Goal: Task Accomplishment & Management: Manage account settings

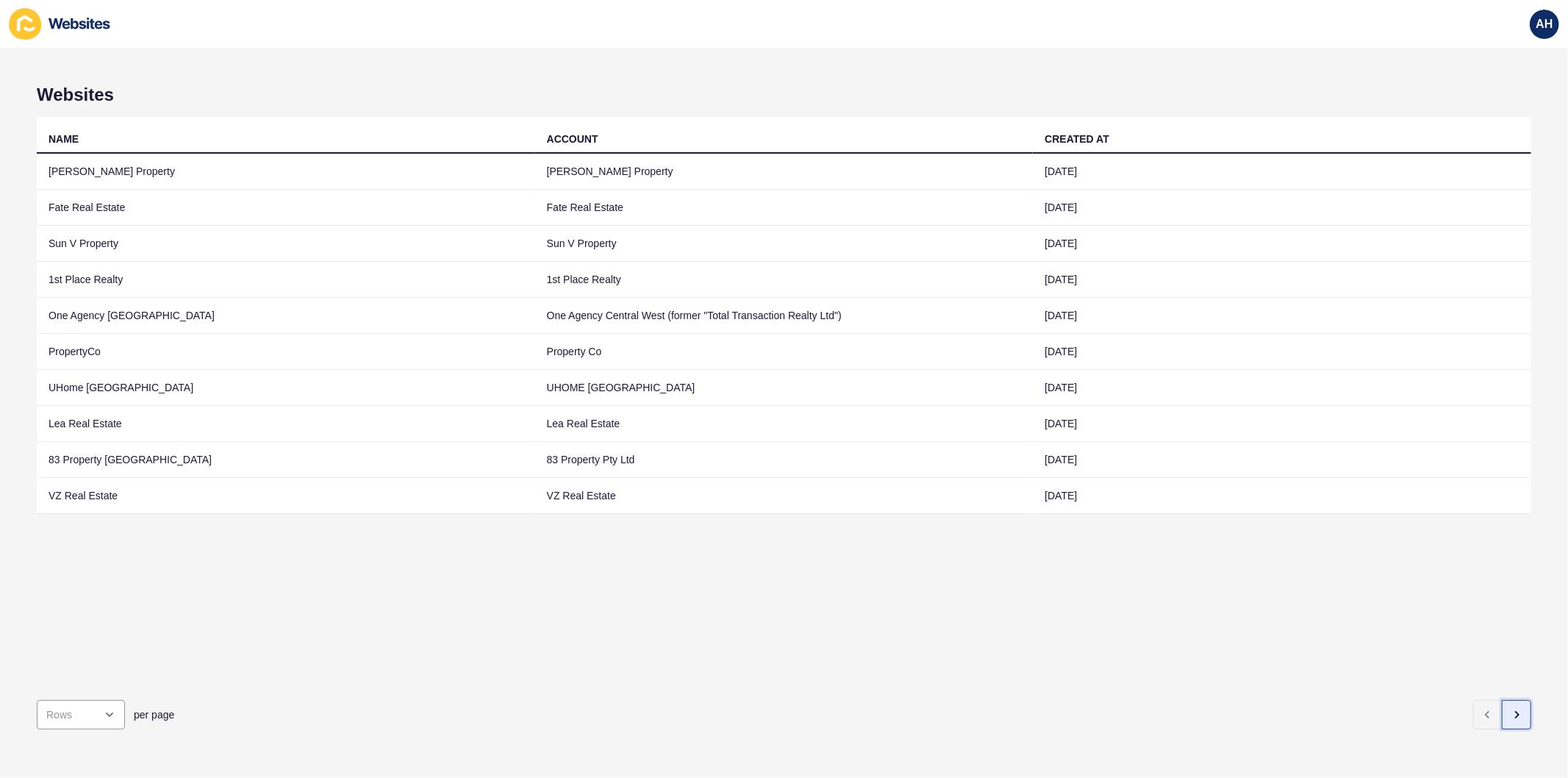
click at [1501, 711] on button "button" at bounding box center [1516, 714] width 30 height 30
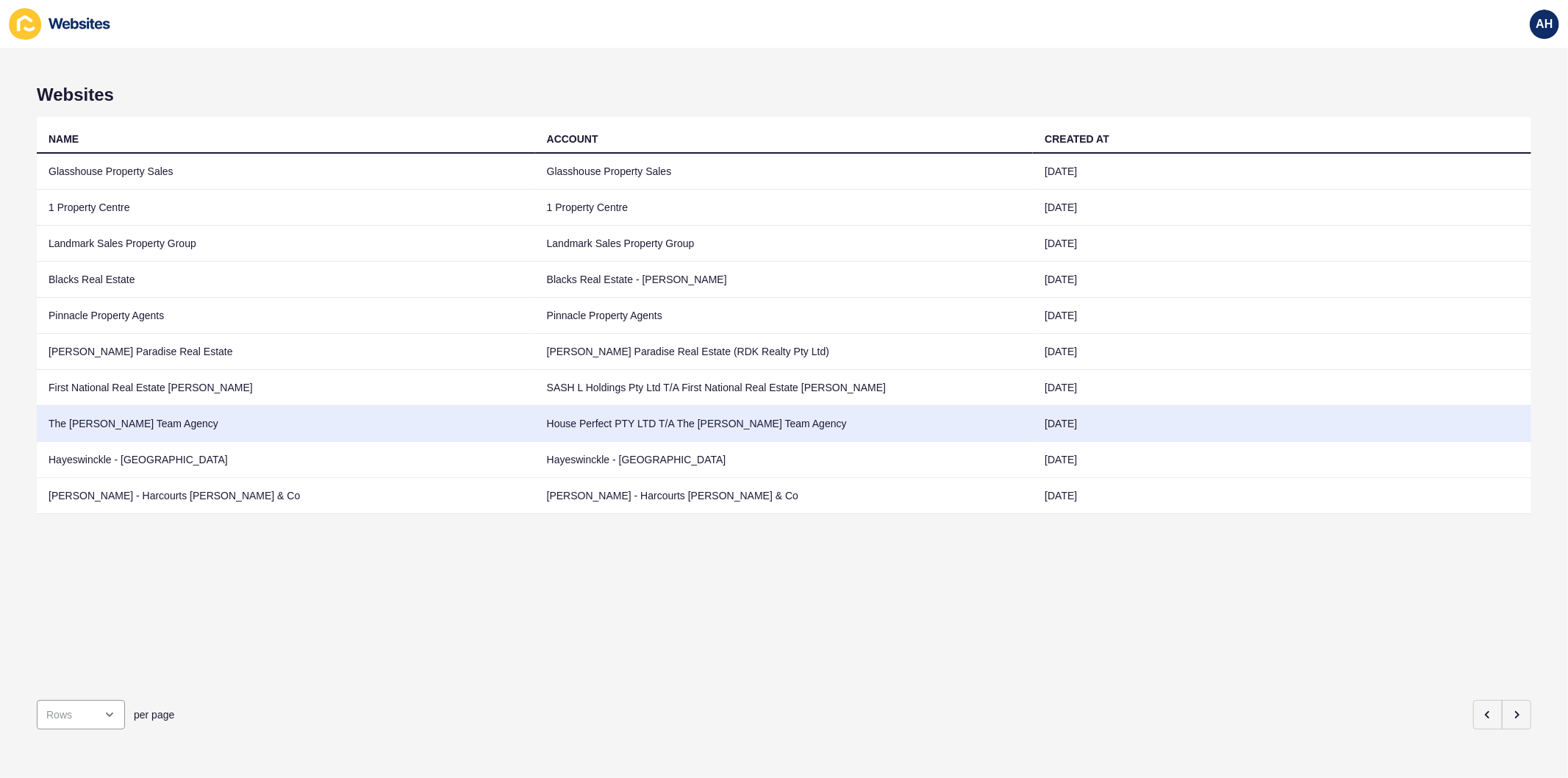
click at [770, 430] on td "House Perfect PTY LTD T/A The [PERSON_NAME] Team Agency" at bounding box center [784, 424] width 499 height 36
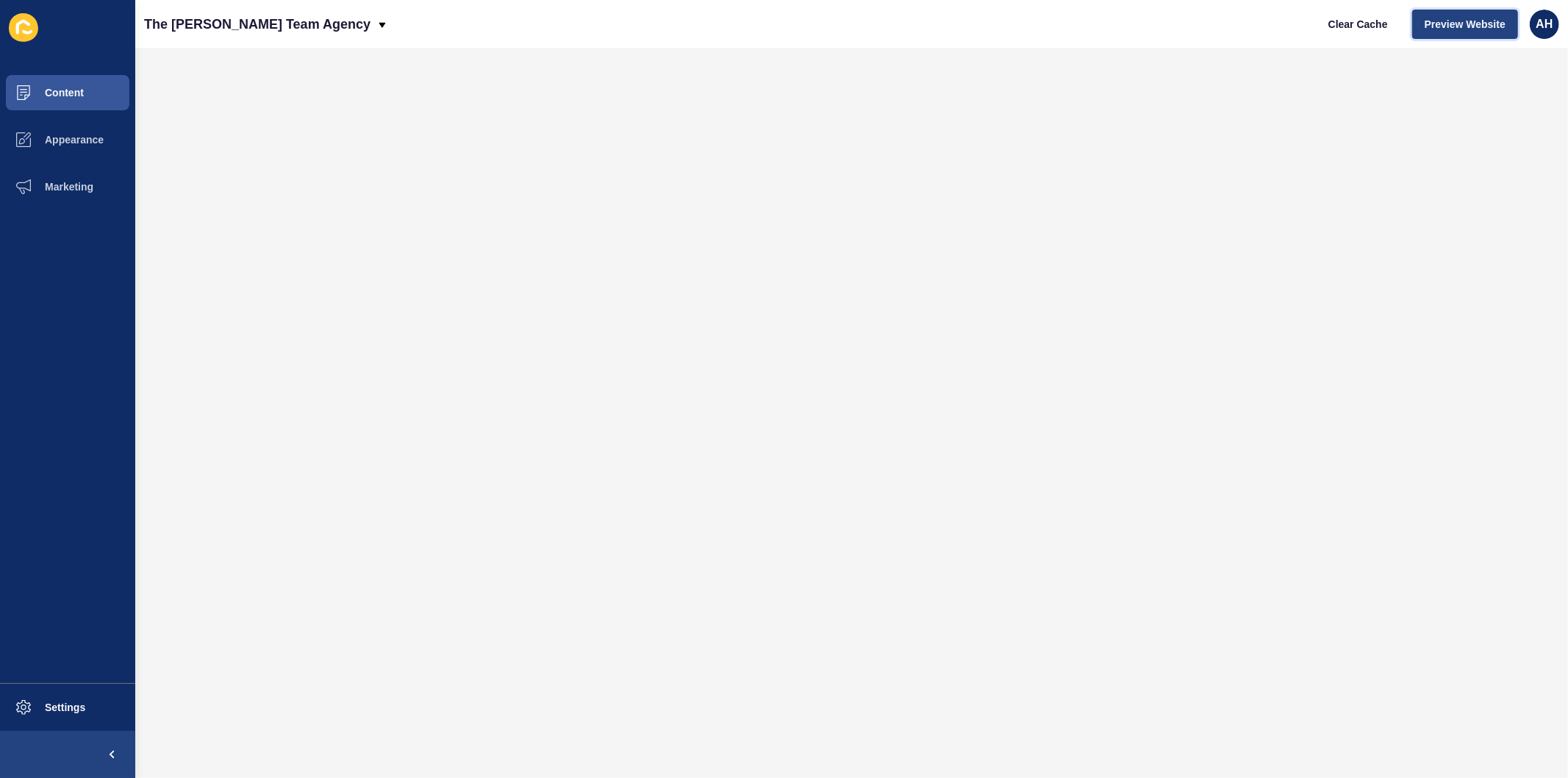
click at [1437, 24] on span "Preview Website" at bounding box center [1464, 24] width 81 height 14
click at [72, 86] on span "Content" at bounding box center [41, 92] width 86 height 12
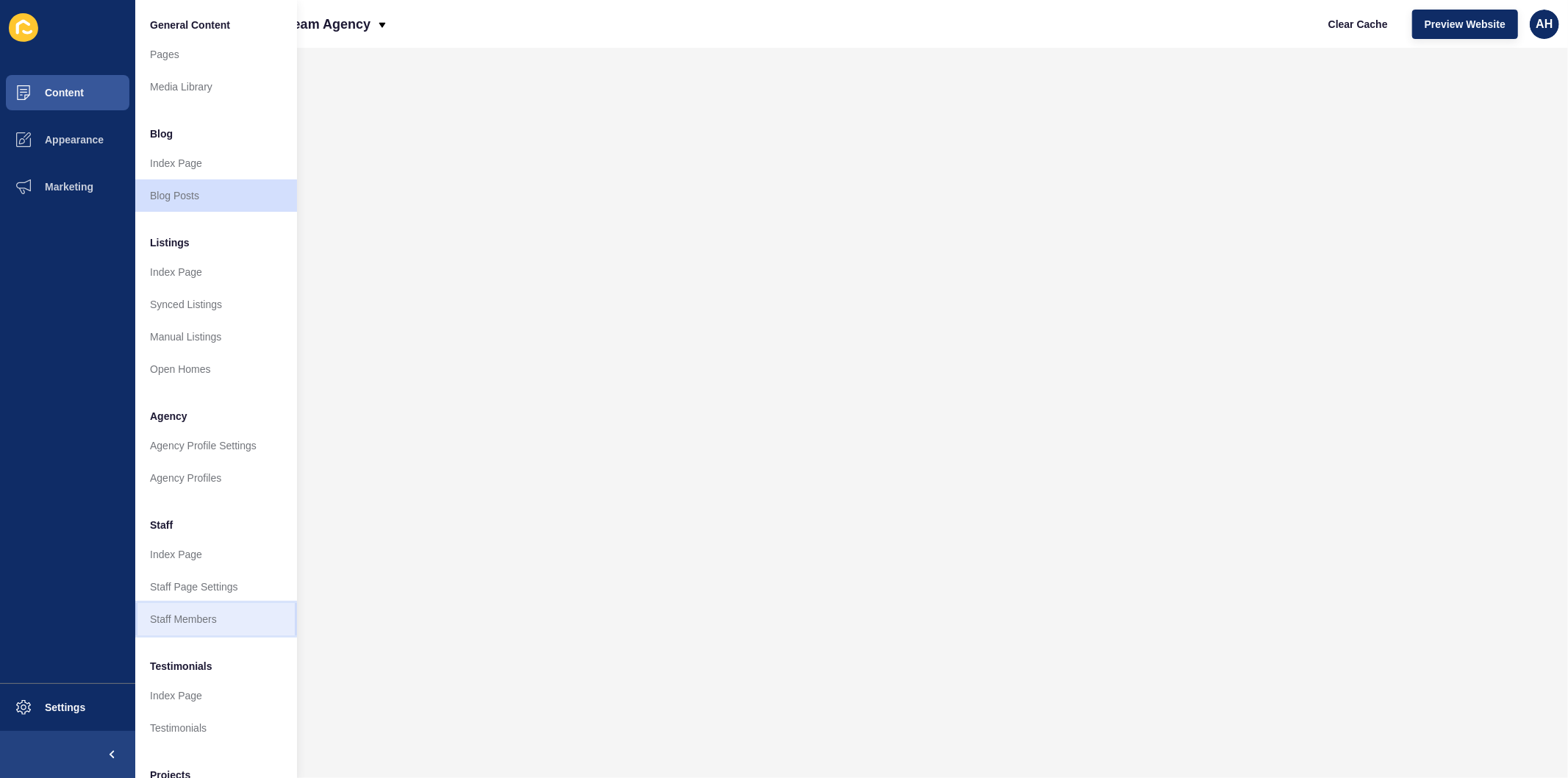
click at [178, 607] on link "Staff Members" at bounding box center [216, 620] width 162 height 32
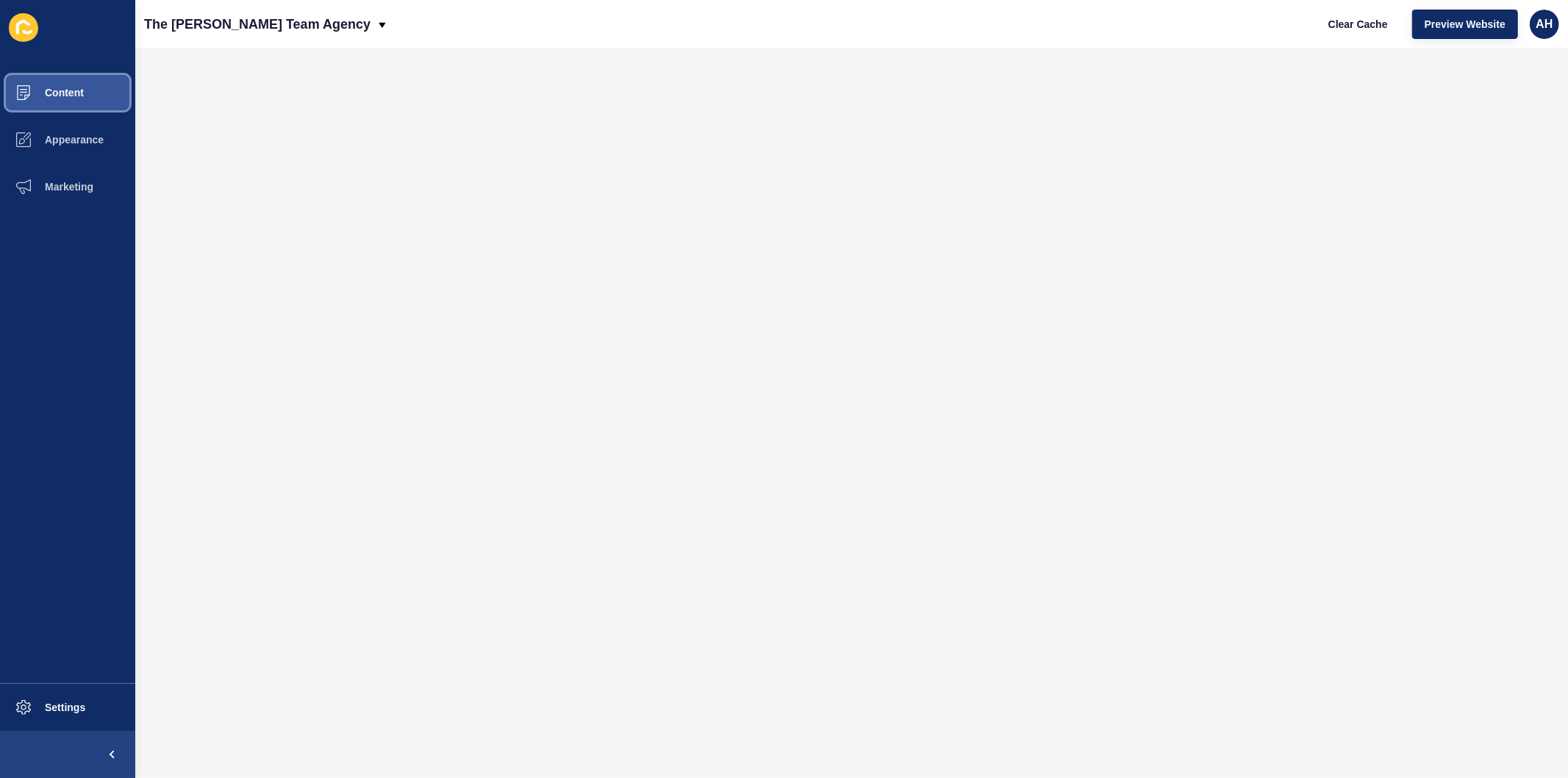
click at [66, 83] on button "Content" at bounding box center [68, 93] width 135 height 47
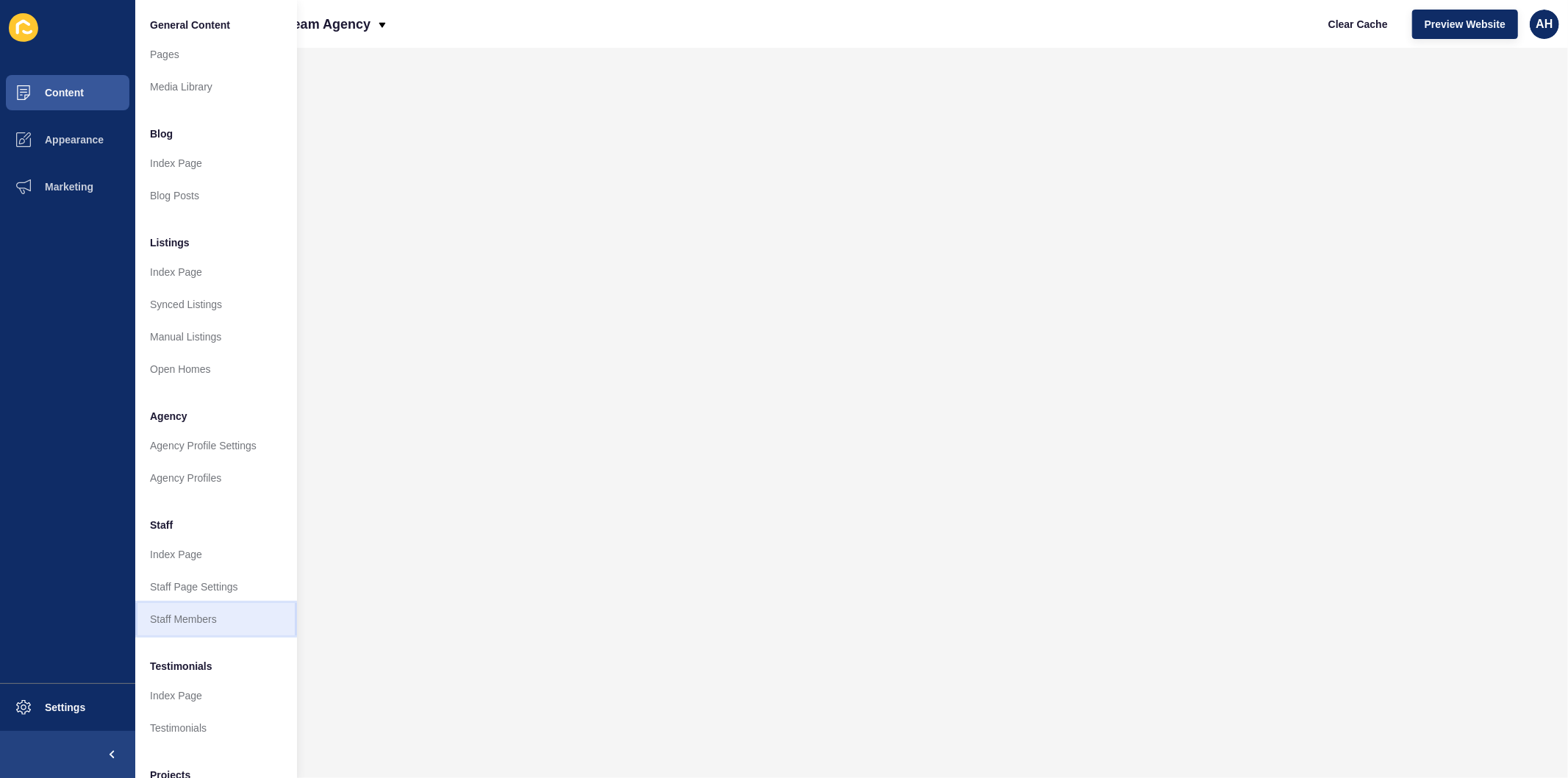
click at [222, 619] on link "Staff Members" at bounding box center [216, 620] width 162 height 32
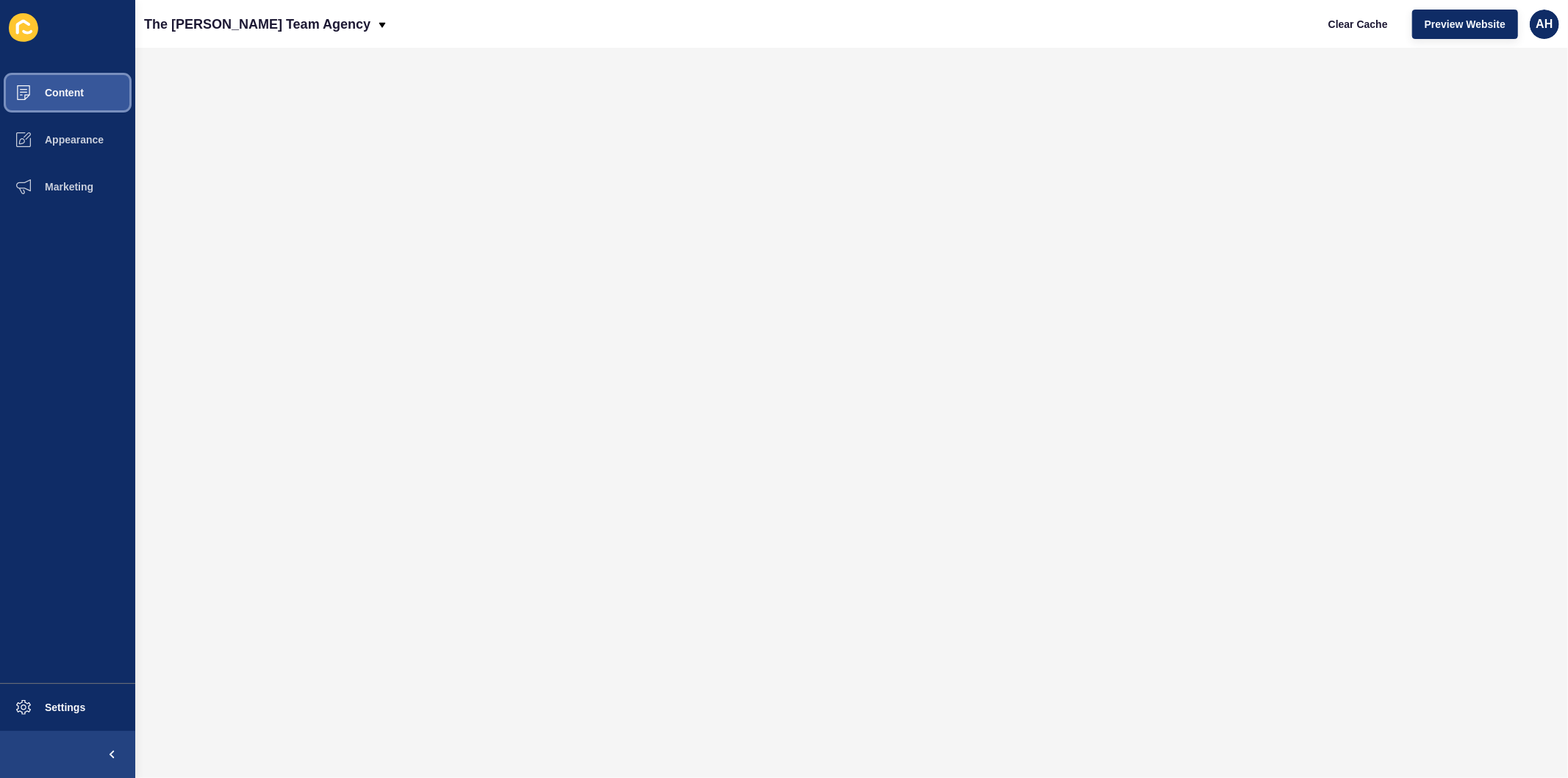
click at [76, 93] on span "Content" at bounding box center [41, 92] width 86 height 12
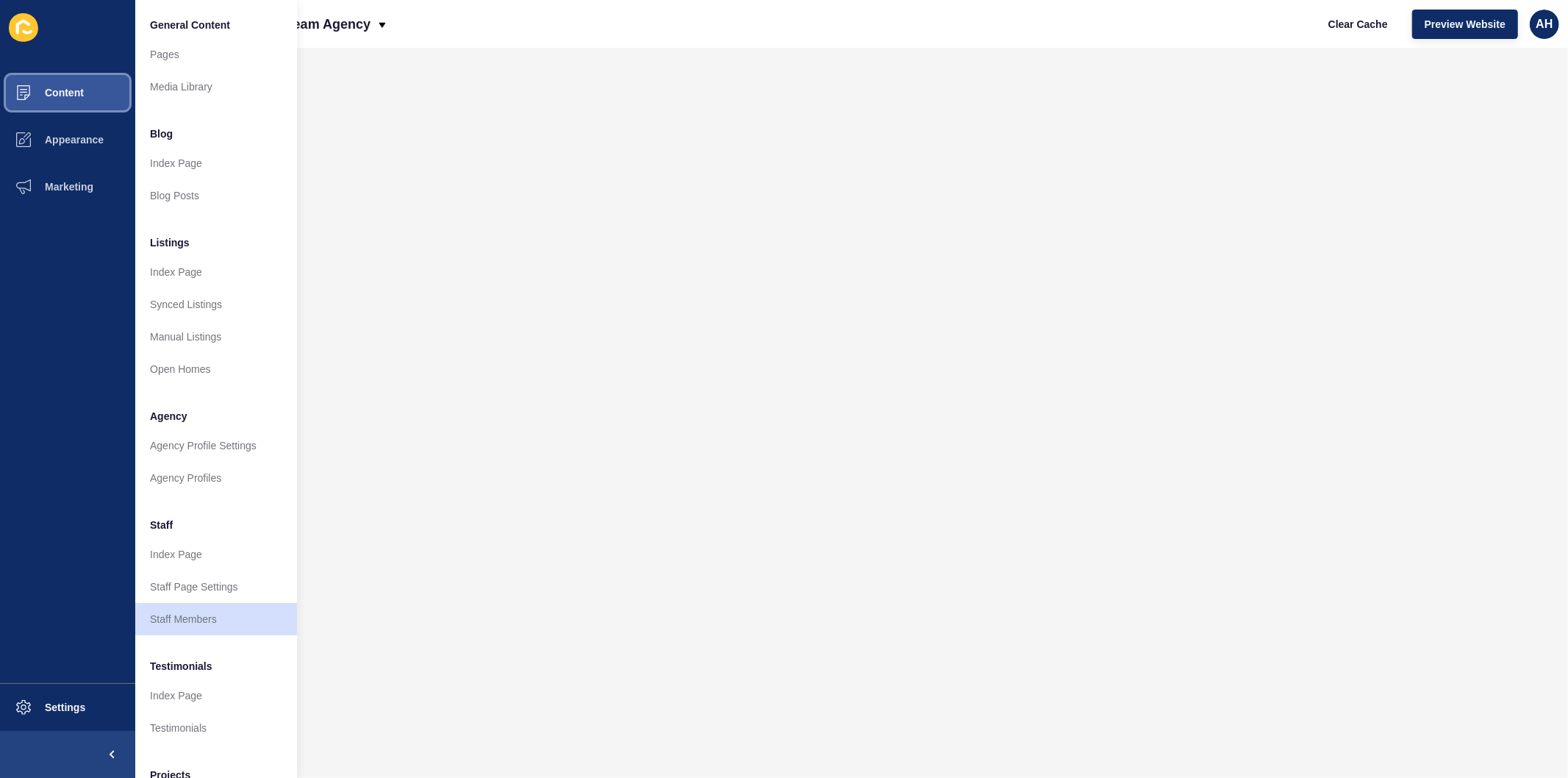
click at [70, 100] on button "Content" at bounding box center [68, 93] width 135 height 47
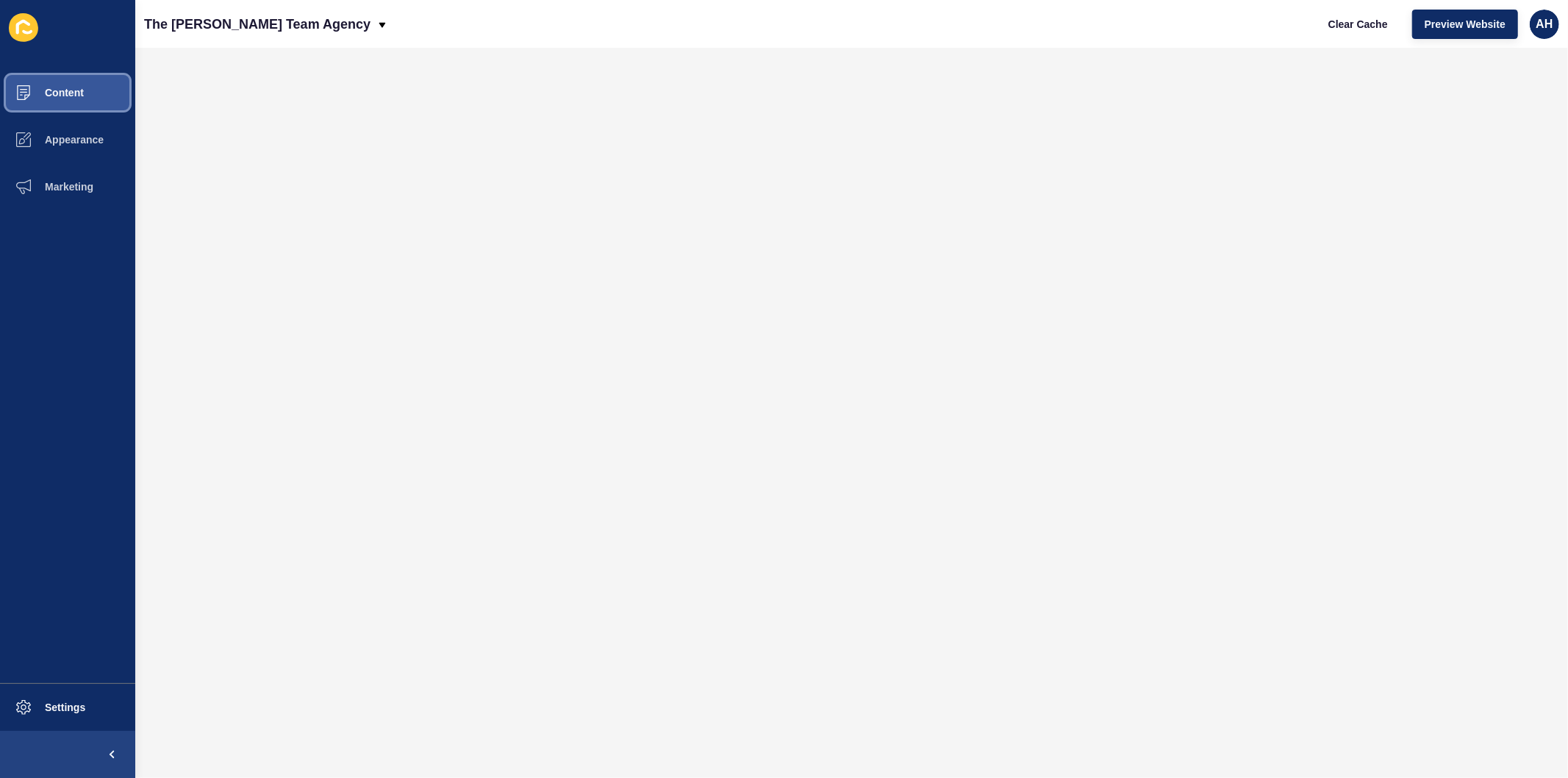
click at [70, 99] on button "Content" at bounding box center [68, 93] width 135 height 47
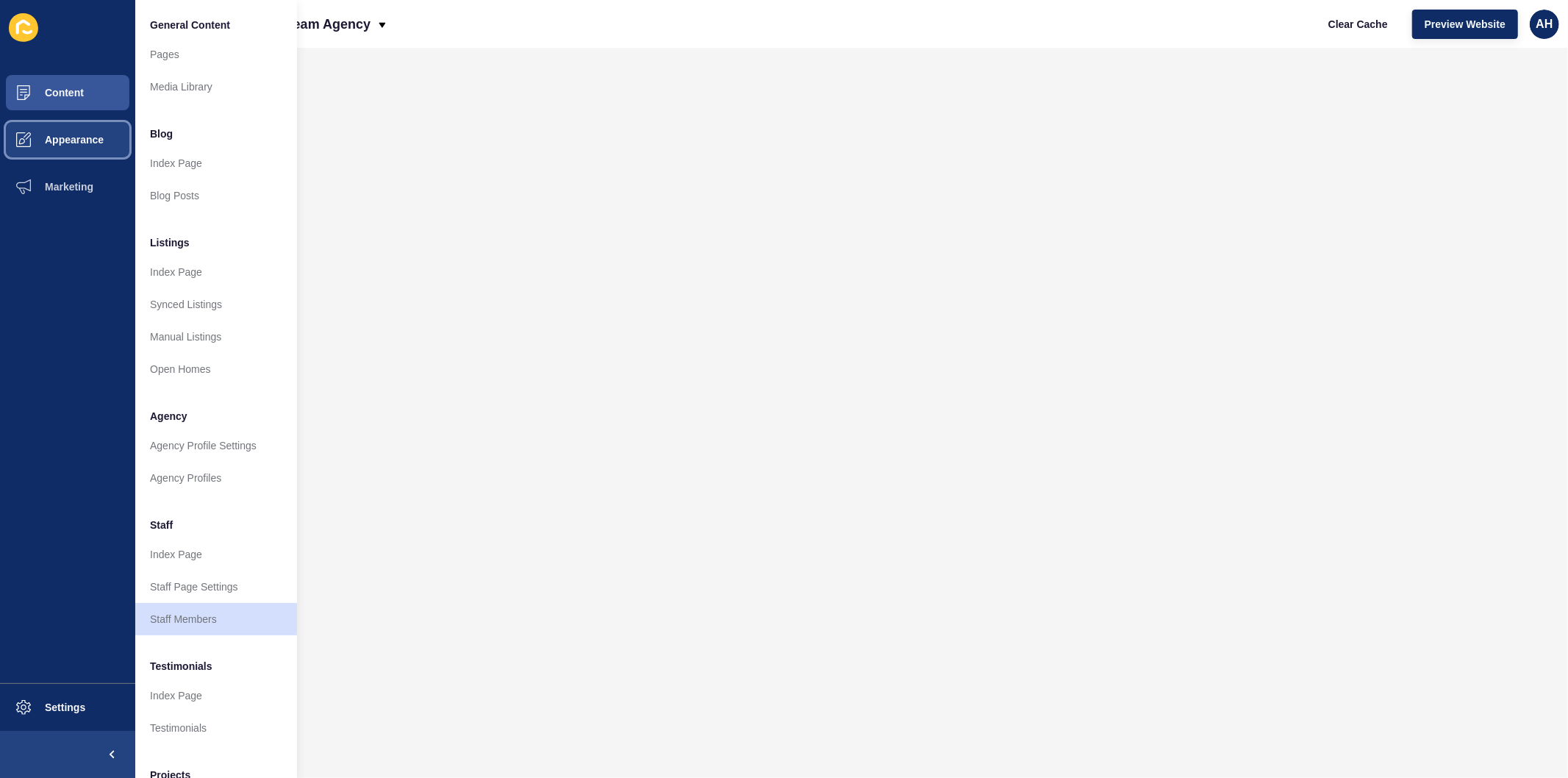
click at [63, 130] on button "Appearance" at bounding box center [68, 140] width 135 height 47
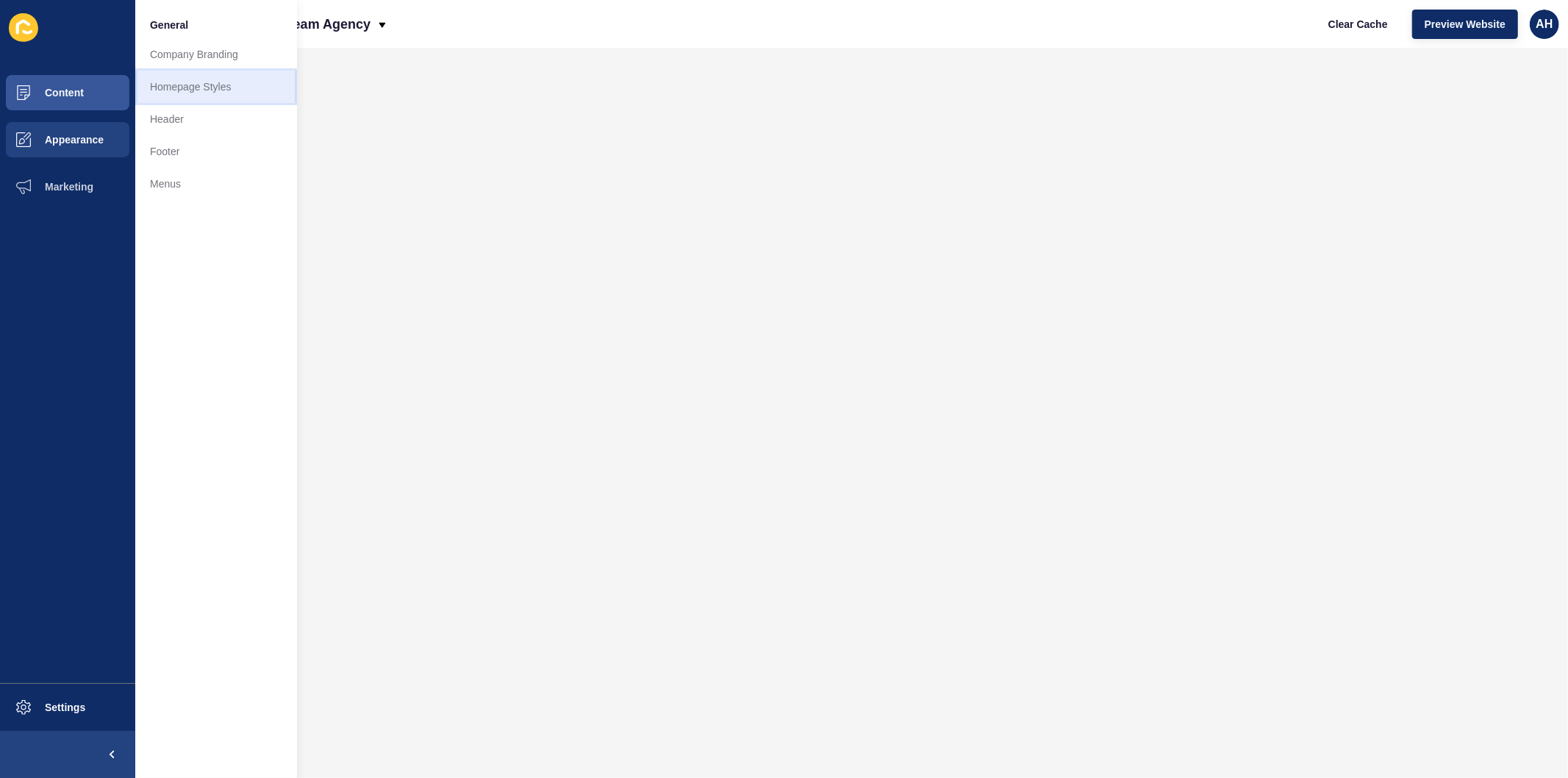
click at [182, 90] on link "Homepage Styles" at bounding box center [216, 86] width 162 height 32
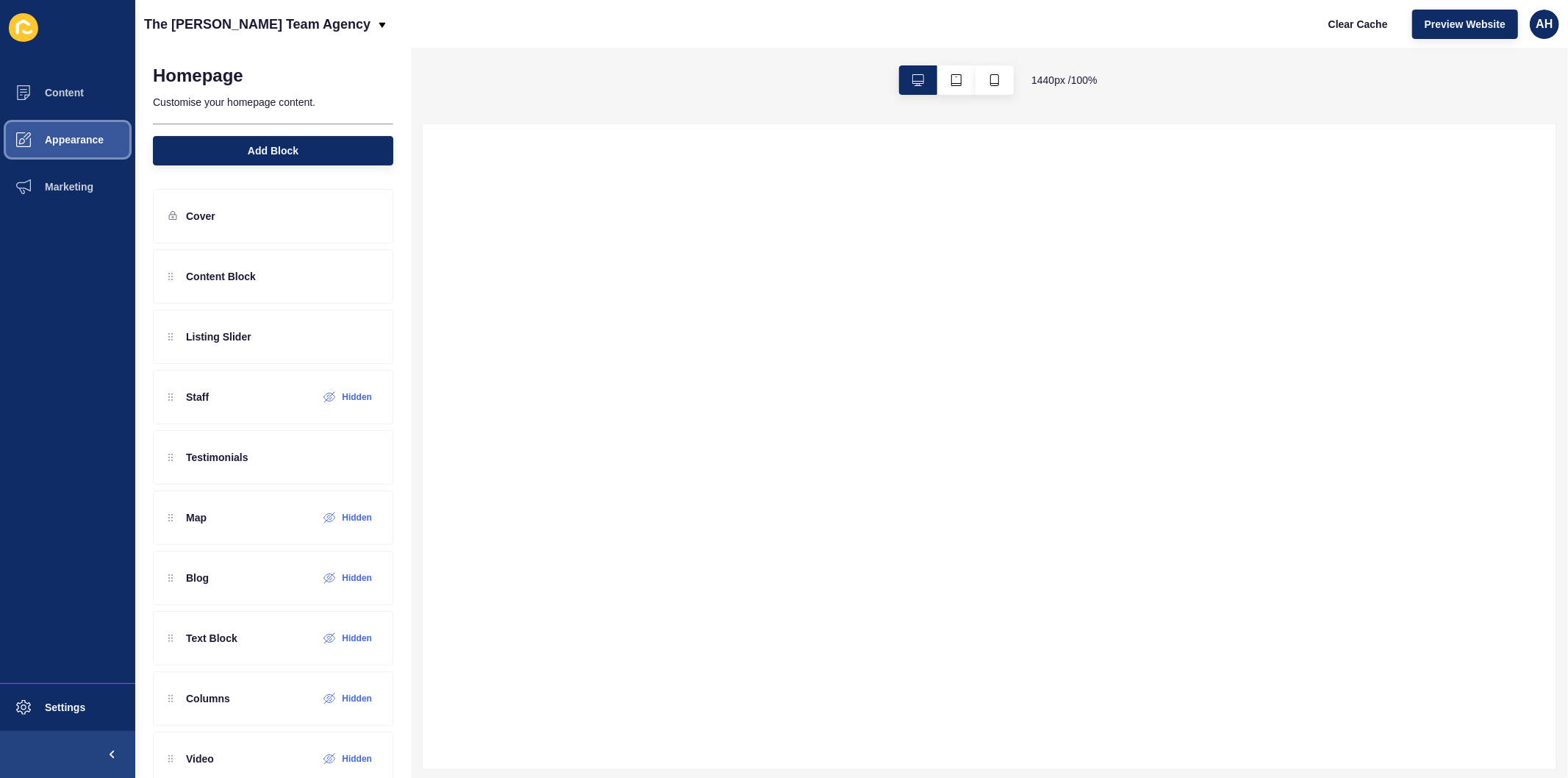
drag, startPoint x: 68, startPoint y: 150, endPoint x: 123, endPoint y: 109, distance: 68.6
click at [68, 149] on button "Appearance" at bounding box center [68, 140] width 135 height 47
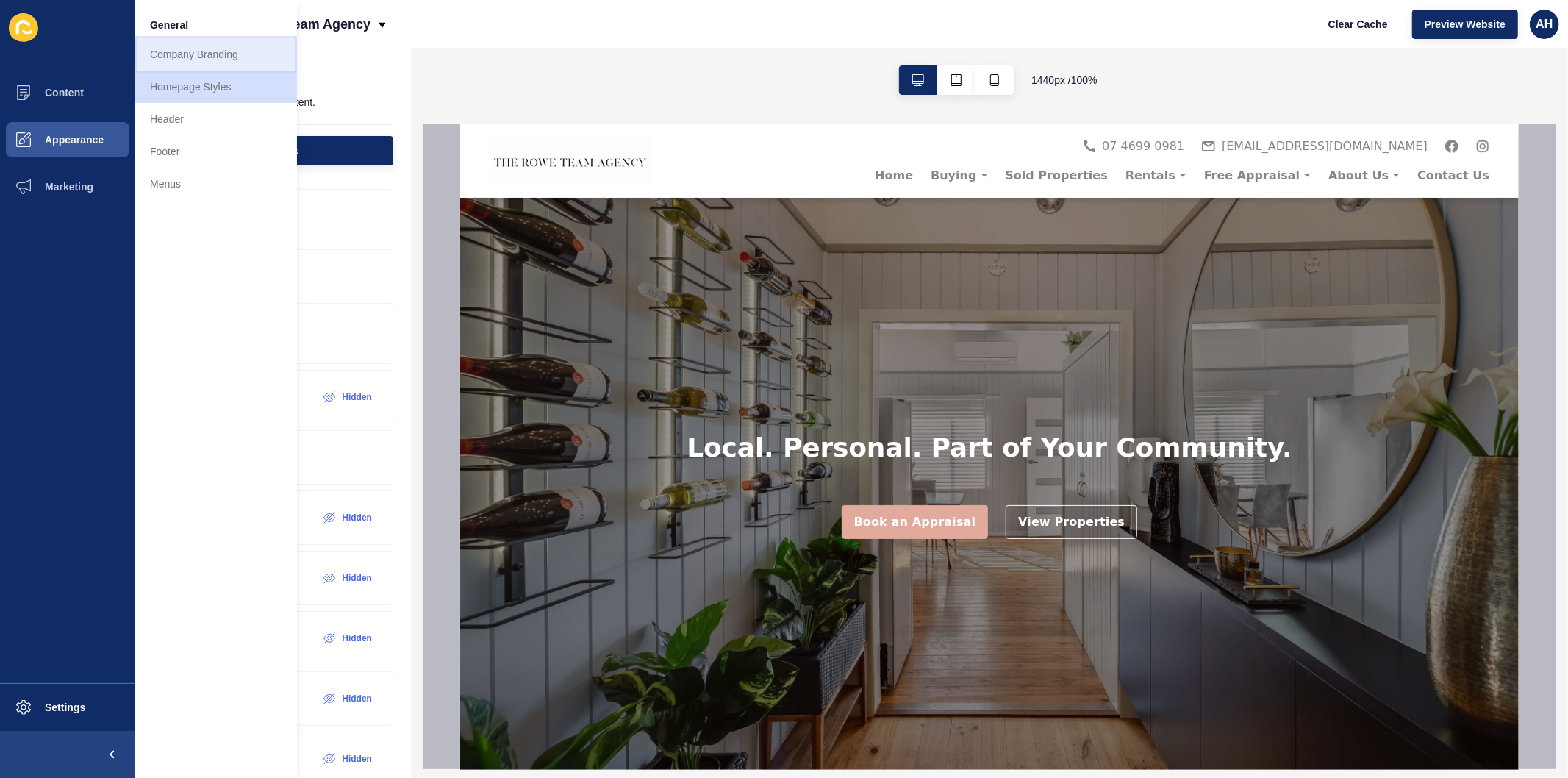
click at [206, 61] on link "Company Branding" at bounding box center [216, 54] width 162 height 32
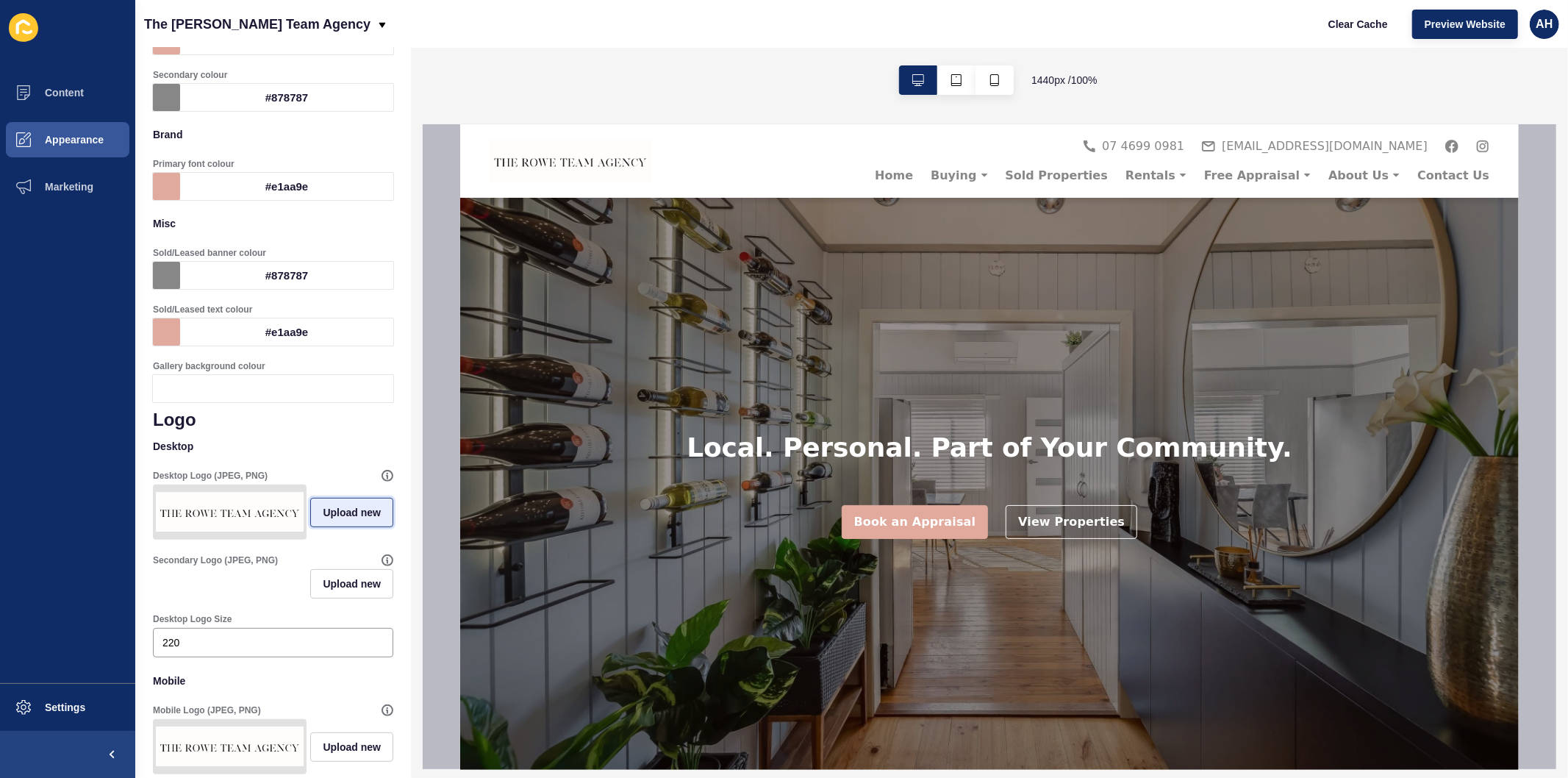
click at [330, 520] on span "Upload new" at bounding box center [351, 512] width 59 height 14
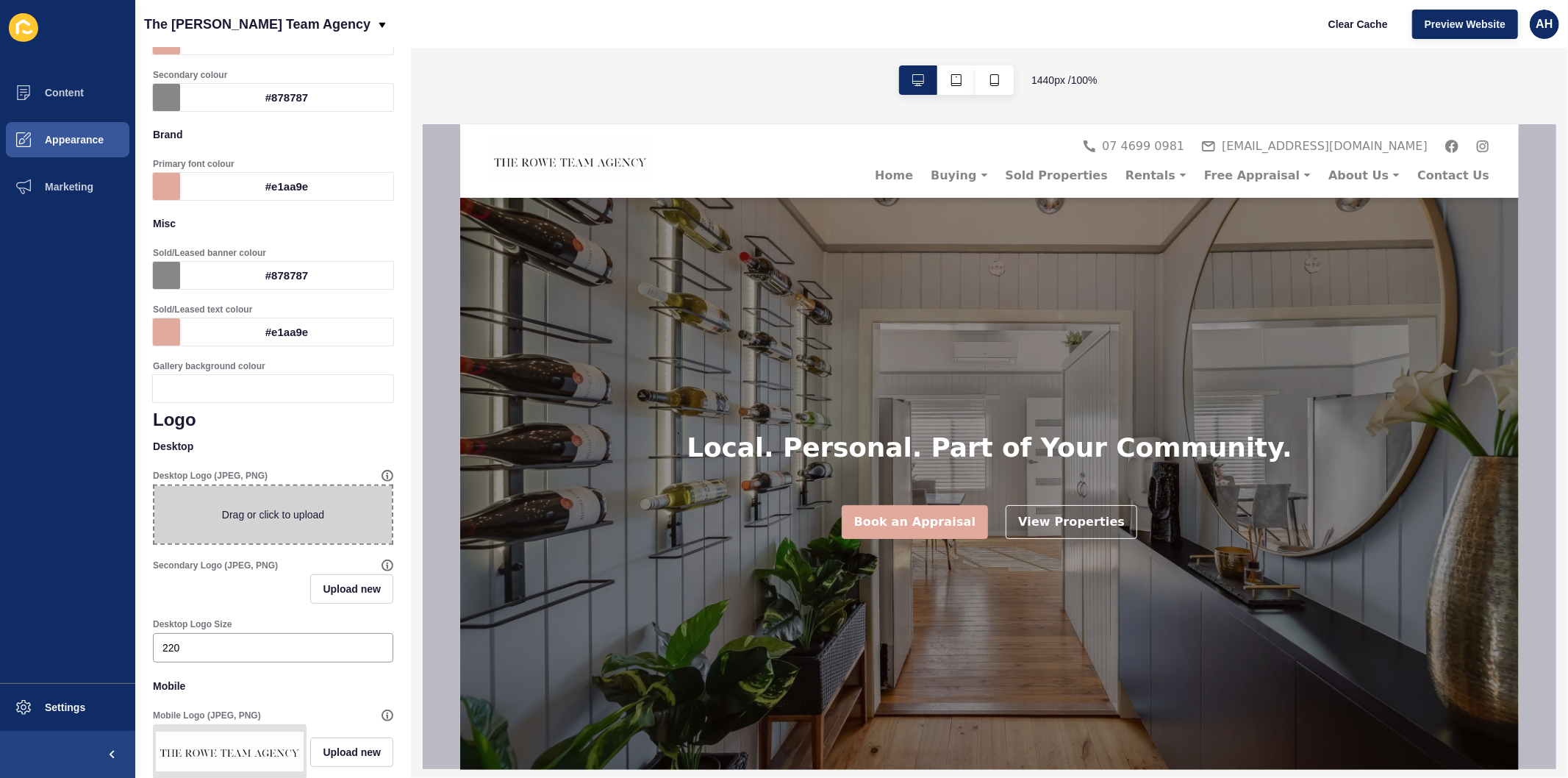
click at [294, 512] on span at bounding box center [273, 515] width 238 height 58
click at [154, 486] on input "Drag or click to upload" at bounding box center [154, 486] width 0 height 0
type input "C:\fakepath\image003.png"
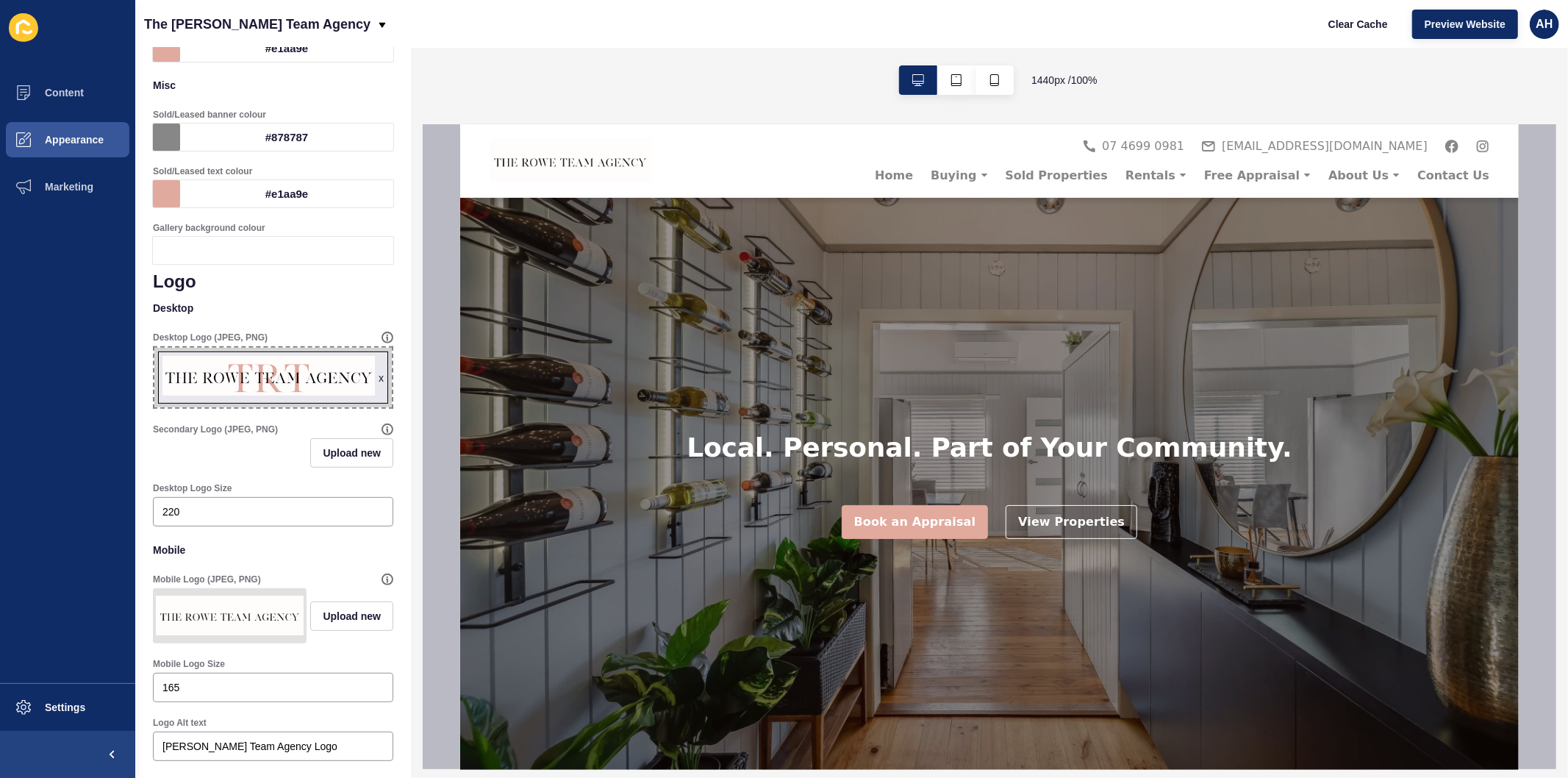
scroll to position [490, 0]
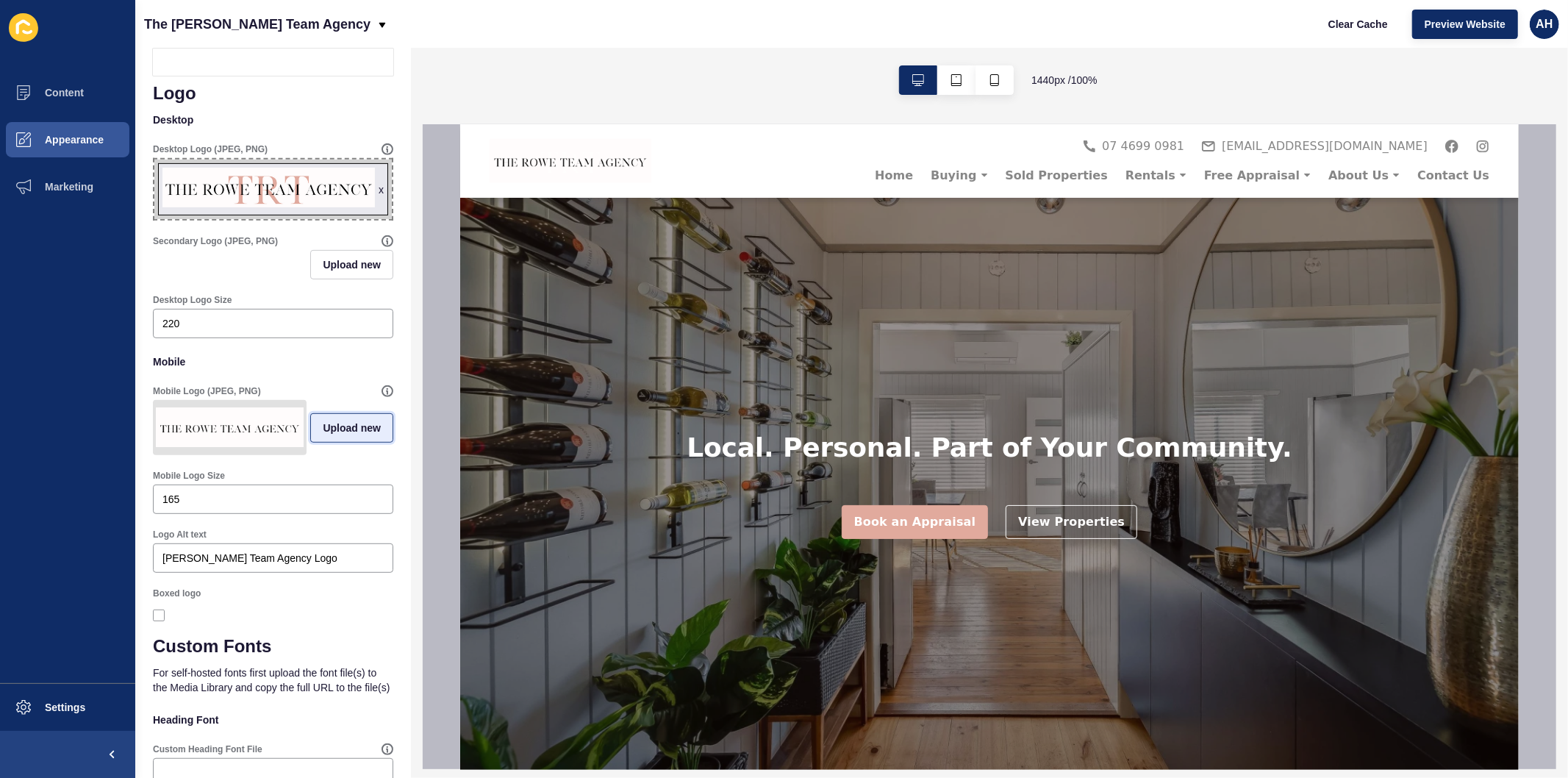
click at [324, 430] on span "Upload new" at bounding box center [351, 428] width 59 height 14
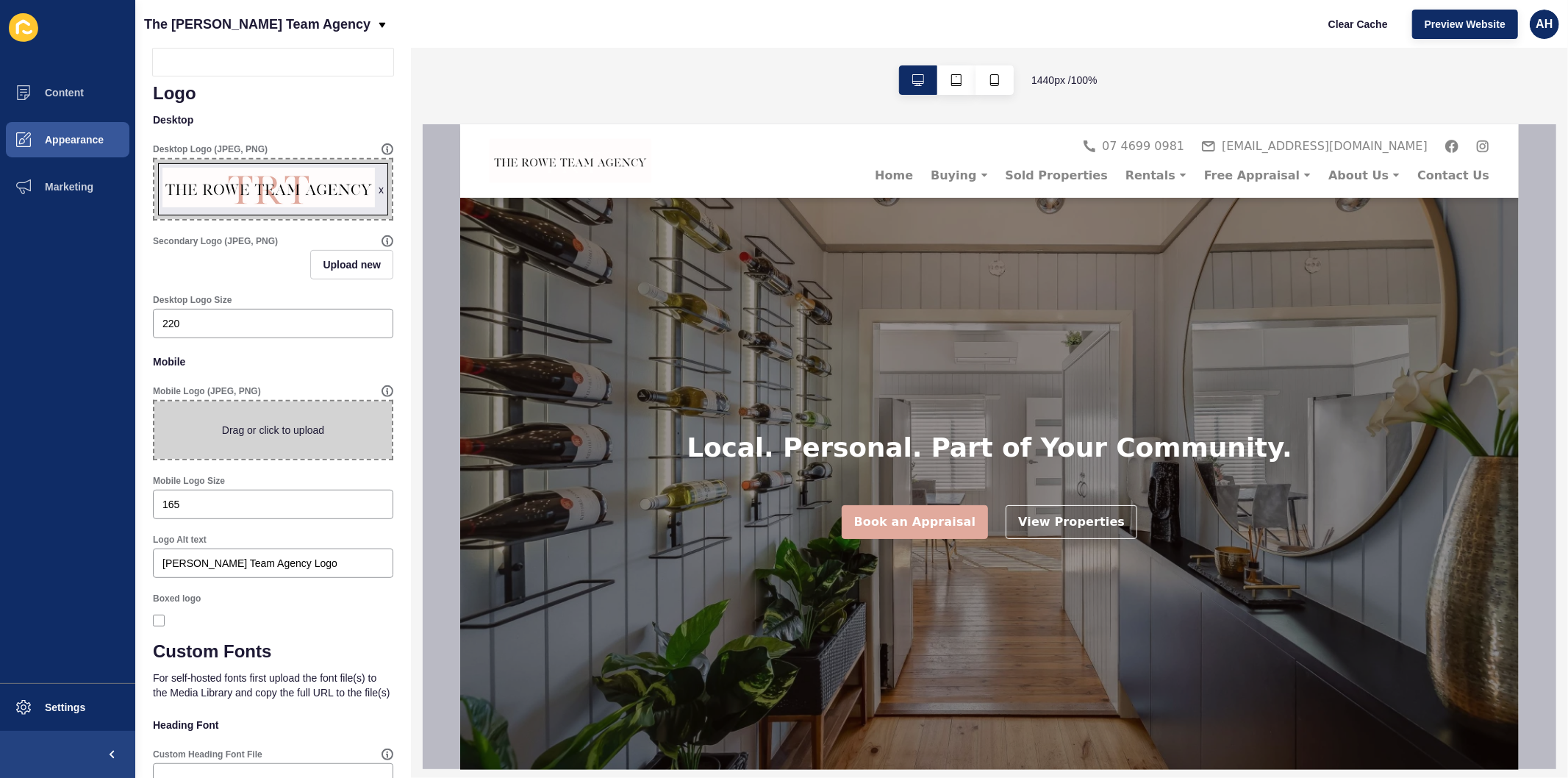
click at [240, 427] on span at bounding box center [273, 430] width 238 height 58
click at [154, 402] on input "Drag or click to upload" at bounding box center [154, 402] width 0 height 0
type input "C:\fakepath\image003.png"
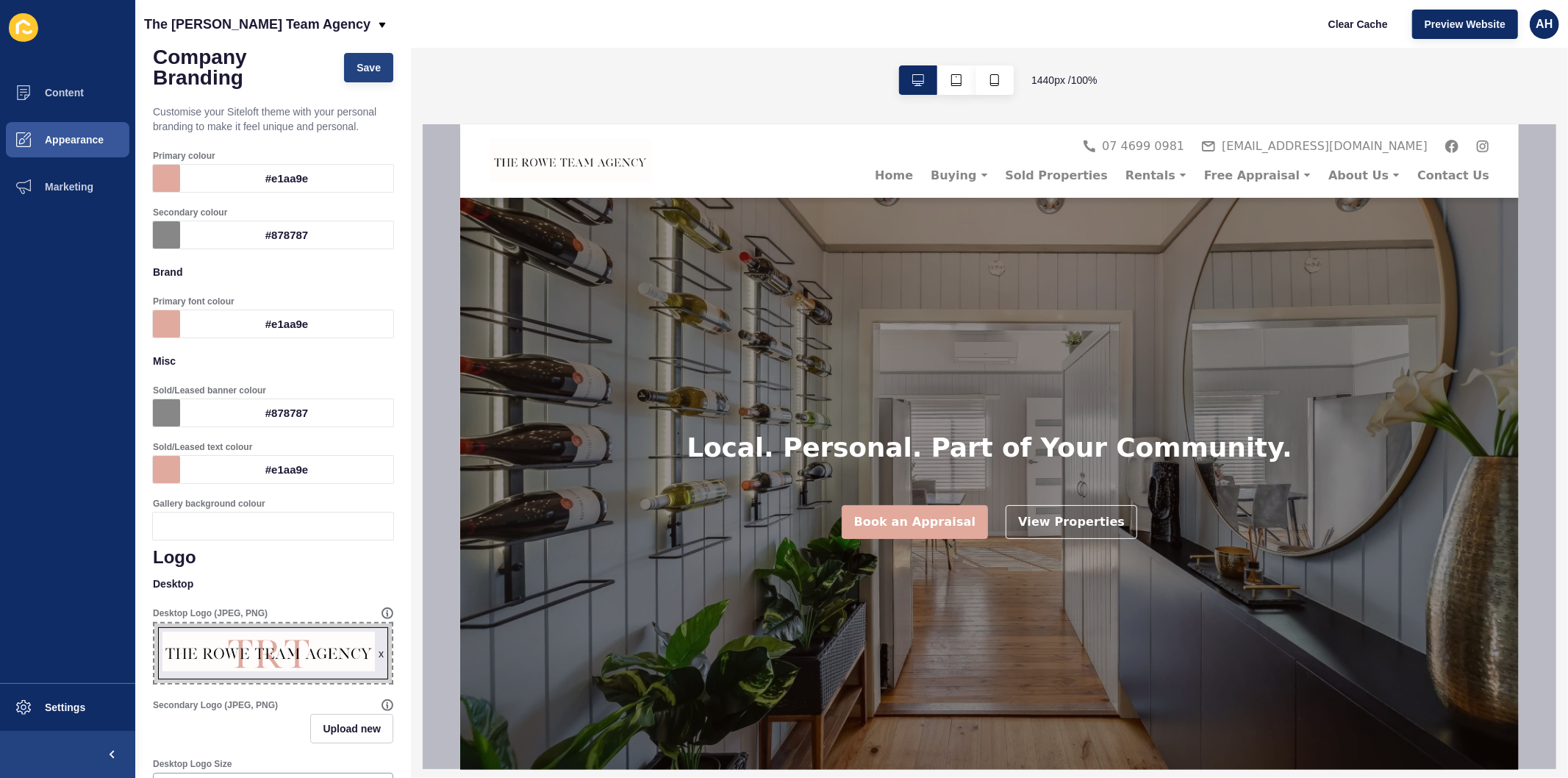
scroll to position [0, 0]
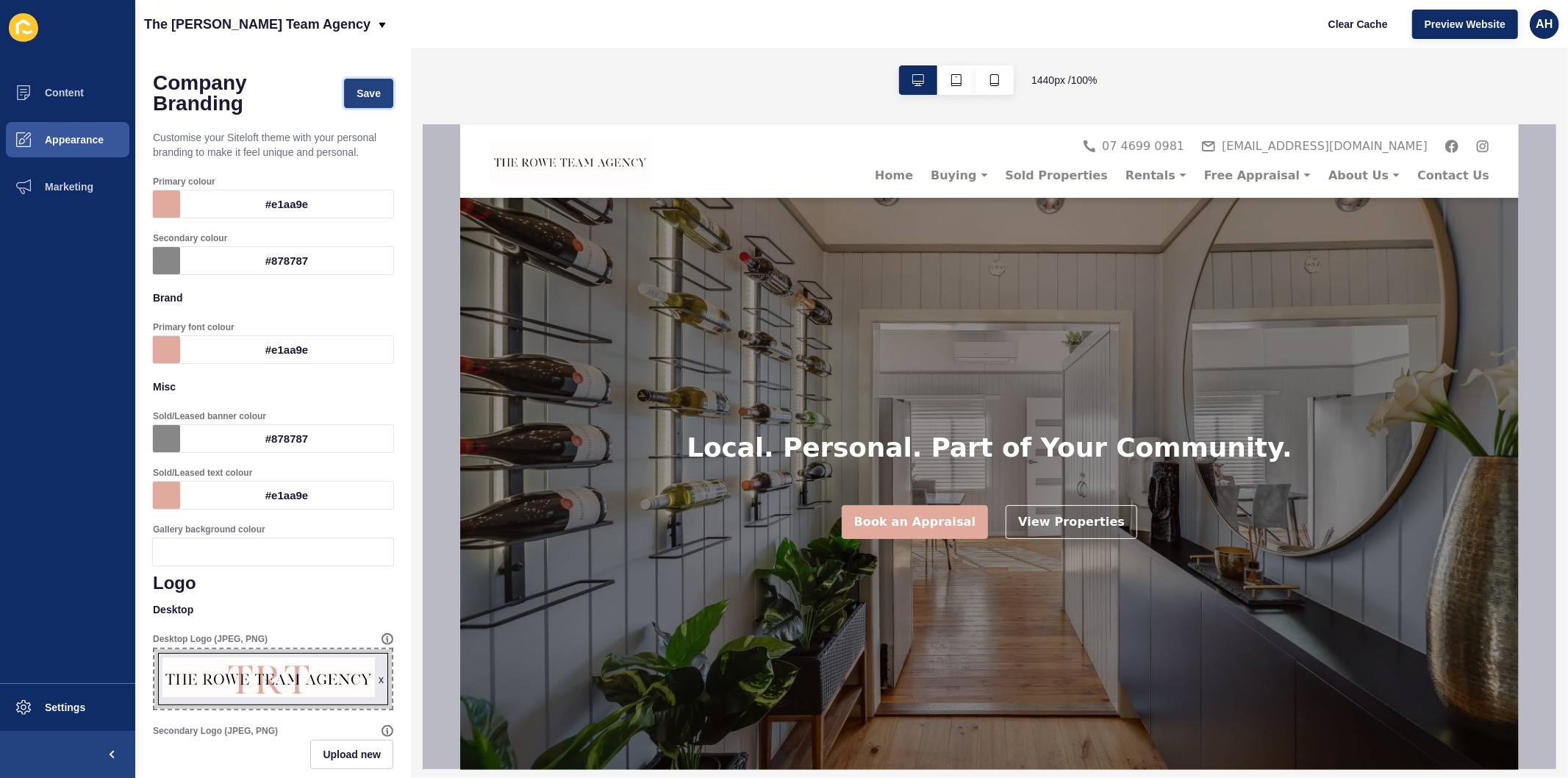
click at [356, 95] on span "Save" at bounding box center [368, 94] width 24 height 14
click at [64, 132] on button "Appearance" at bounding box center [68, 140] width 135 height 47
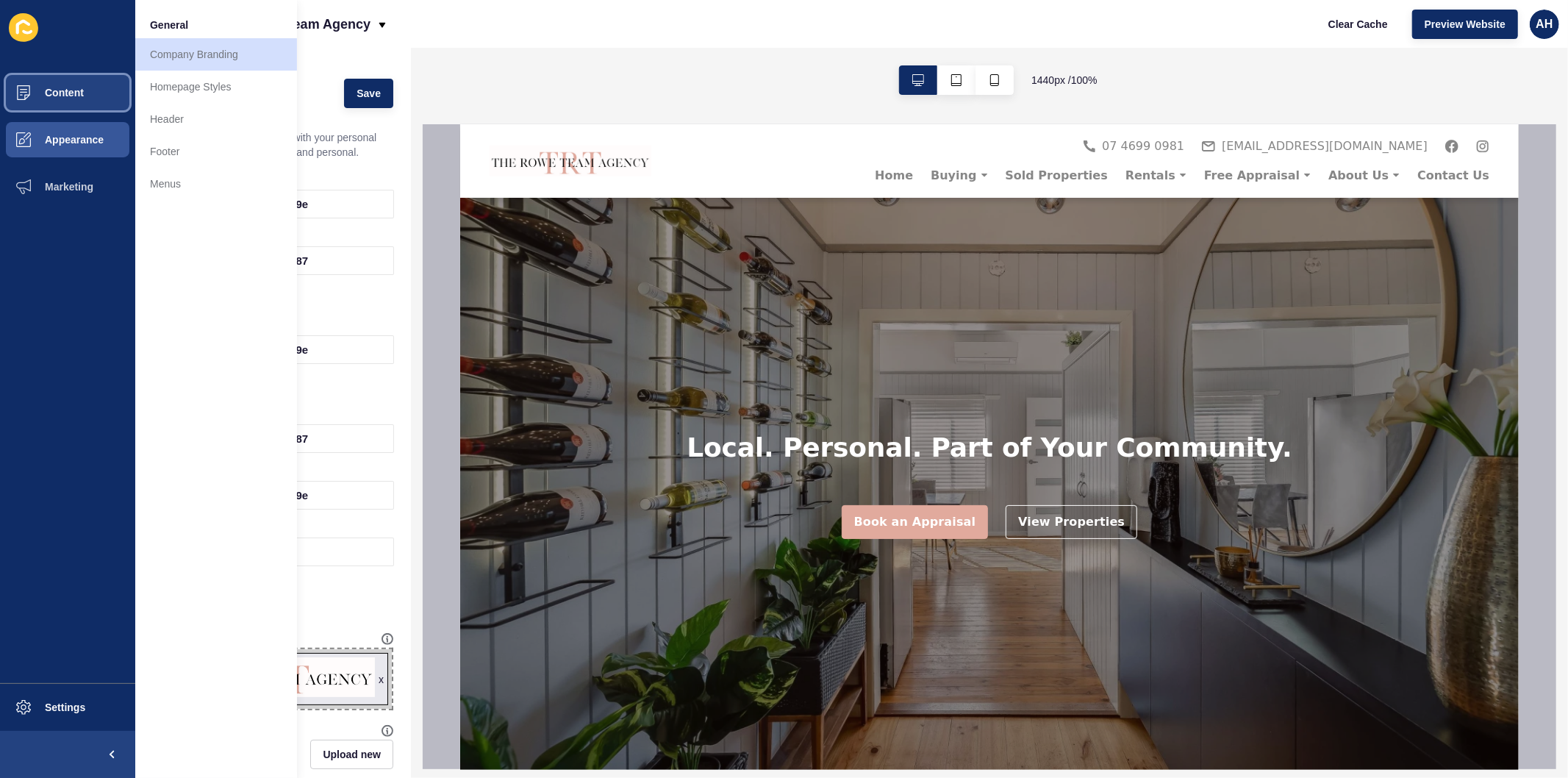
click at [72, 92] on span "Content" at bounding box center [41, 92] width 86 height 12
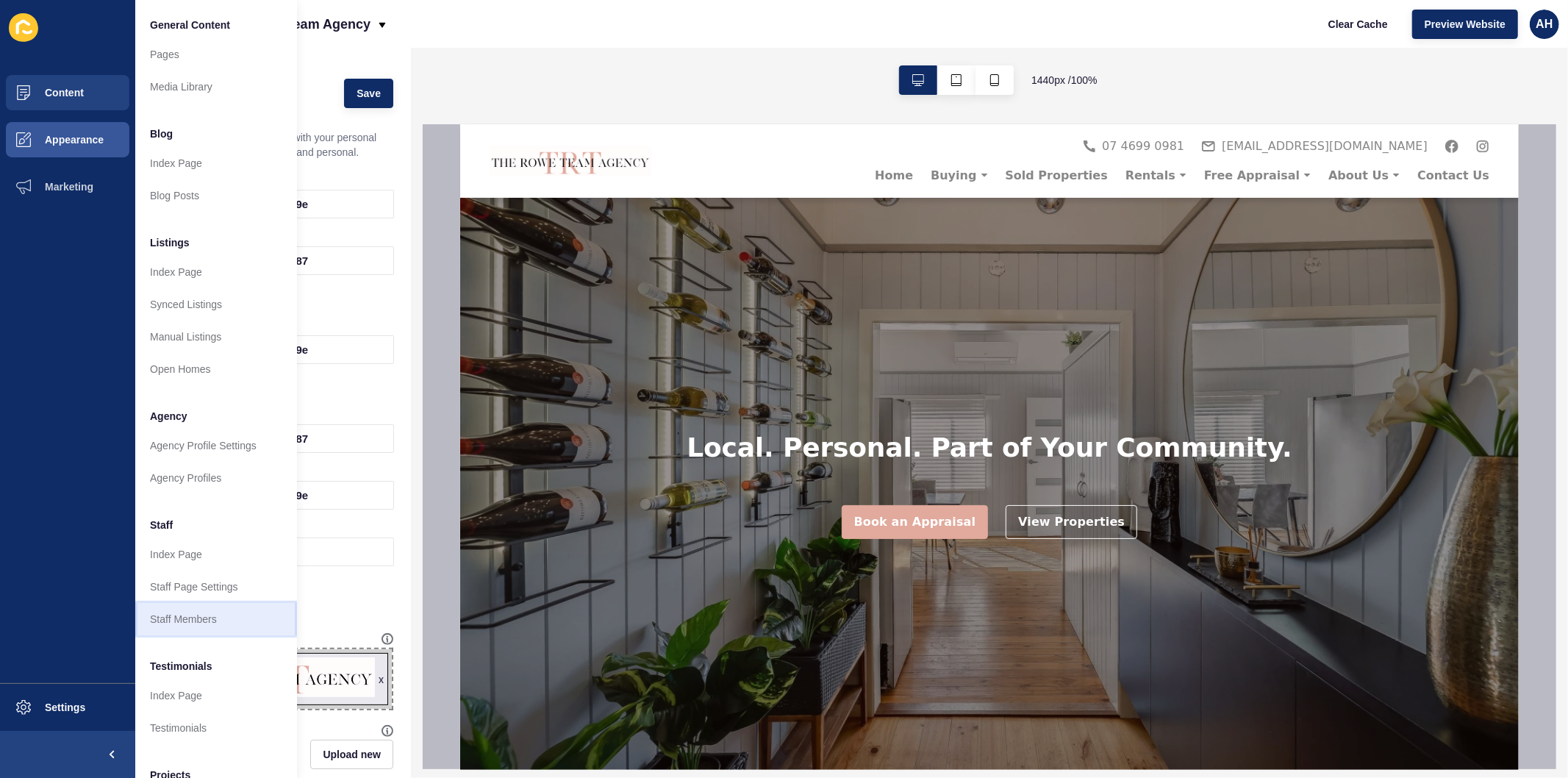
click at [172, 622] on link "Staff Members" at bounding box center [216, 620] width 162 height 32
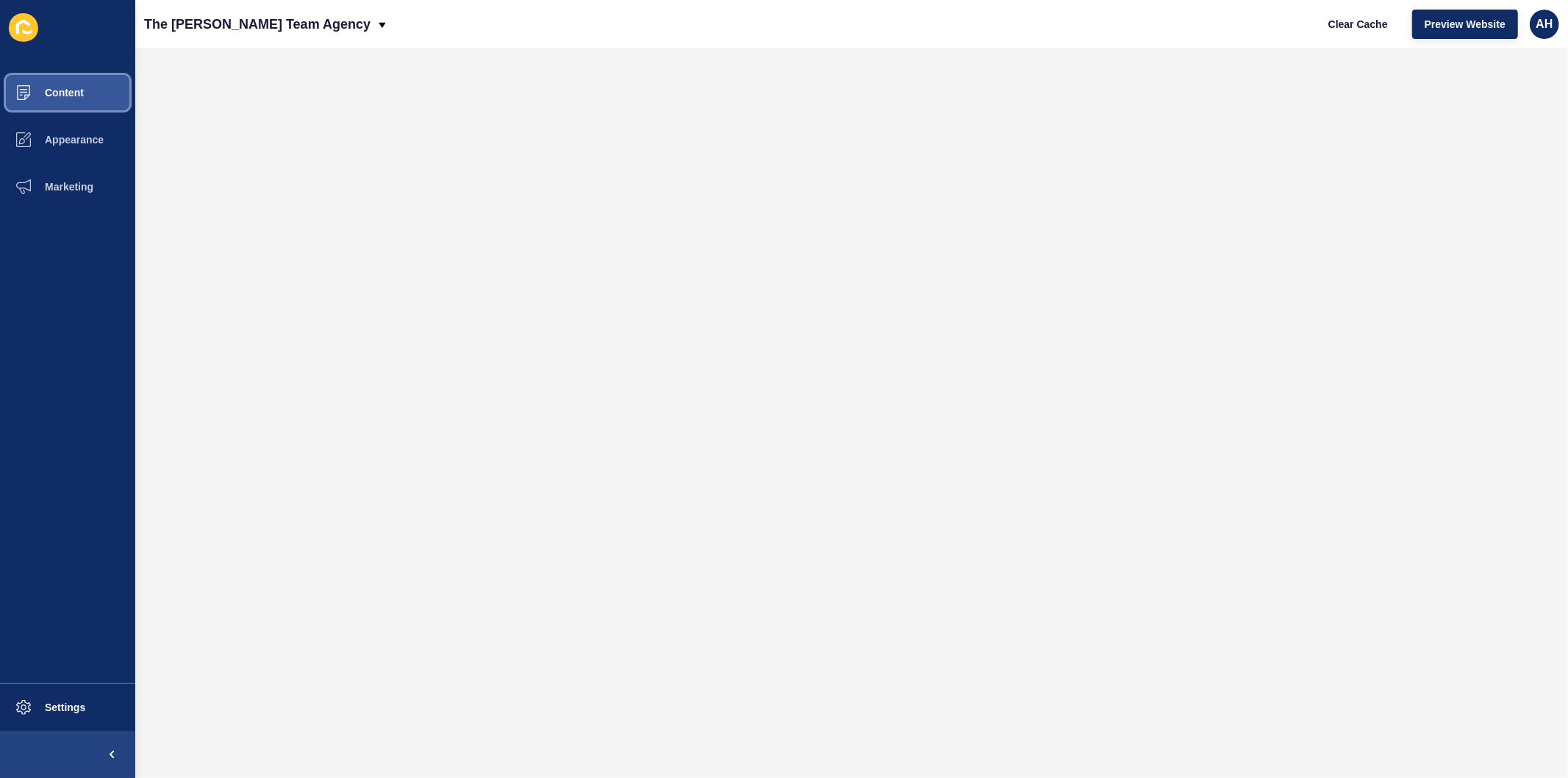
click at [59, 95] on span "Content" at bounding box center [41, 92] width 86 height 12
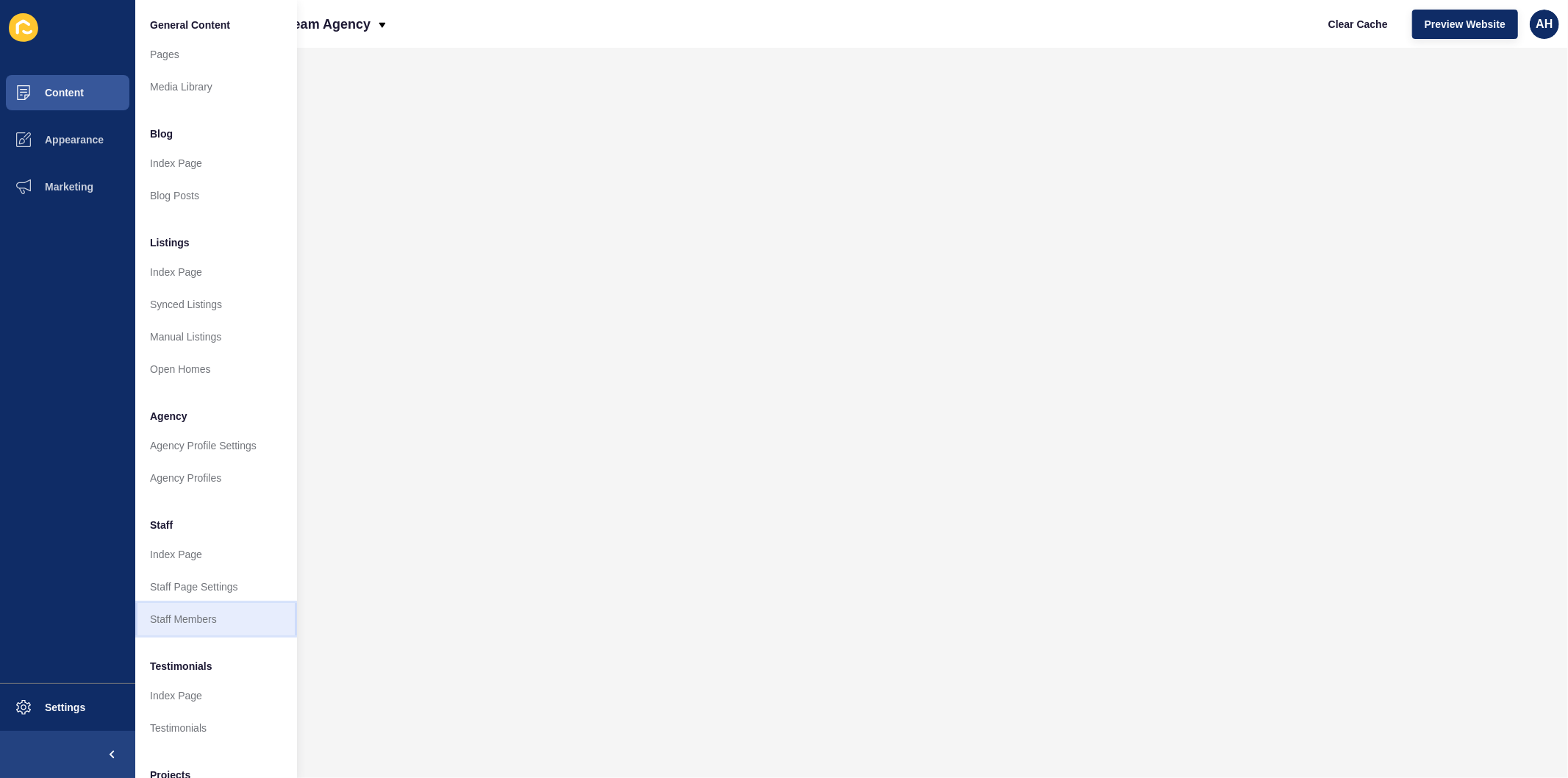
click at [194, 615] on link "Staff Members" at bounding box center [216, 620] width 162 height 32
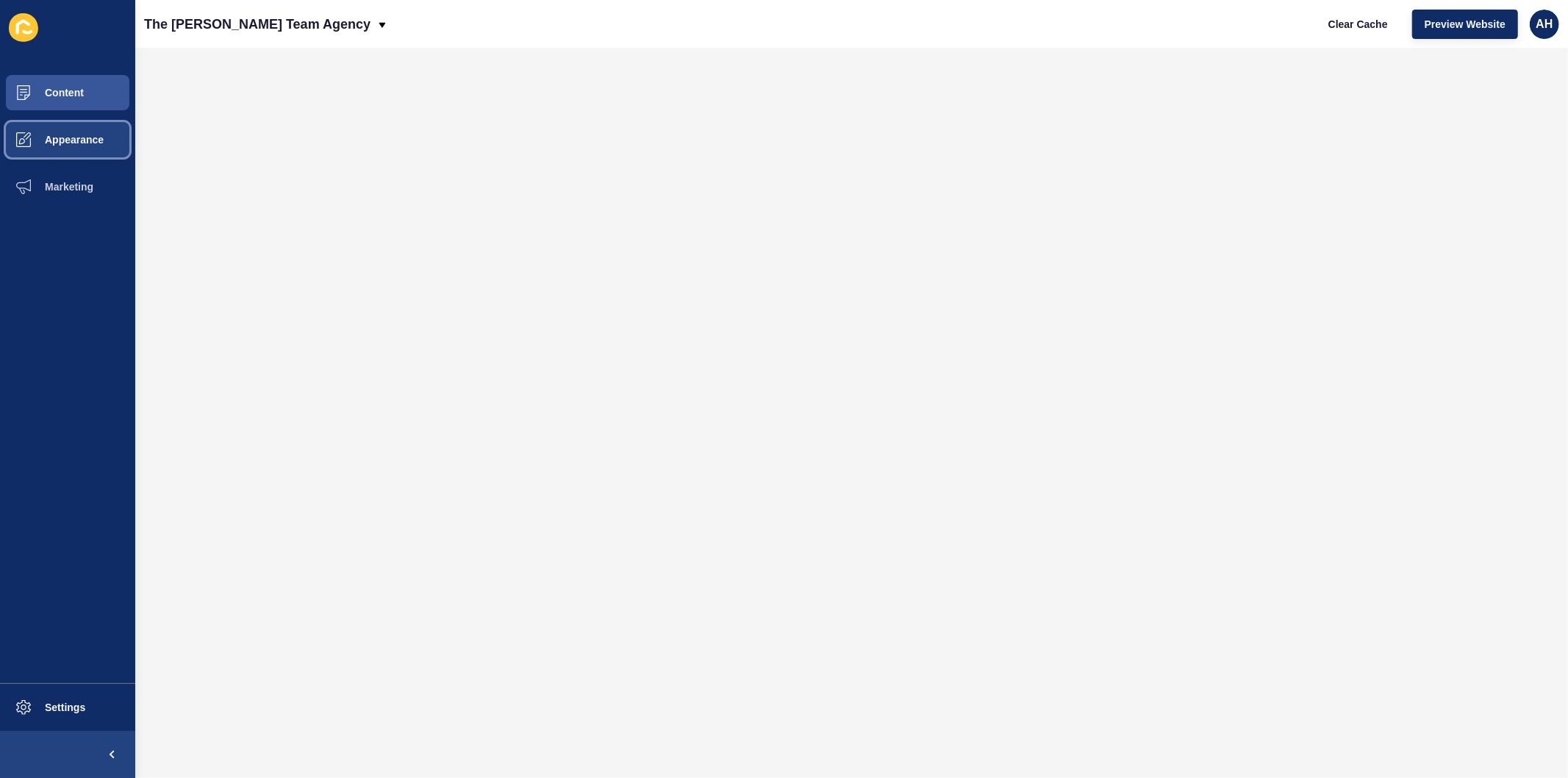
click at [59, 147] on button "Appearance" at bounding box center [68, 140] width 135 height 47
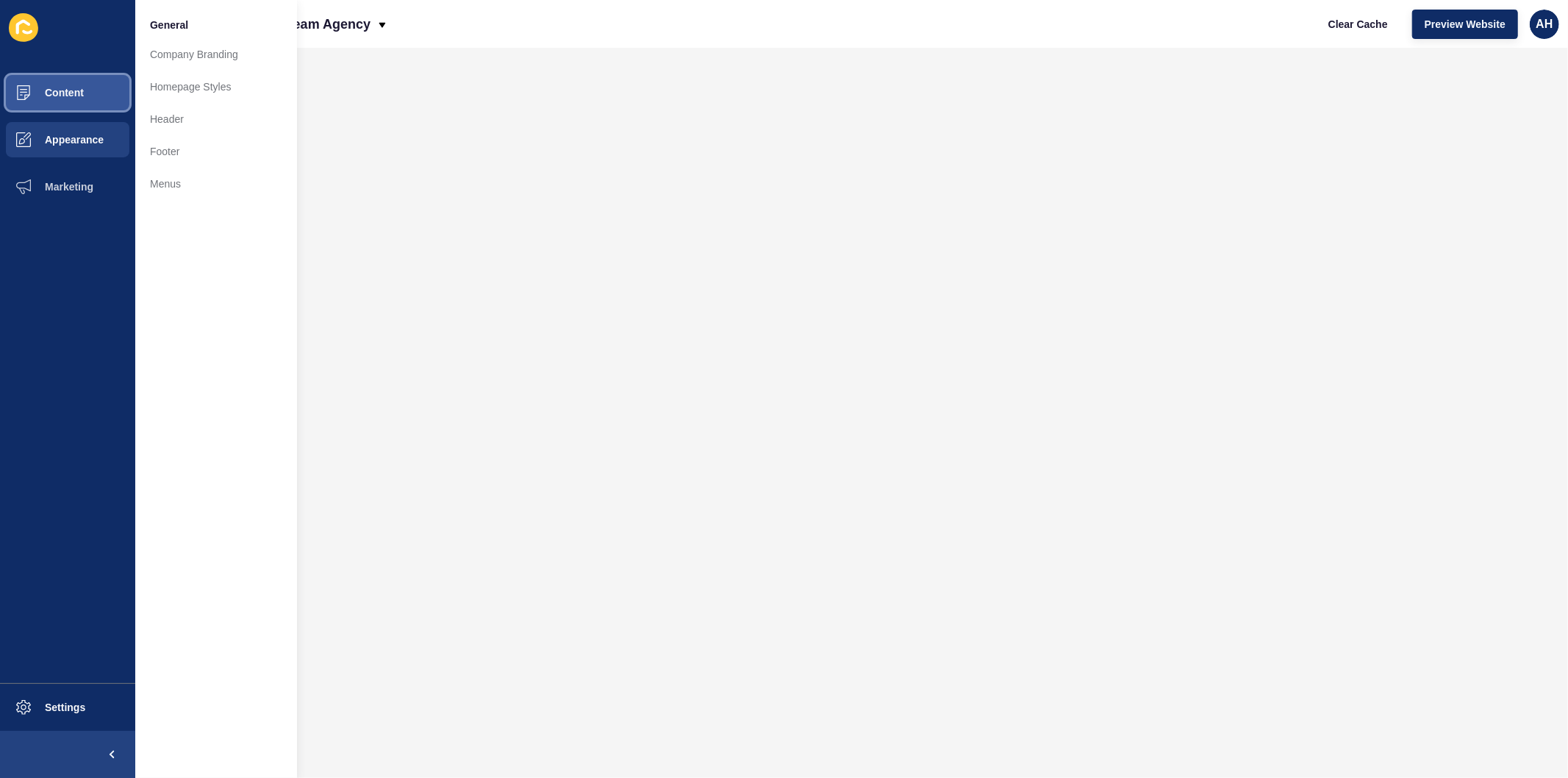
click at [68, 82] on button "Content" at bounding box center [68, 93] width 135 height 47
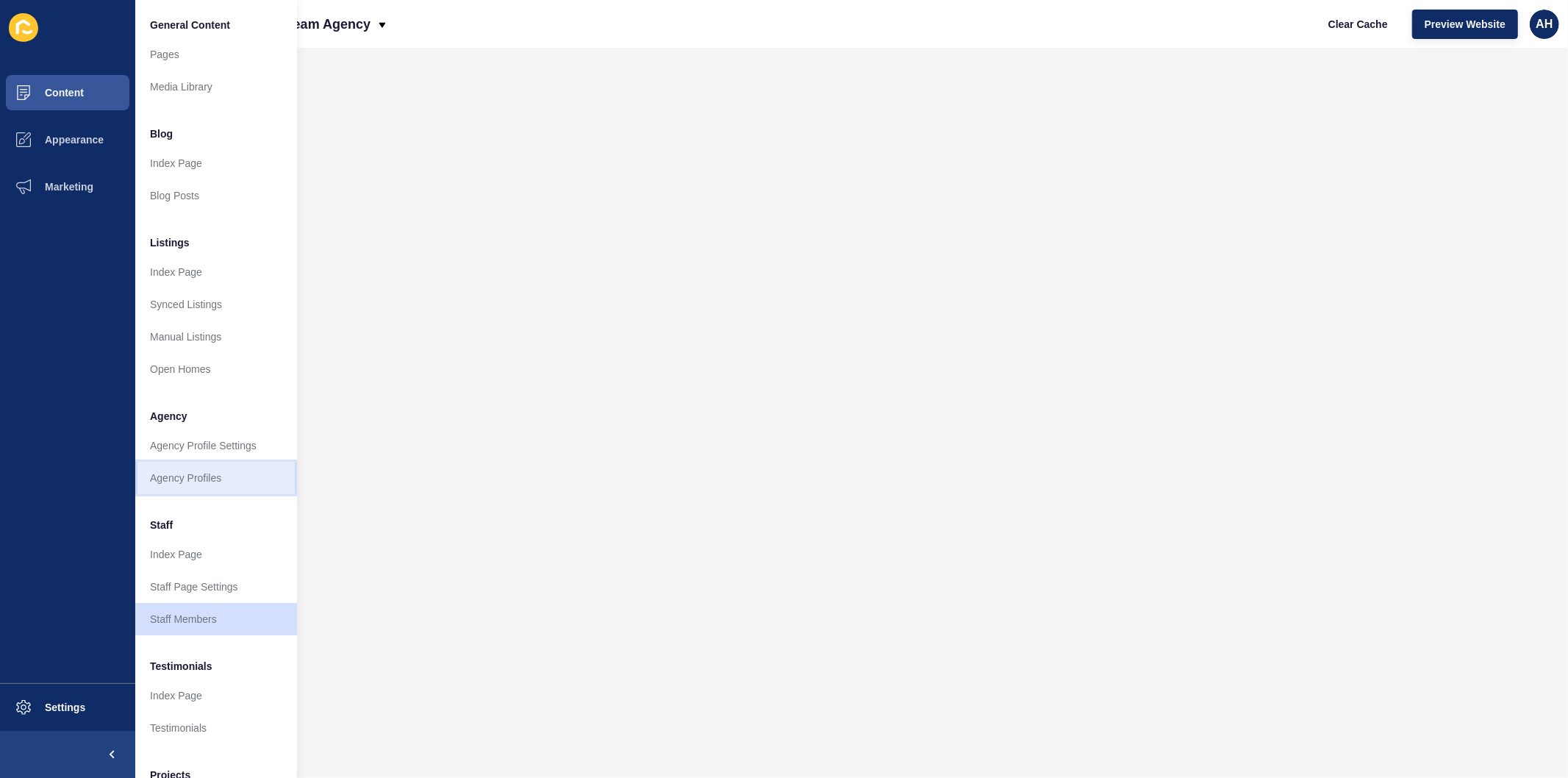
click at [188, 479] on link "Agency Profiles" at bounding box center [216, 478] width 162 height 32
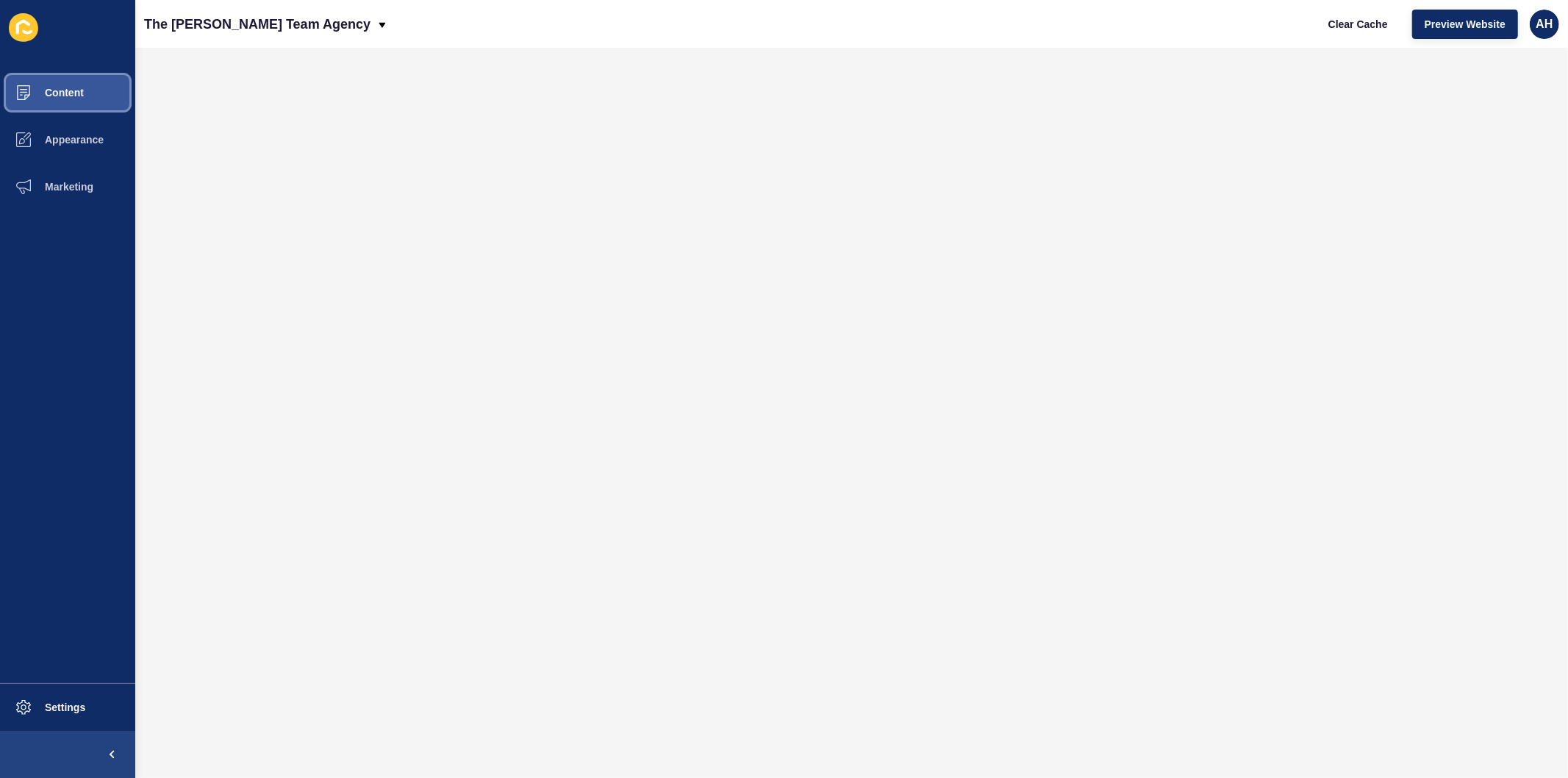
click at [60, 97] on span "Content" at bounding box center [41, 92] width 86 height 12
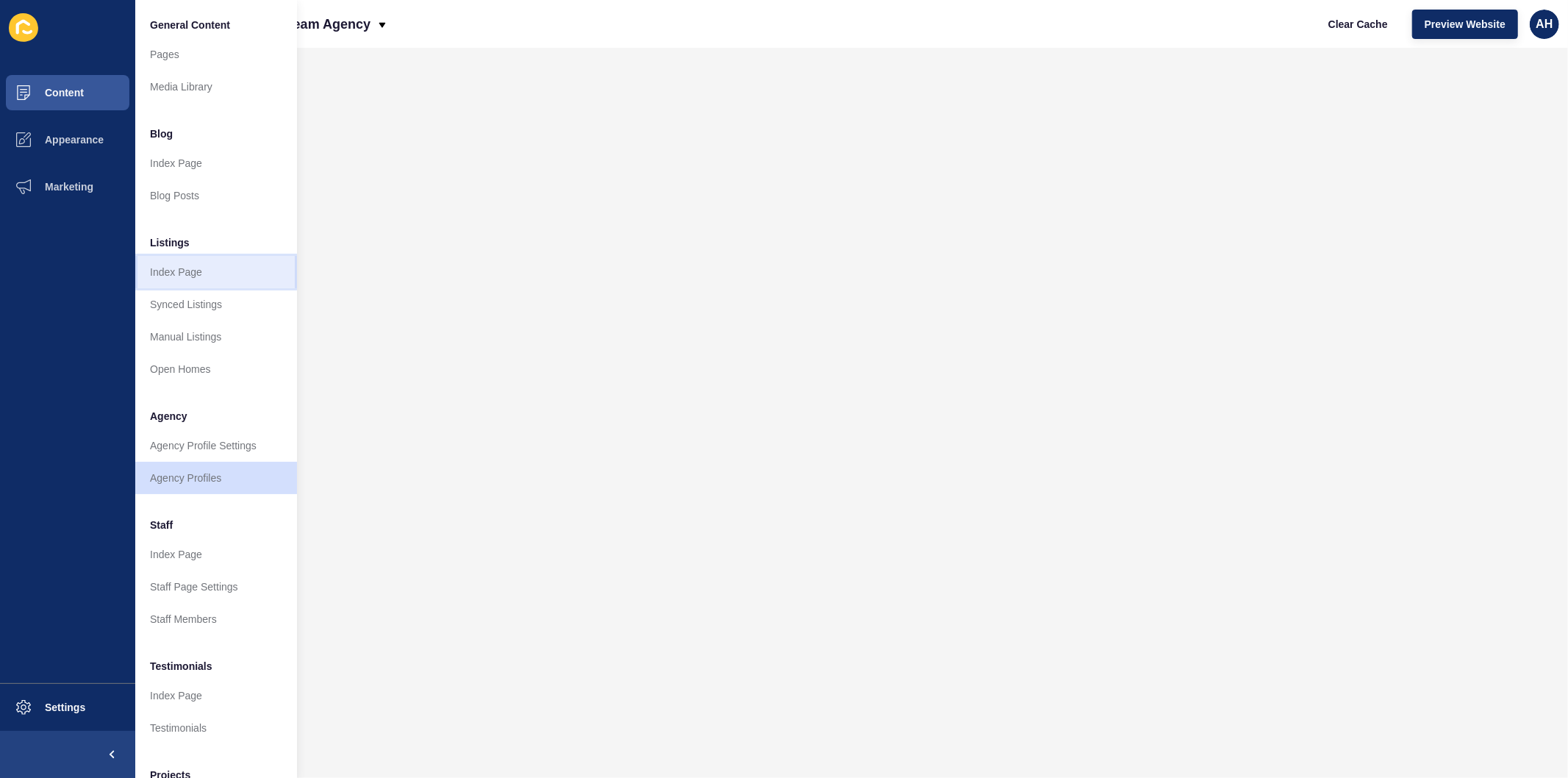
click at [208, 275] on link "Index Page" at bounding box center [216, 272] width 162 height 32
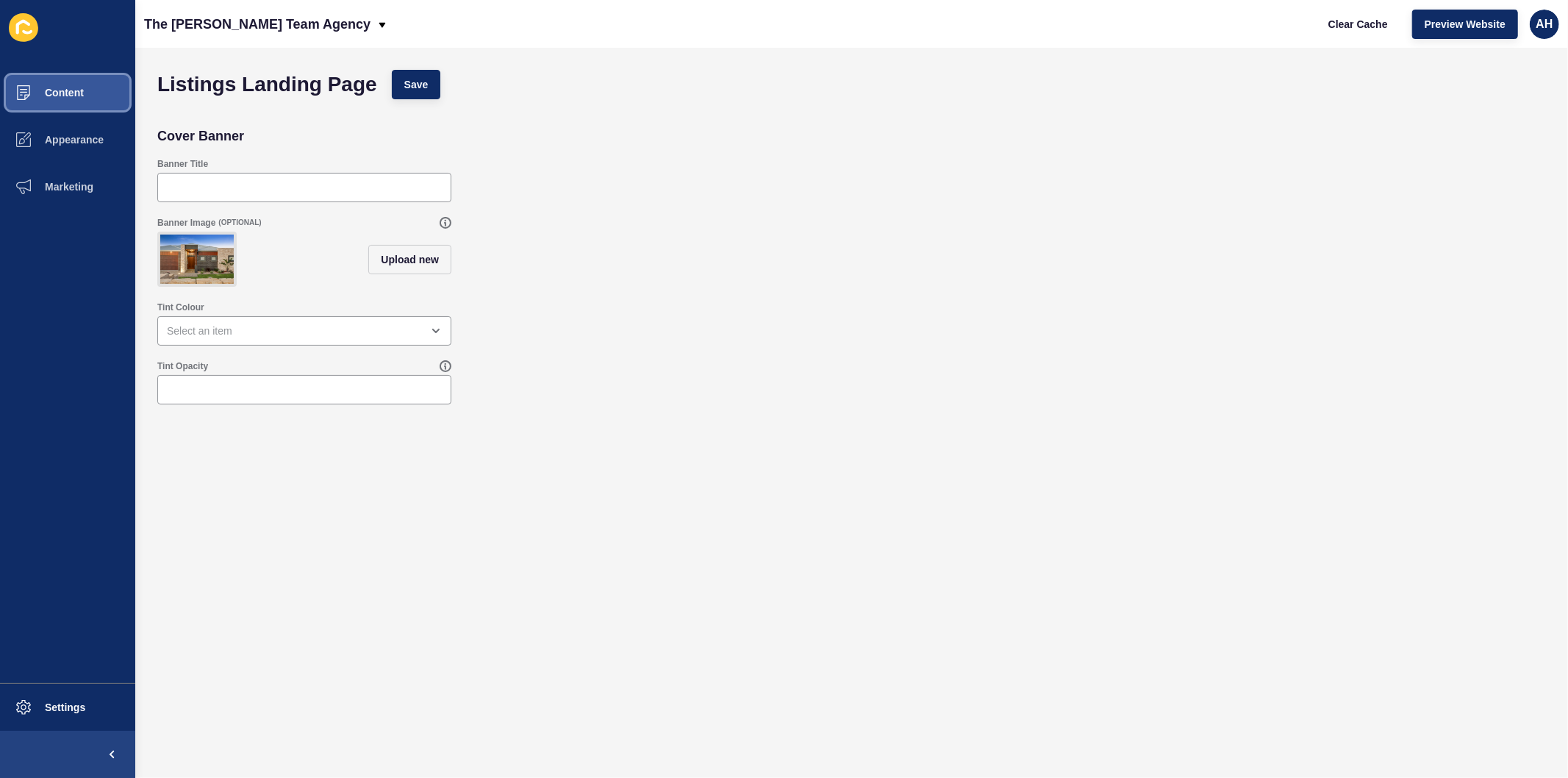
click at [93, 94] on button "Content" at bounding box center [68, 93] width 135 height 47
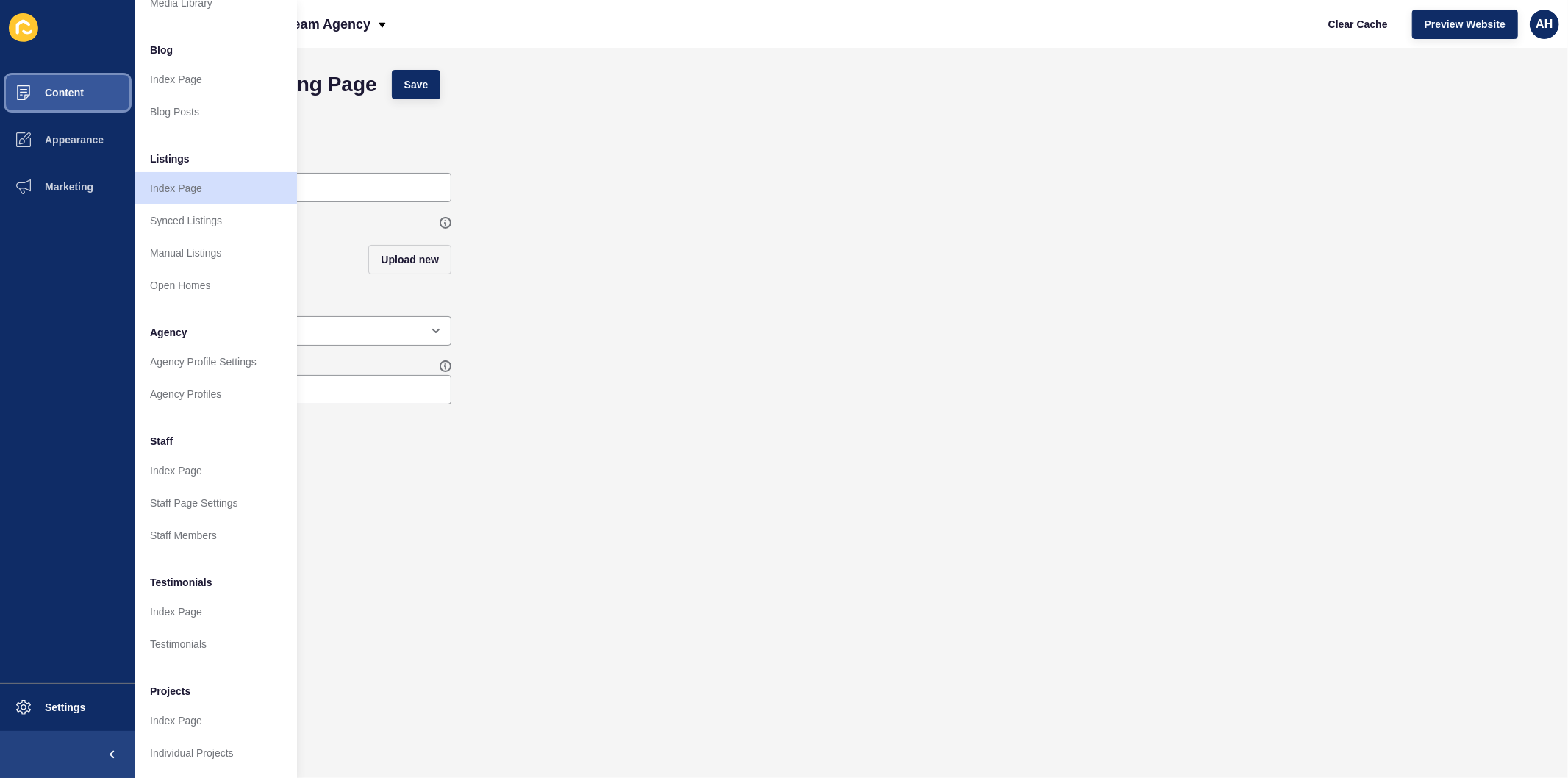
scroll to position [95, 0]
click at [81, 702] on span "Settings" at bounding box center [41, 707] width 87 height 12
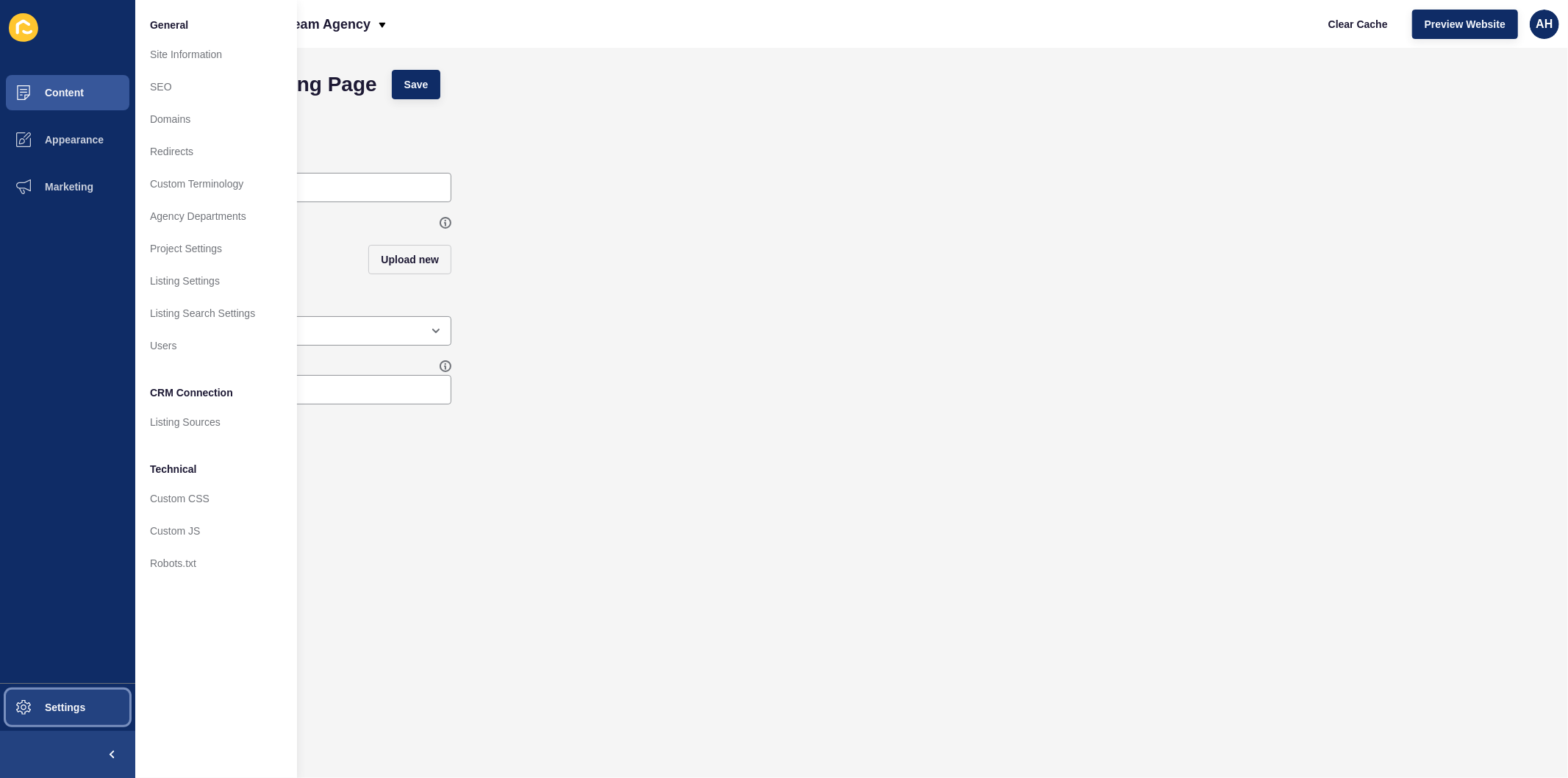
click at [81, 702] on span "Settings" at bounding box center [41, 707] width 87 height 12
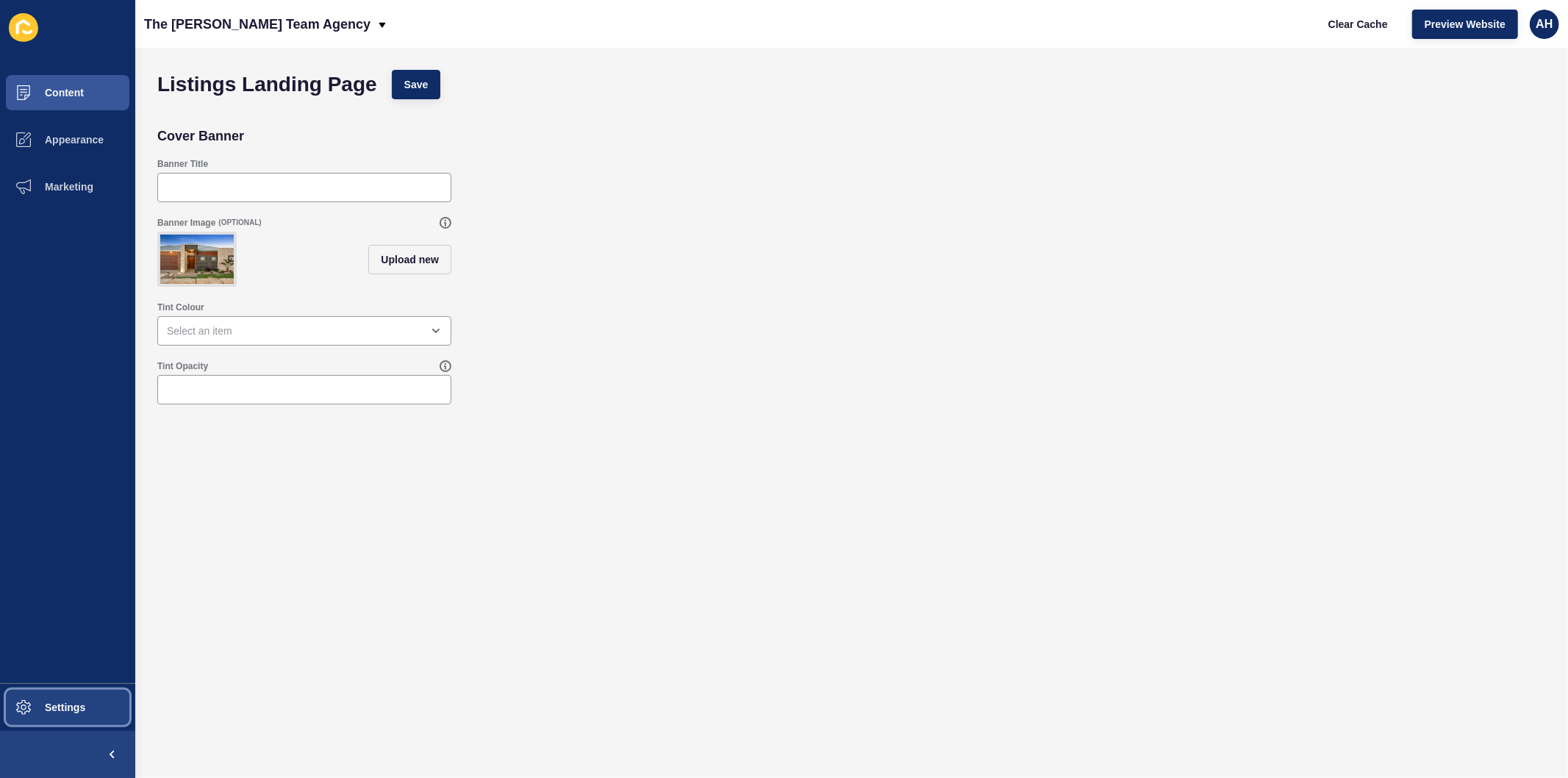
click at [81, 702] on span "Settings" at bounding box center [41, 707] width 87 height 12
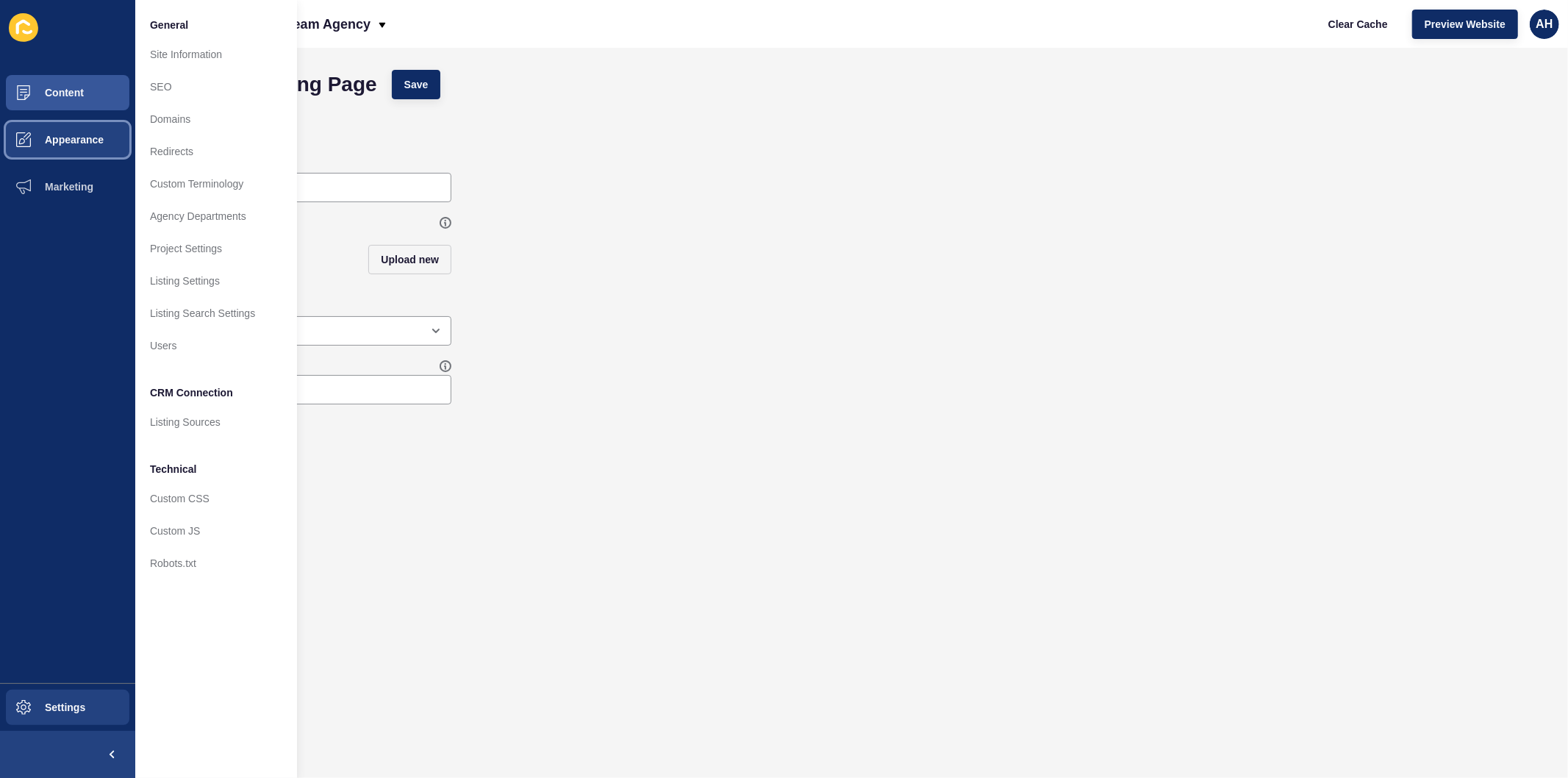
click at [89, 140] on span "Appearance" at bounding box center [51, 140] width 106 height 12
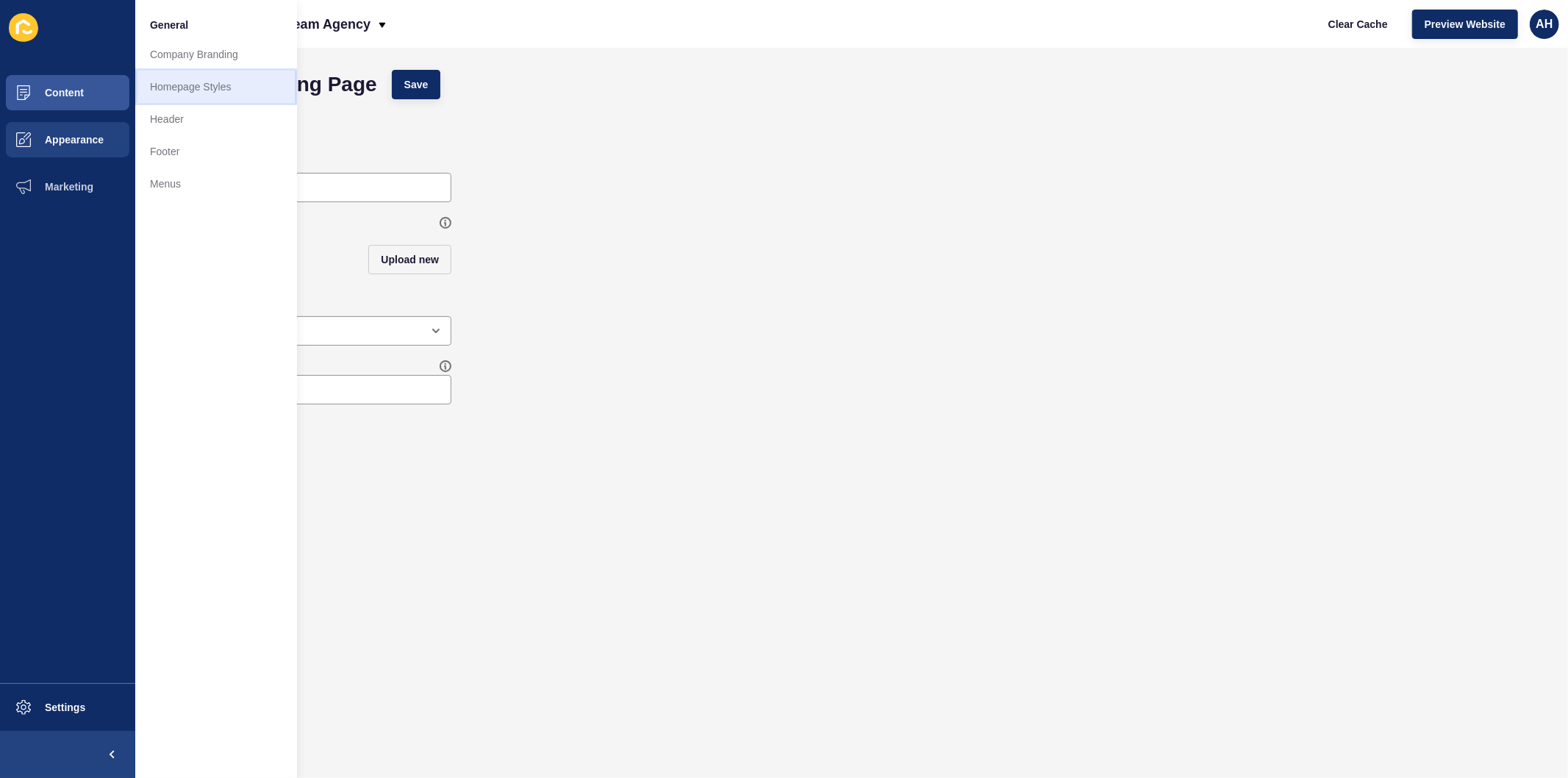
click at [175, 90] on link "Homepage Styles" at bounding box center [216, 86] width 162 height 32
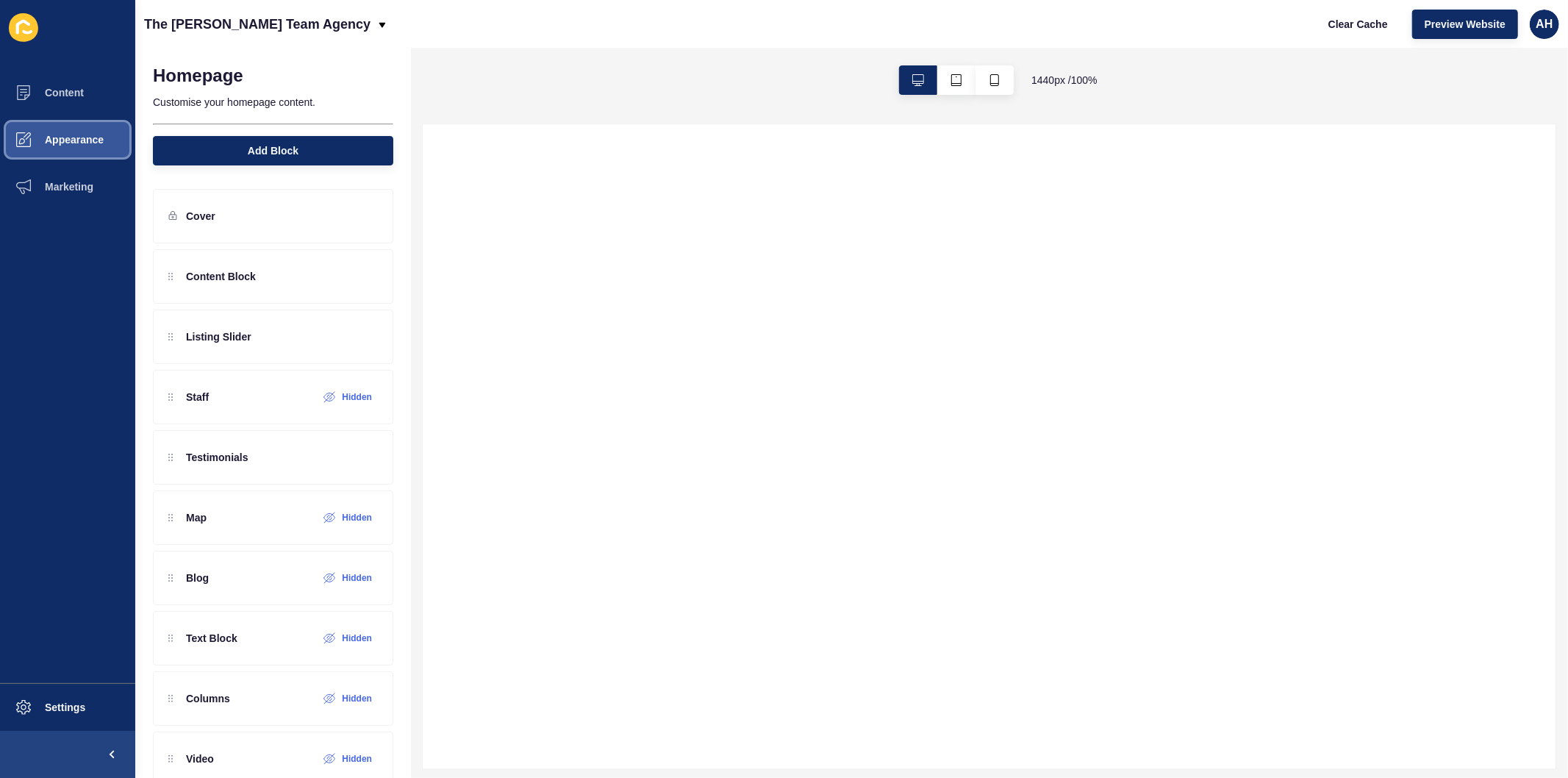
click at [86, 132] on button "Appearance" at bounding box center [68, 140] width 135 height 47
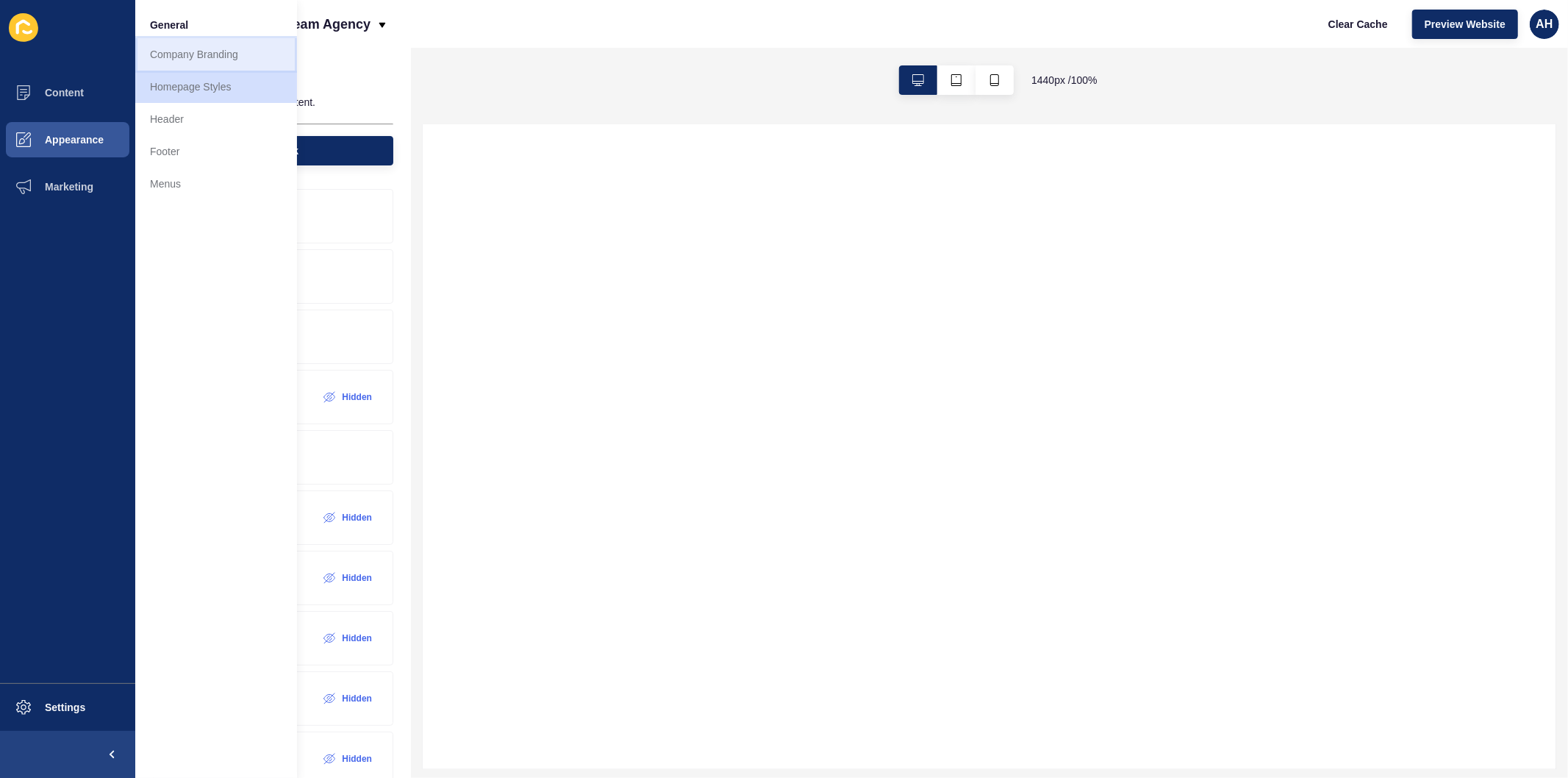
click at [176, 62] on link "Company Branding" at bounding box center [216, 54] width 162 height 32
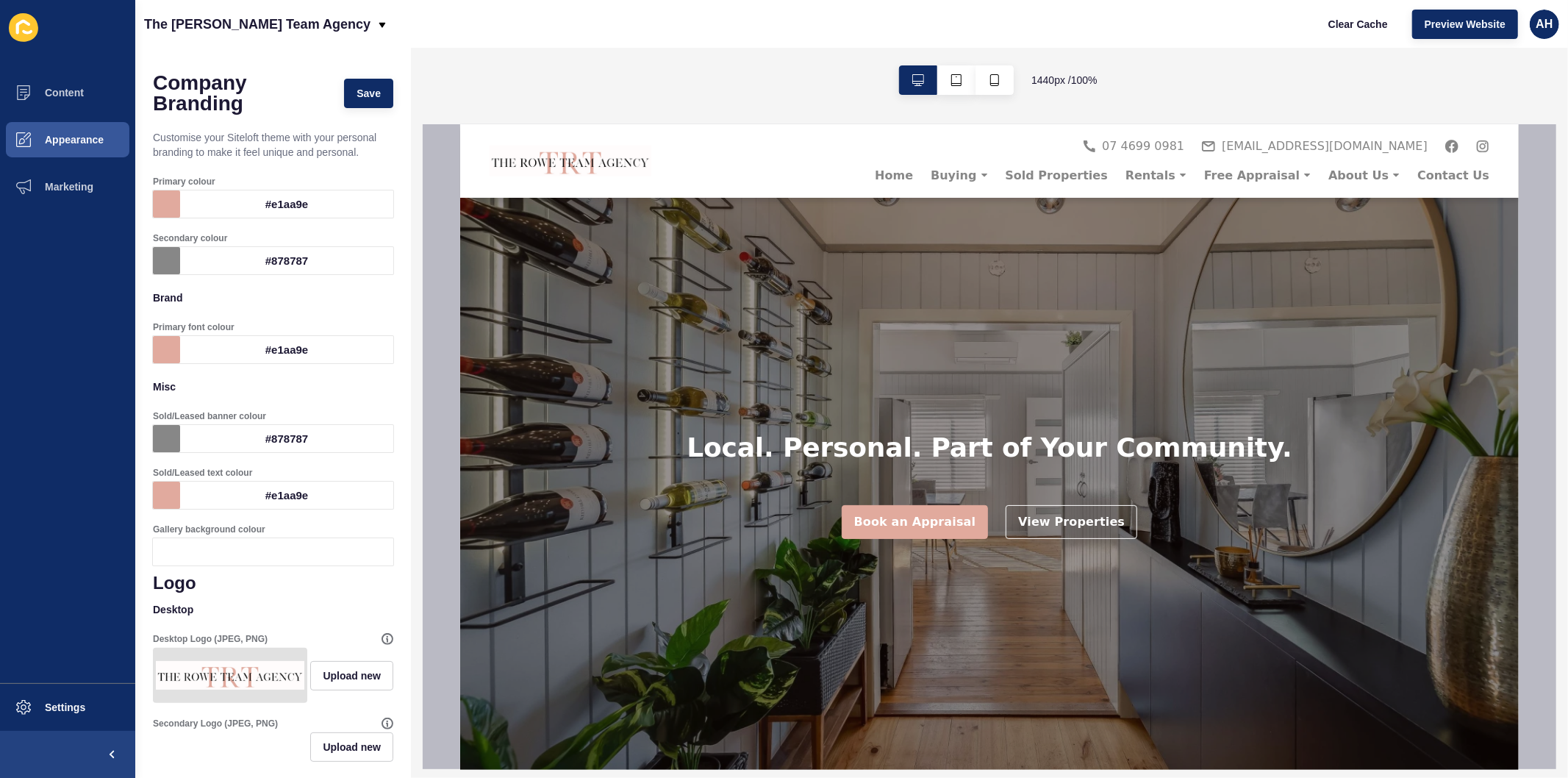
click at [278, 495] on div "#e1aa9e" at bounding box center [286, 495] width 213 height 27
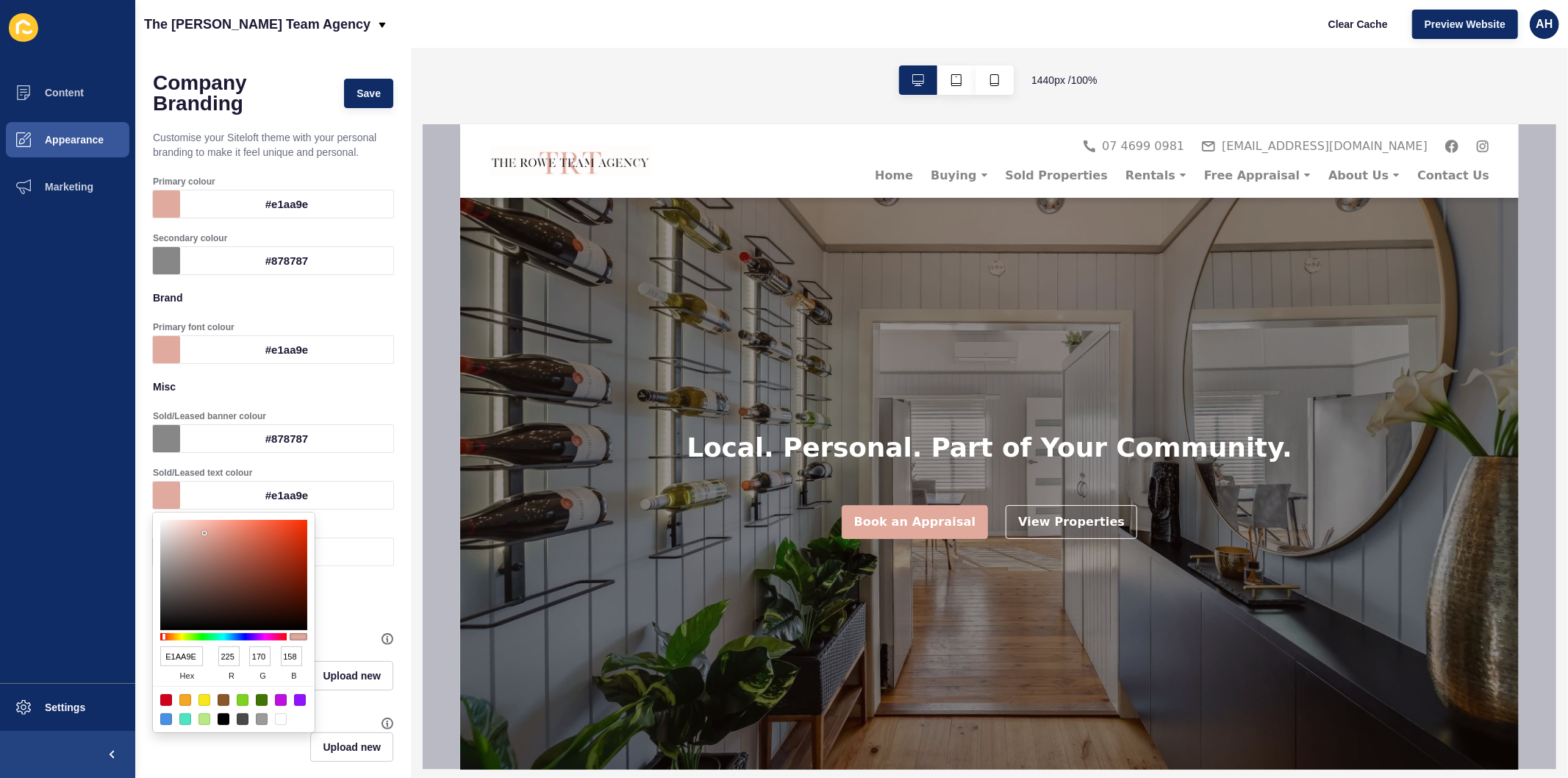
drag, startPoint x: 196, startPoint y: 658, endPoint x: 150, endPoint y: 656, distance: 46.0
click at [150, 656] on body "Content Appearance Marketing Settings The Rowe Team Agency Clear Cache Preview …" at bounding box center [784, 389] width 1568 height 778
click at [193, 657] on input "E1AA9E" at bounding box center [181, 656] width 42 height 20
drag, startPoint x: 196, startPoint y: 657, endPoint x: 167, endPoint y: 656, distance: 29.0
click at [167, 656] on input "E1AA9E" at bounding box center [181, 656] width 42 height 20
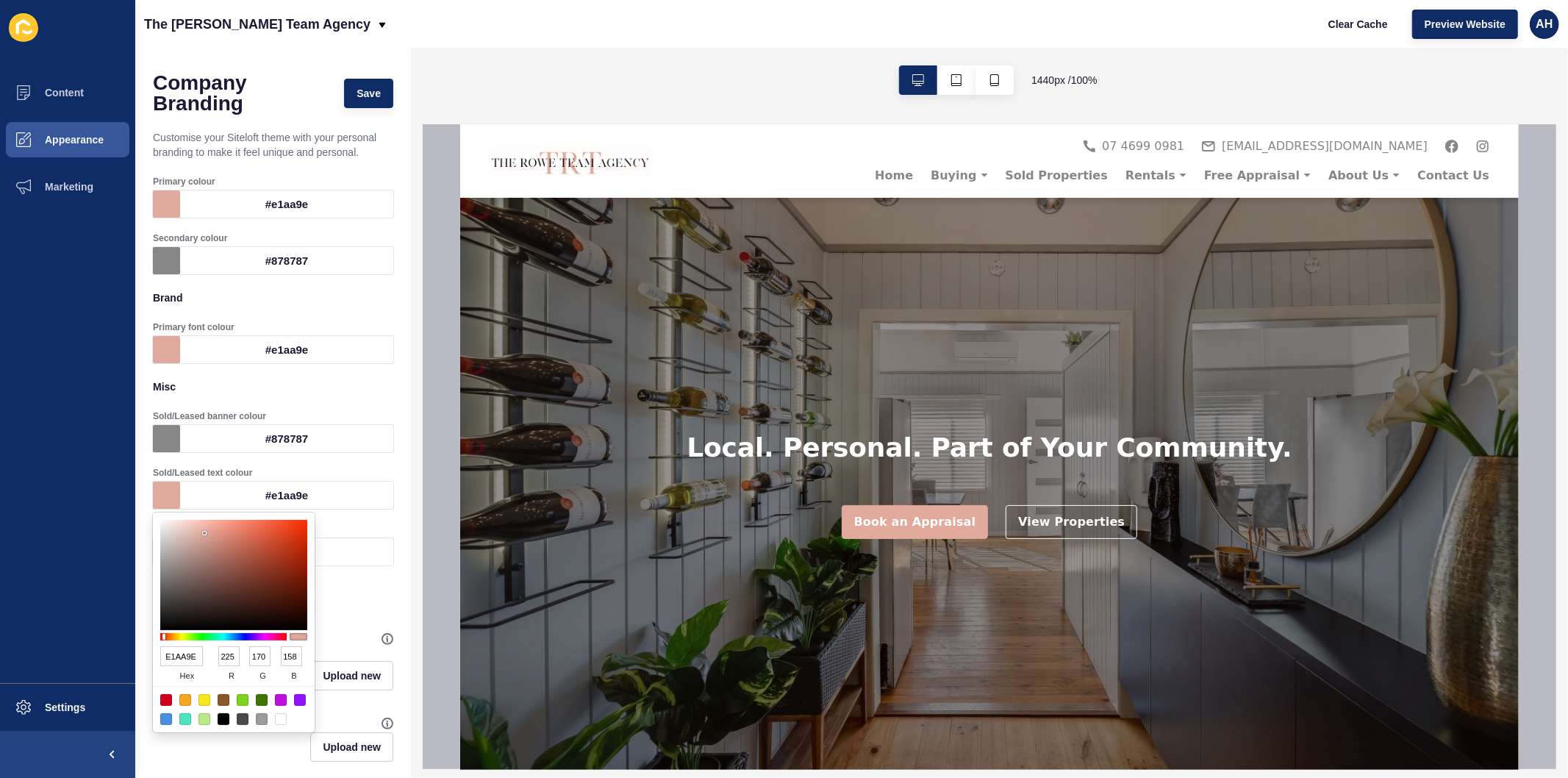
click at [294, 435] on div "#878787" at bounding box center [286, 439] width 213 height 27
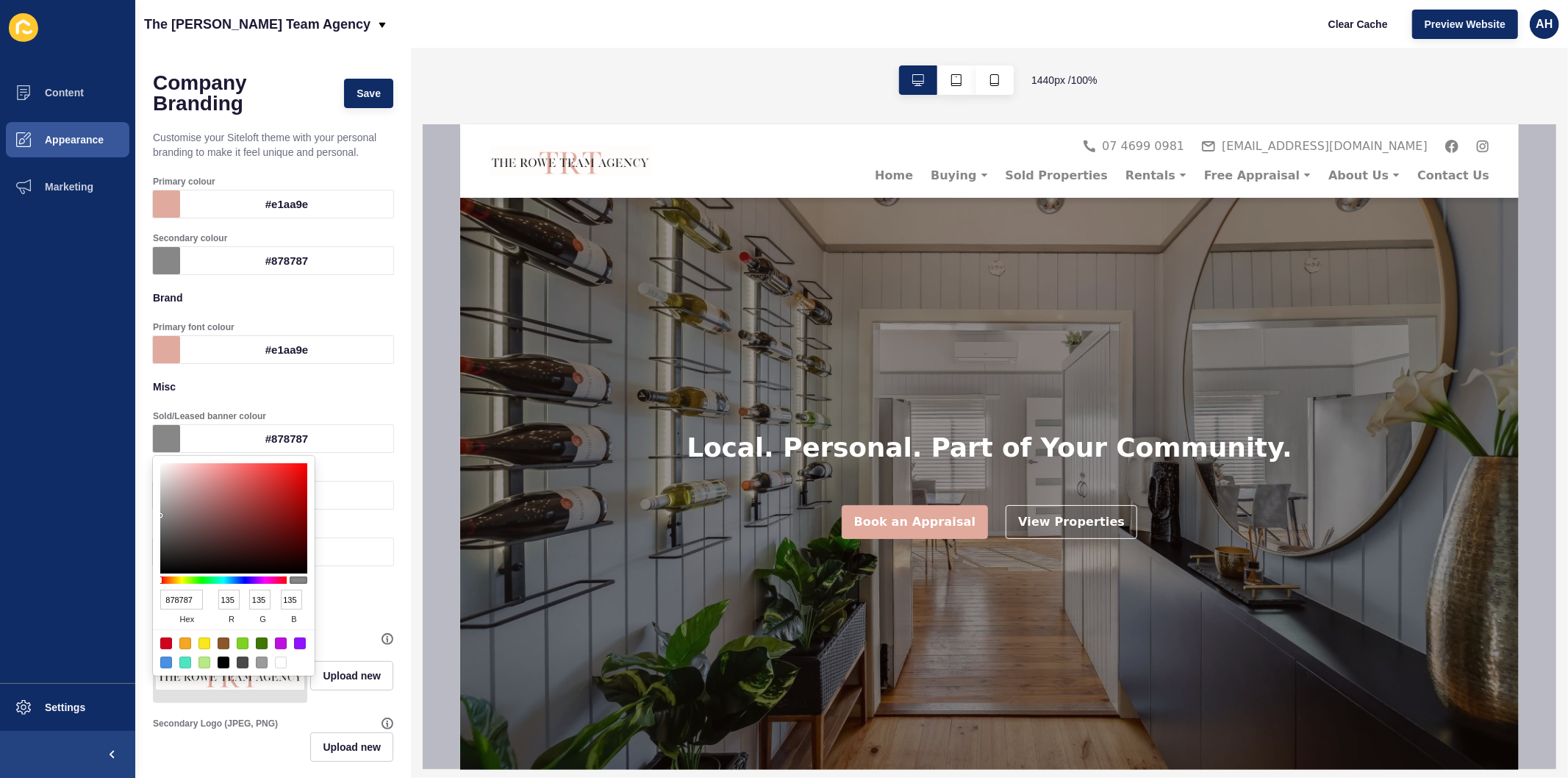
click at [178, 602] on input "878787" at bounding box center [181, 600] width 42 height 20
paste input "E1AA9E"
type input "E1AA9E"
type input "225"
type input "170"
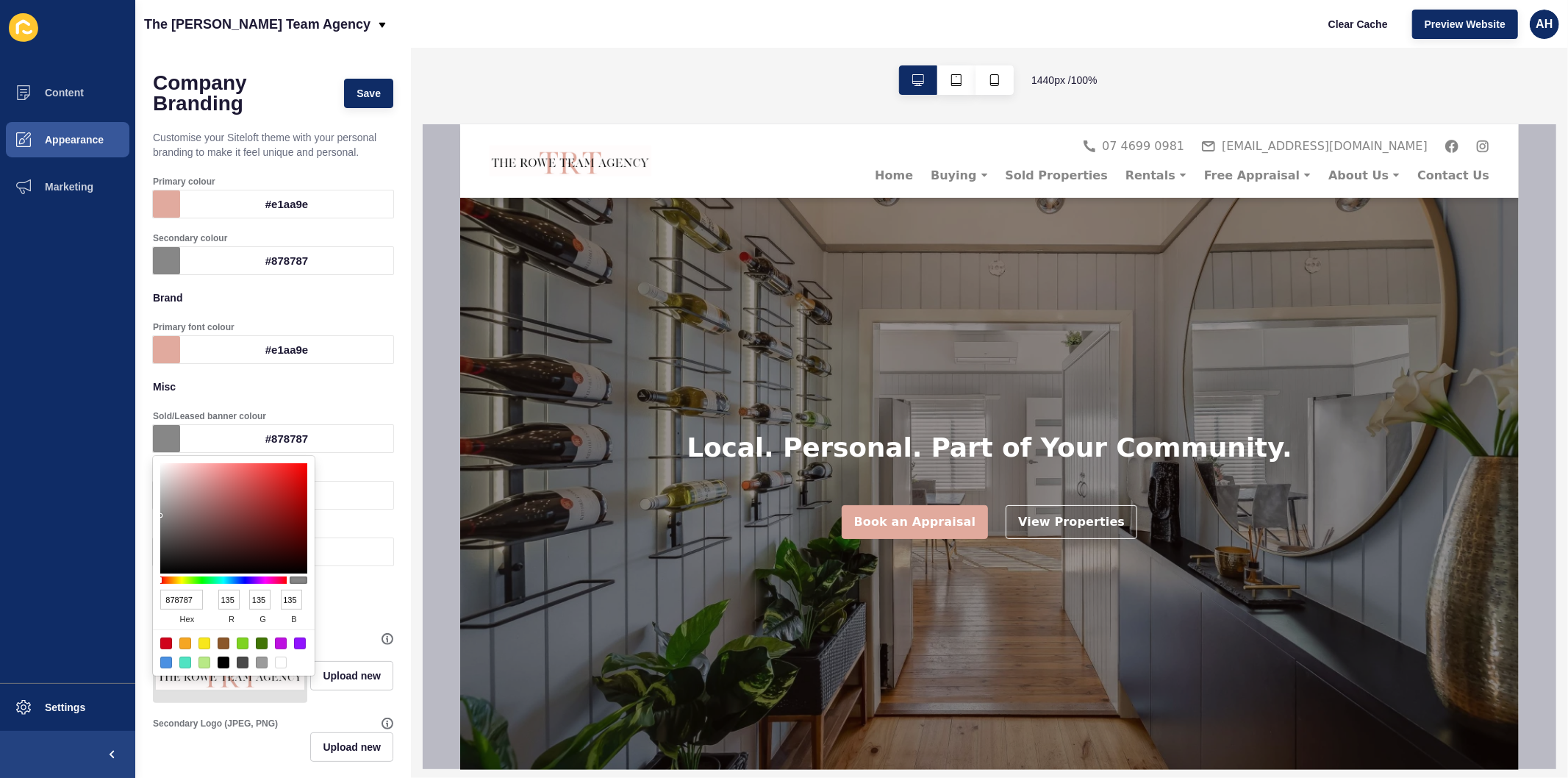
type input "158"
click at [107, 601] on ul "Content Appearance Marketing" at bounding box center [68, 376] width 135 height 614
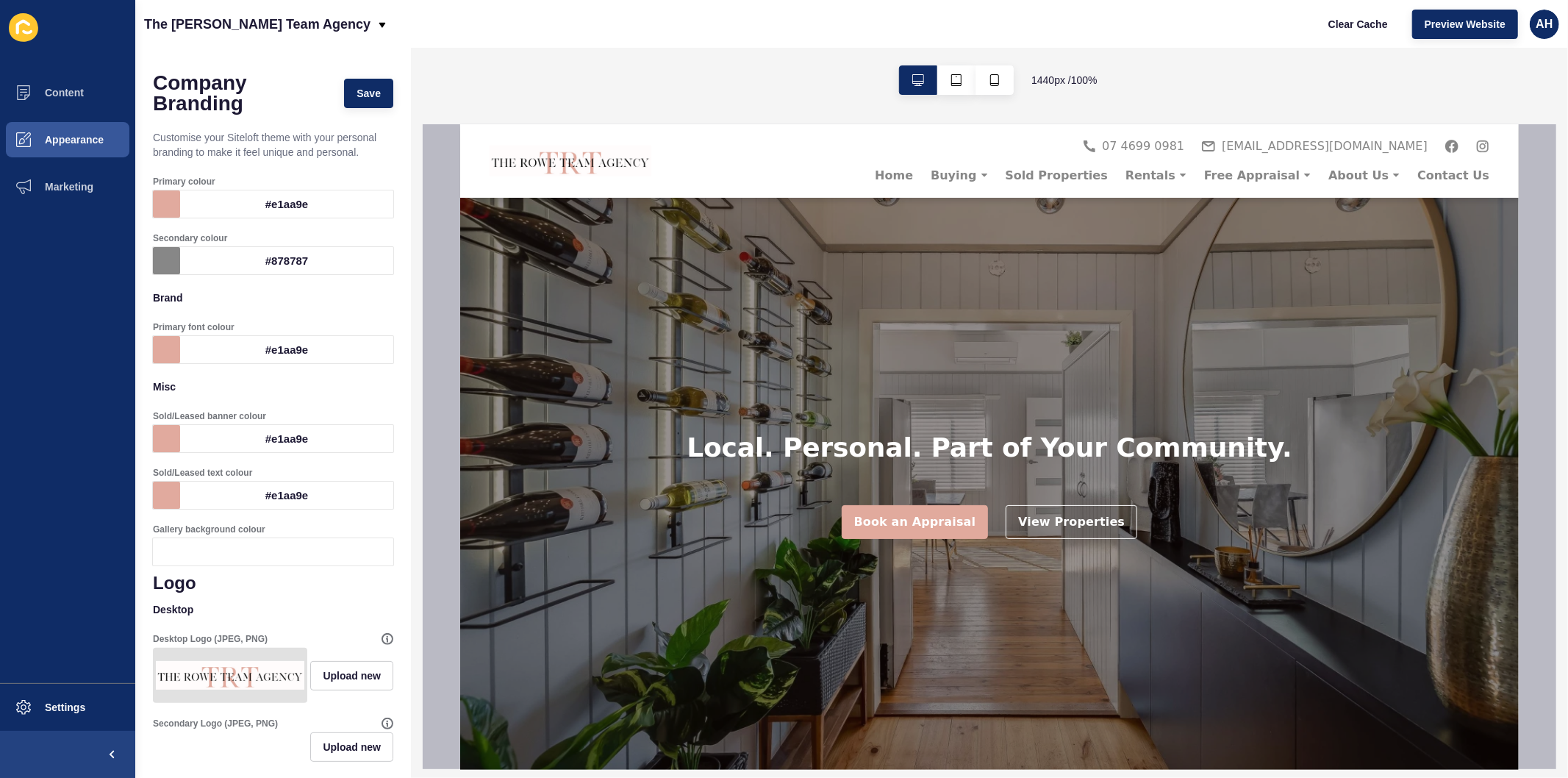
click at [246, 495] on div "#e1aa9e" at bounding box center [286, 495] width 213 height 27
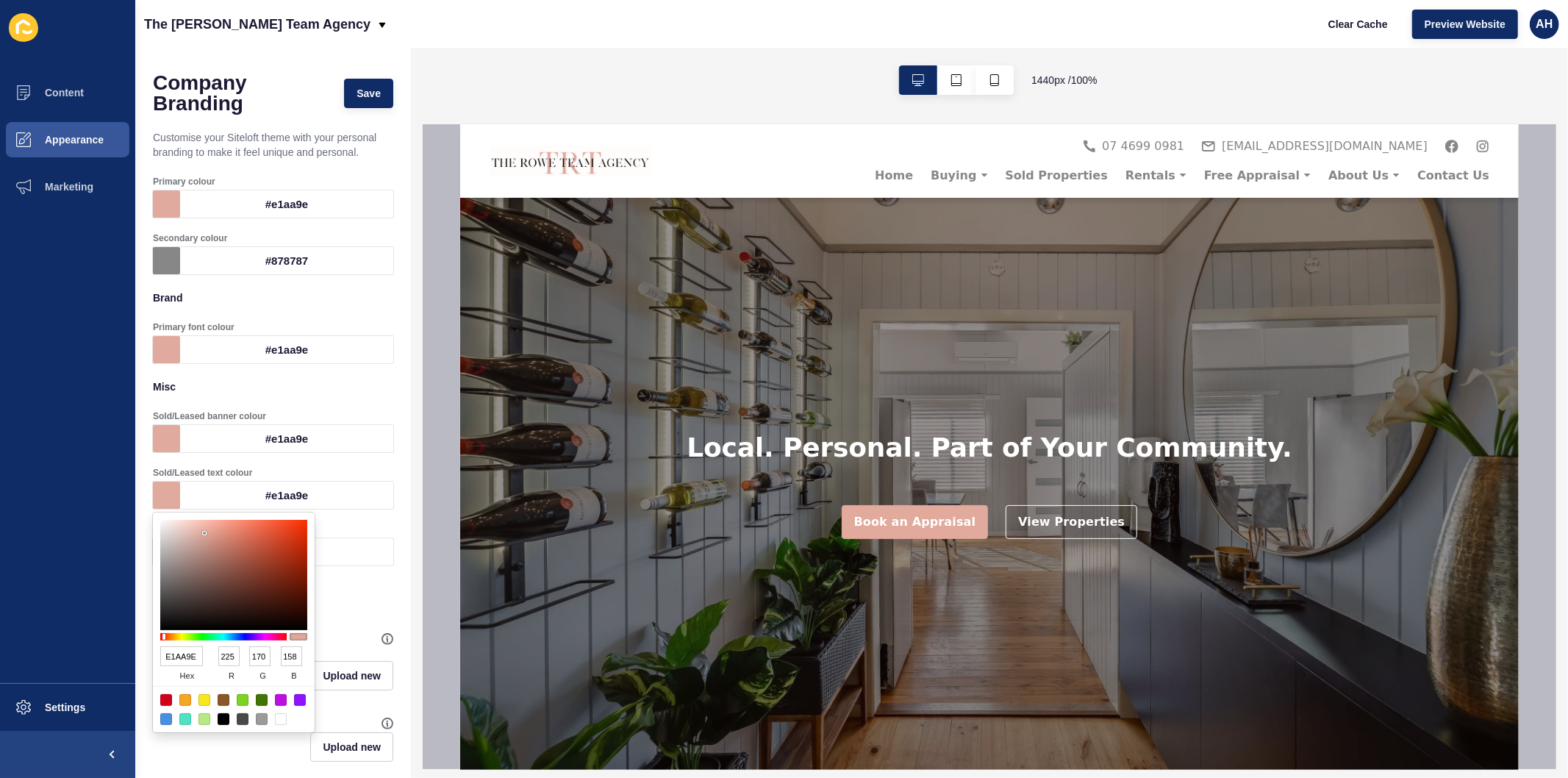
click at [282, 715] on div at bounding box center [280, 719] width 12 height 12
type input "FFFFFF"
type input "255"
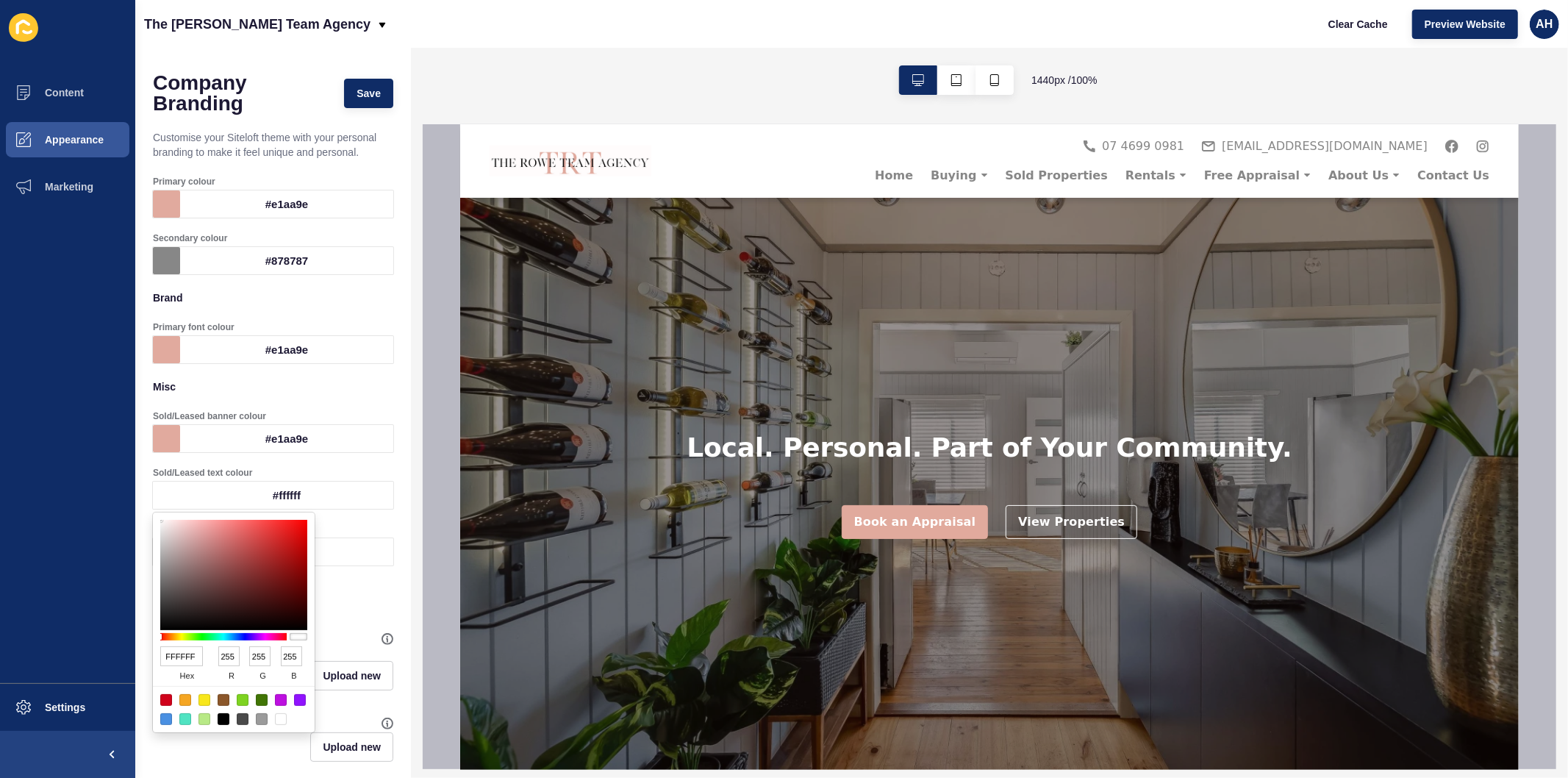
click at [358, 586] on h1 "Logo" at bounding box center [273, 583] width 240 height 21
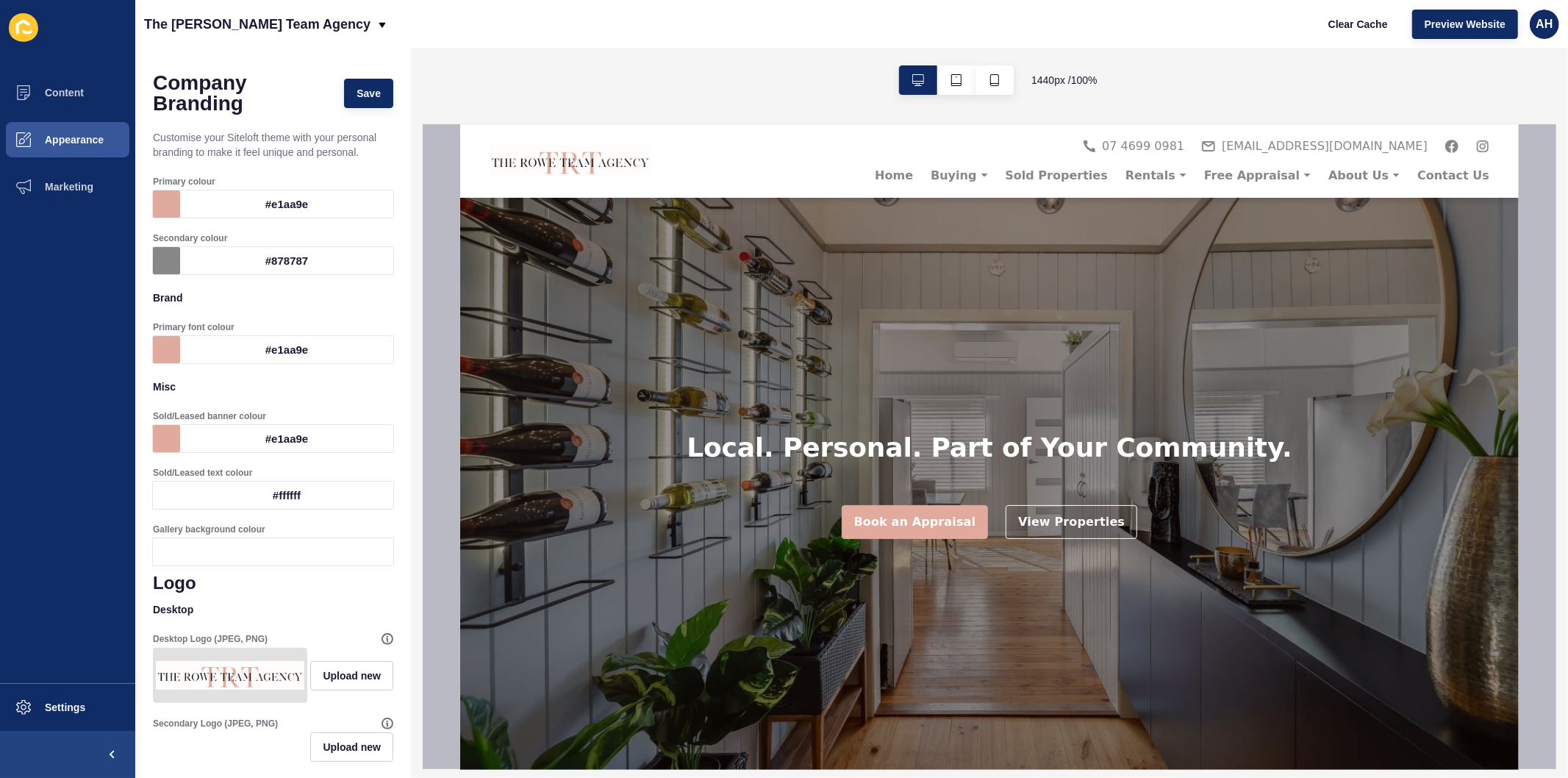
click at [309, 556] on div at bounding box center [286, 552] width 213 height 27
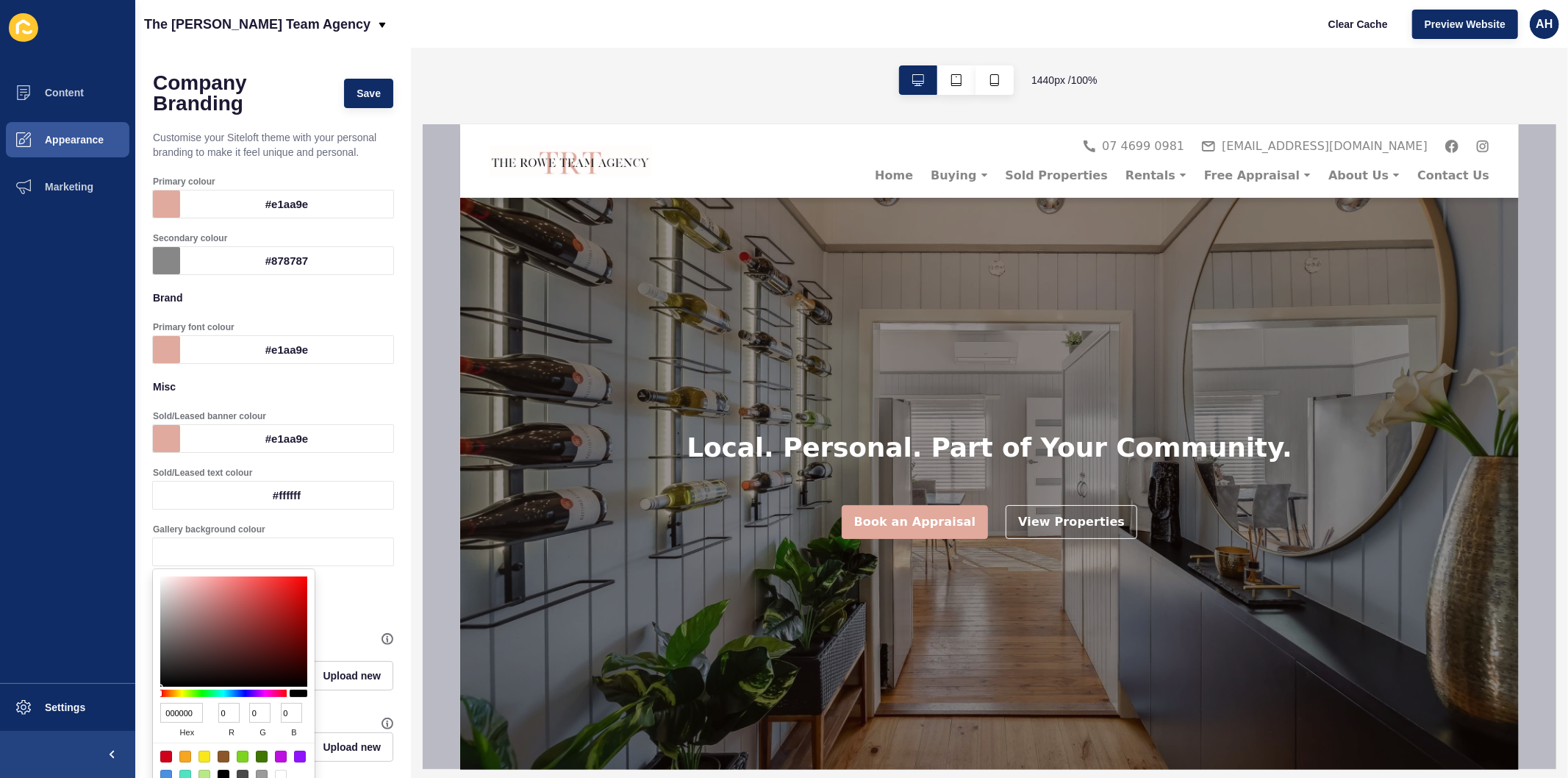
click at [175, 709] on input "000000" at bounding box center [181, 713] width 42 height 20
paste input "E1AA9E"
type input "E1AA9E"
type input "225"
type input "170"
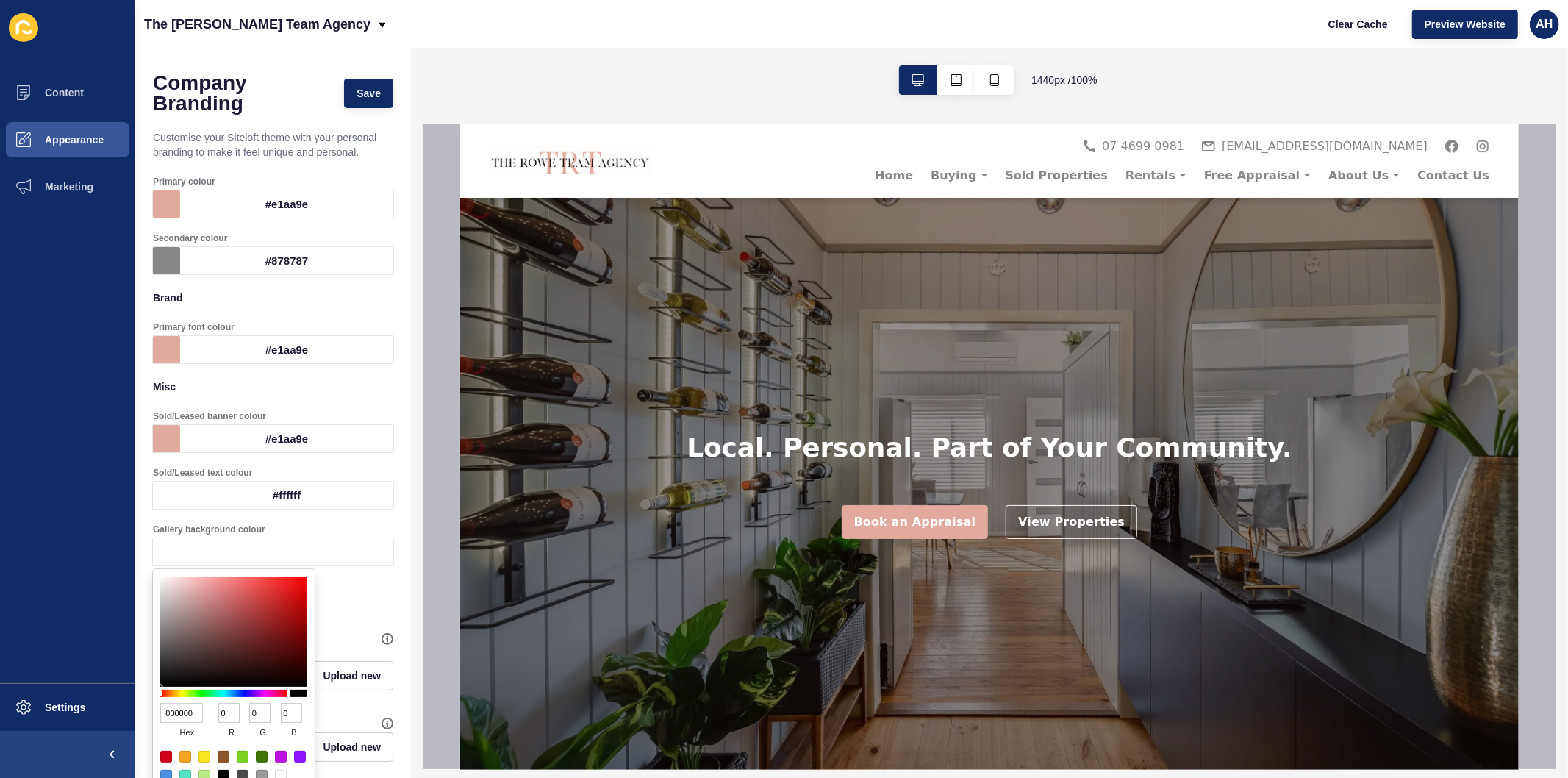
type input "158"
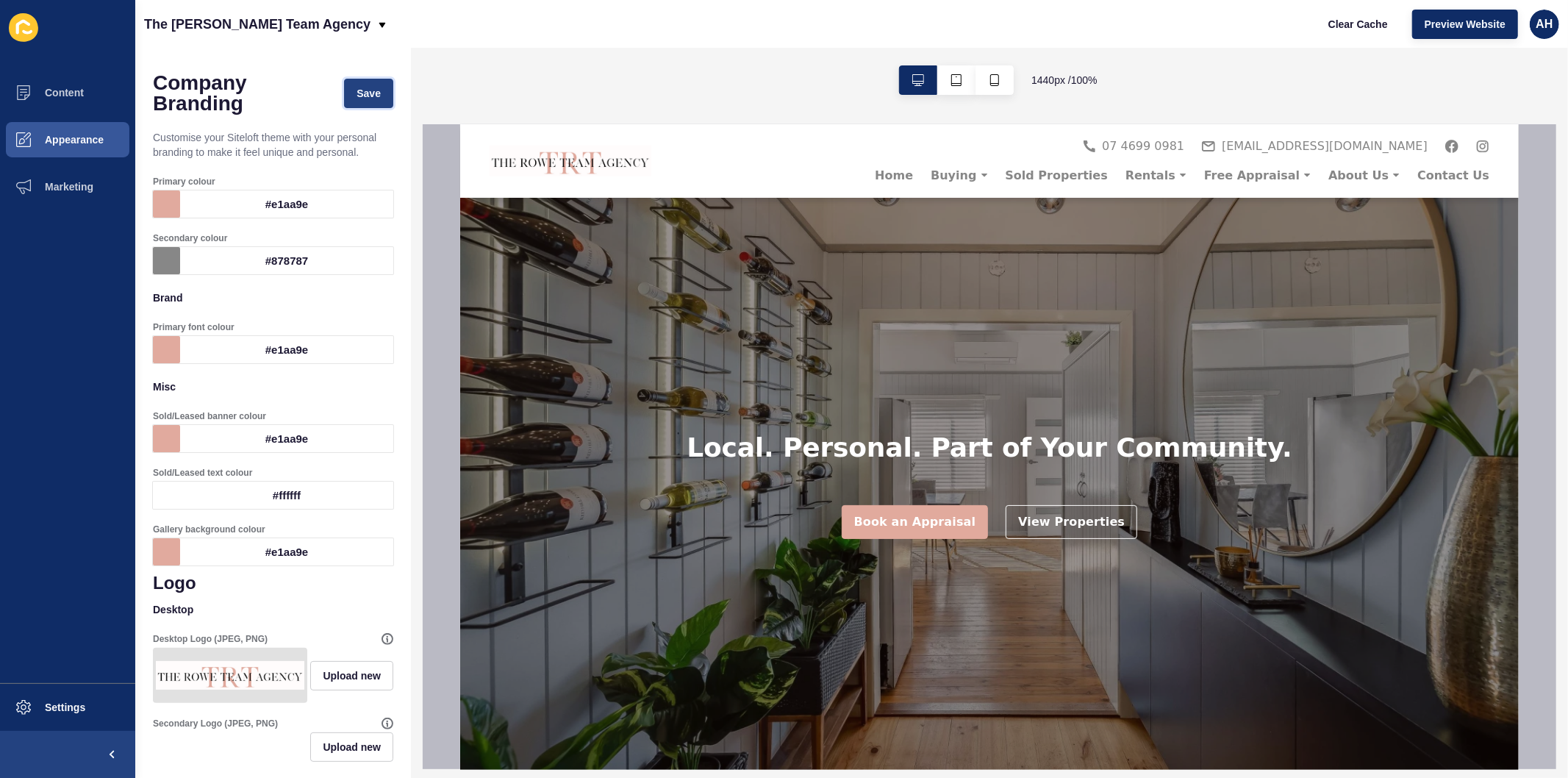
click at [347, 104] on button "Save" at bounding box center [368, 93] width 50 height 30
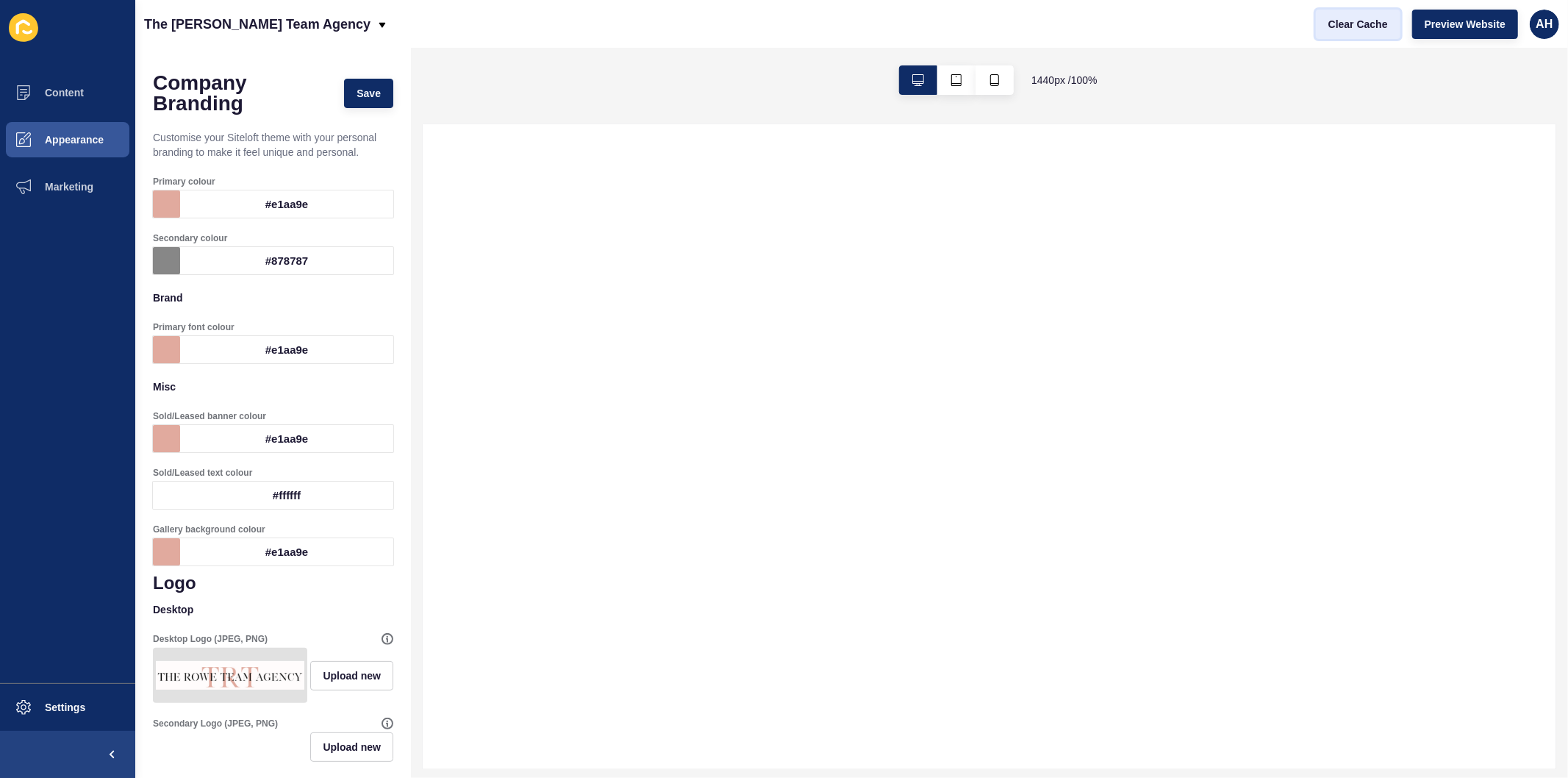
click at [1351, 18] on span "Clear Cache" at bounding box center [1357, 24] width 59 height 14
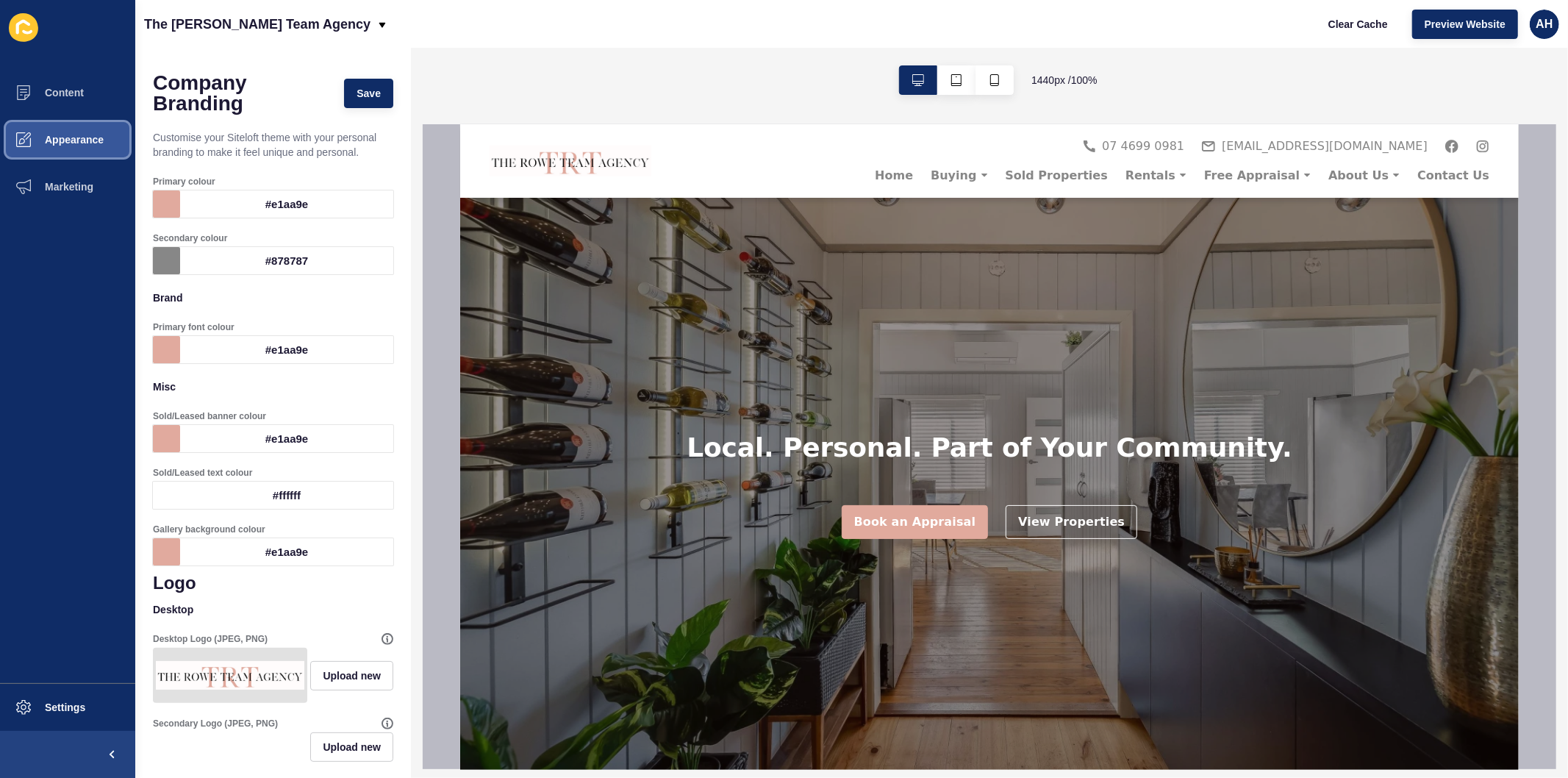
click at [83, 141] on span "Appearance" at bounding box center [51, 140] width 106 height 12
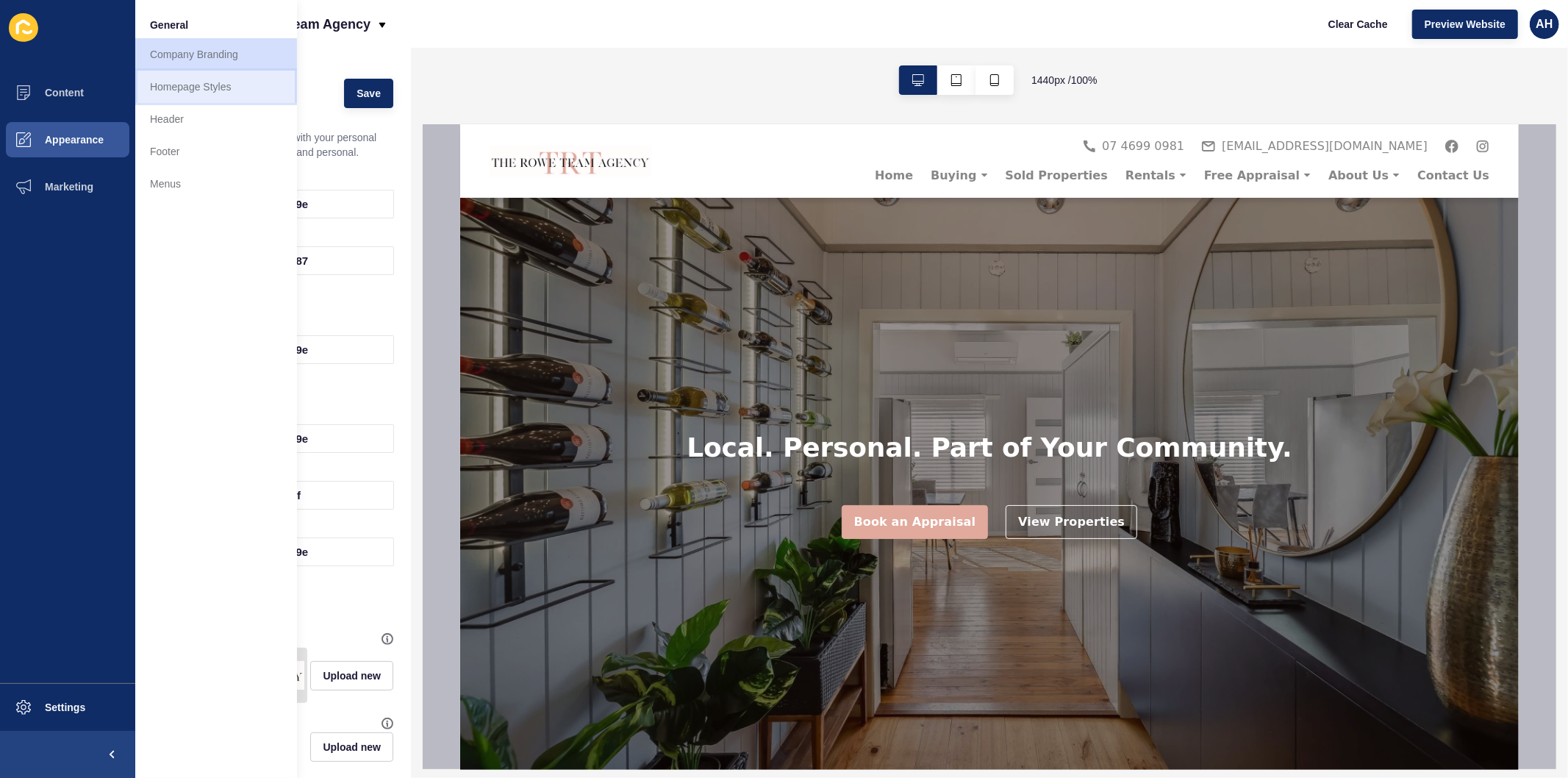
click at [206, 93] on link "Homepage Styles" at bounding box center [216, 86] width 162 height 32
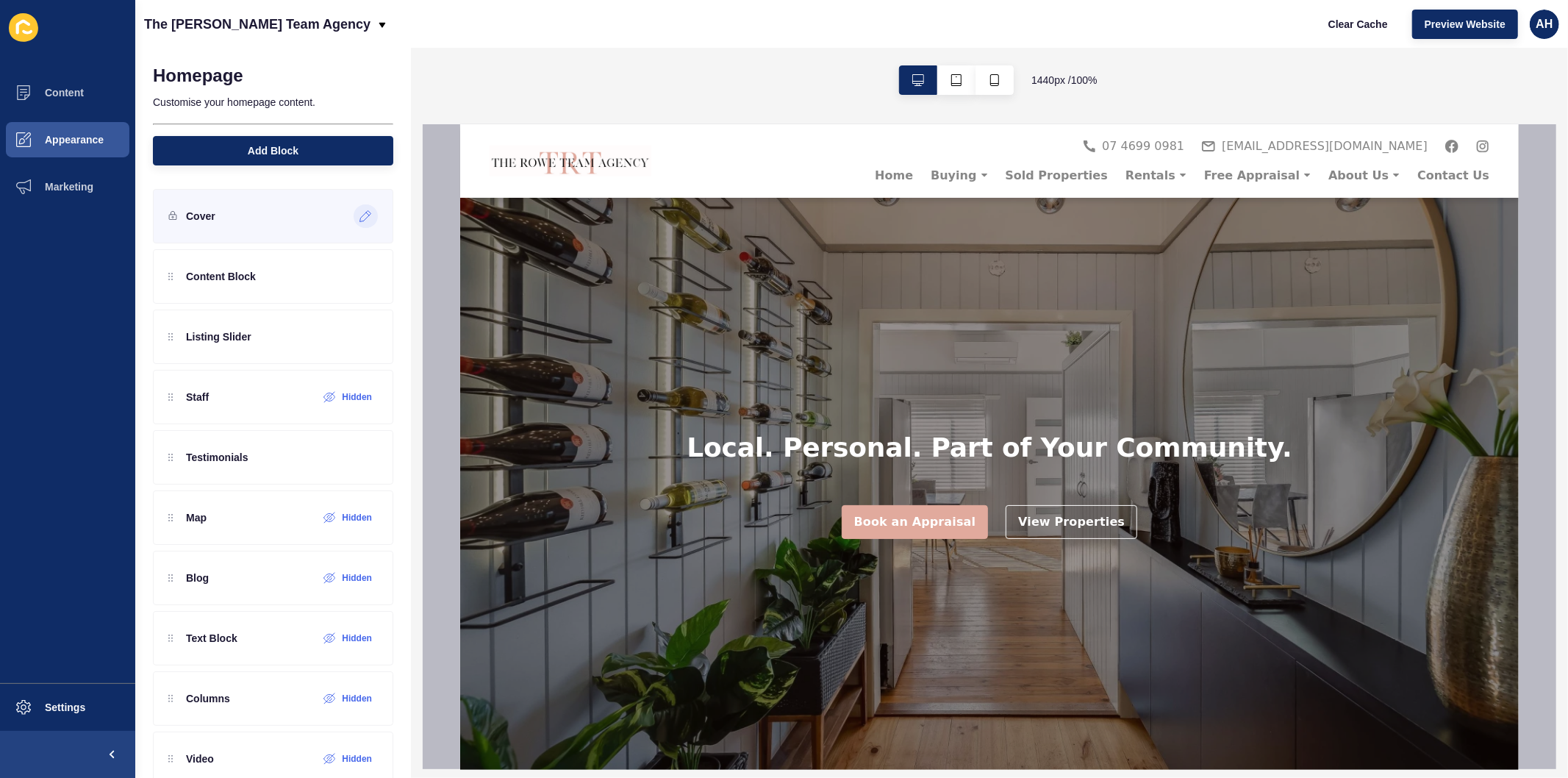
click at [359, 214] on icon at bounding box center [365, 216] width 13 height 12
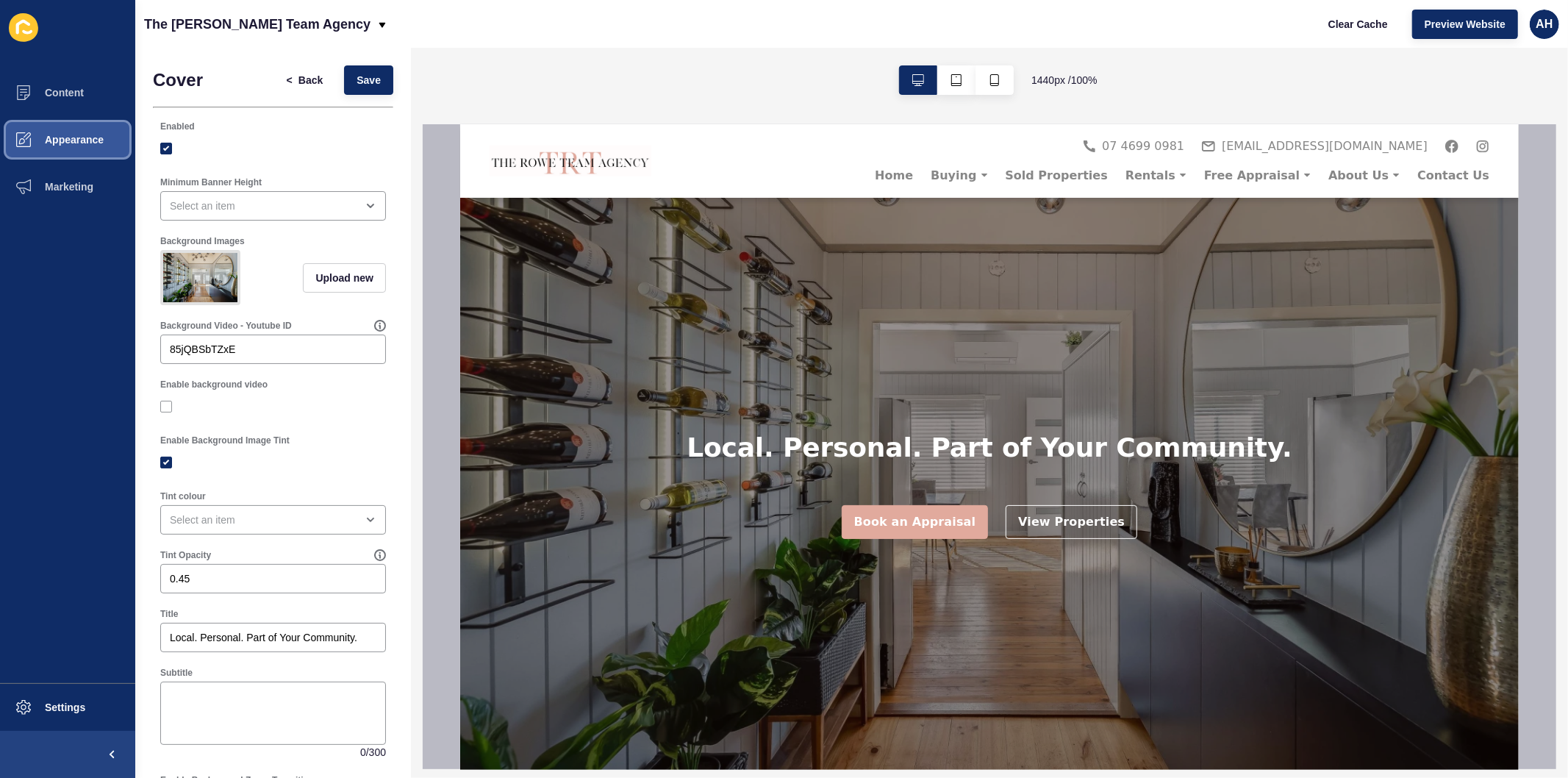
click at [88, 134] on span "Appearance" at bounding box center [51, 140] width 106 height 12
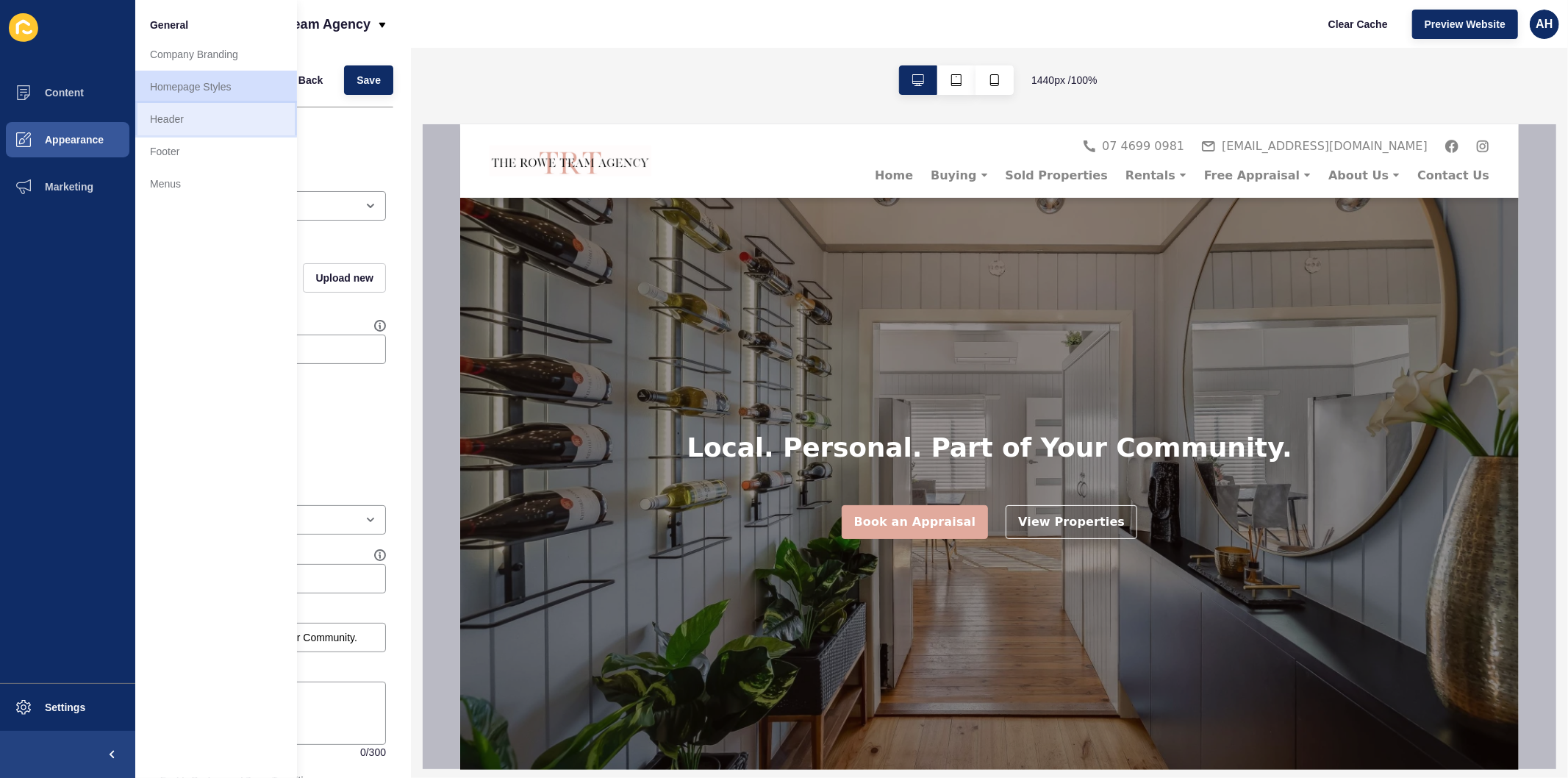
click at [190, 122] on link "Header" at bounding box center [216, 119] width 162 height 32
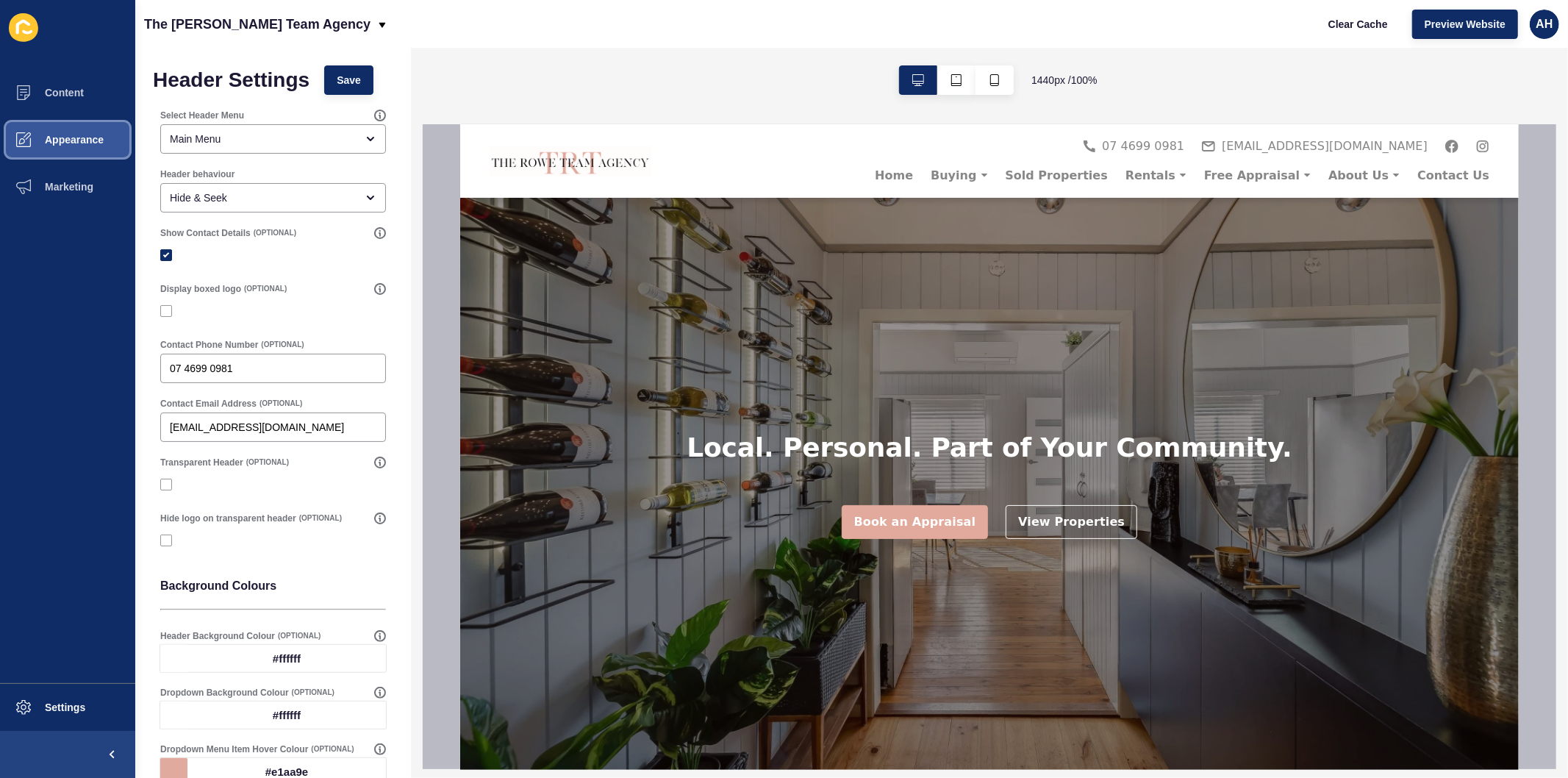
click at [67, 141] on span "Appearance" at bounding box center [51, 140] width 106 height 12
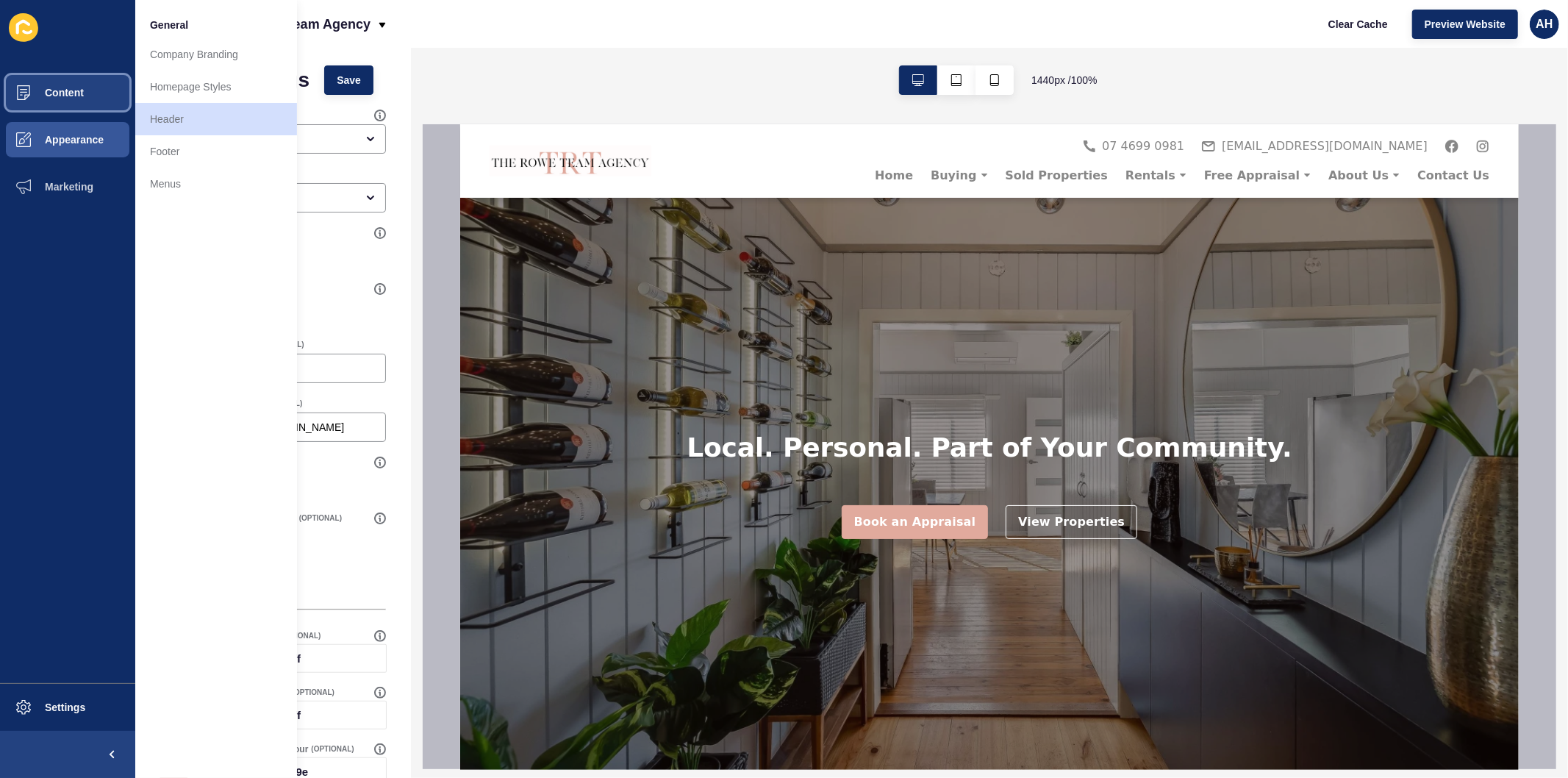
click at [77, 94] on span "Content" at bounding box center [41, 92] width 86 height 12
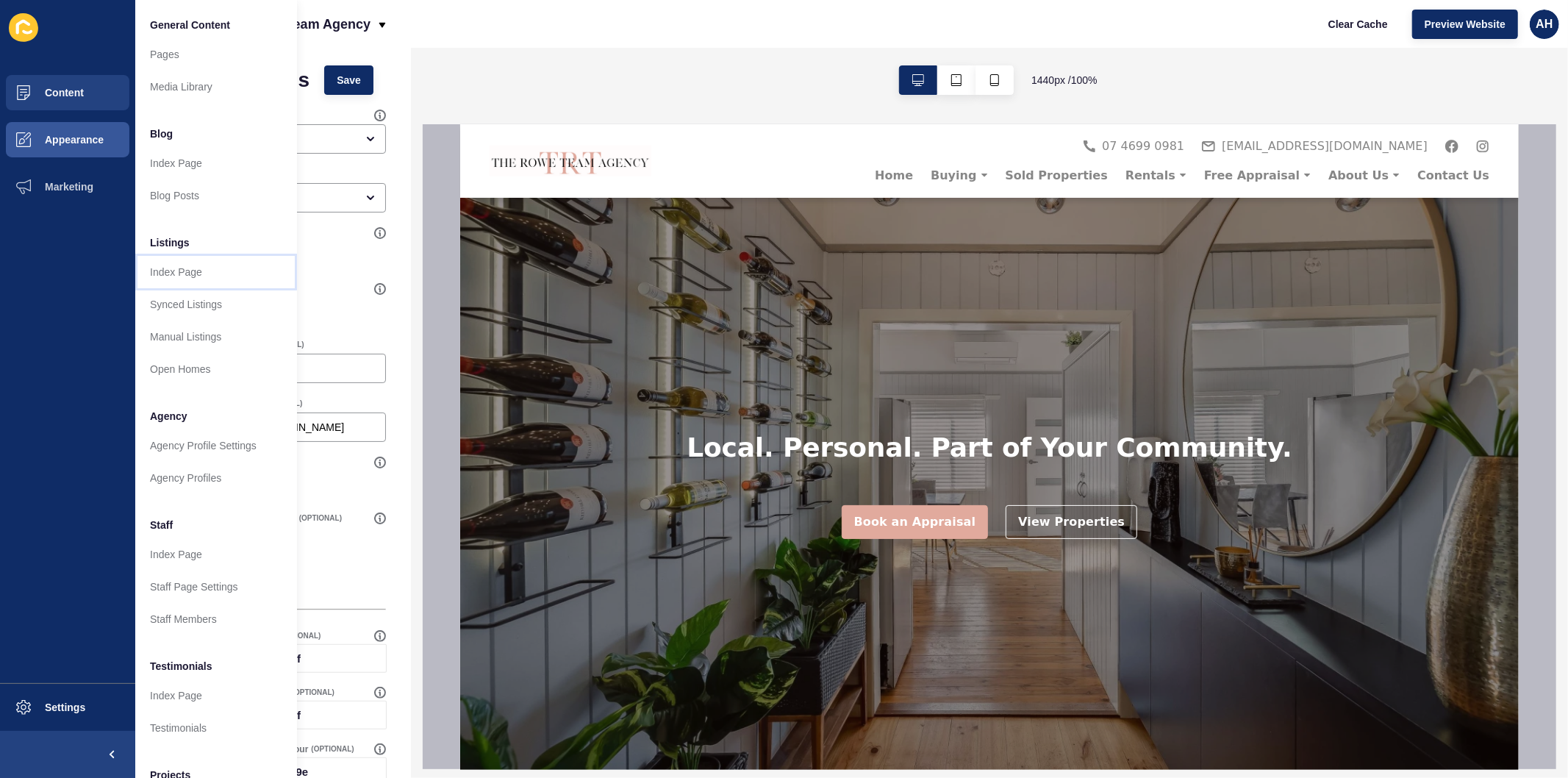
click at [206, 272] on link "Index Page" at bounding box center [216, 272] width 162 height 32
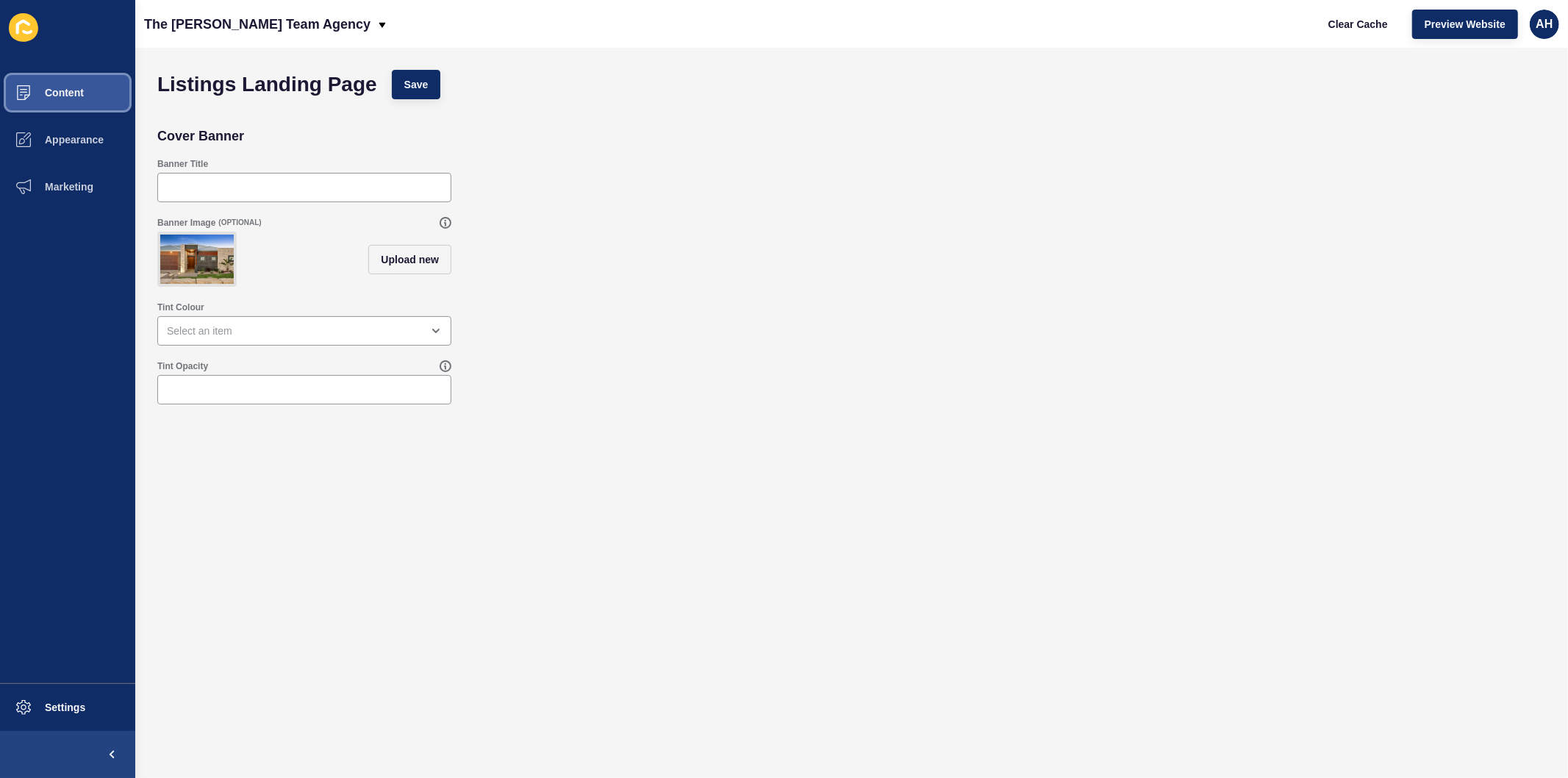
click at [77, 84] on button "Content" at bounding box center [68, 93] width 135 height 47
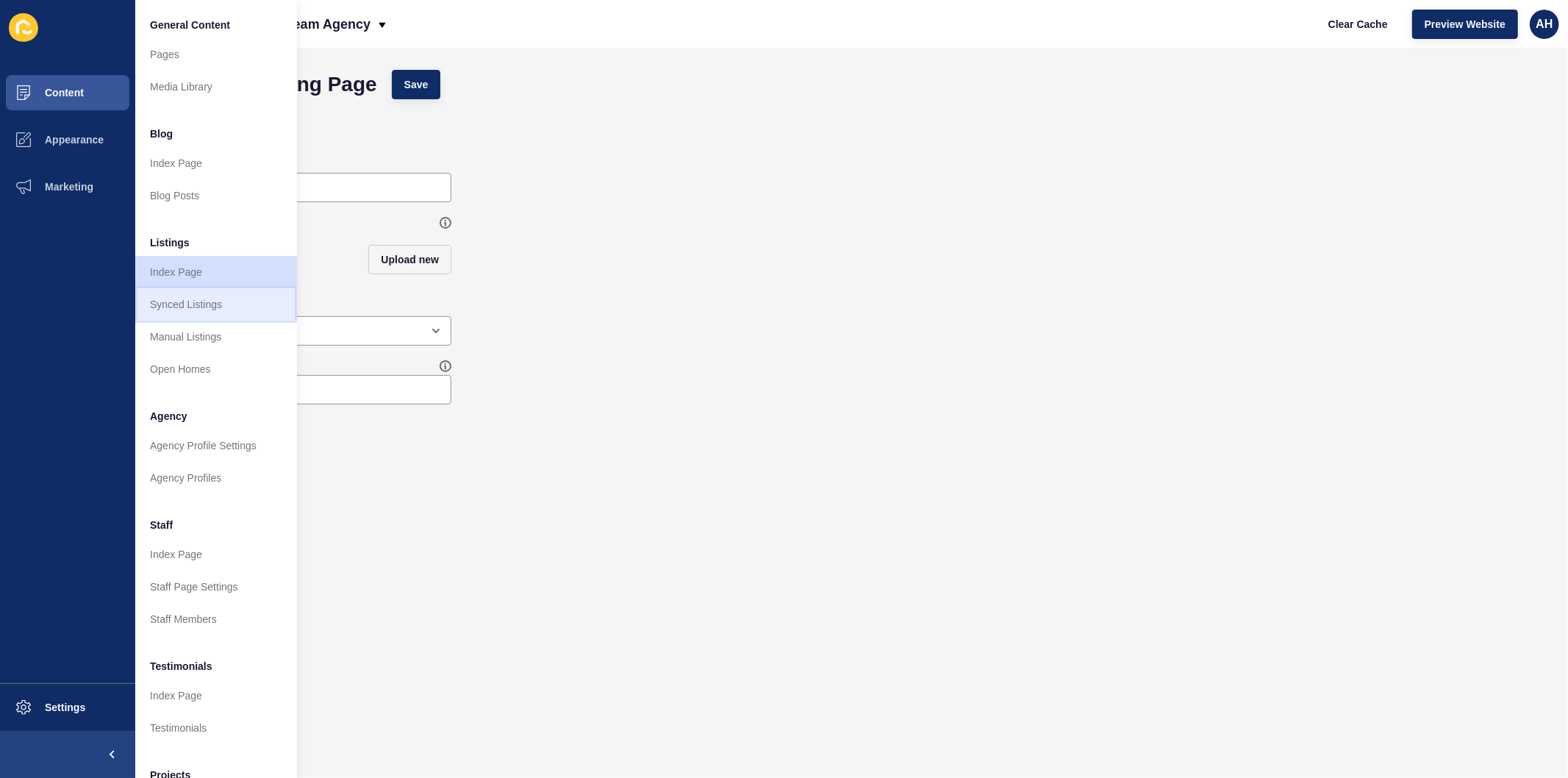
click at [210, 306] on link "Synced Listings" at bounding box center [216, 304] width 162 height 32
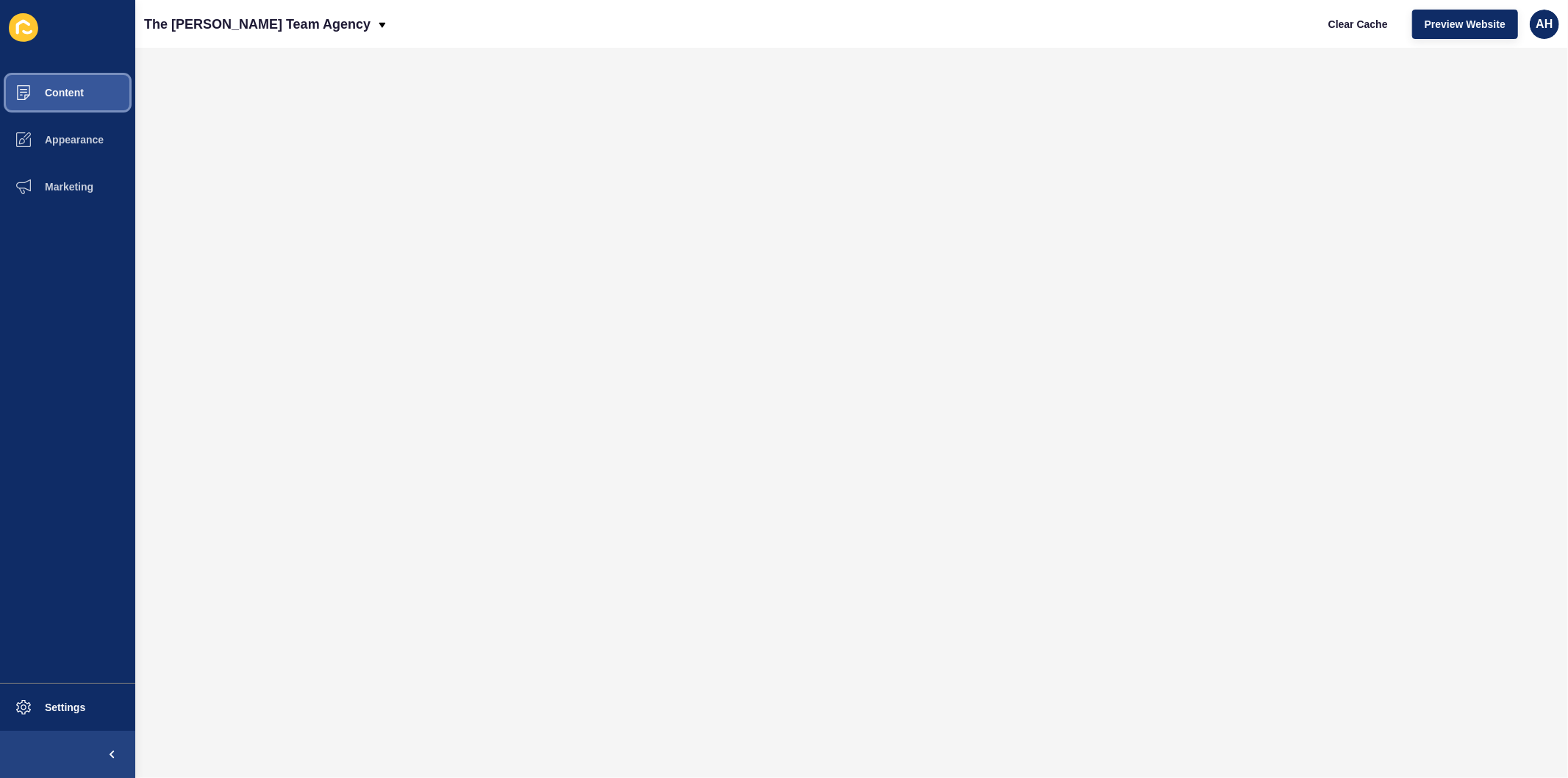
click at [75, 88] on span "Content" at bounding box center [41, 92] width 86 height 12
click at [74, 88] on span "Content" at bounding box center [41, 92] width 86 height 12
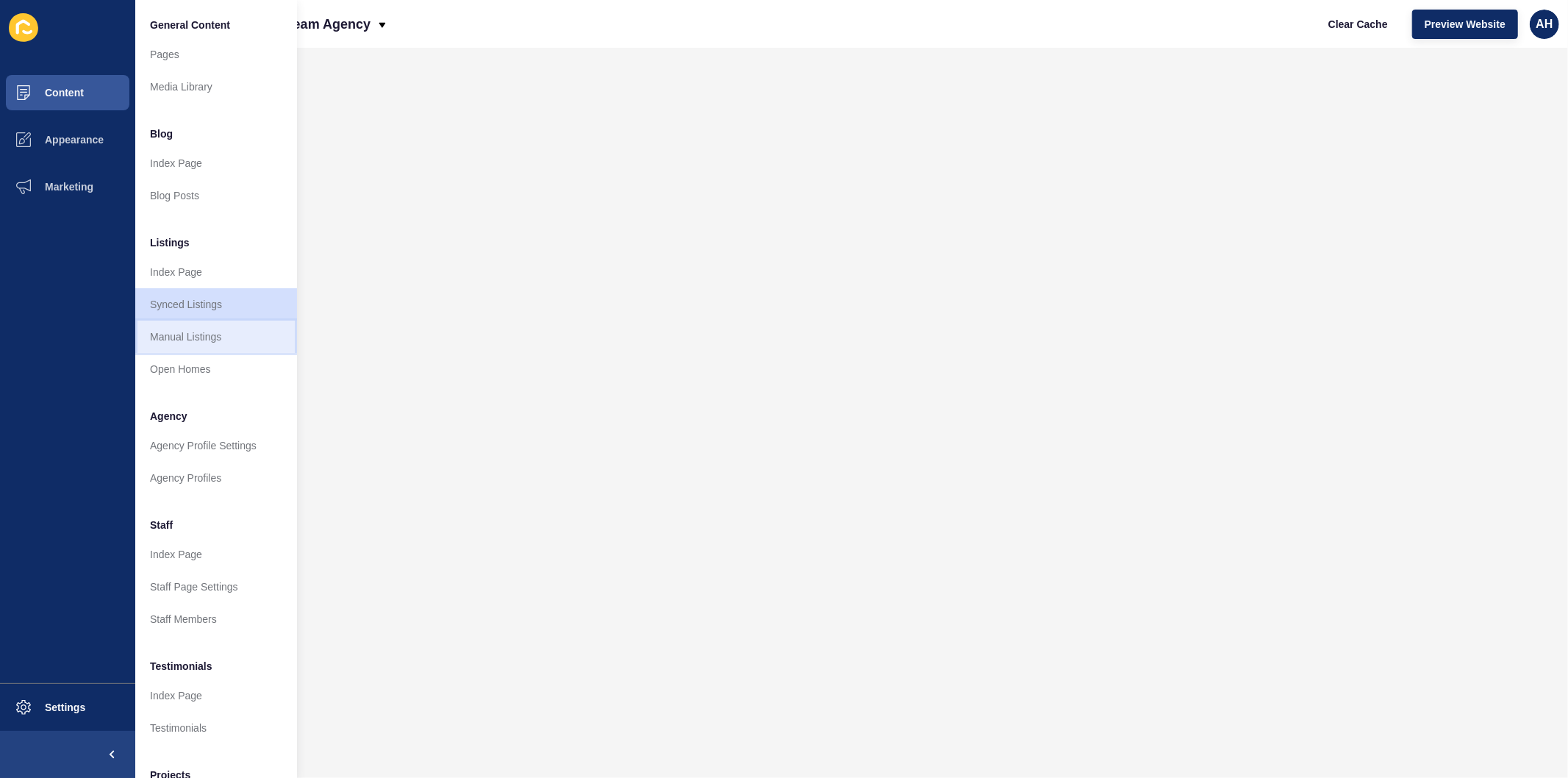
click at [189, 340] on link "Manual Listings" at bounding box center [216, 337] width 162 height 32
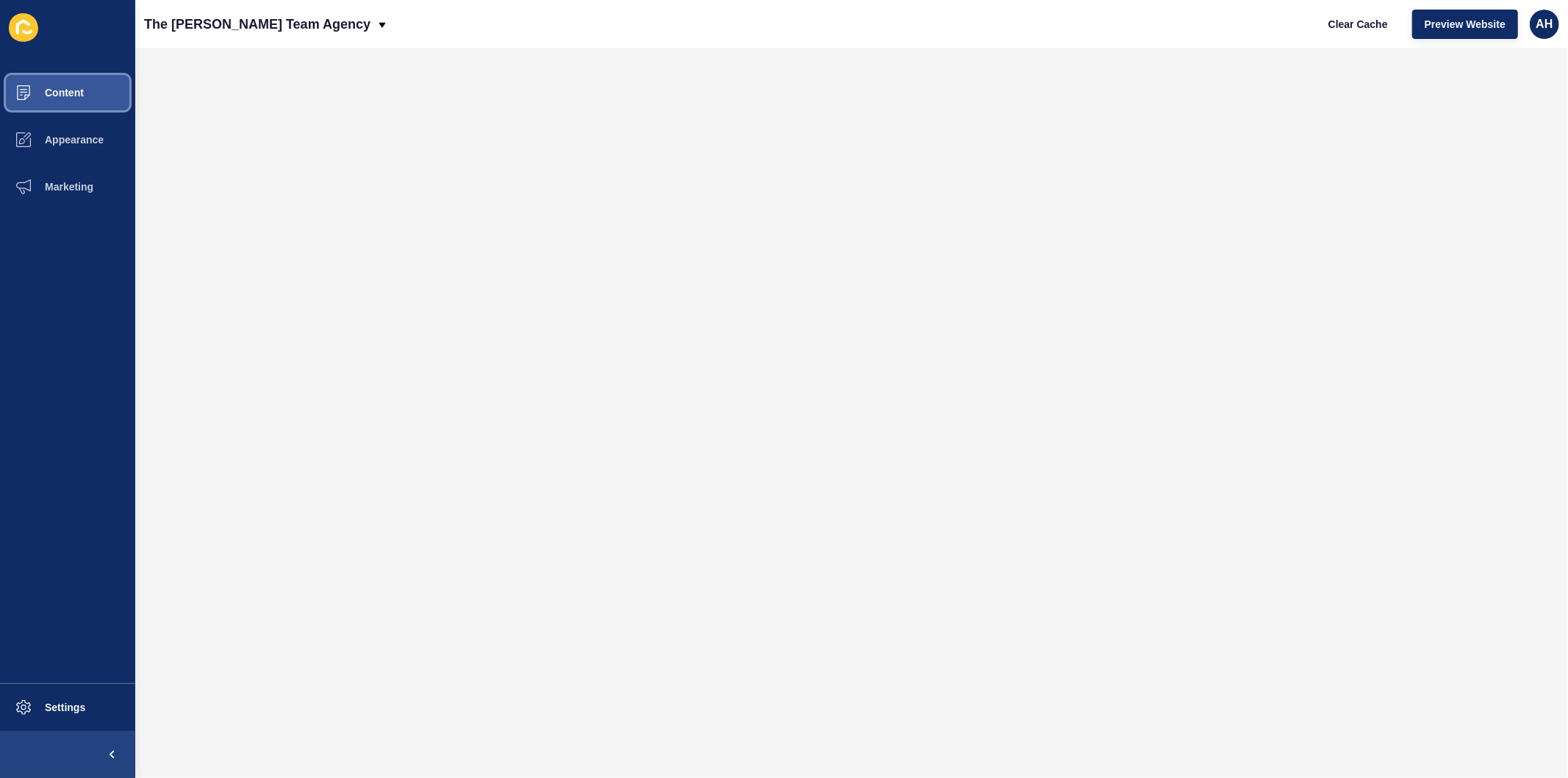
click at [46, 86] on span "Content" at bounding box center [41, 92] width 86 height 12
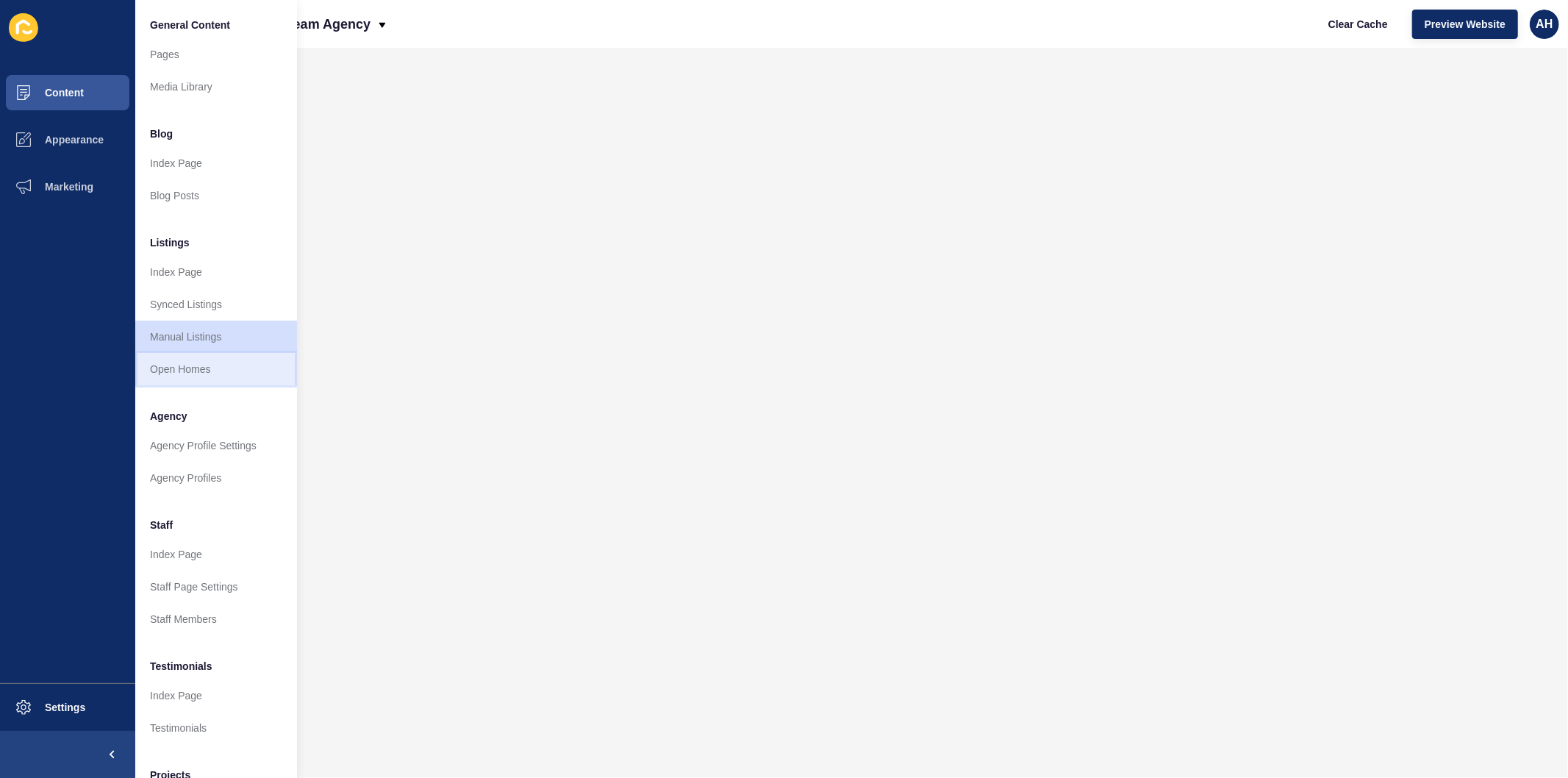
click at [174, 358] on link "Open Homes" at bounding box center [216, 369] width 162 height 32
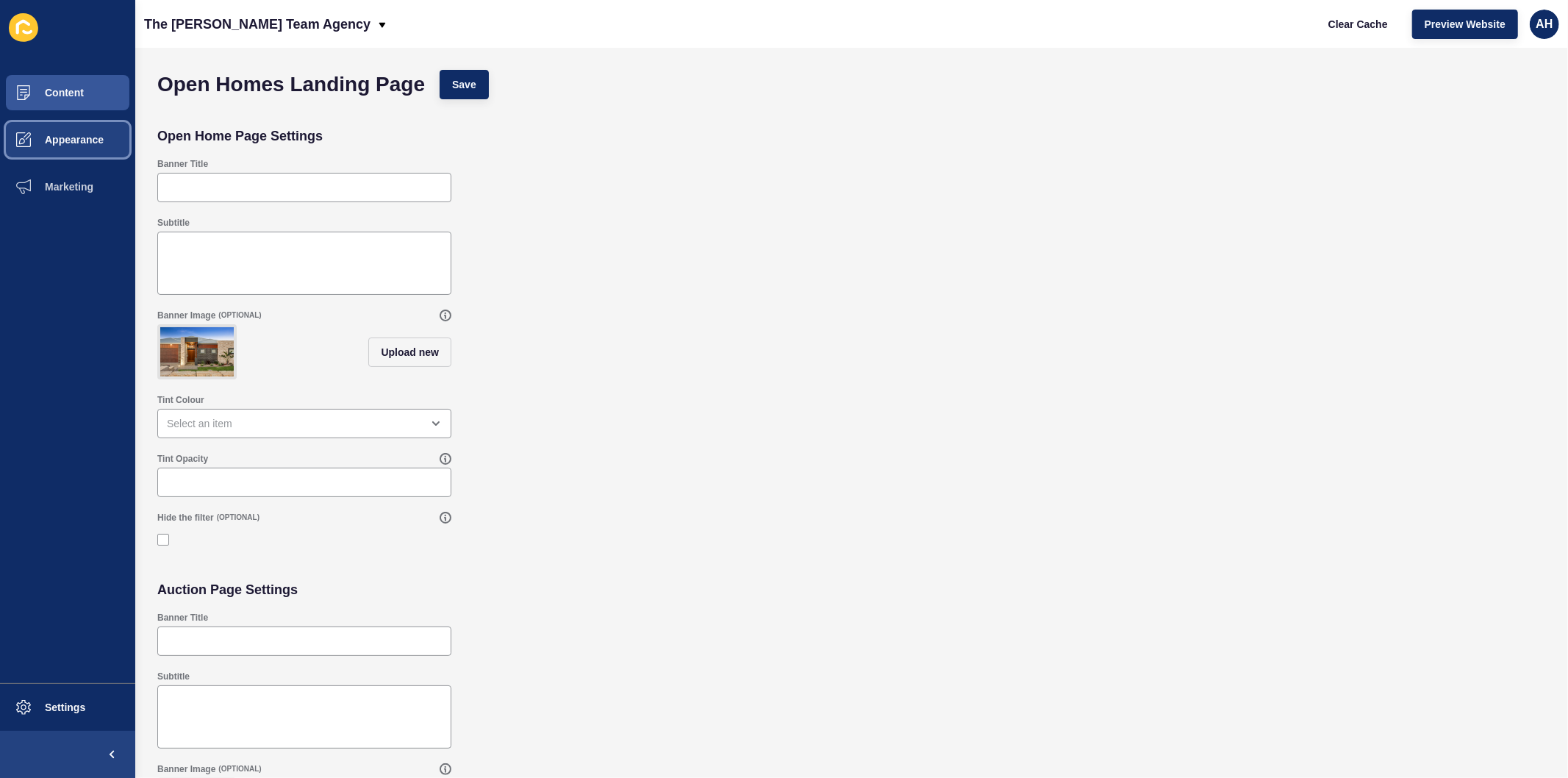
click at [83, 118] on button "Appearance" at bounding box center [68, 140] width 135 height 47
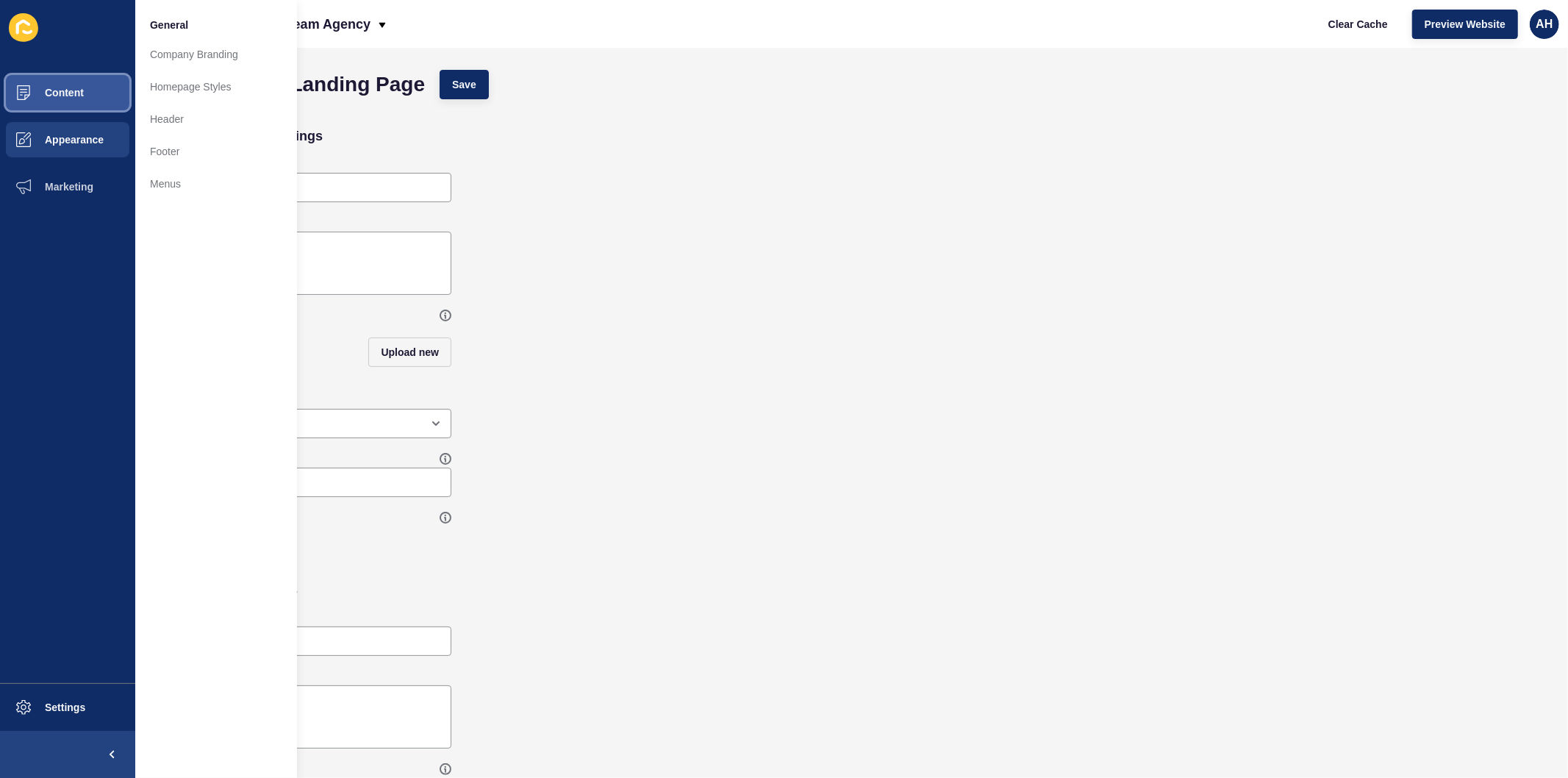
click at [108, 88] on button "Content" at bounding box center [68, 93] width 135 height 47
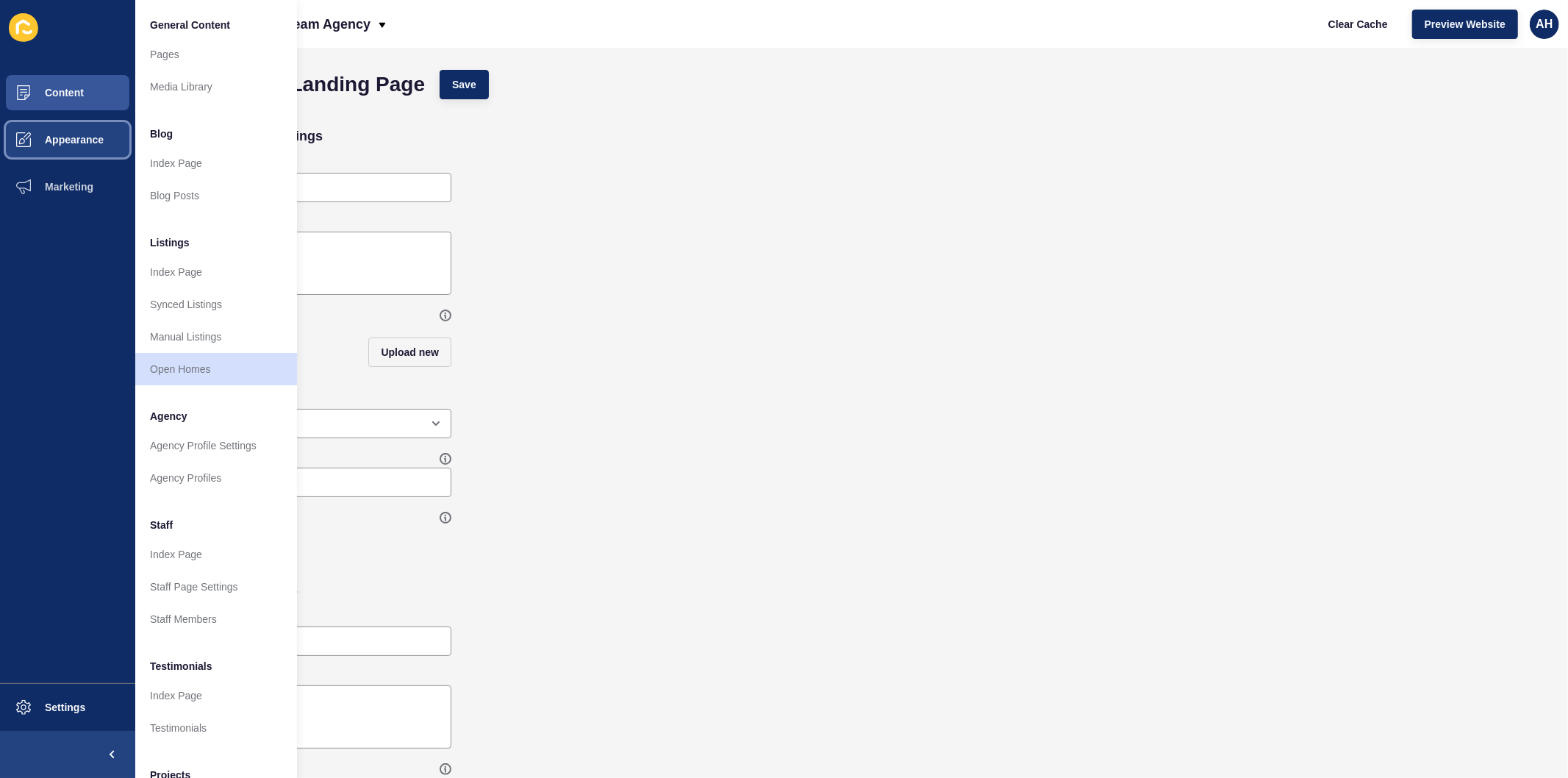
drag, startPoint x: 39, startPoint y: 130, endPoint x: 125, endPoint y: 109, distance: 88.5
click at [40, 130] on span at bounding box center [23, 140] width 47 height 47
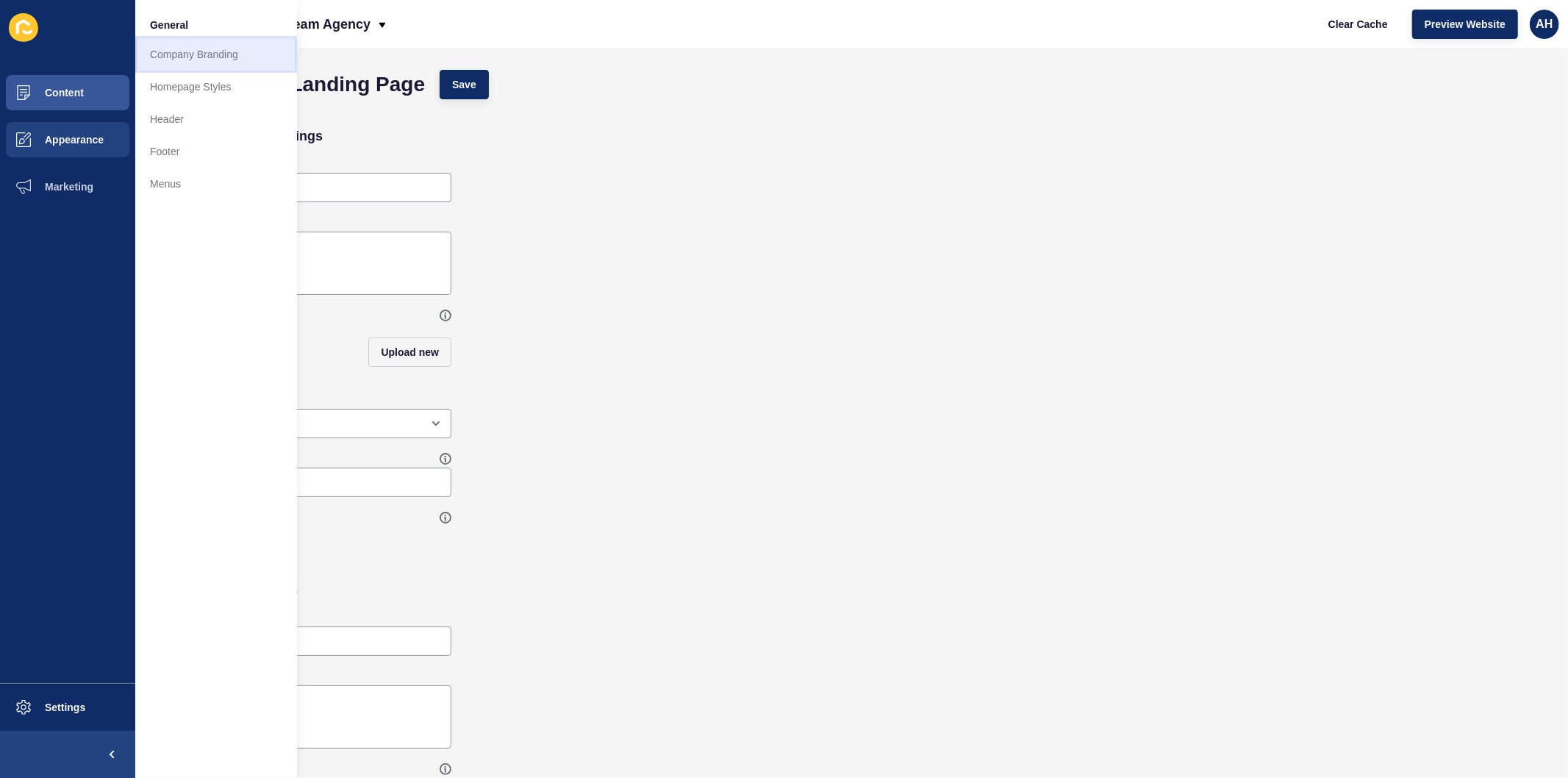
drag, startPoint x: 182, startPoint y: 54, endPoint x: 245, endPoint y: 54, distance: 63.0
click at [184, 54] on link "Company Branding" at bounding box center [216, 54] width 162 height 32
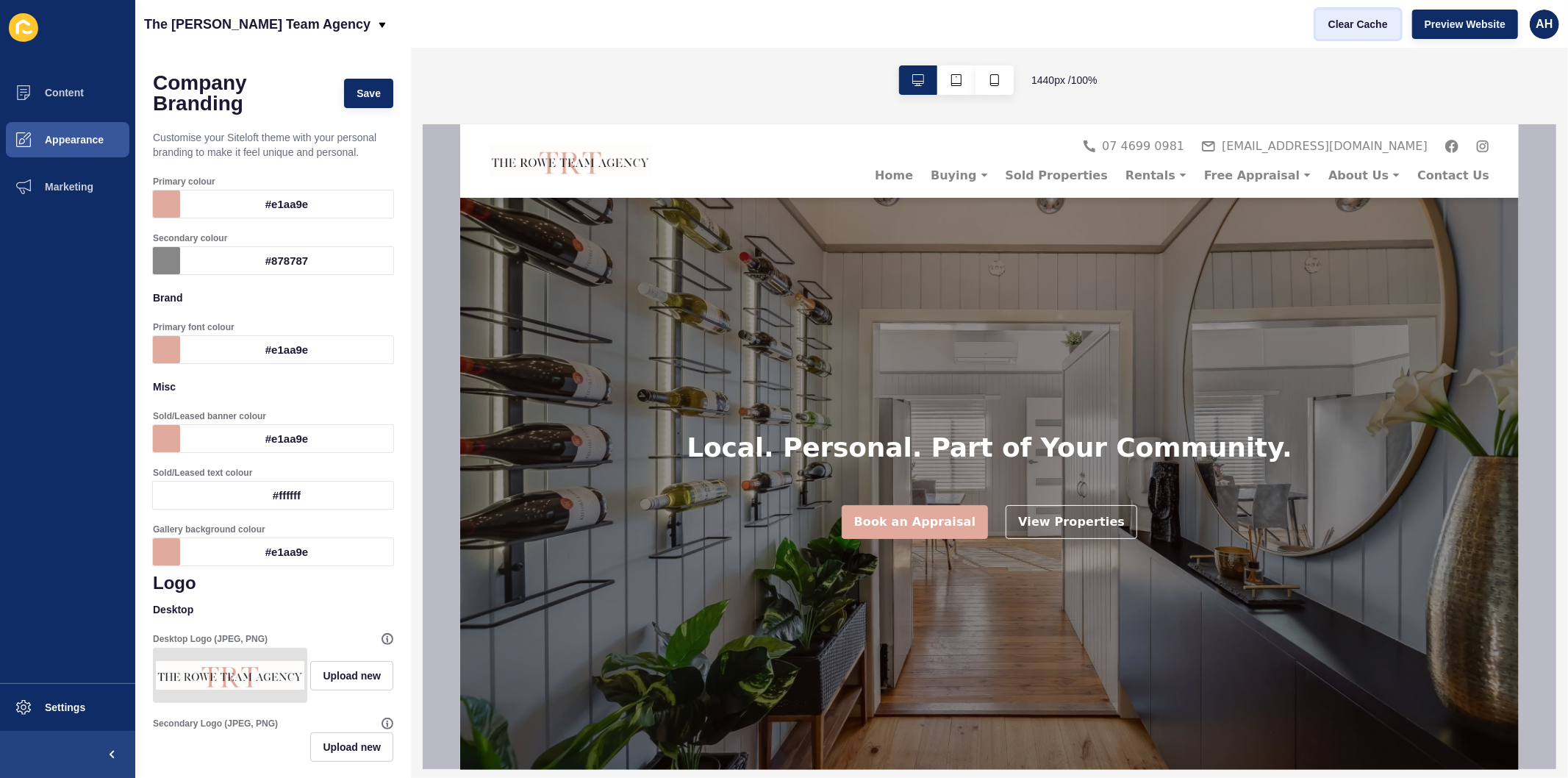
click at [1336, 20] on span "Clear Cache" at bounding box center [1357, 24] width 59 height 14
click at [78, 126] on button "Appearance" at bounding box center [68, 140] width 135 height 47
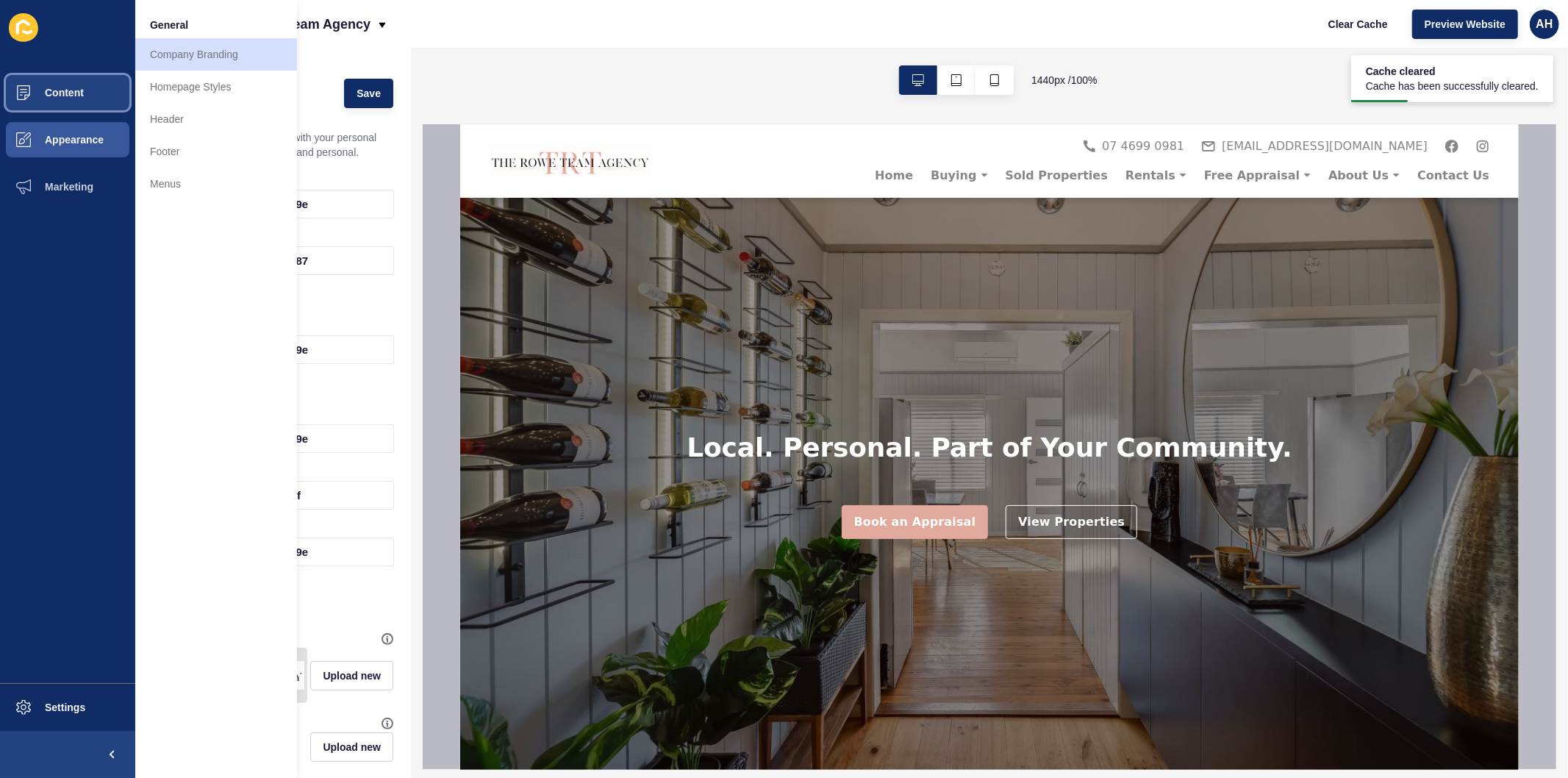
click at [70, 92] on span "Content" at bounding box center [41, 92] width 86 height 12
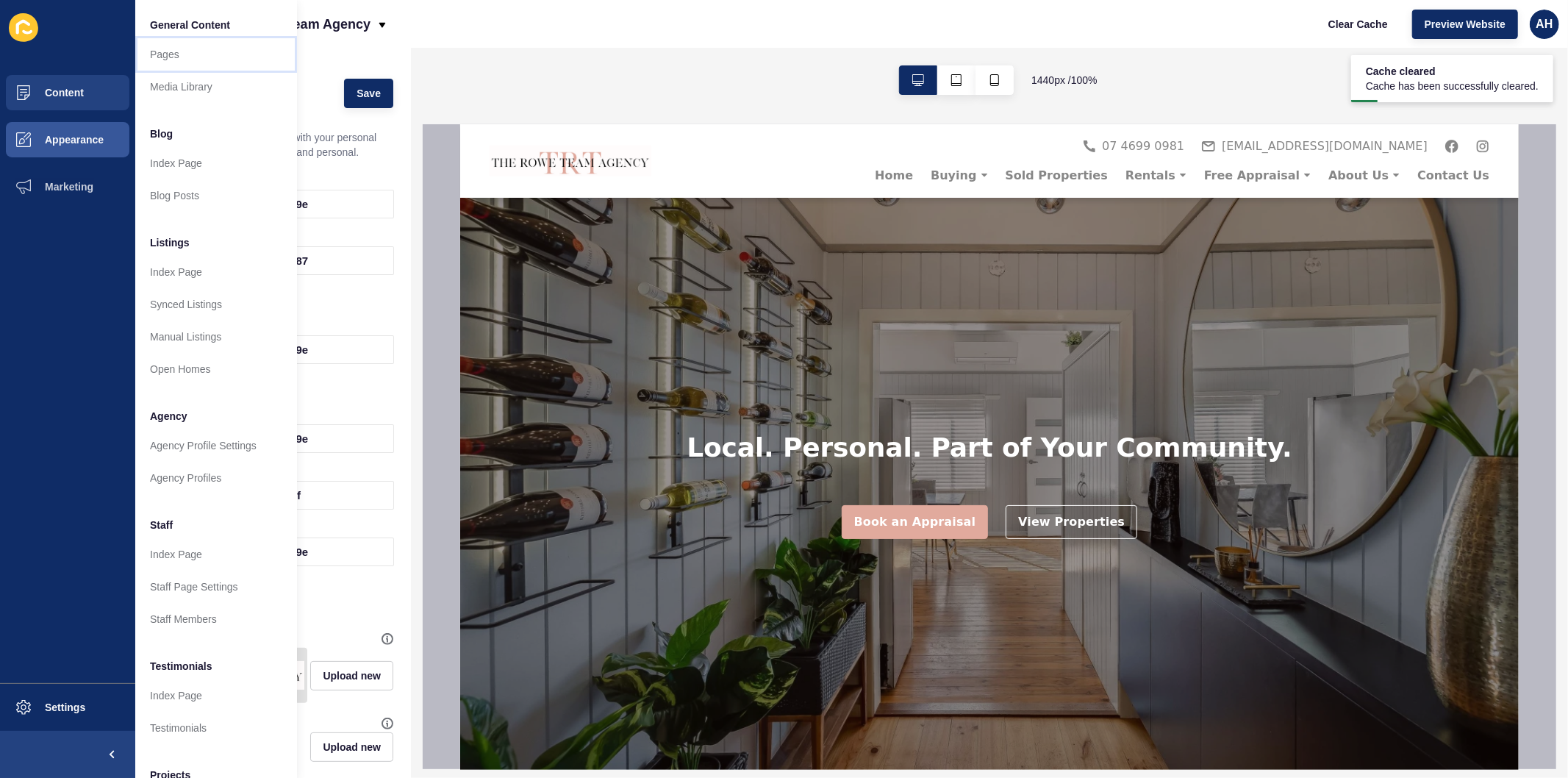
click at [169, 56] on link "Pages" at bounding box center [216, 54] width 162 height 32
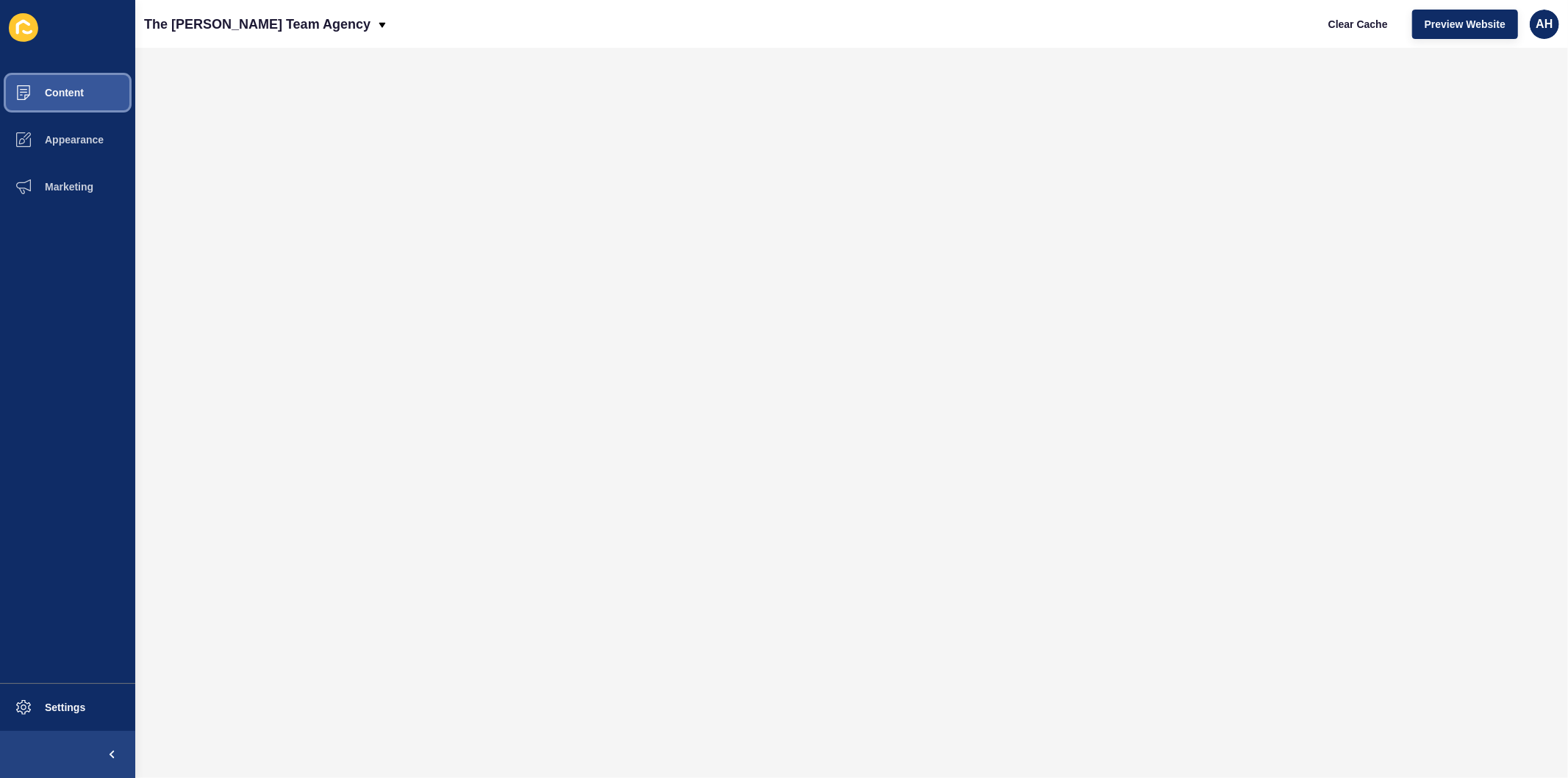
click at [37, 83] on span at bounding box center [23, 93] width 47 height 47
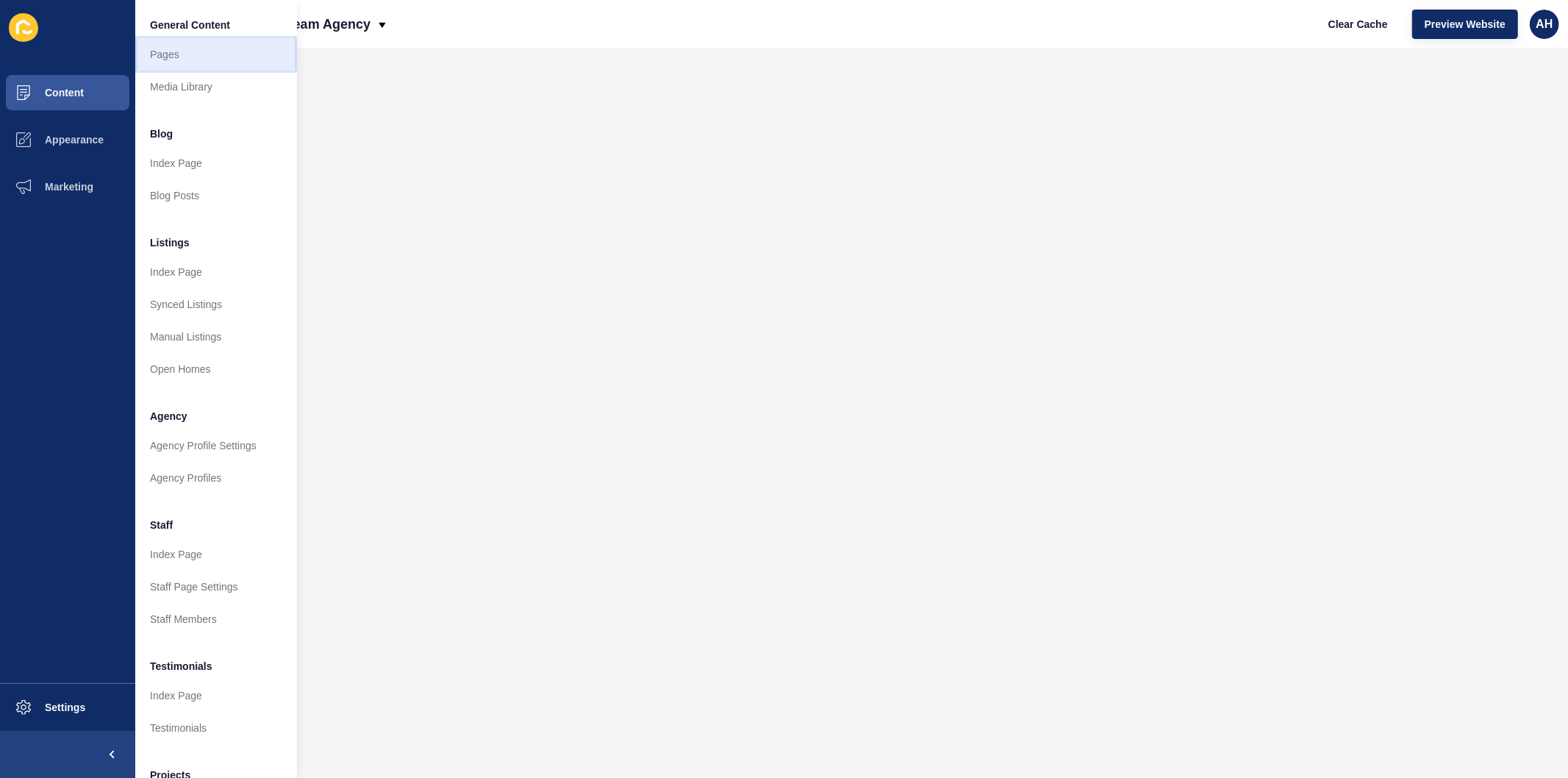
click at [210, 52] on link "Pages" at bounding box center [216, 54] width 162 height 32
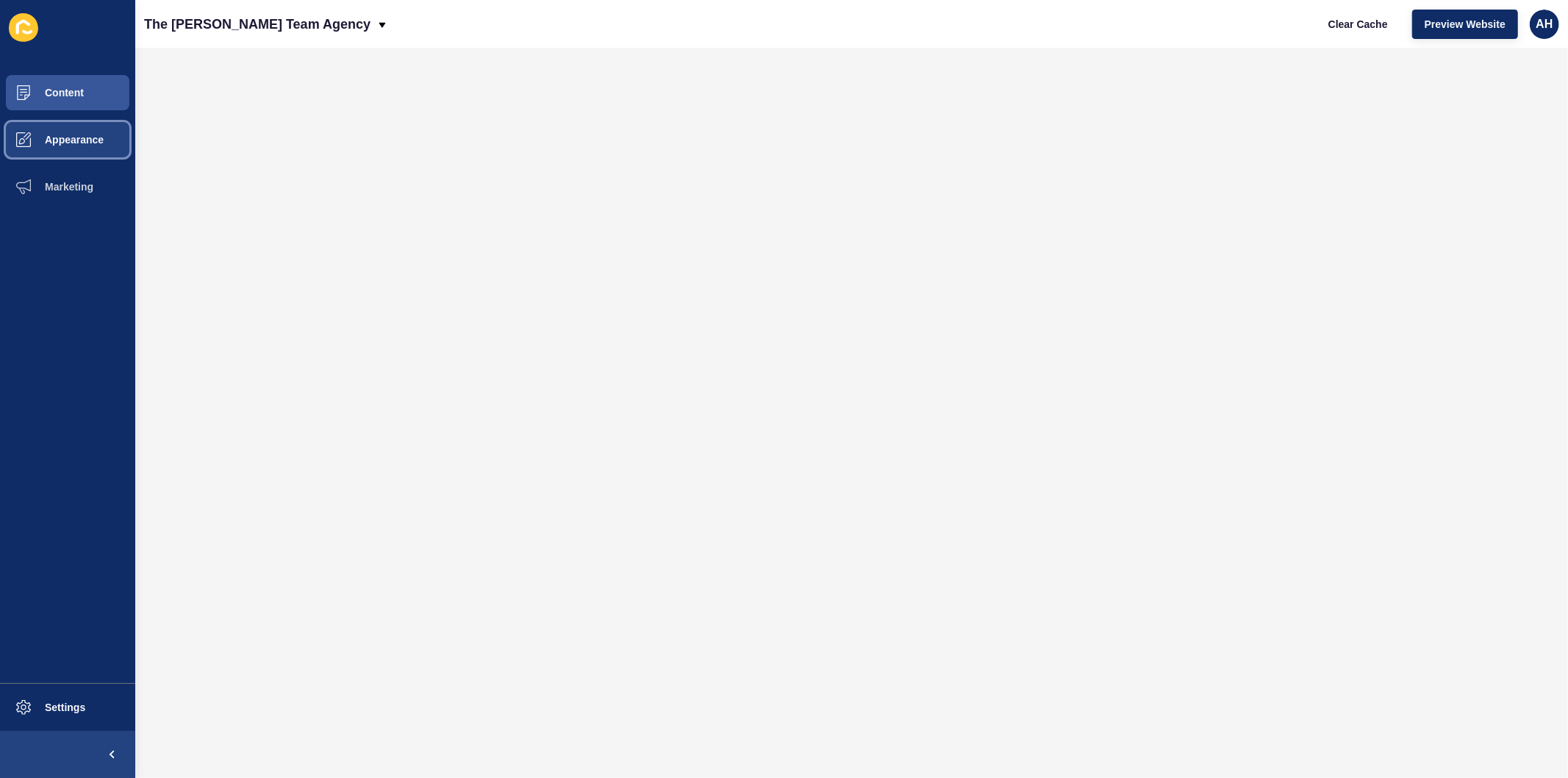
click at [70, 134] on span "Appearance" at bounding box center [51, 140] width 106 height 12
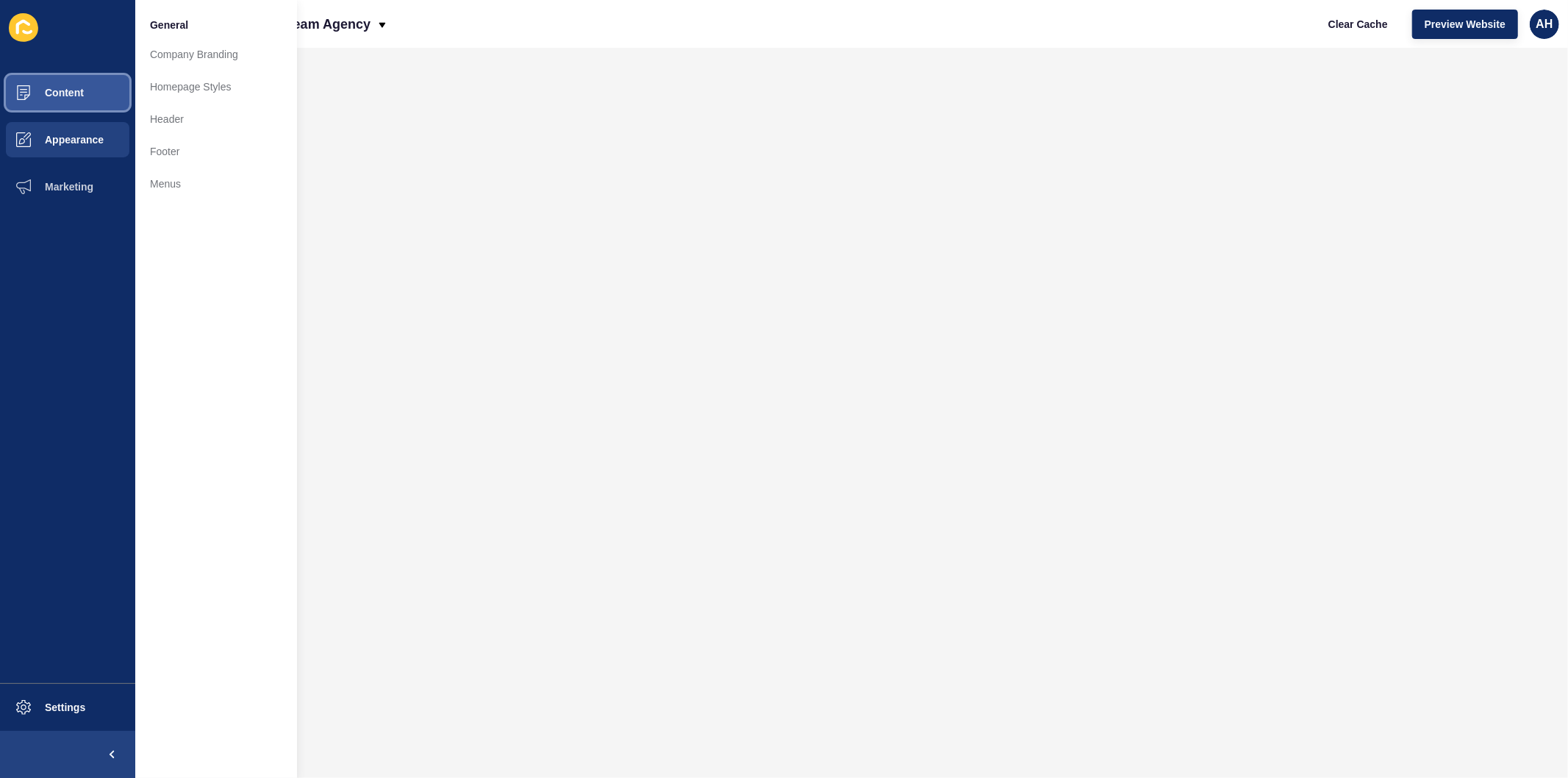
click at [84, 89] on button "Content" at bounding box center [68, 93] width 135 height 47
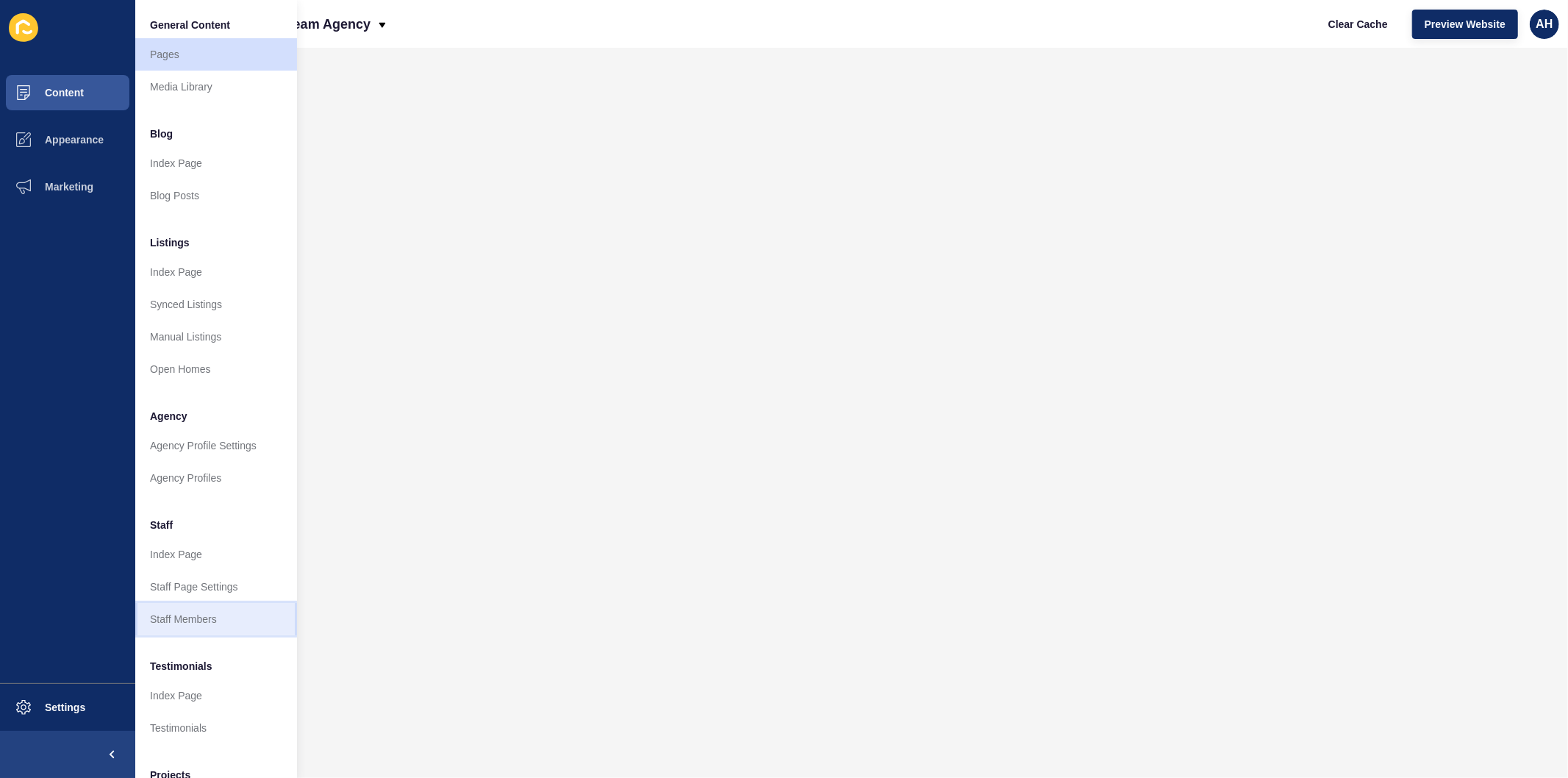
click at [197, 632] on link "Staff Members" at bounding box center [216, 620] width 162 height 32
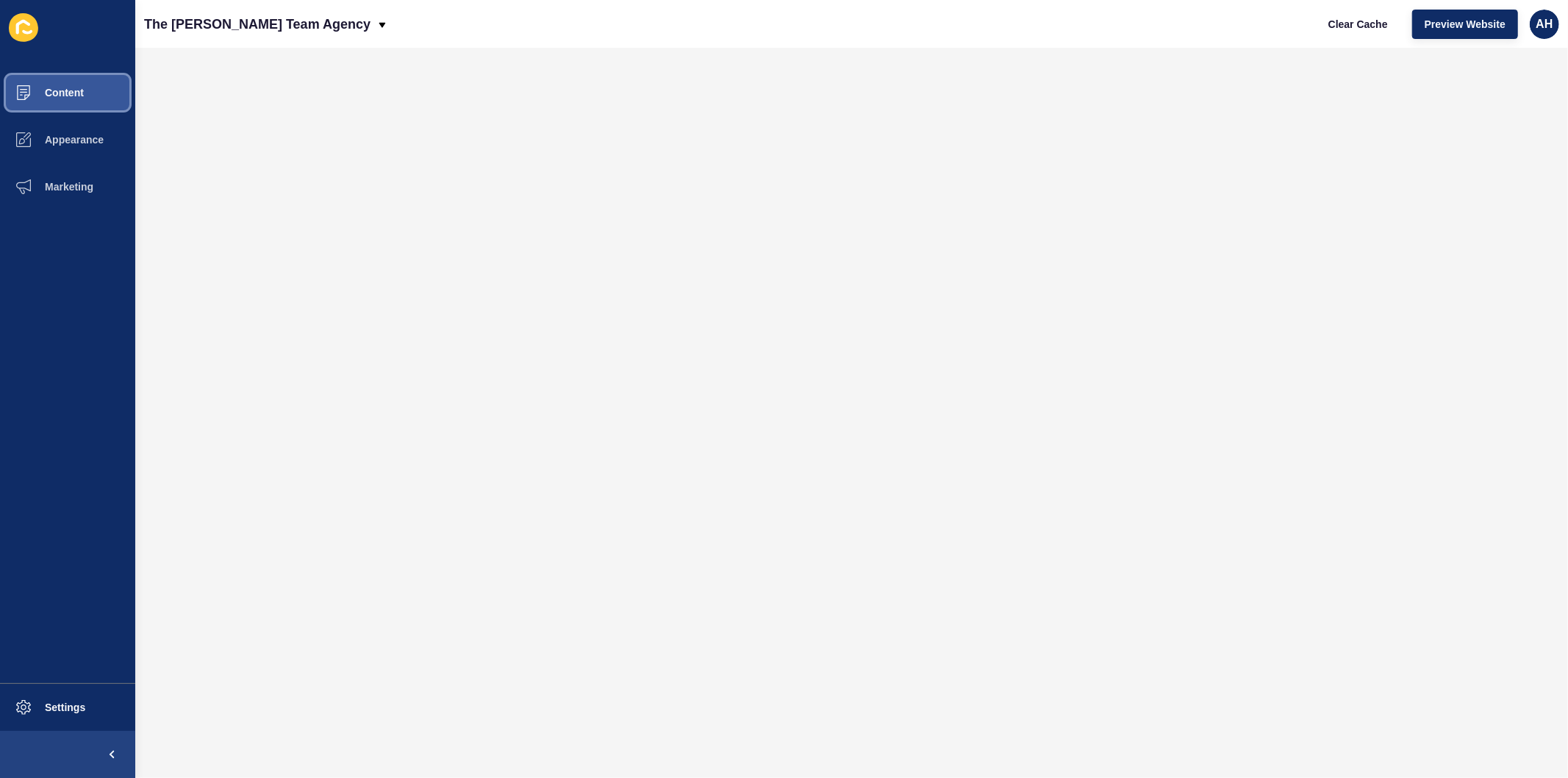
click at [51, 92] on span "Content" at bounding box center [41, 92] width 86 height 12
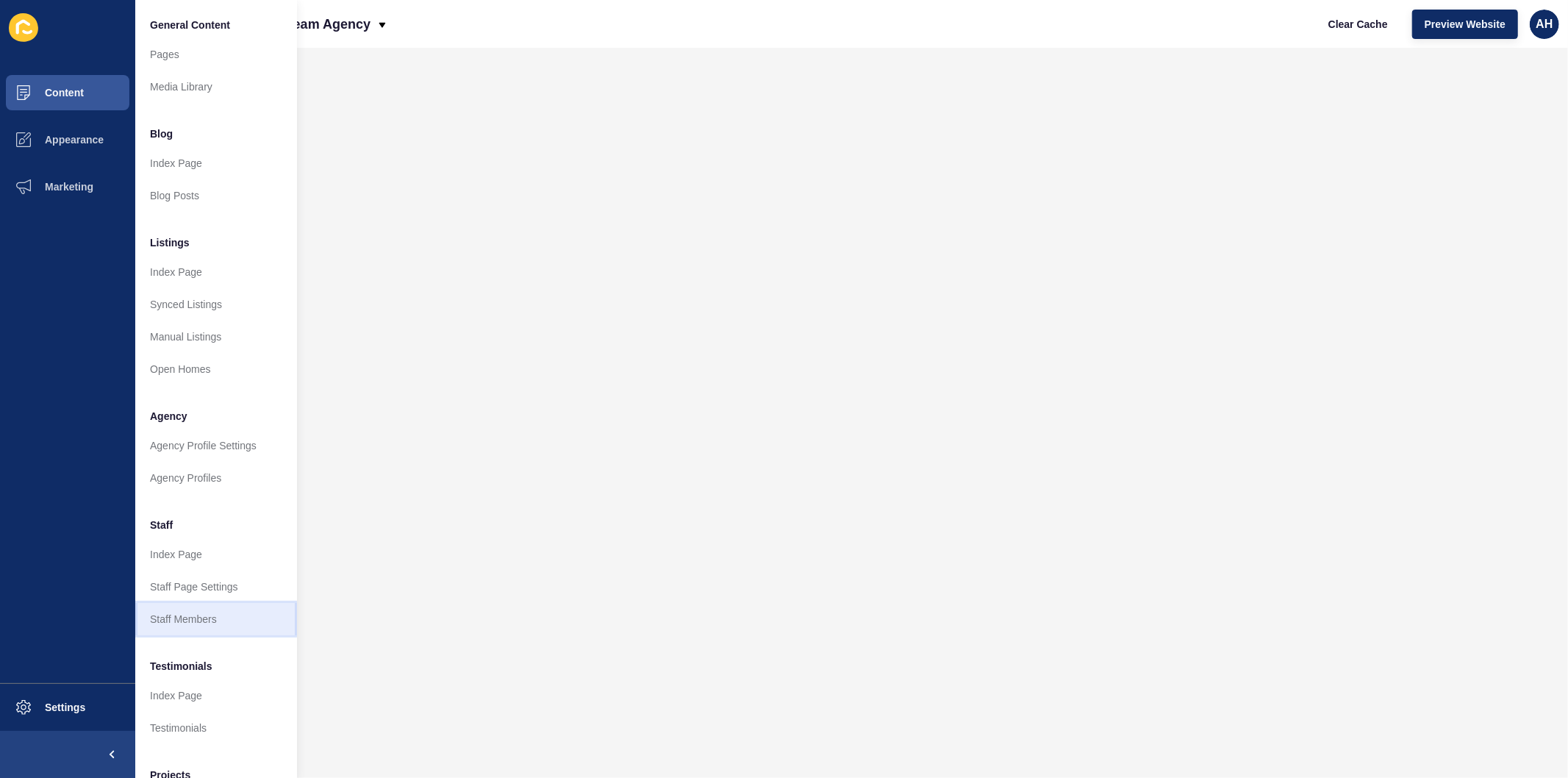
click at [185, 616] on link "Staff Members" at bounding box center [216, 620] width 162 height 32
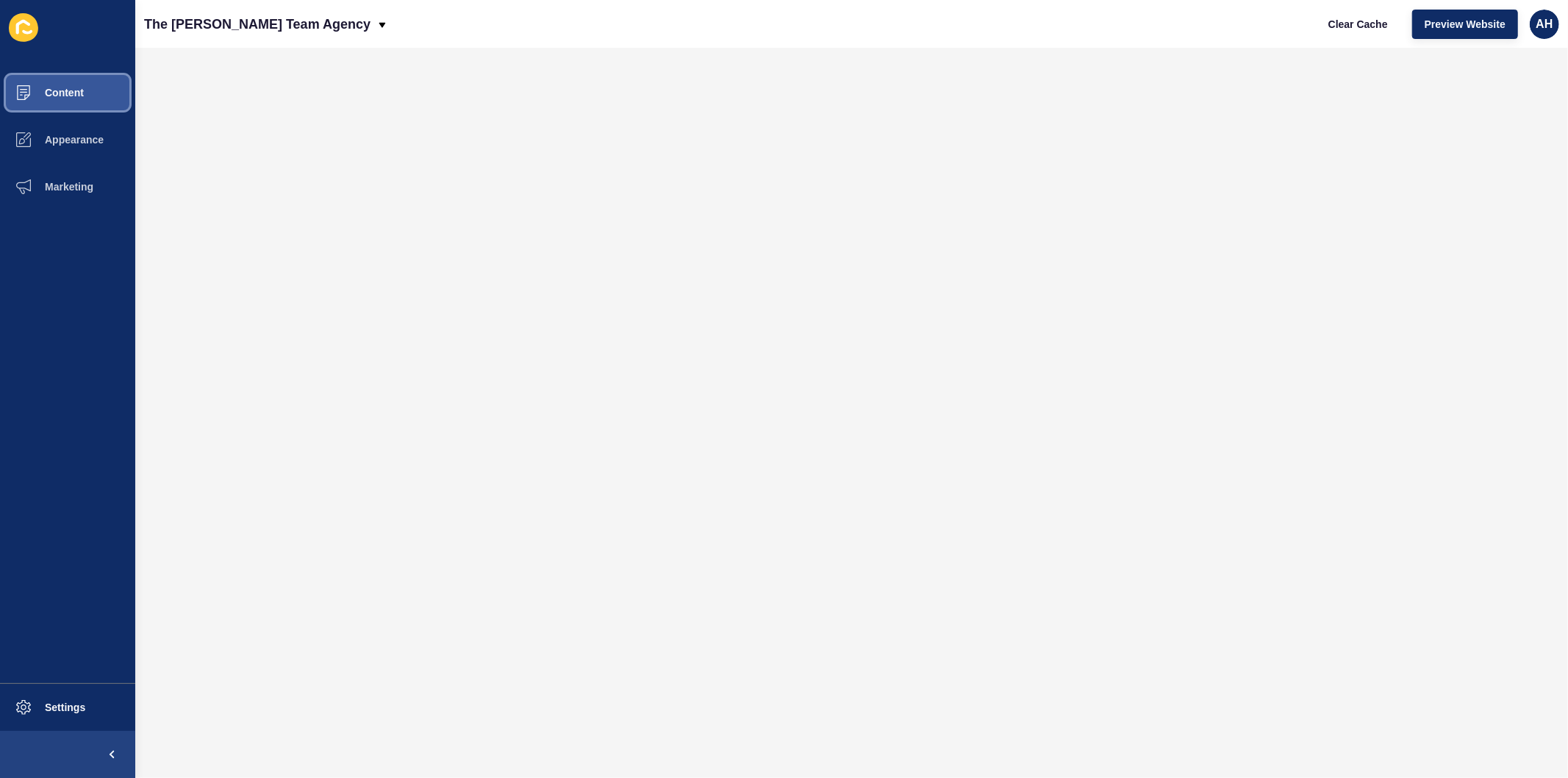
click at [67, 86] on button "Content" at bounding box center [68, 93] width 135 height 47
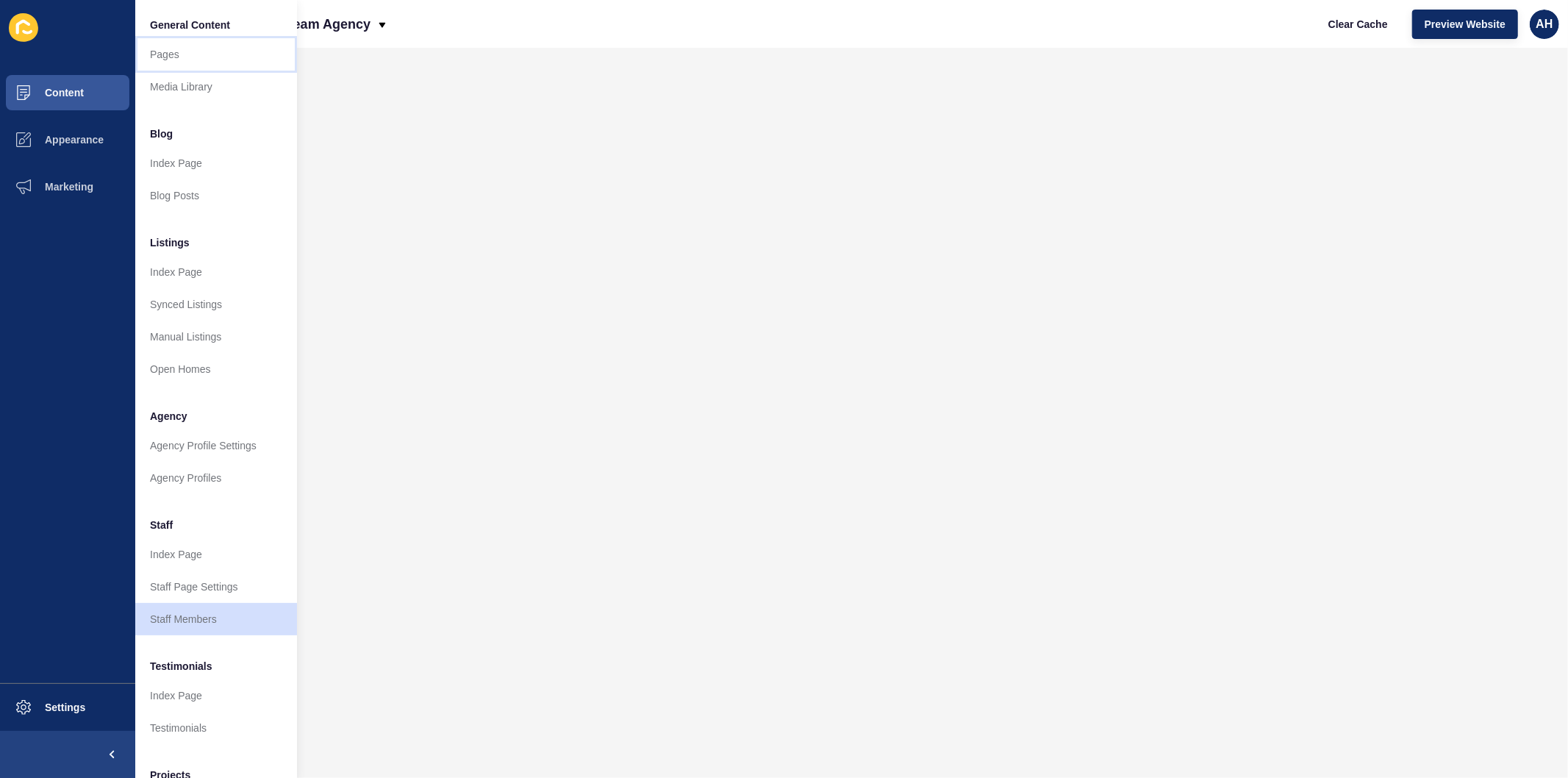
click at [162, 55] on link "Pages" at bounding box center [216, 54] width 162 height 32
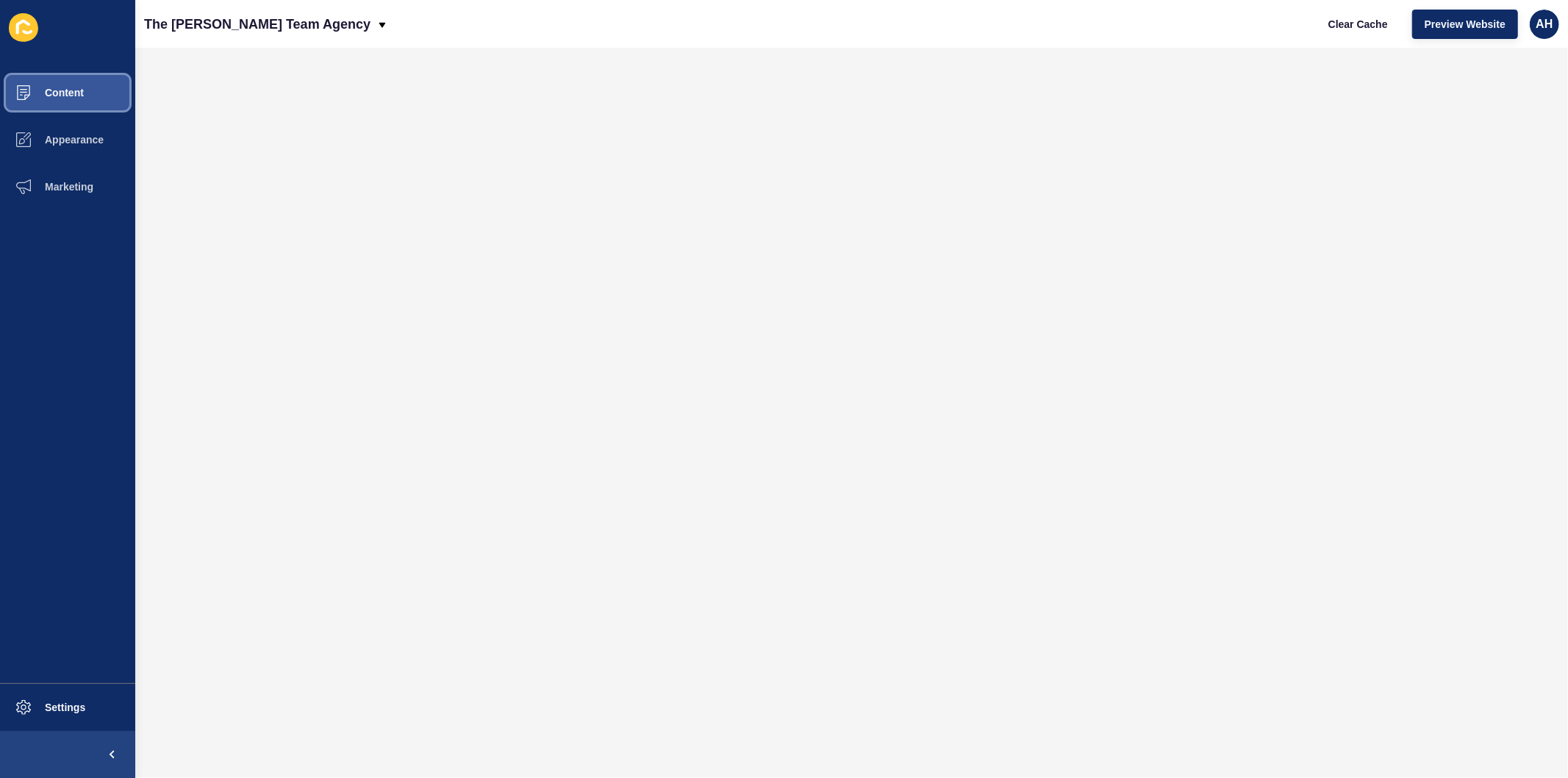
click at [71, 74] on button "Content" at bounding box center [68, 93] width 135 height 47
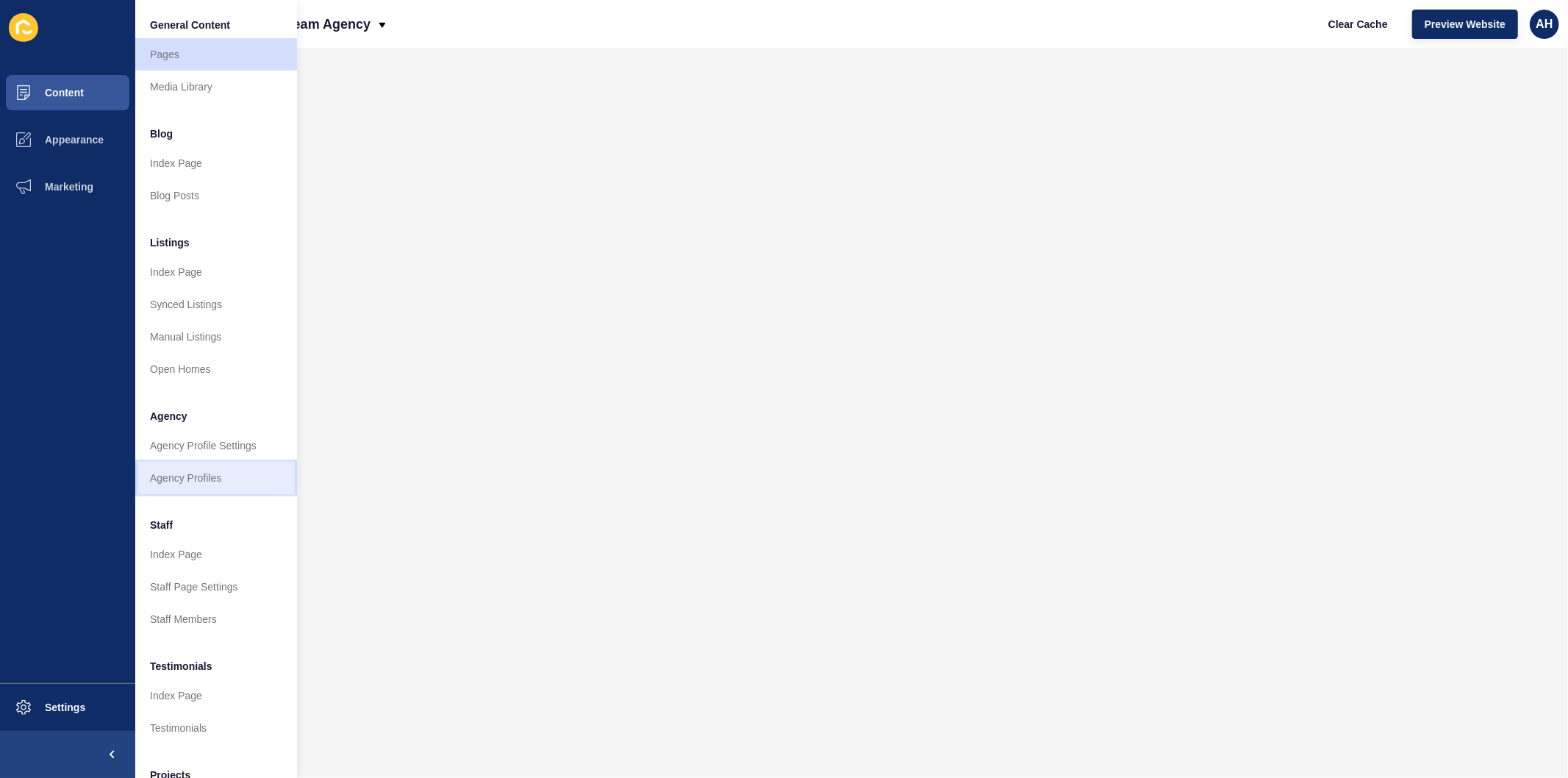
click at [206, 471] on link "Agency Profiles" at bounding box center [216, 478] width 162 height 32
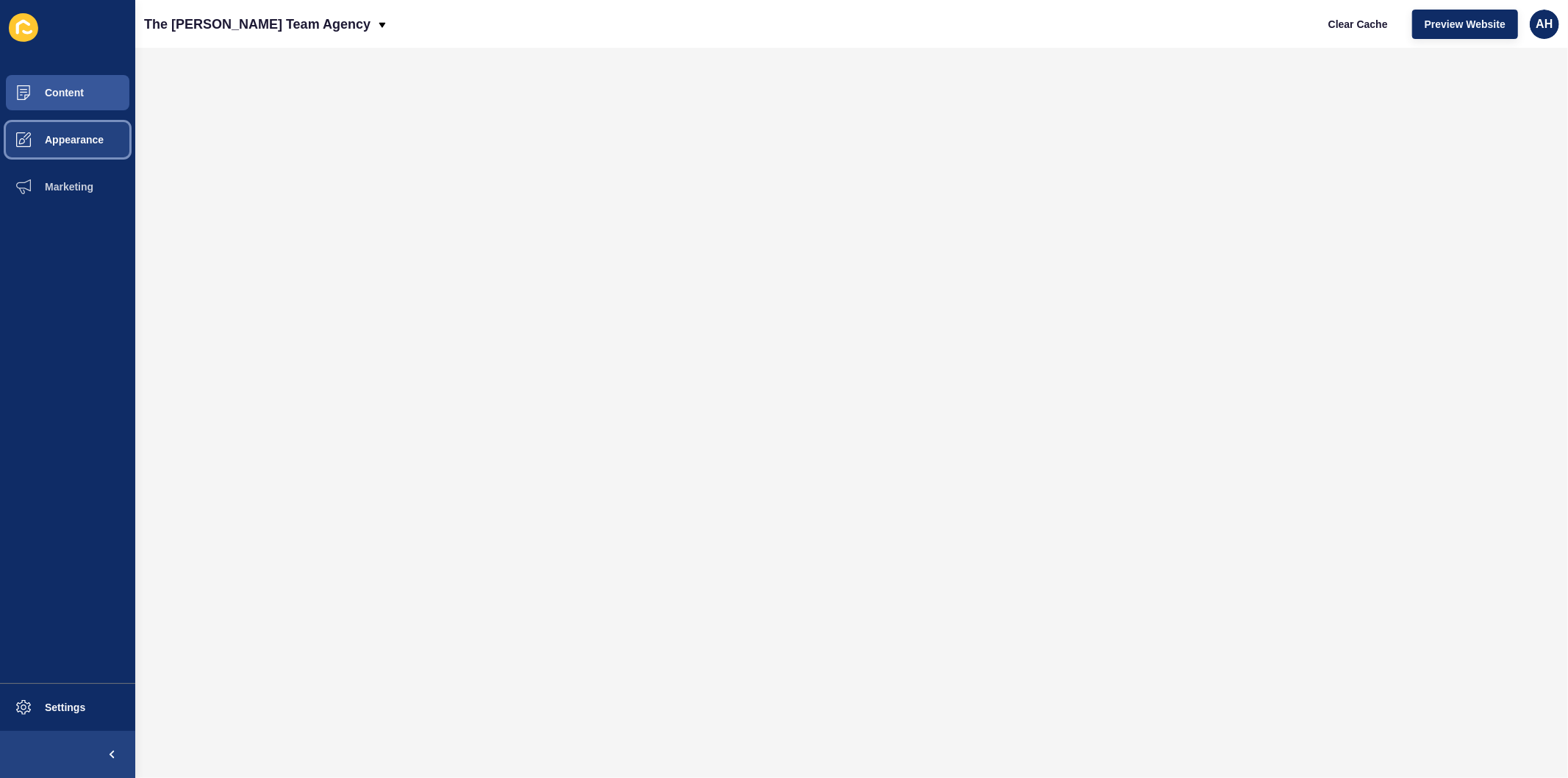
click at [68, 134] on span "Appearance" at bounding box center [51, 140] width 106 height 12
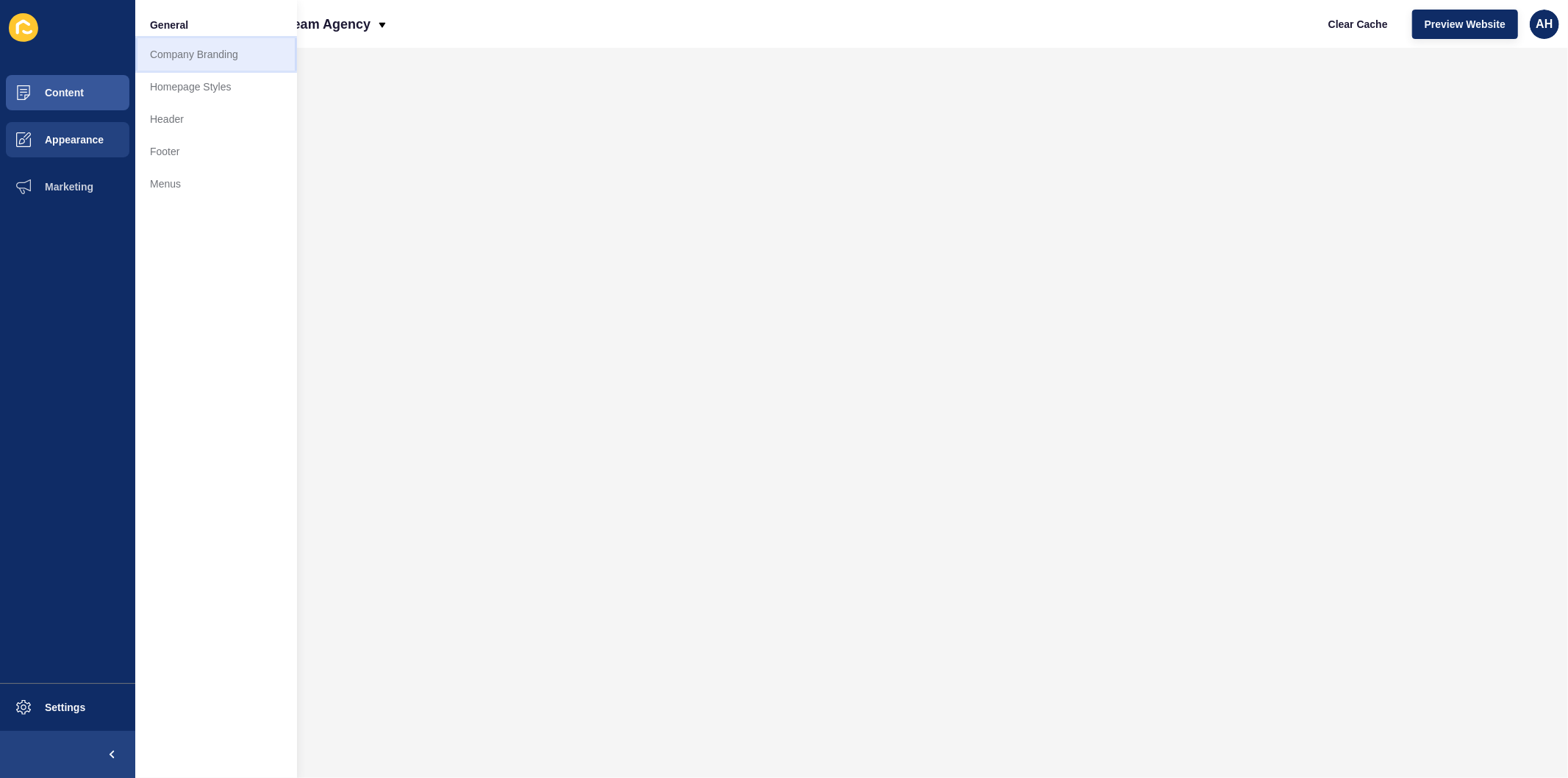
click at [192, 52] on link "Company Branding" at bounding box center [216, 54] width 162 height 32
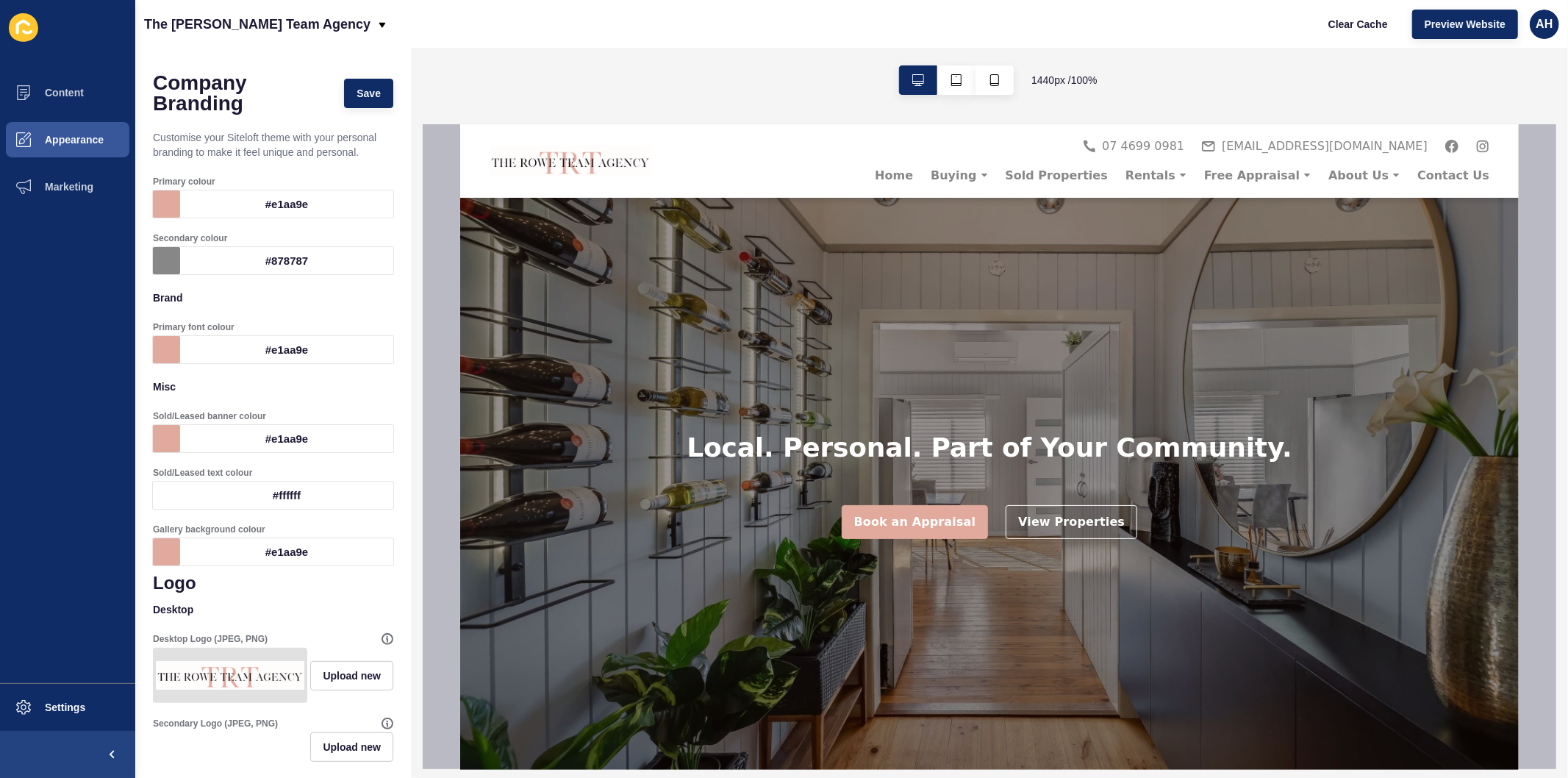
click at [224, 442] on div "#e1aa9e" at bounding box center [286, 439] width 213 height 27
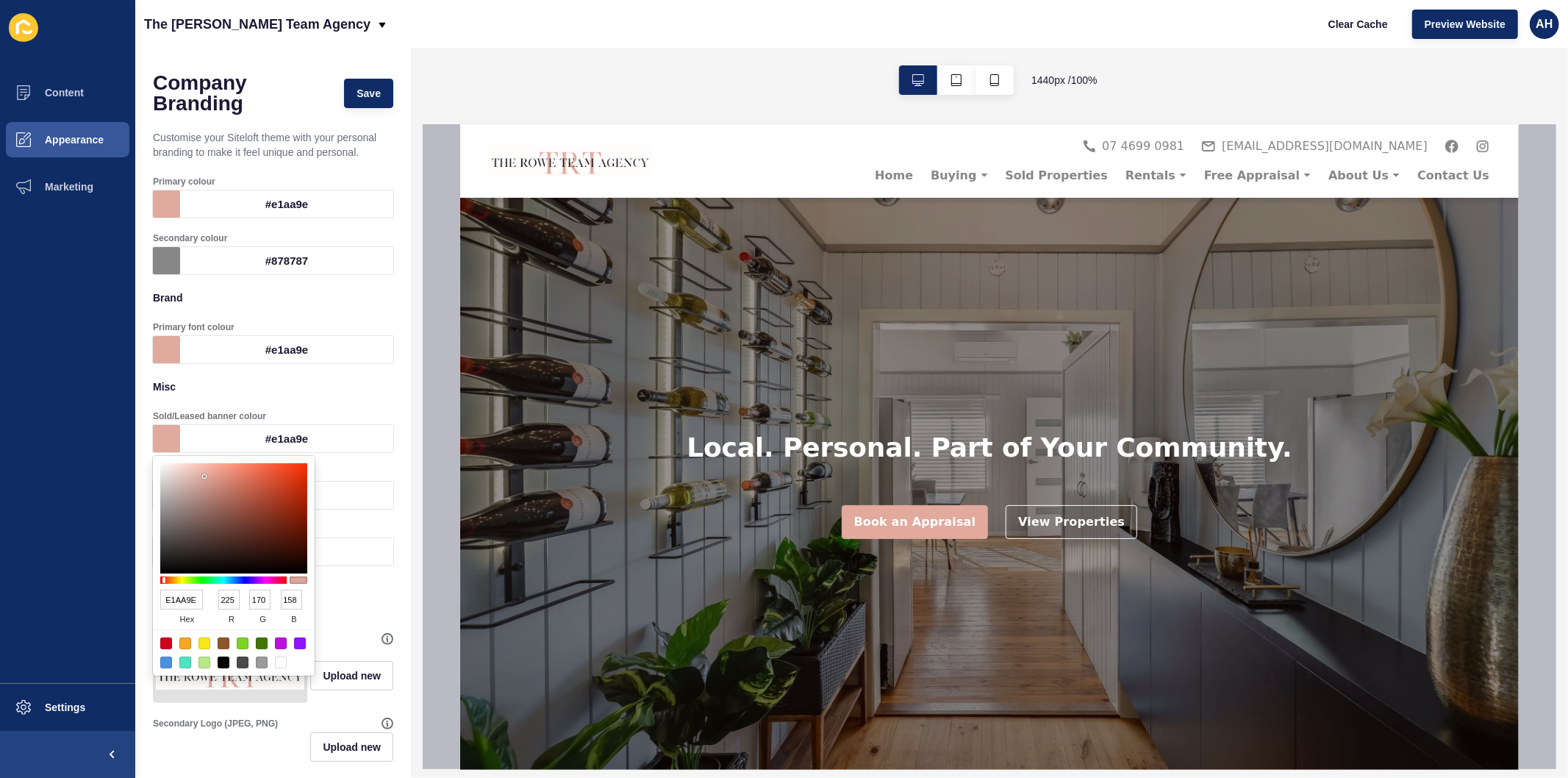
click at [197, 601] on input "E1AA9E" at bounding box center [181, 600] width 42 height 20
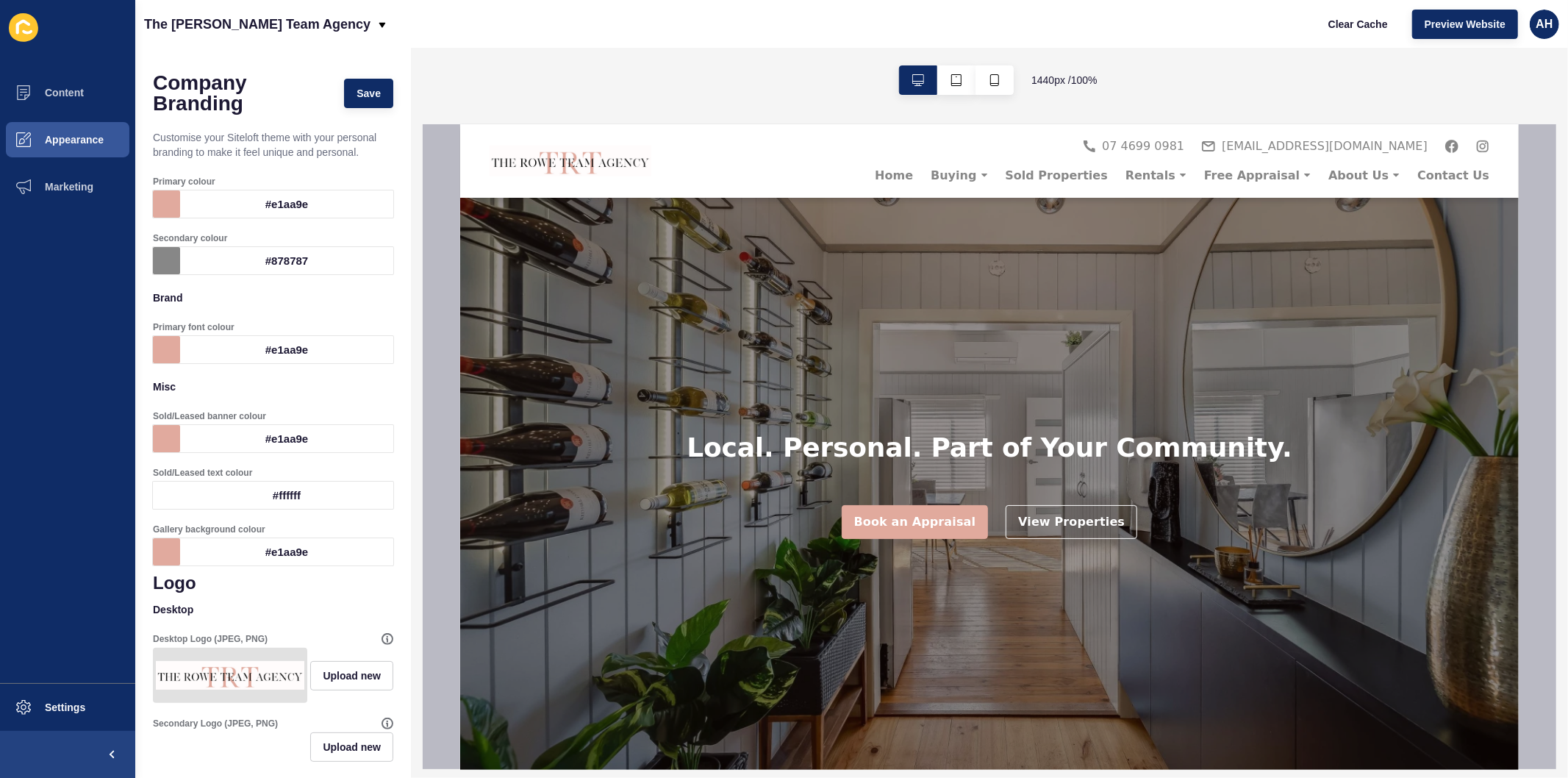
click at [48, 600] on ul "Content Appearance Marketing" at bounding box center [68, 376] width 135 height 614
click at [74, 82] on button "Content" at bounding box center [68, 93] width 135 height 47
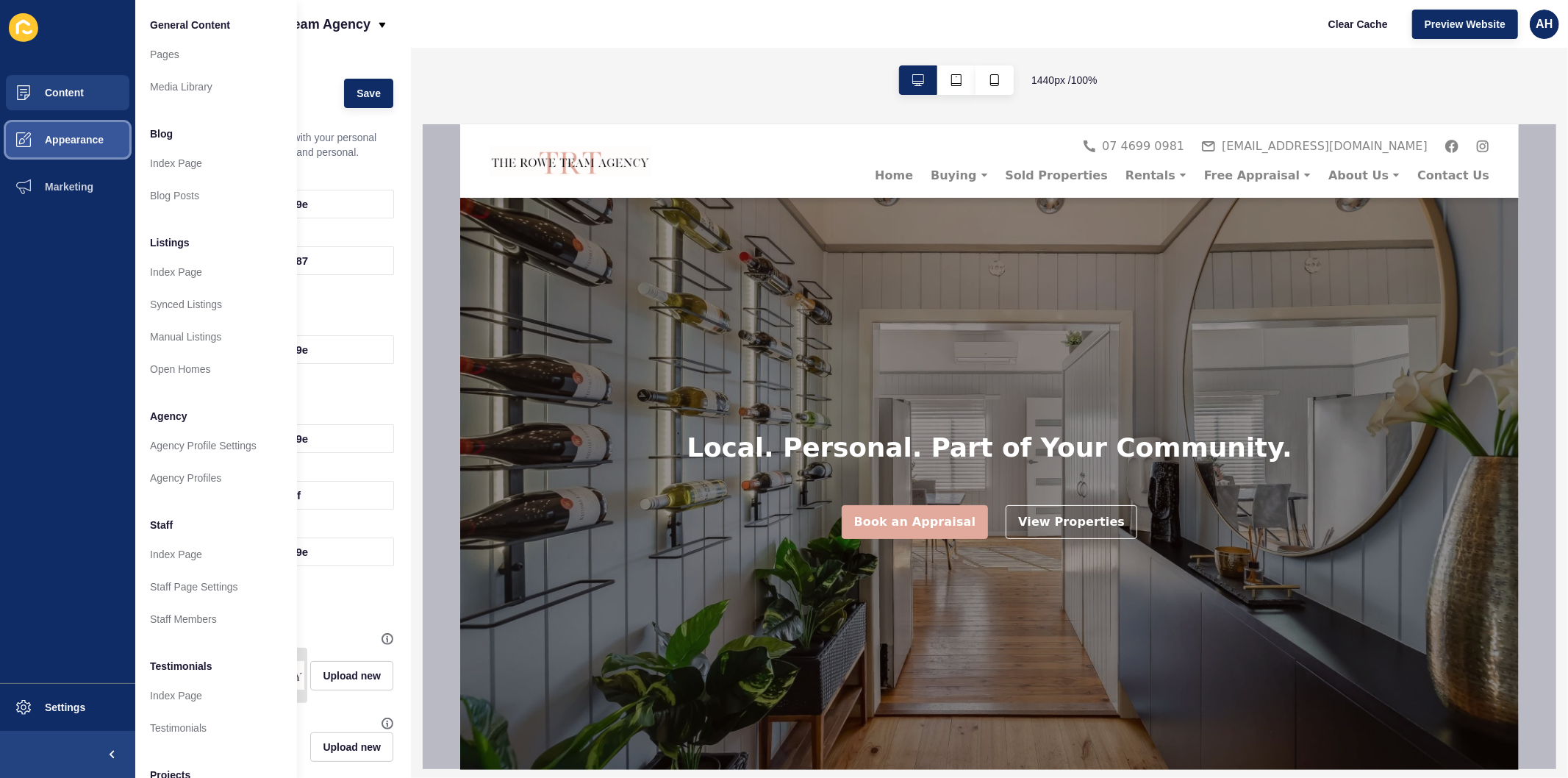
click at [81, 153] on button "Appearance" at bounding box center [68, 140] width 135 height 47
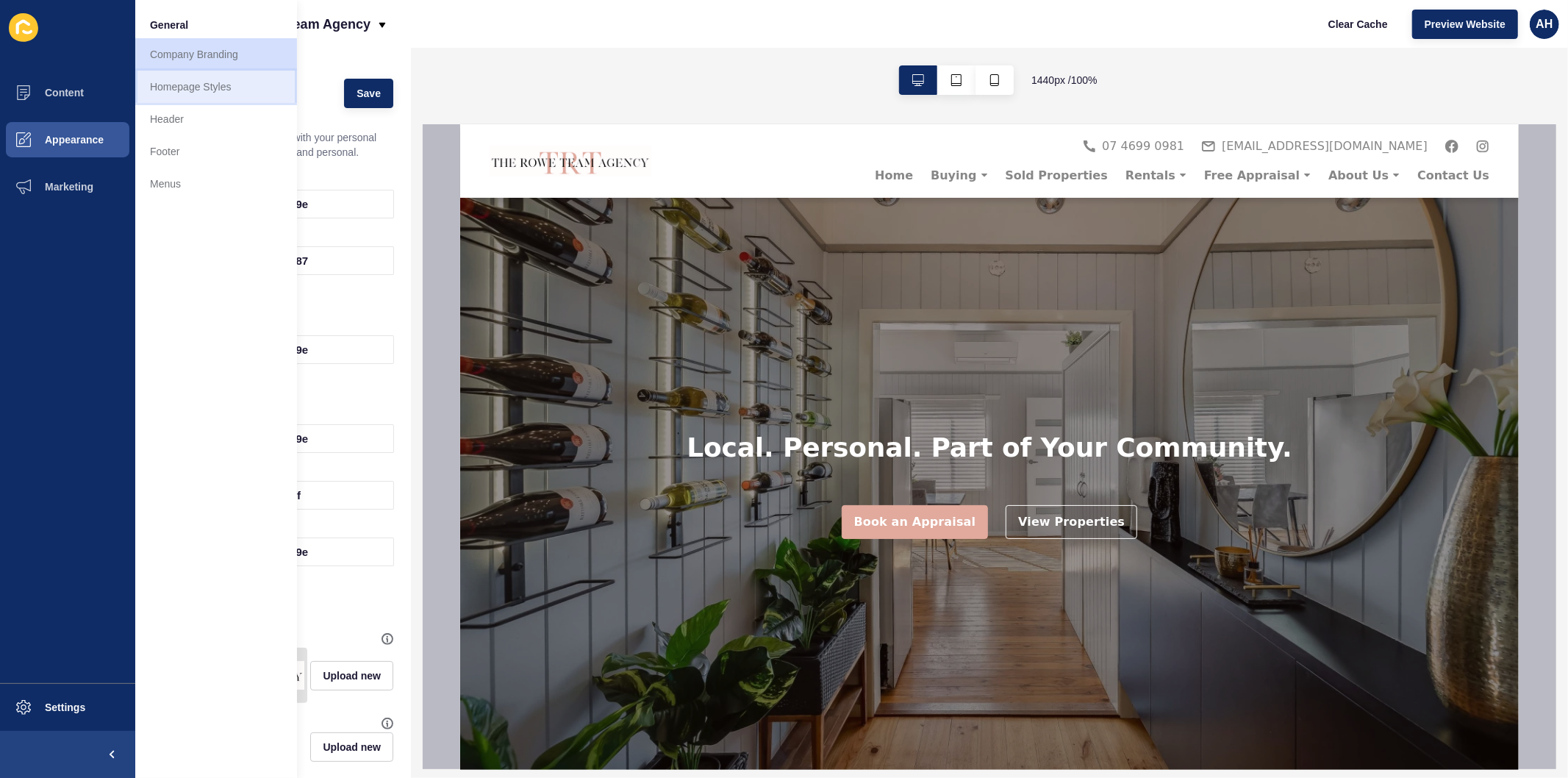
click at [204, 93] on link "Homepage Styles" at bounding box center [216, 86] width 162 height 32
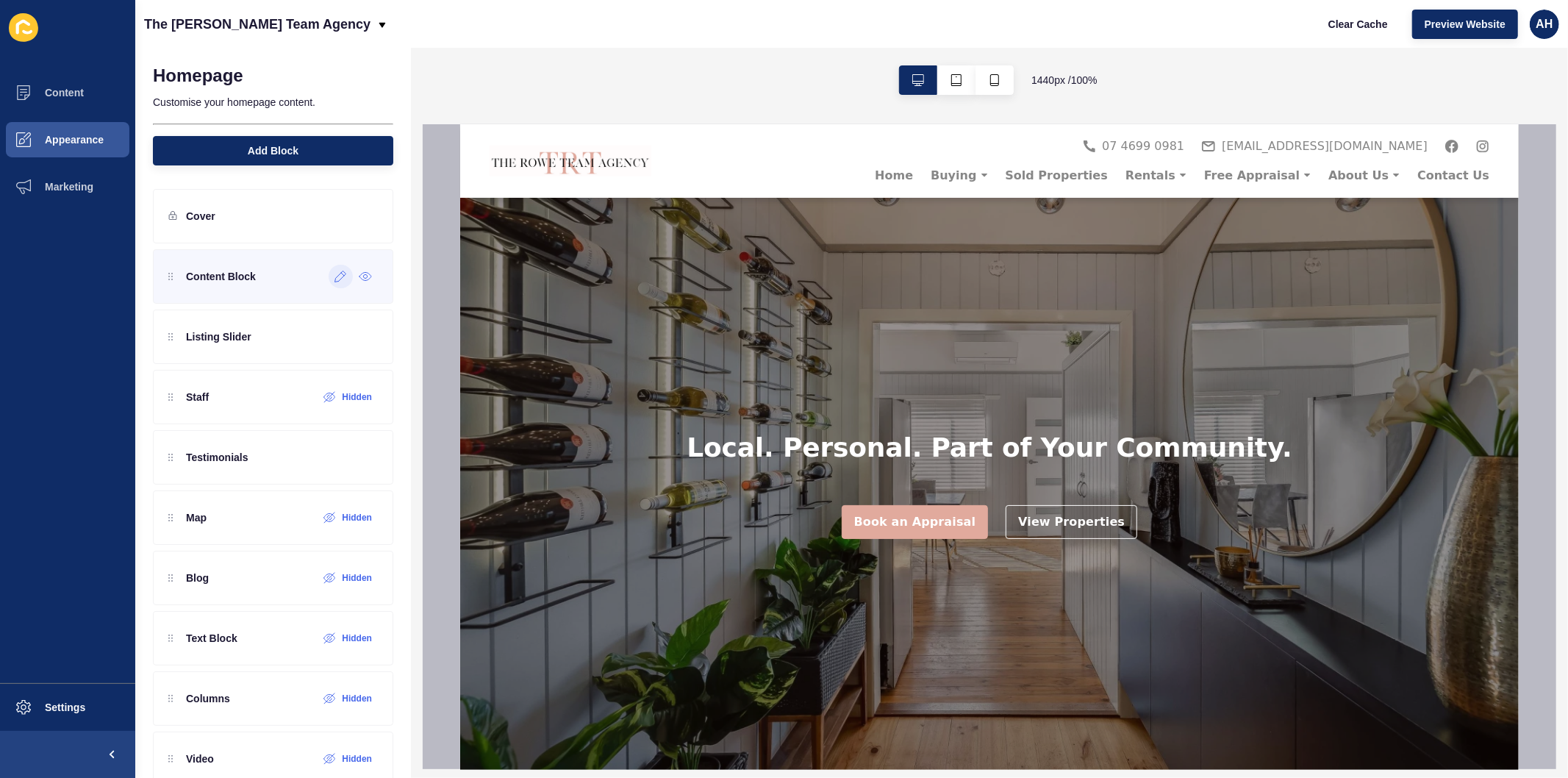
click at [335, 274] on icon at bounding box center [341, 276] width 13 height 12
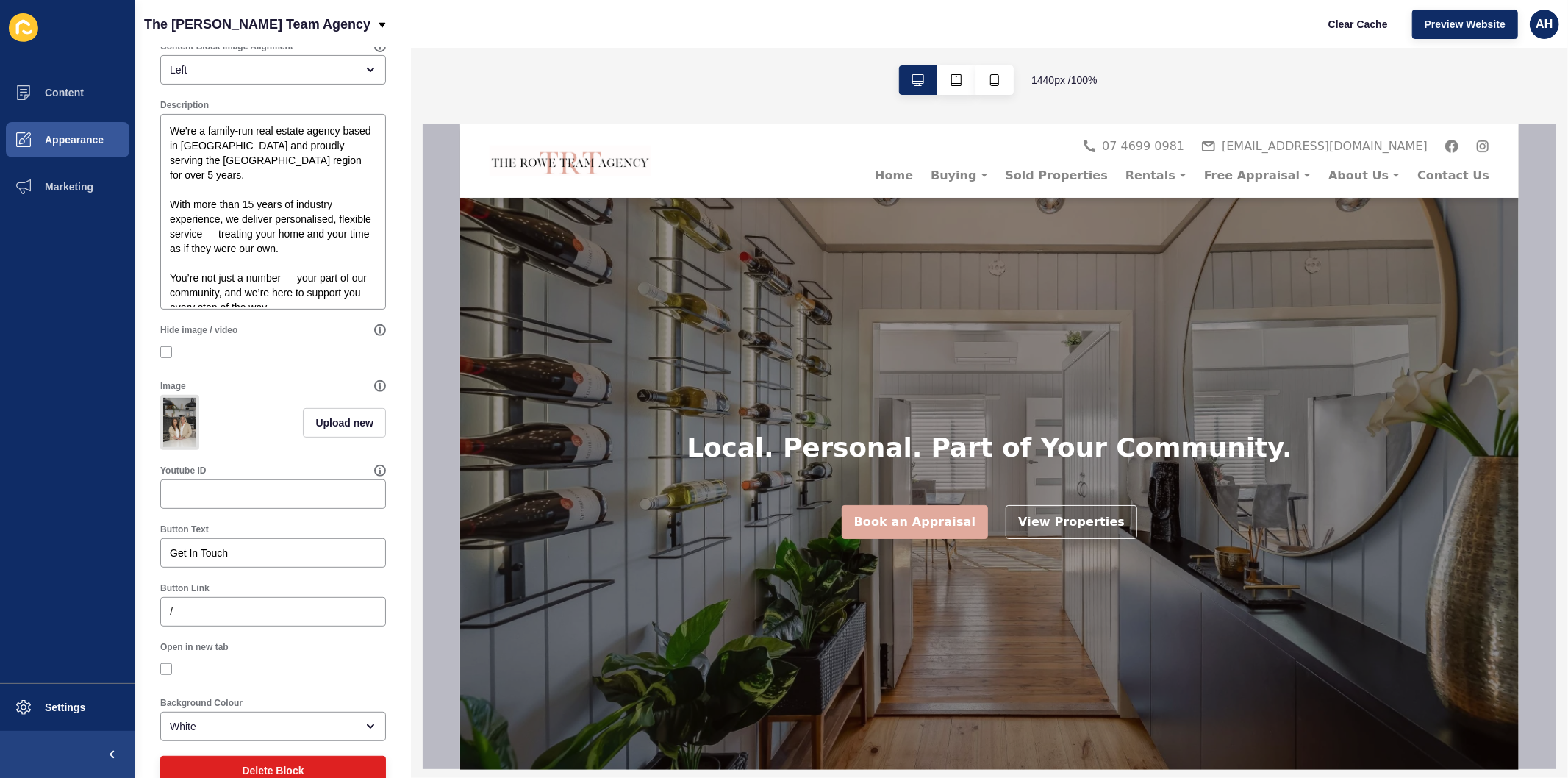
scroll to position [368, 0]
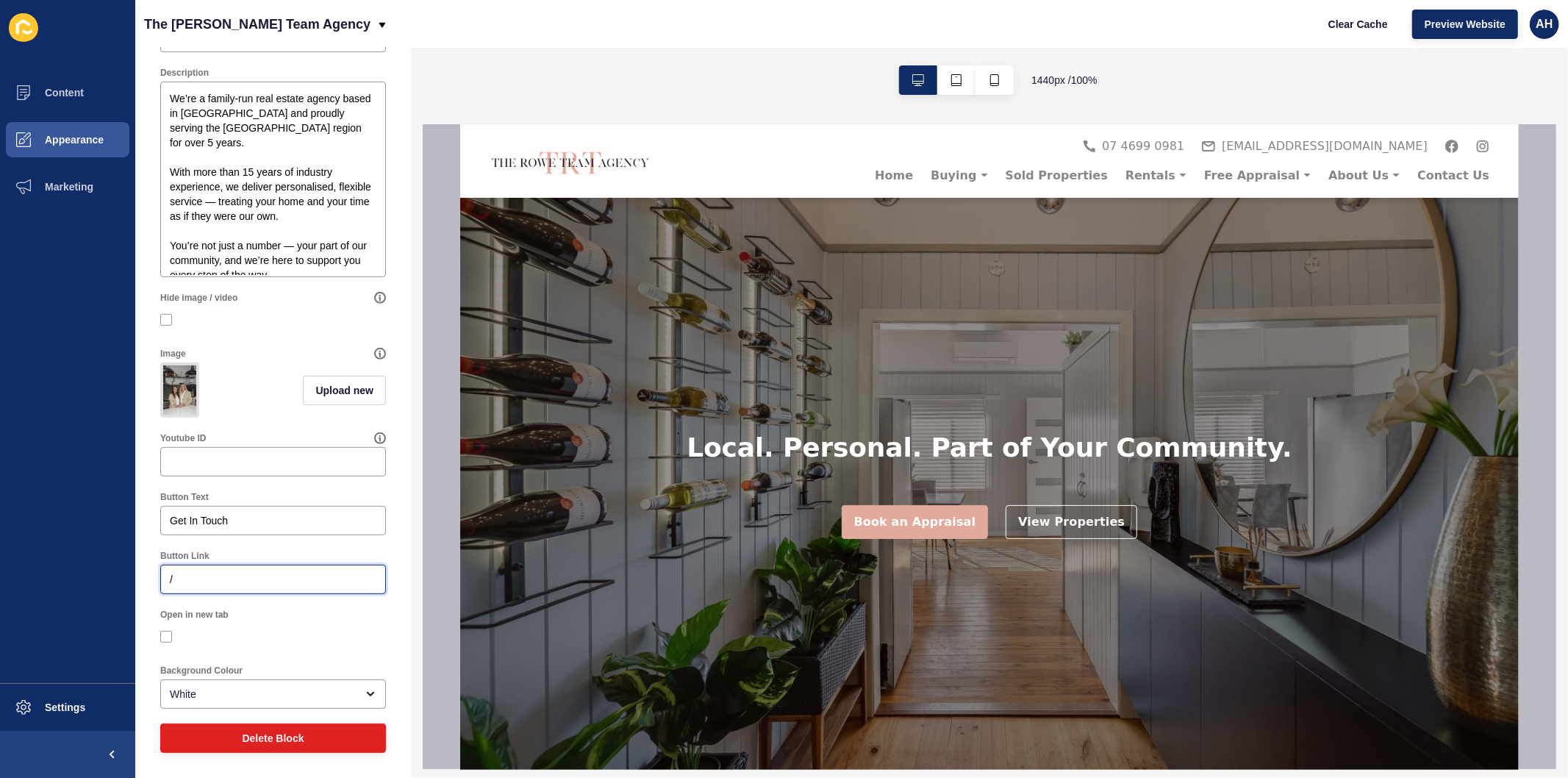
click at [259, 581] on input "/" at bounding box center [273, 579] width 206 height 14
paste input "listings?status=available_under_contract&saleOrRental=Sale&sortby=dateListed-de…"
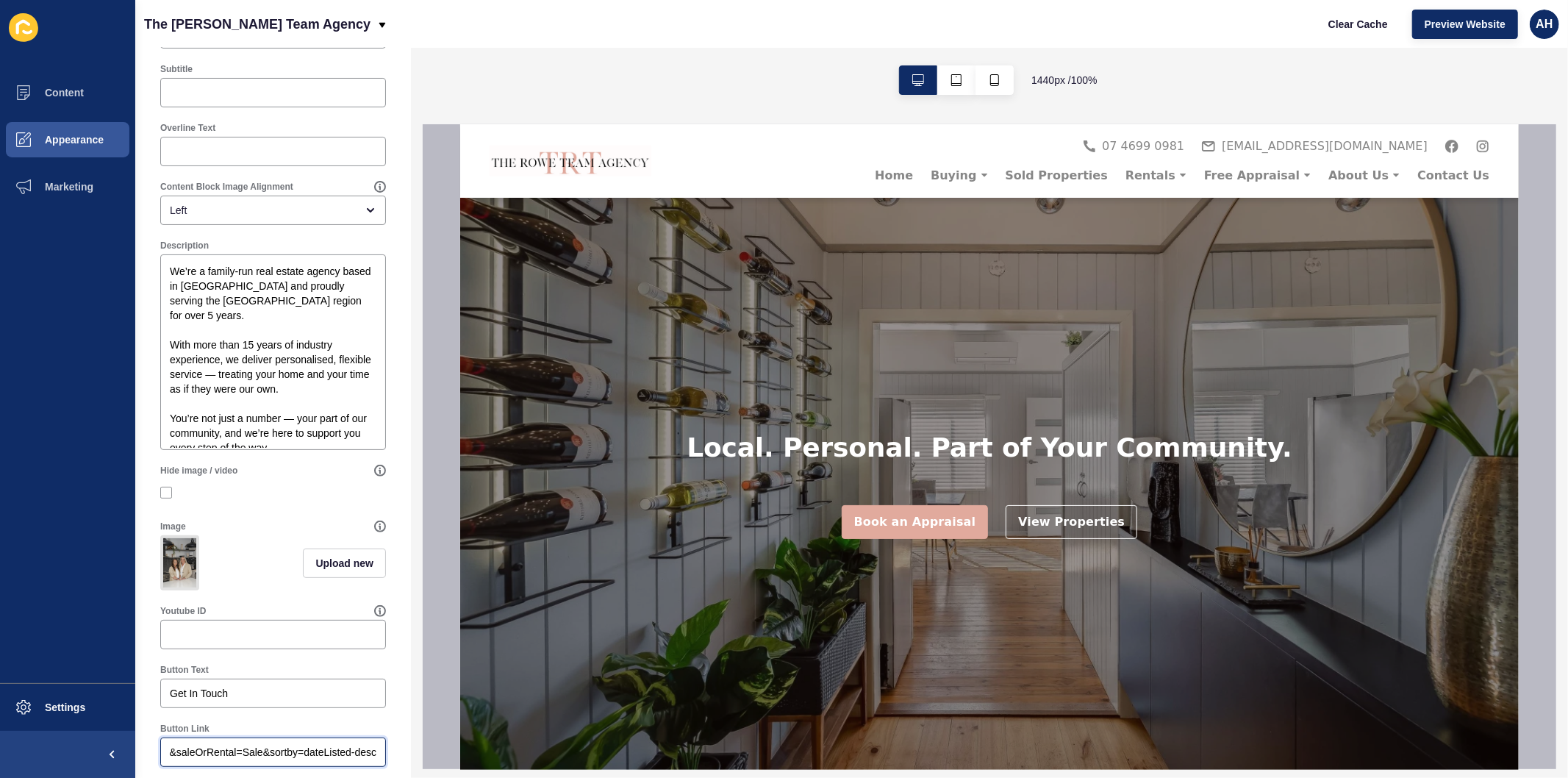
scroll to position [0, 0]
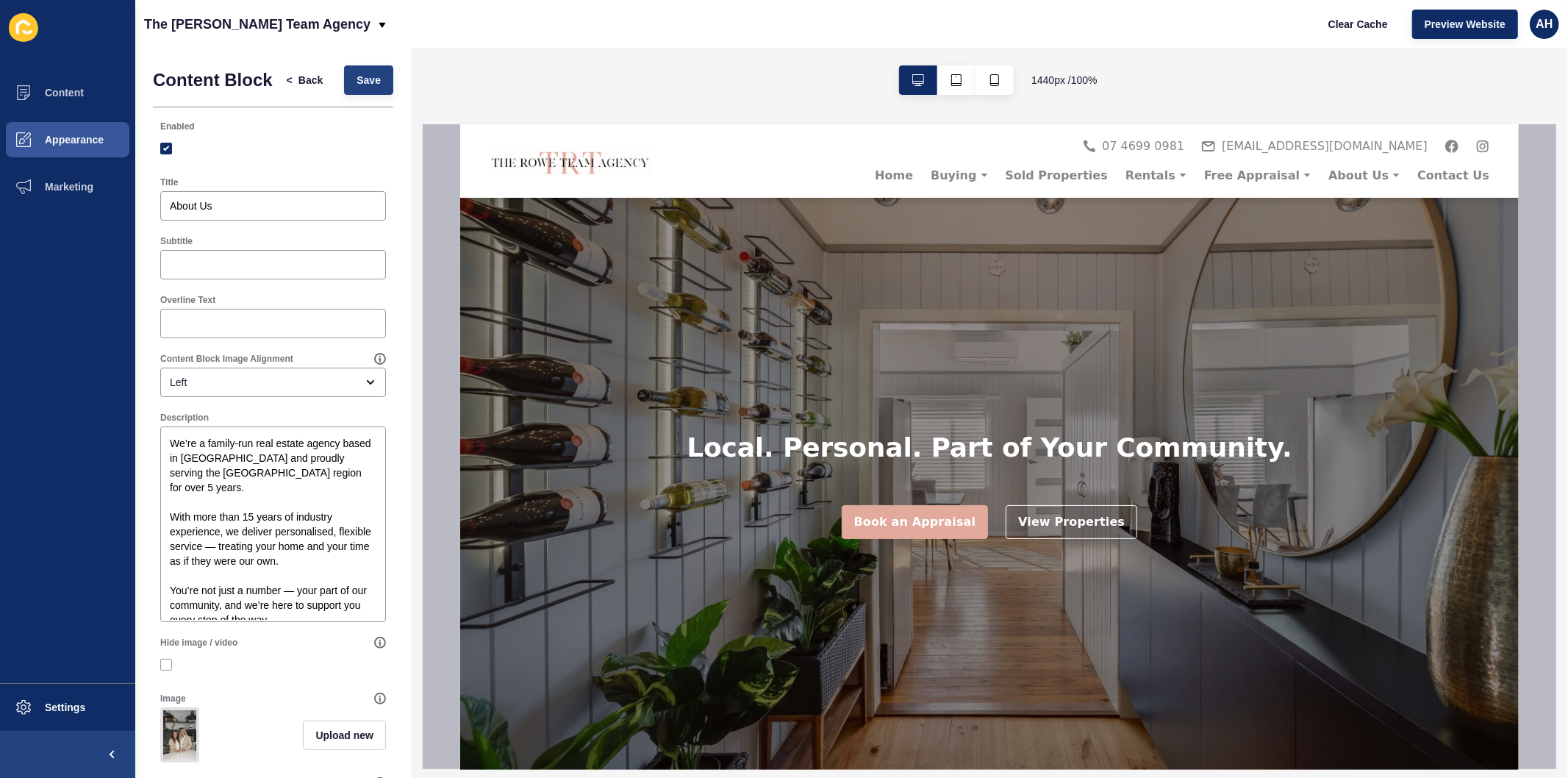
type input "/listings?status=available_under_contract&saleOrRental=Sale&sortby=dateListed-d…"
click at [356, 87] on span "Save" at bounding box center [368, 80] width 24 height 14
click at [1358, 26] on span "Clear Cache" at bounding box center [1357, 24] width 59 height 14
click at [74, 134] on span "Appearance" at bounding box center [51, 140] width 106 height 12
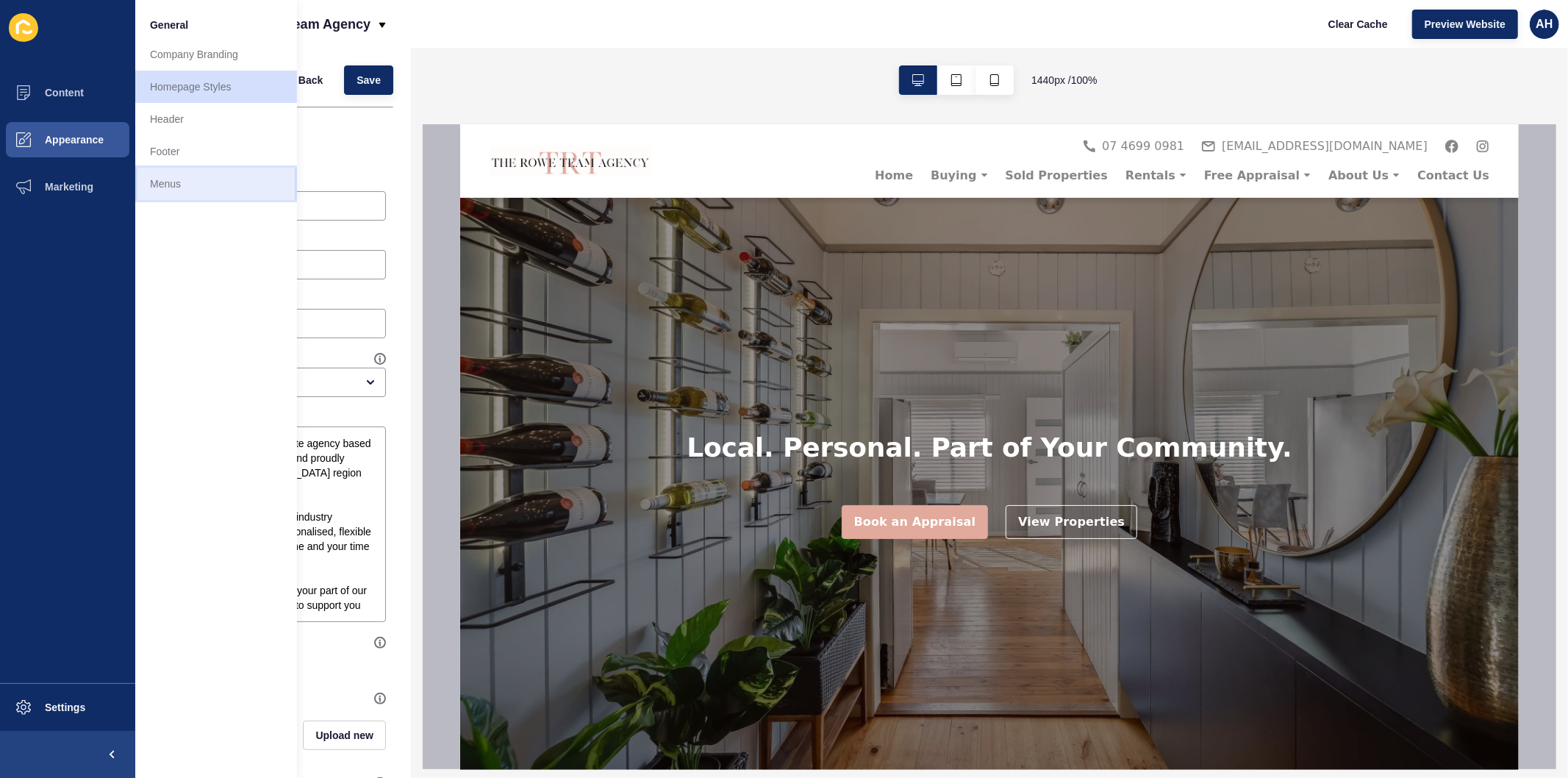
click at [162, 182] on link "Menus" at bounding box center [216, 184] width 162 height 32
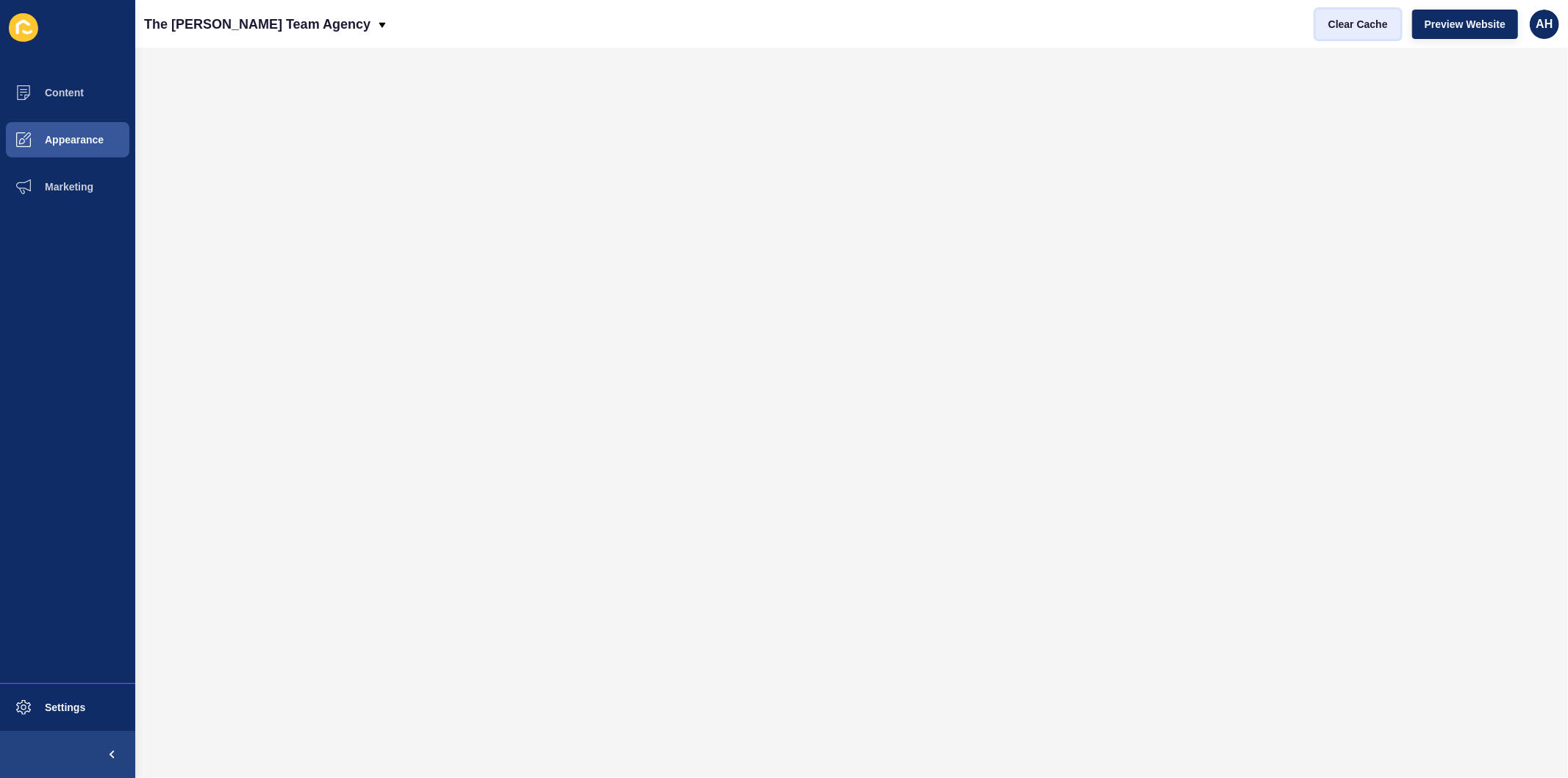
click at [1367, 28] on span "Clear Cache" at bounding box center [1357, 24] width 59 height 14
click at [74, 85] on button "Content" at bounding box center [68, 93] width 135 height 47
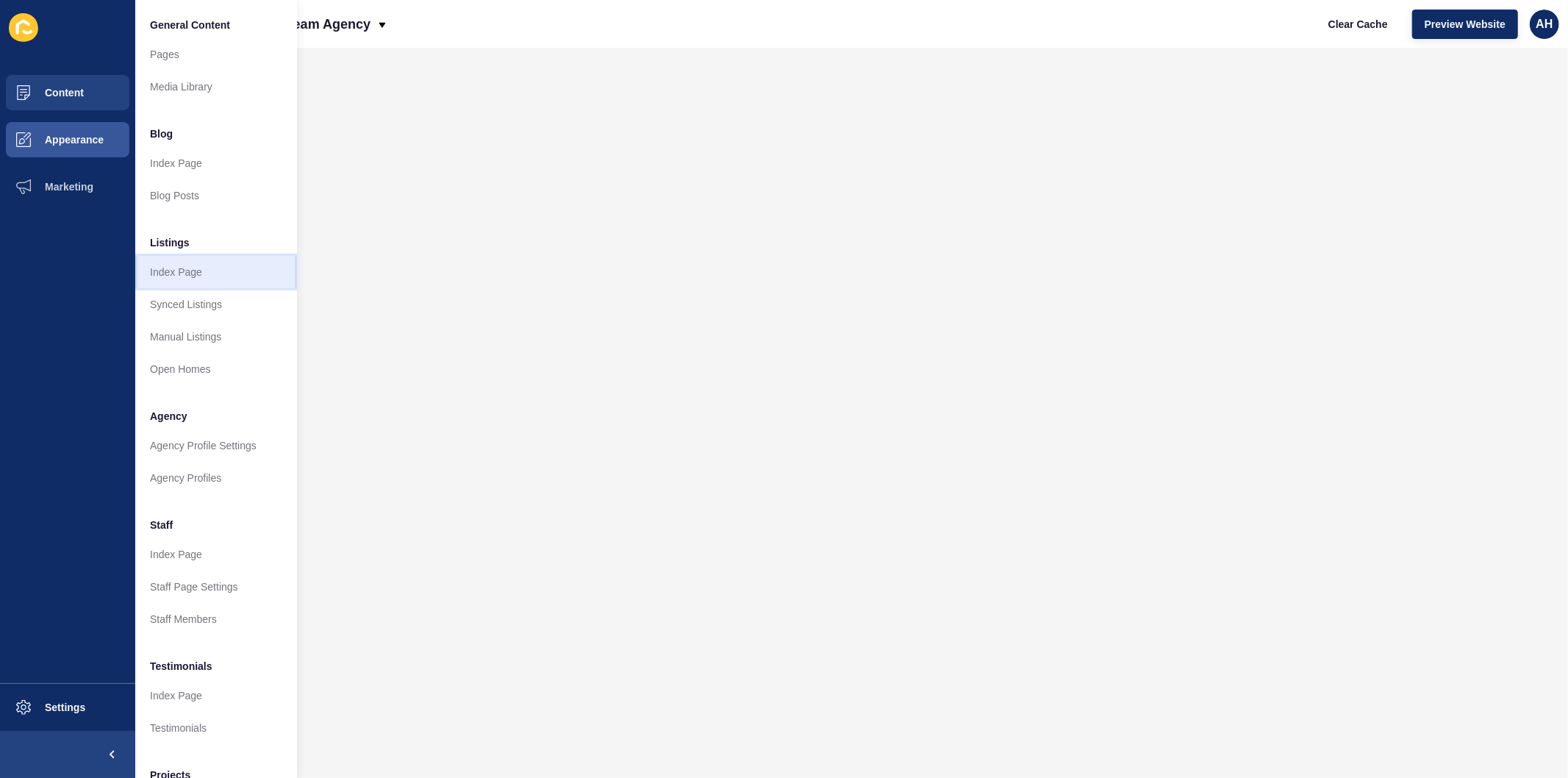
click at [197, 274] on link "Index Page" at bounding box center [216, 272] width 162 height 32
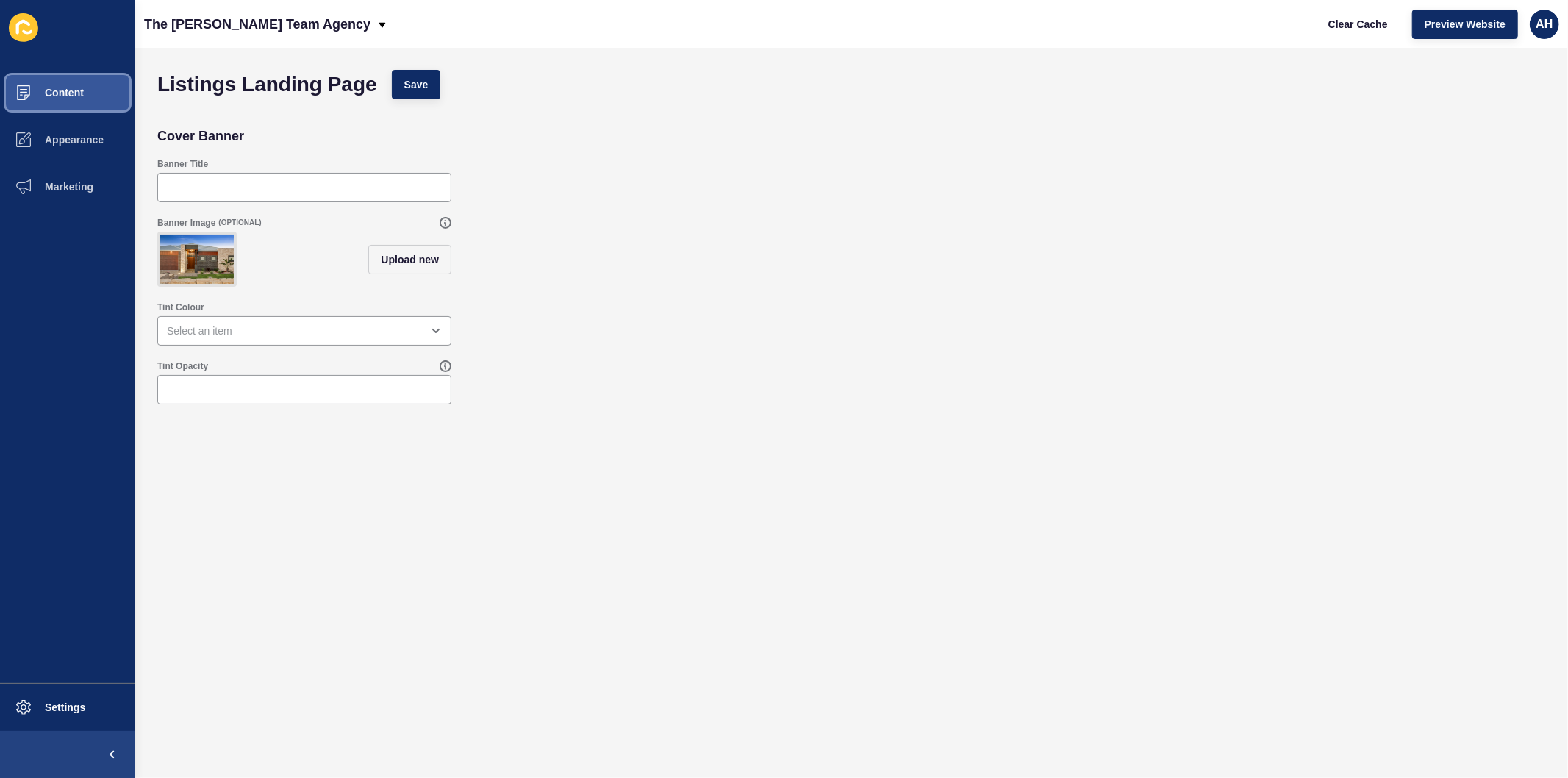
click at [62, 93] on span "Content" at bounding box center [41, 92] width 86 height 12
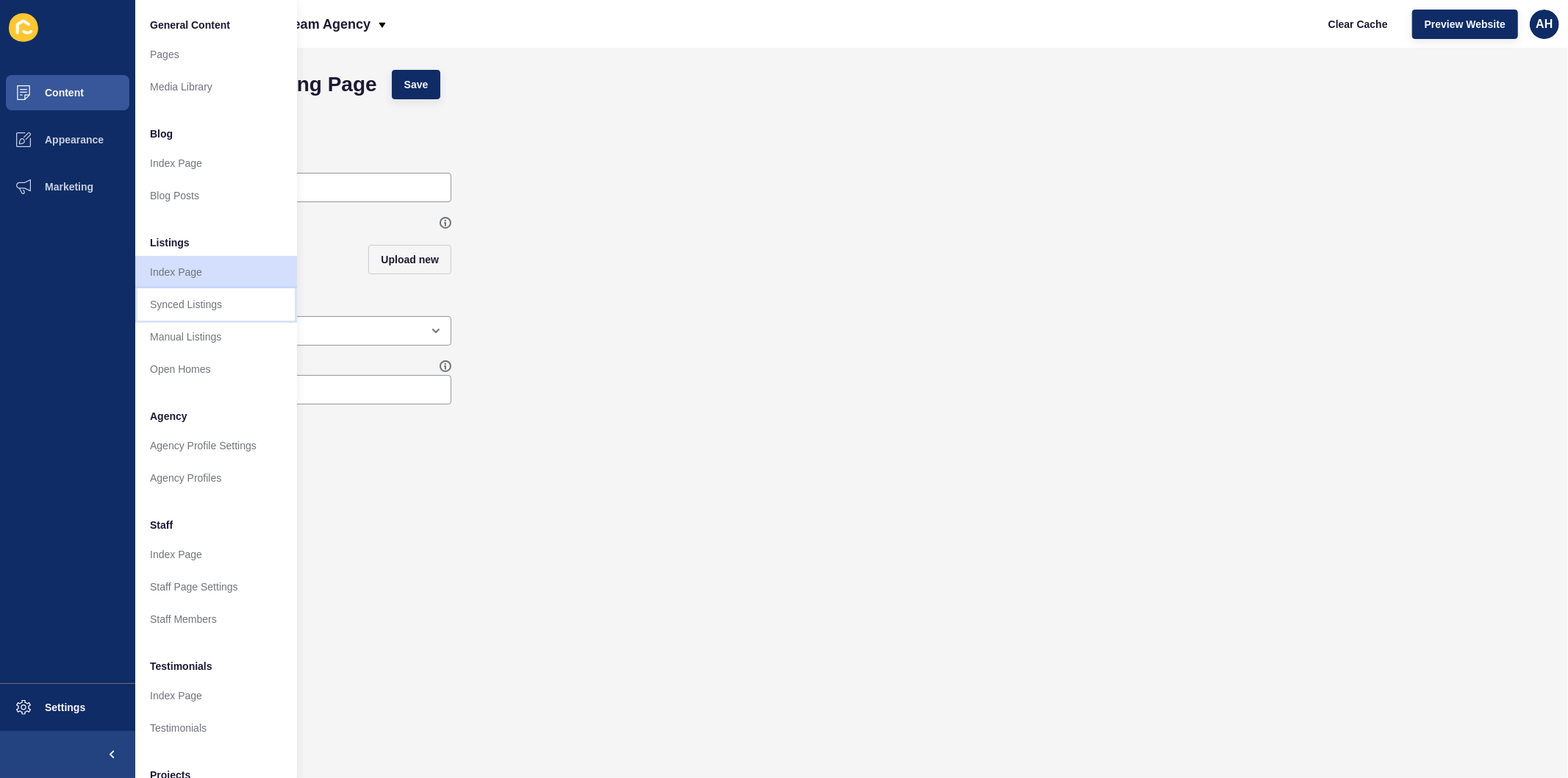
click at [209, 311] on link "Synced Listings" at bounding box center [216, 304] width 162 height 32
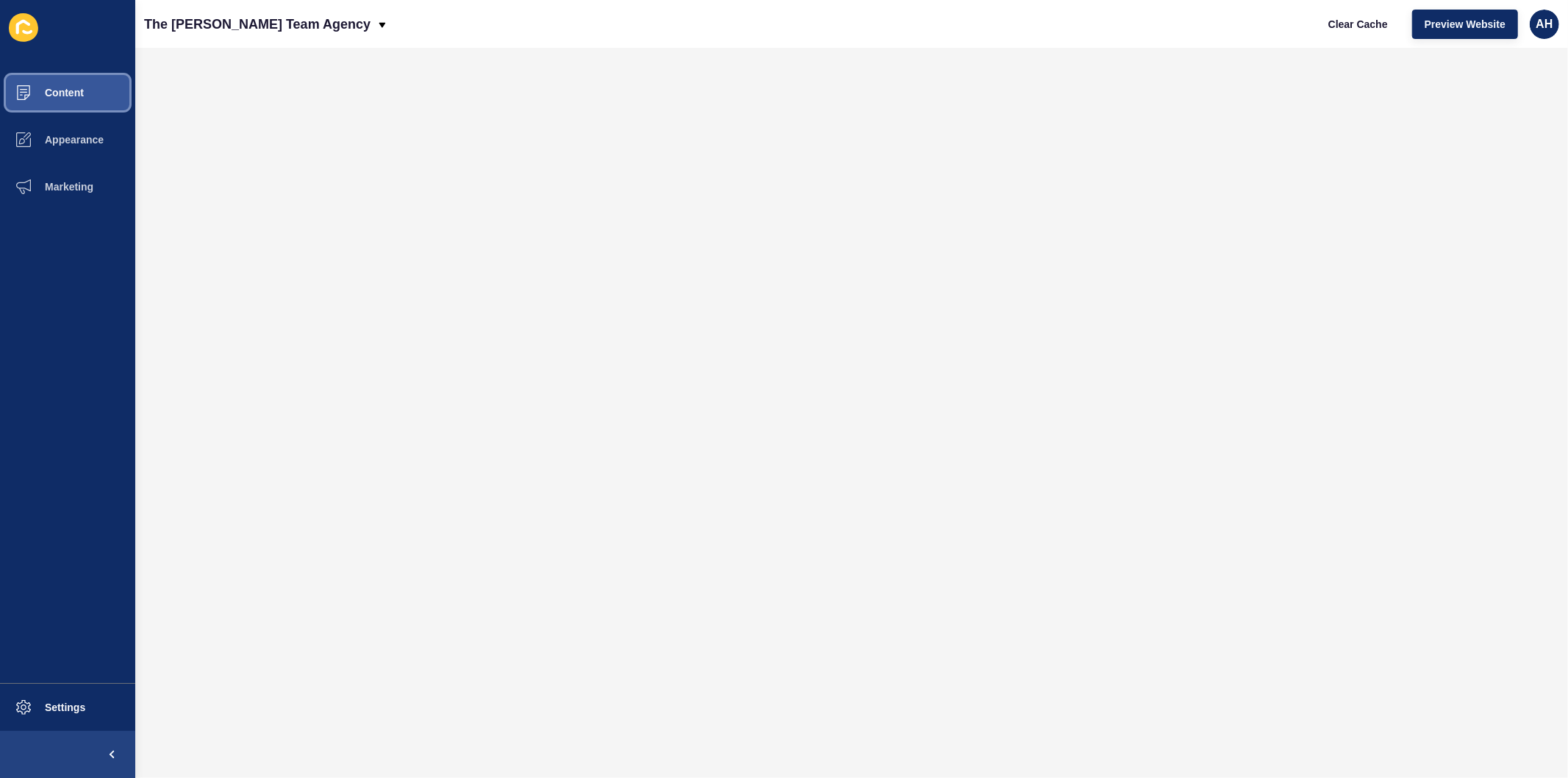
click at [68, 81] on button "Content" at bounding box center [68, 93] width 135 height 47
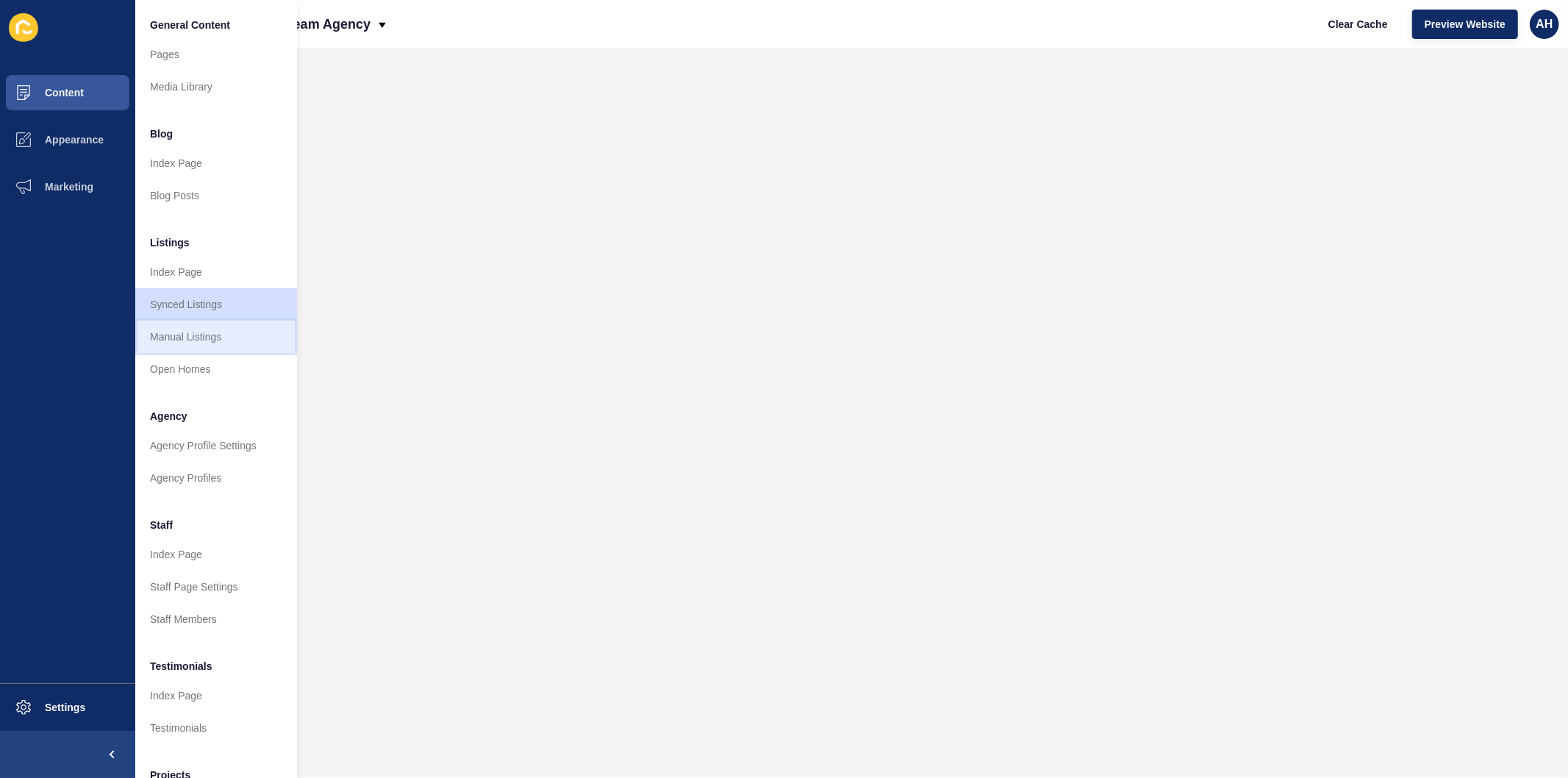
click at [197, 337] on link "Manual Listings" at bounding box center [216, 337] width 162 height 32
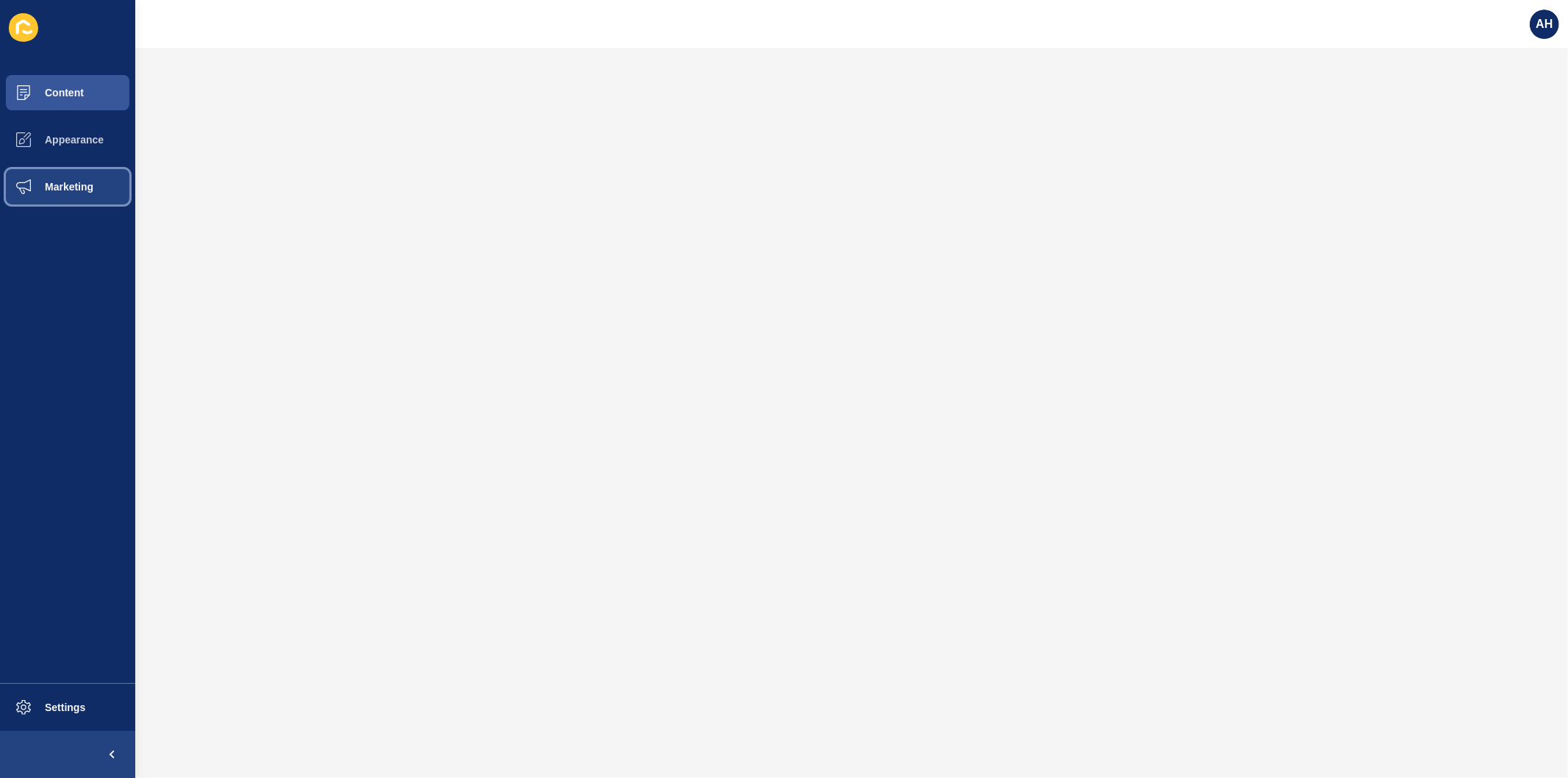
click at [48, 186] on span "Marketing" at bounding box center [46, 186] width 95 height 12
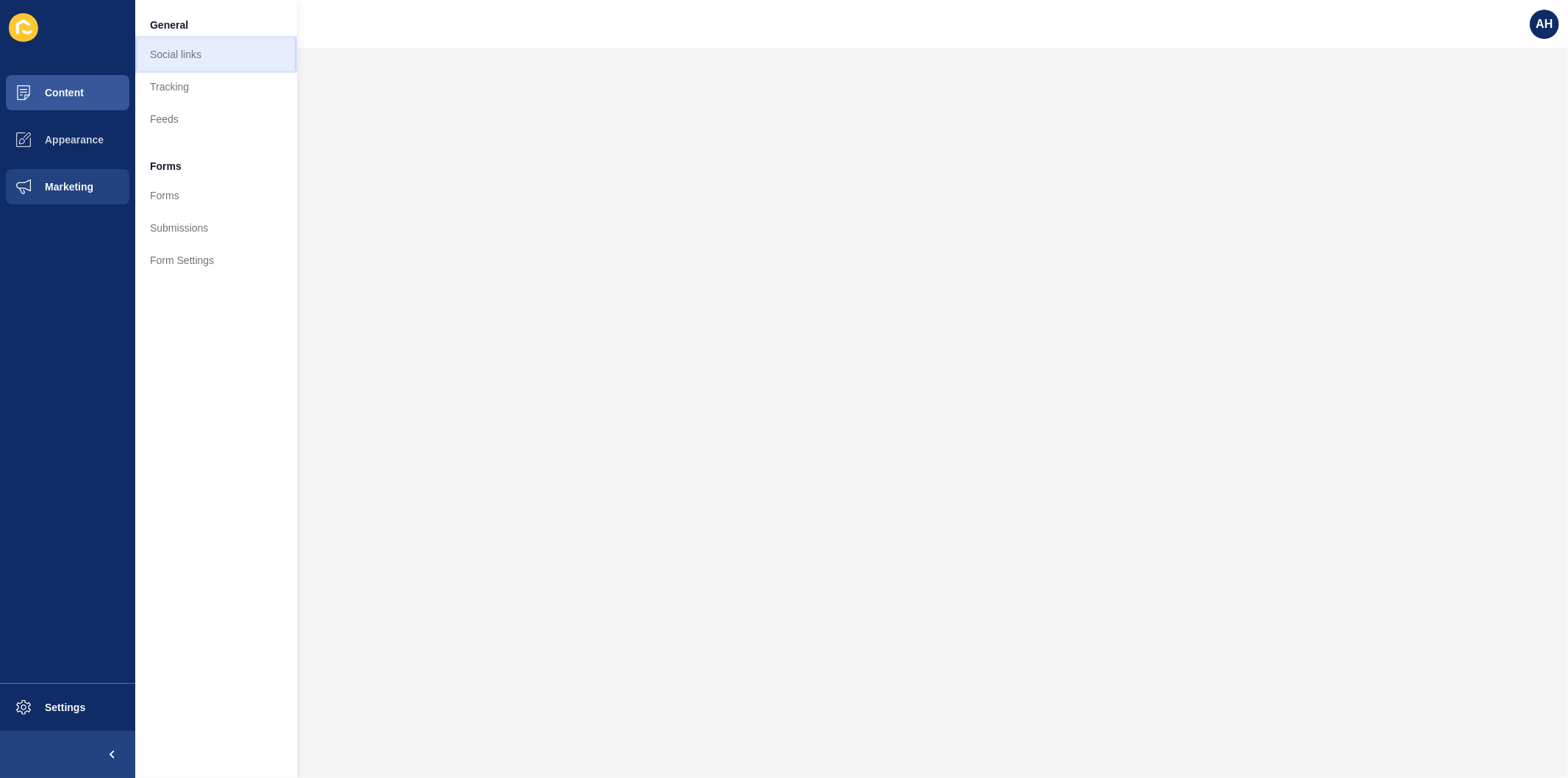
click at [210, 52] on link "Social links" at bounding box center [216, 54] width 162 height 32
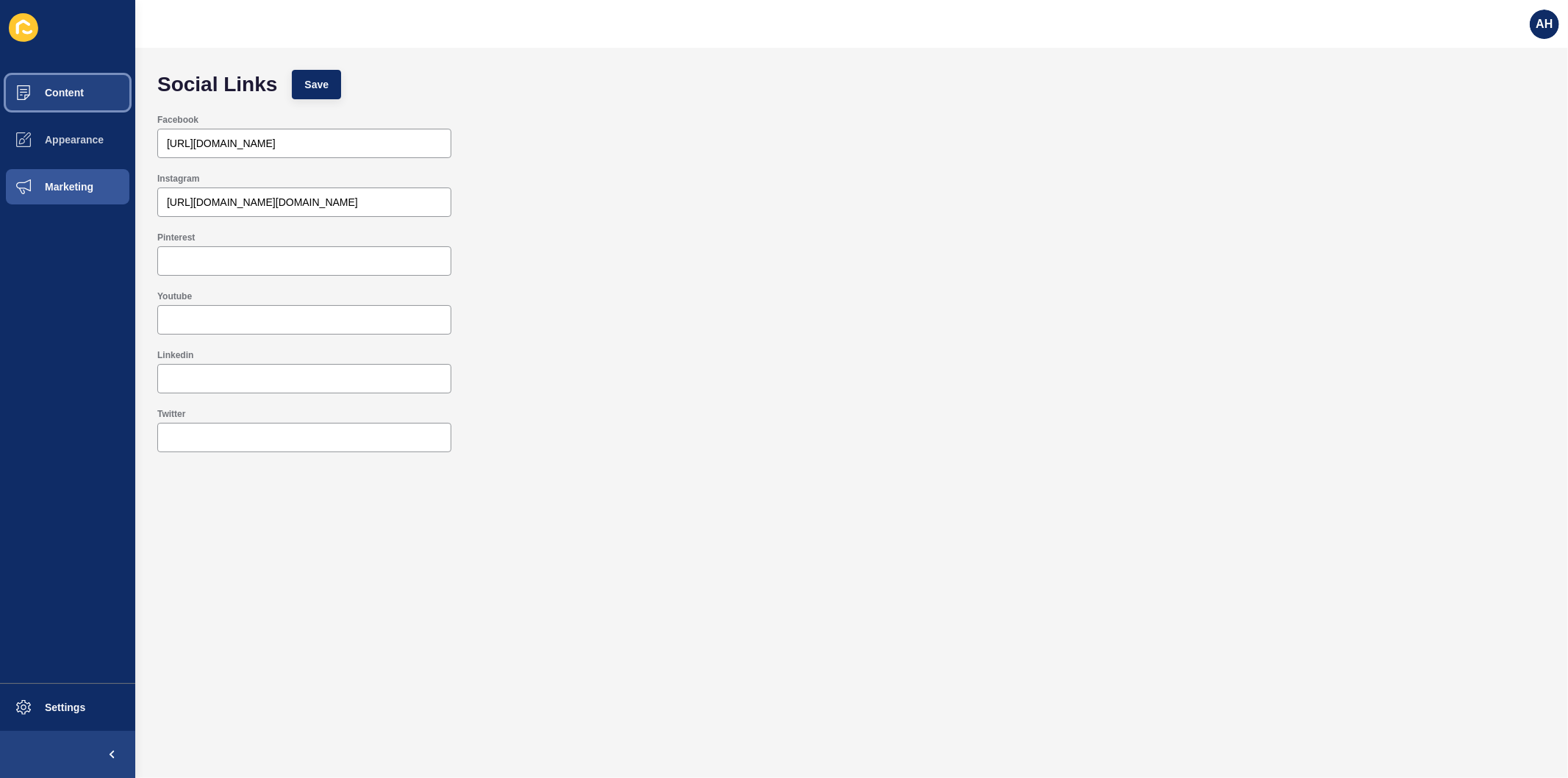
click at [61, 84] on button "Content" at bounding box center [68, 93] width 135 height 47
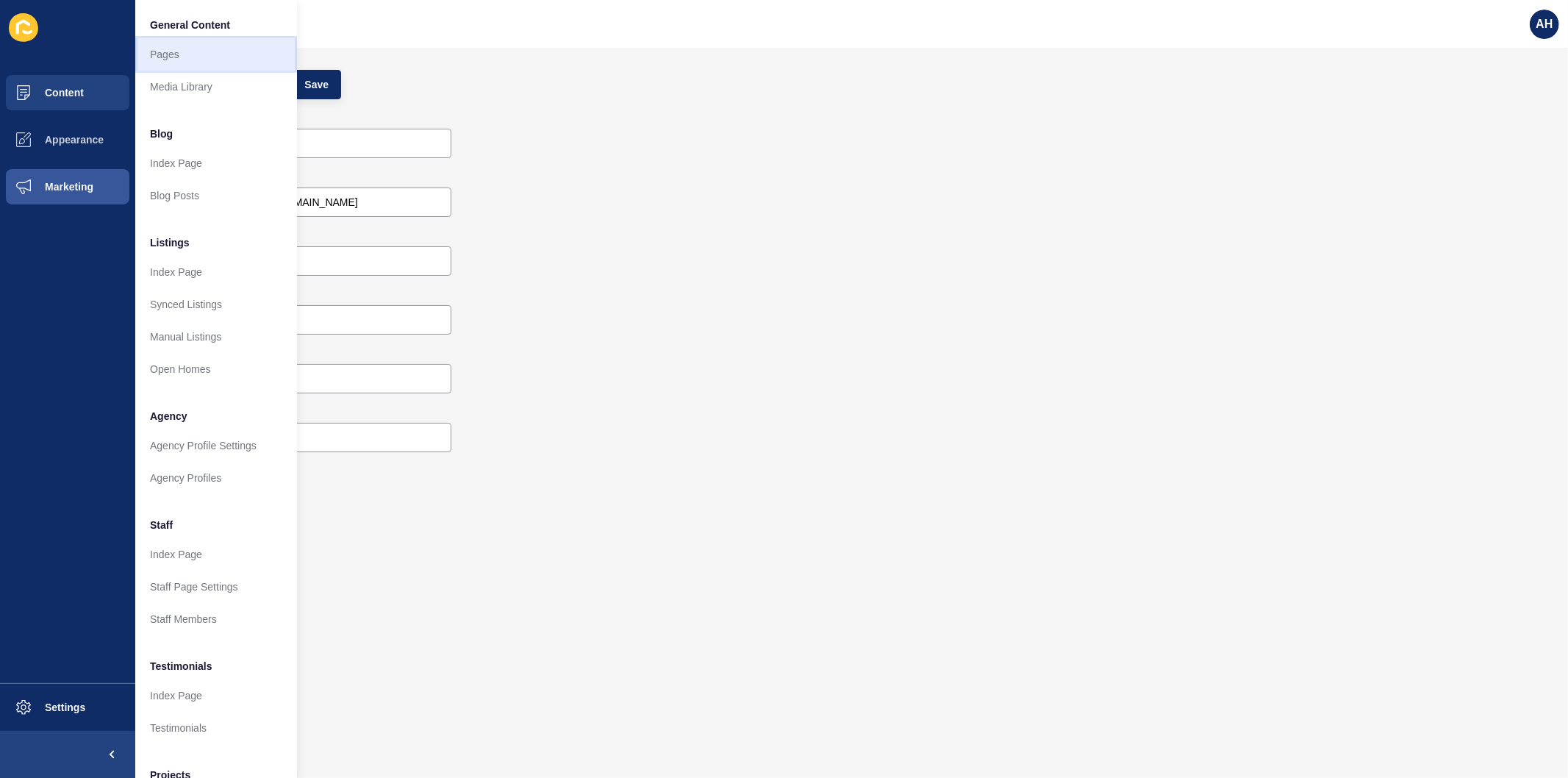
click at [162, 52] on link "Pages" at bounding box center [216, 54] width 162 height 32
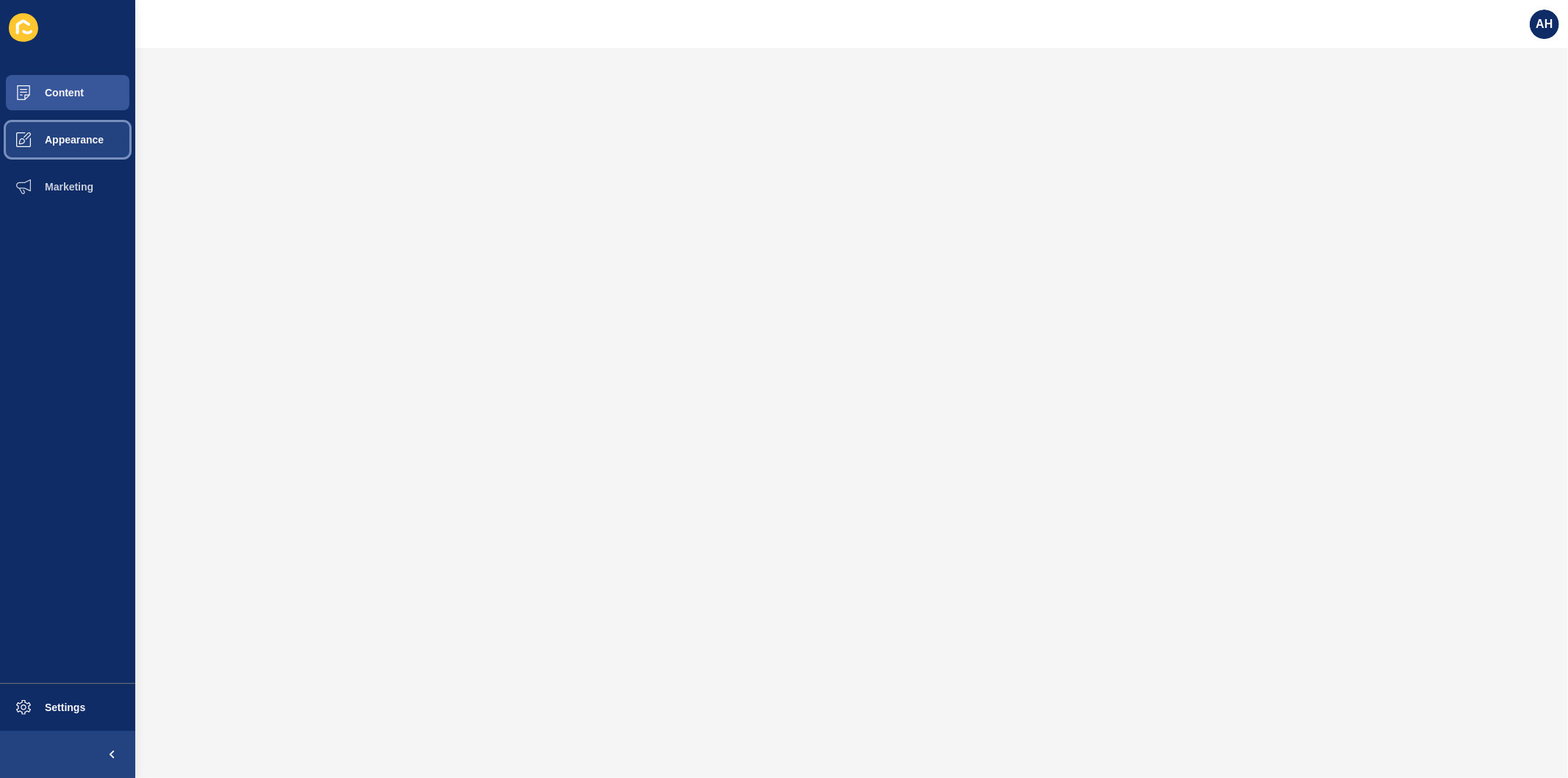
click at [51, 141] on span "Appearance" at bounding box center [51, 140] width 106 height 12
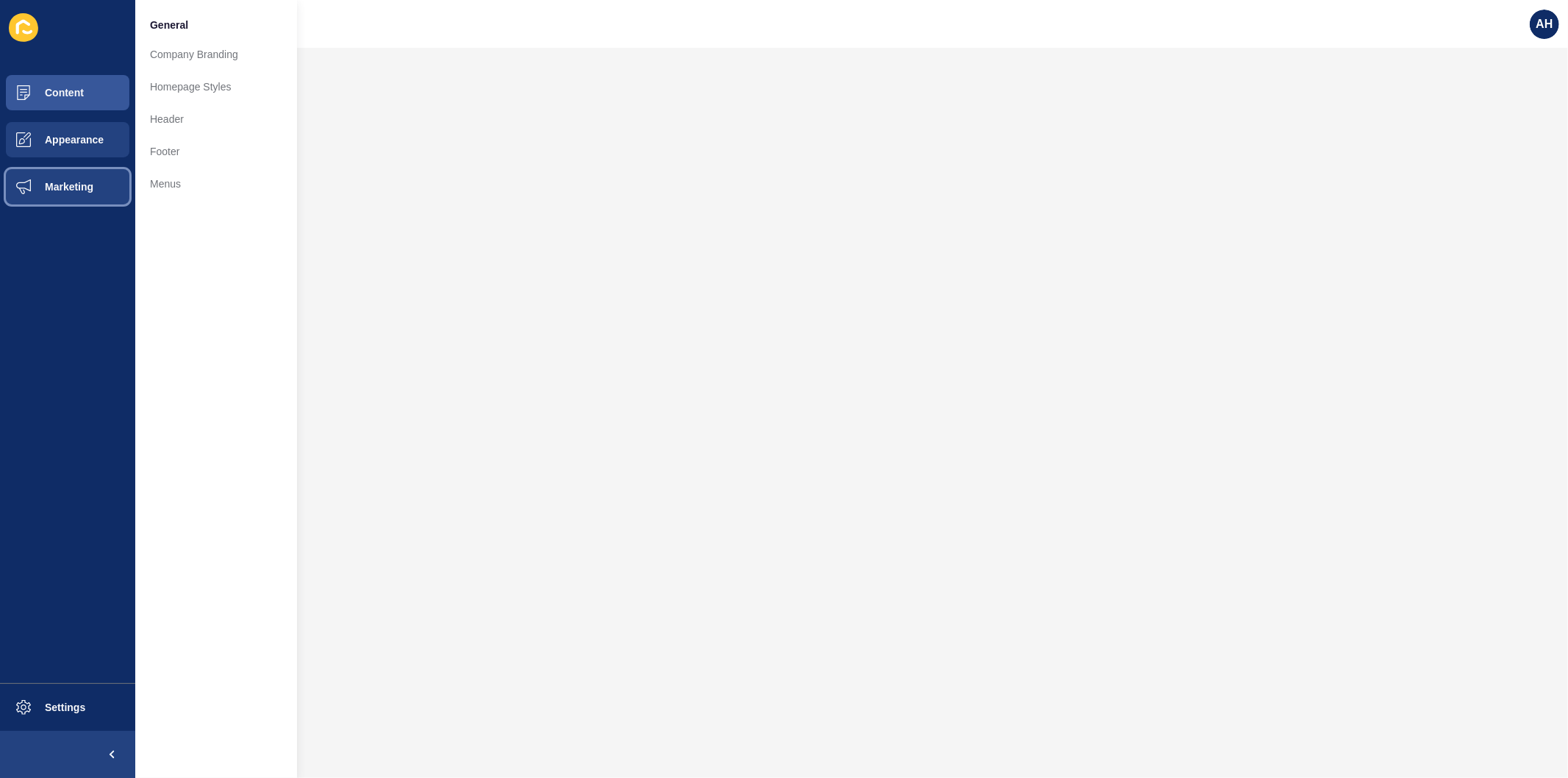
click at [55, 185] on span "Marketing" at bounding box center [46, 186] width 95 height 12
click at [72, 130] on button "Appearance" at bounding box center [68, 140] width 135 height 47
click at [211, 82] on link "Homepage Styles" at bounding box center [216, 86] width 162 height 32
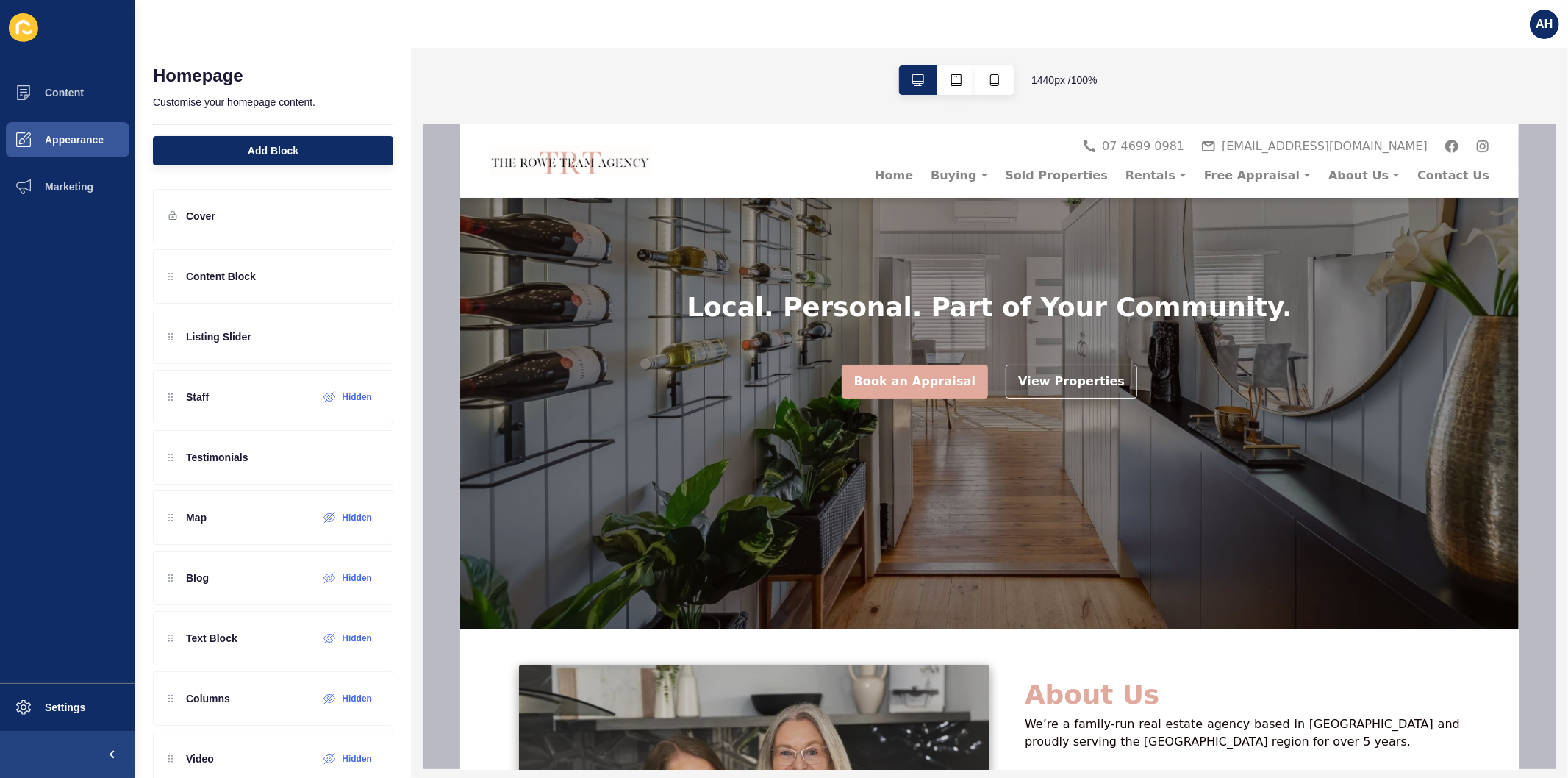
scroll to position [490, 0]
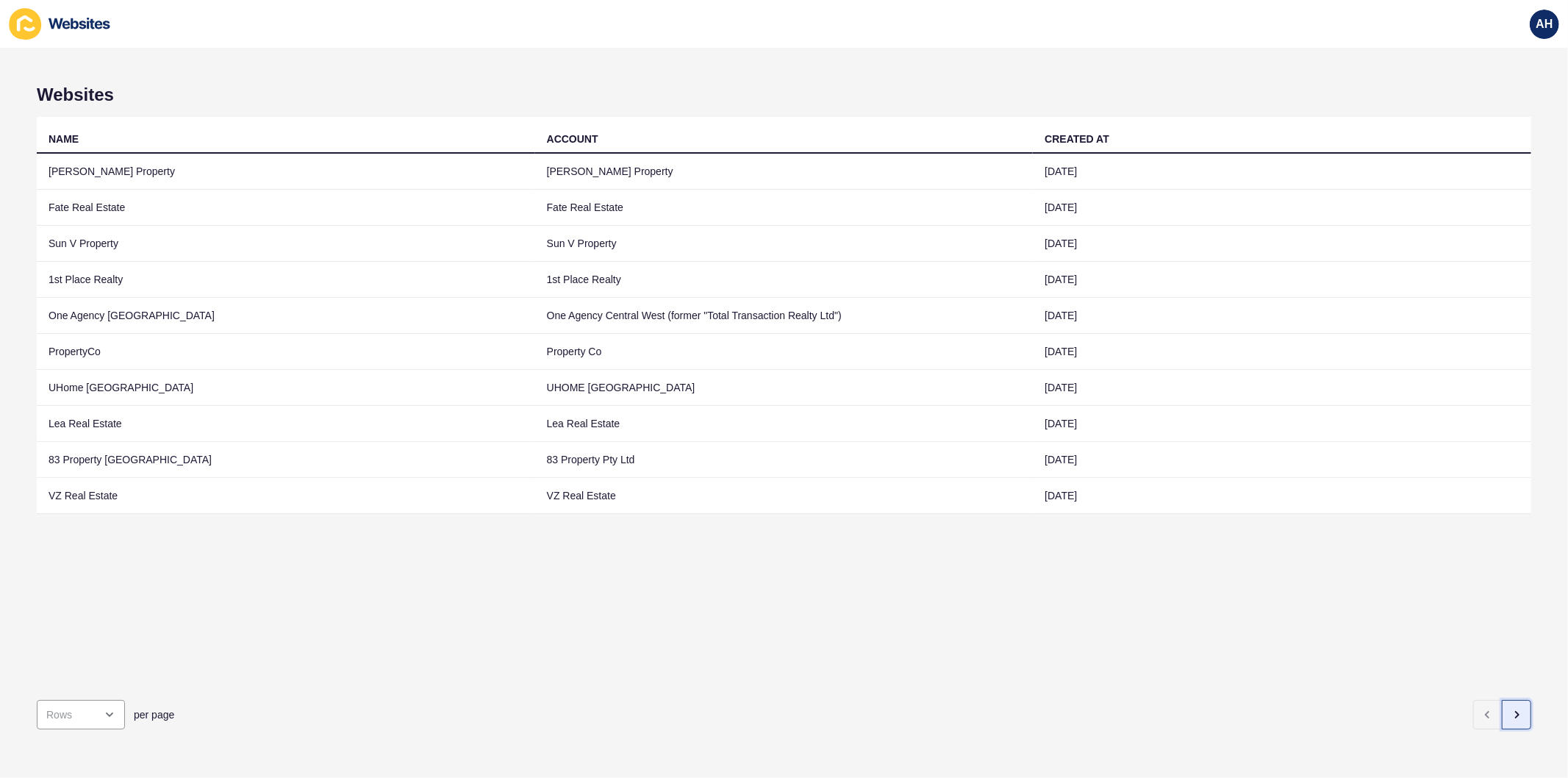
click at [1510, 709] on icon "button" at bounding box center [1516, 714] width 12 height 12
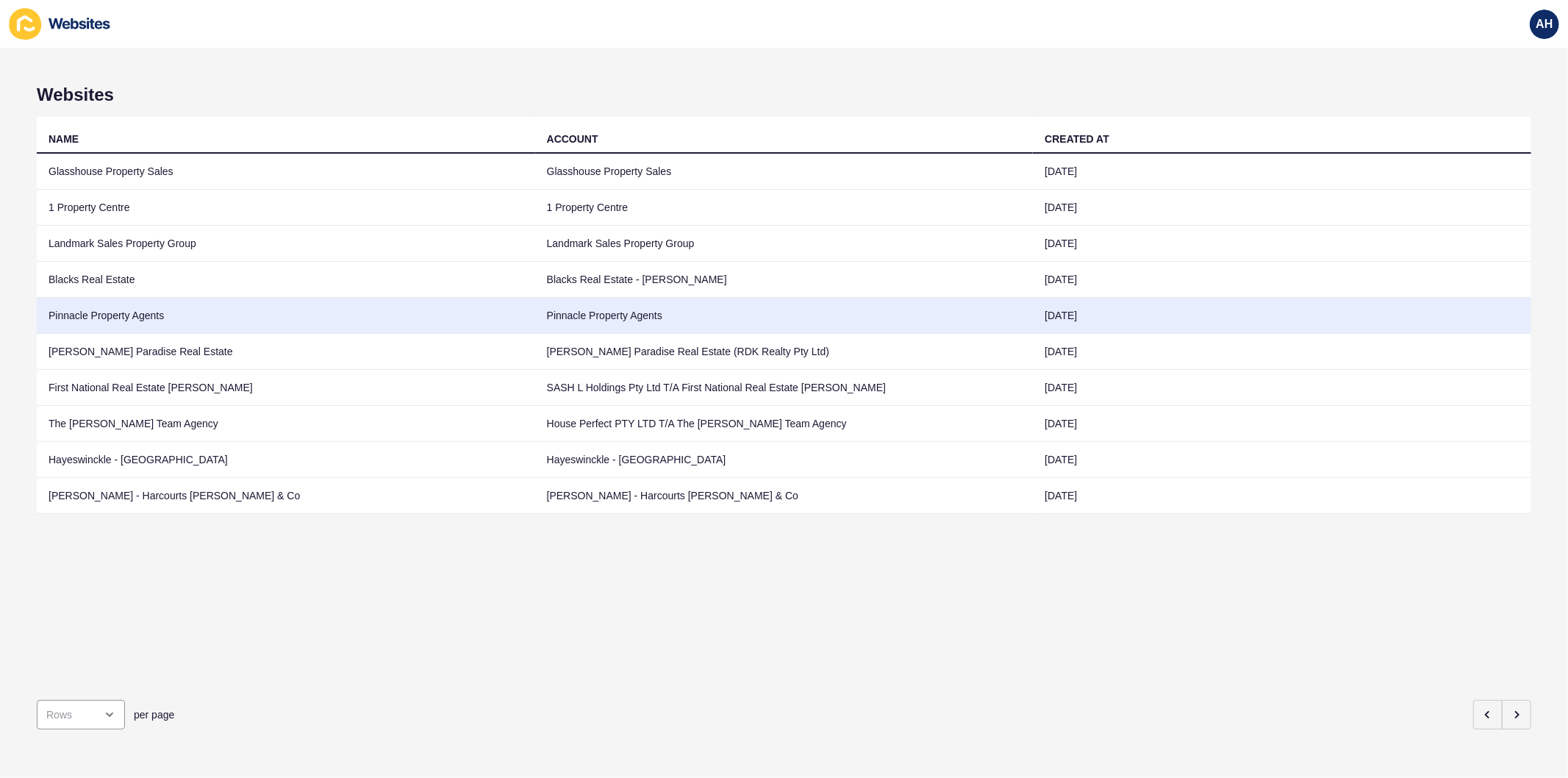
click at [670, 306] on td "Pinnacle Property Agents" at bounding box center [784, 316] width 499 height 36
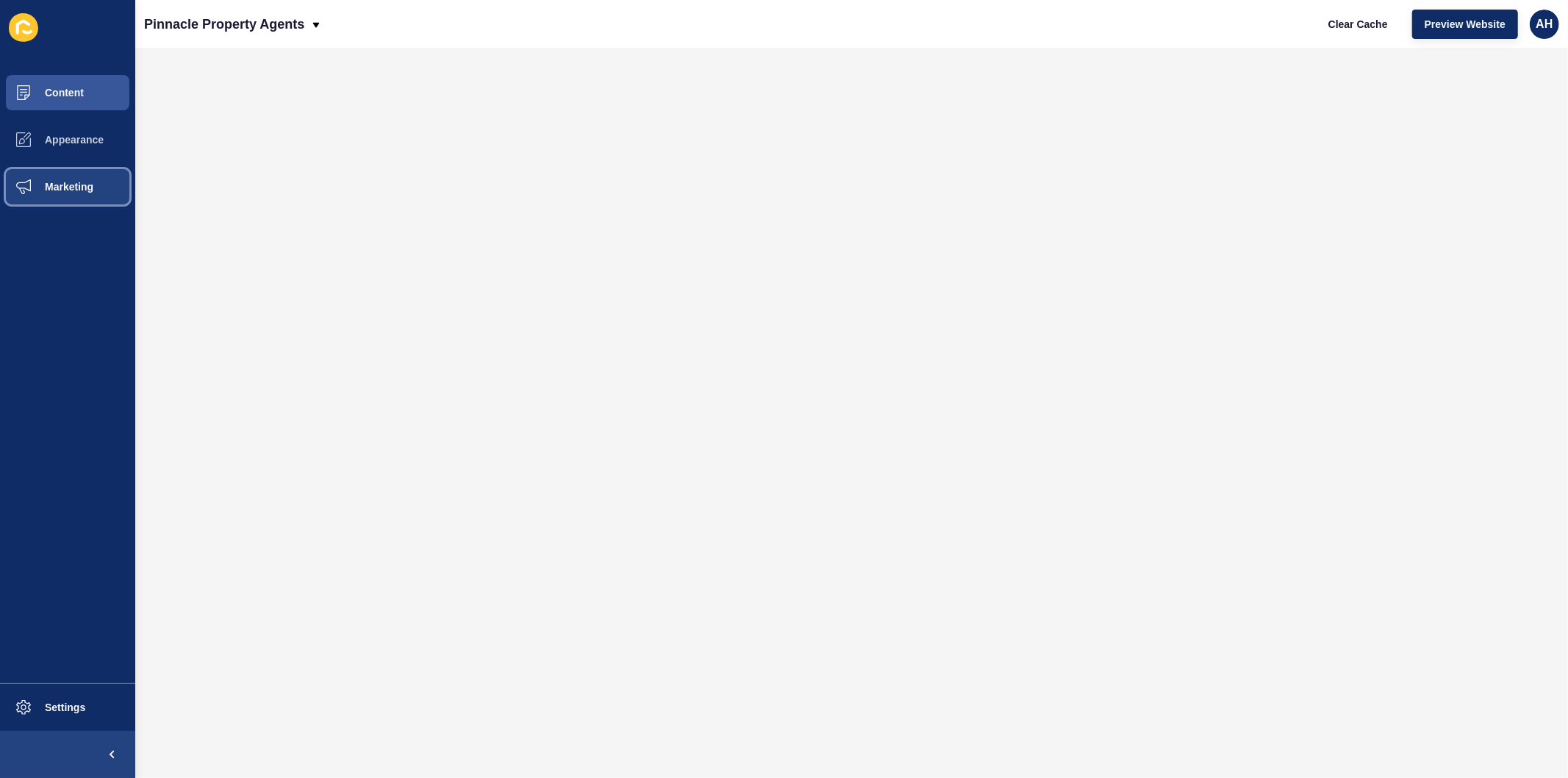
click at [59, 188] on span "Marketing" at bounding box center [46, 186] width 95 height 12
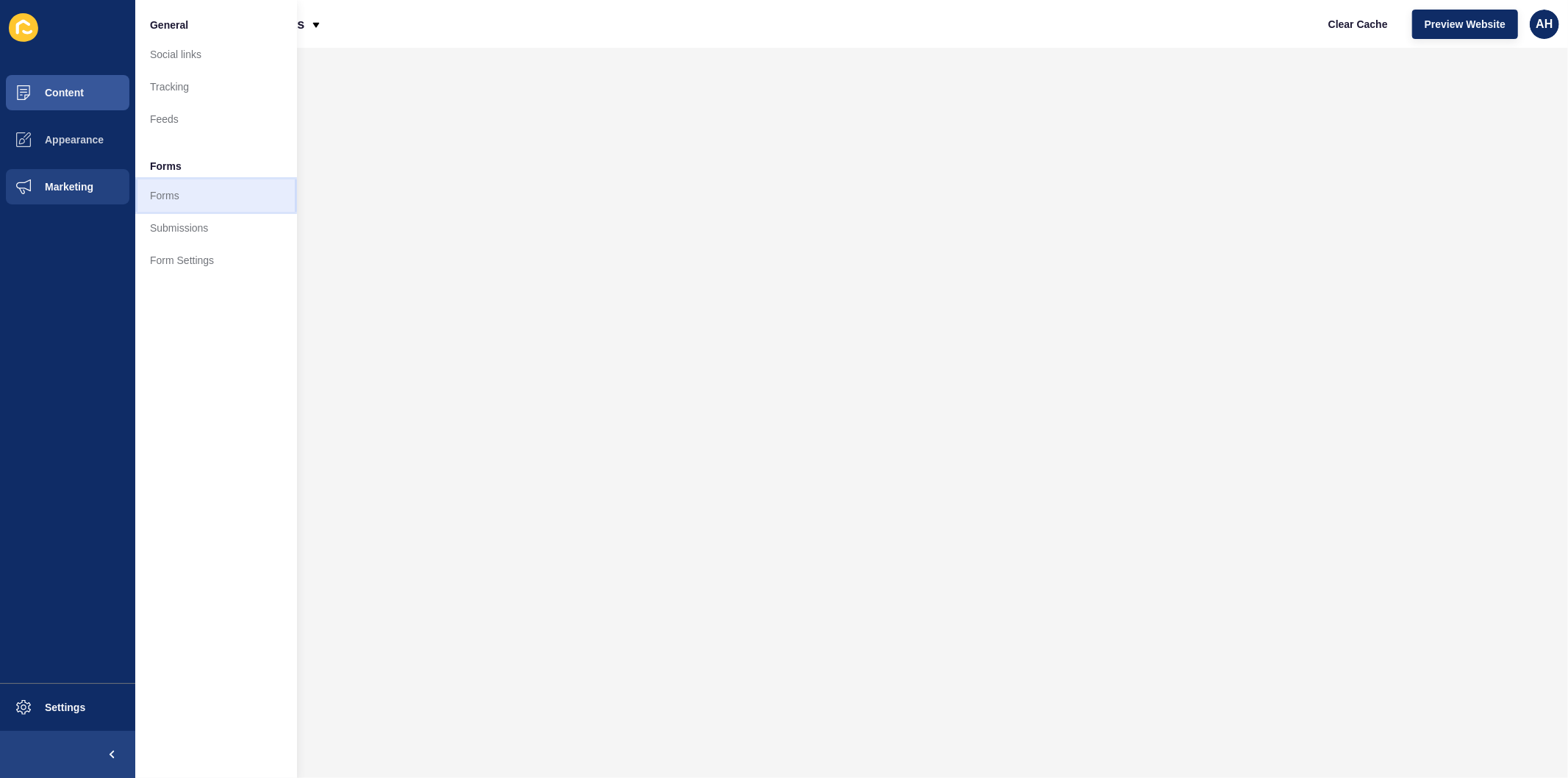
click at [191, 197] on link "Forms" at bounding box center [216, 195] width 162 height 32
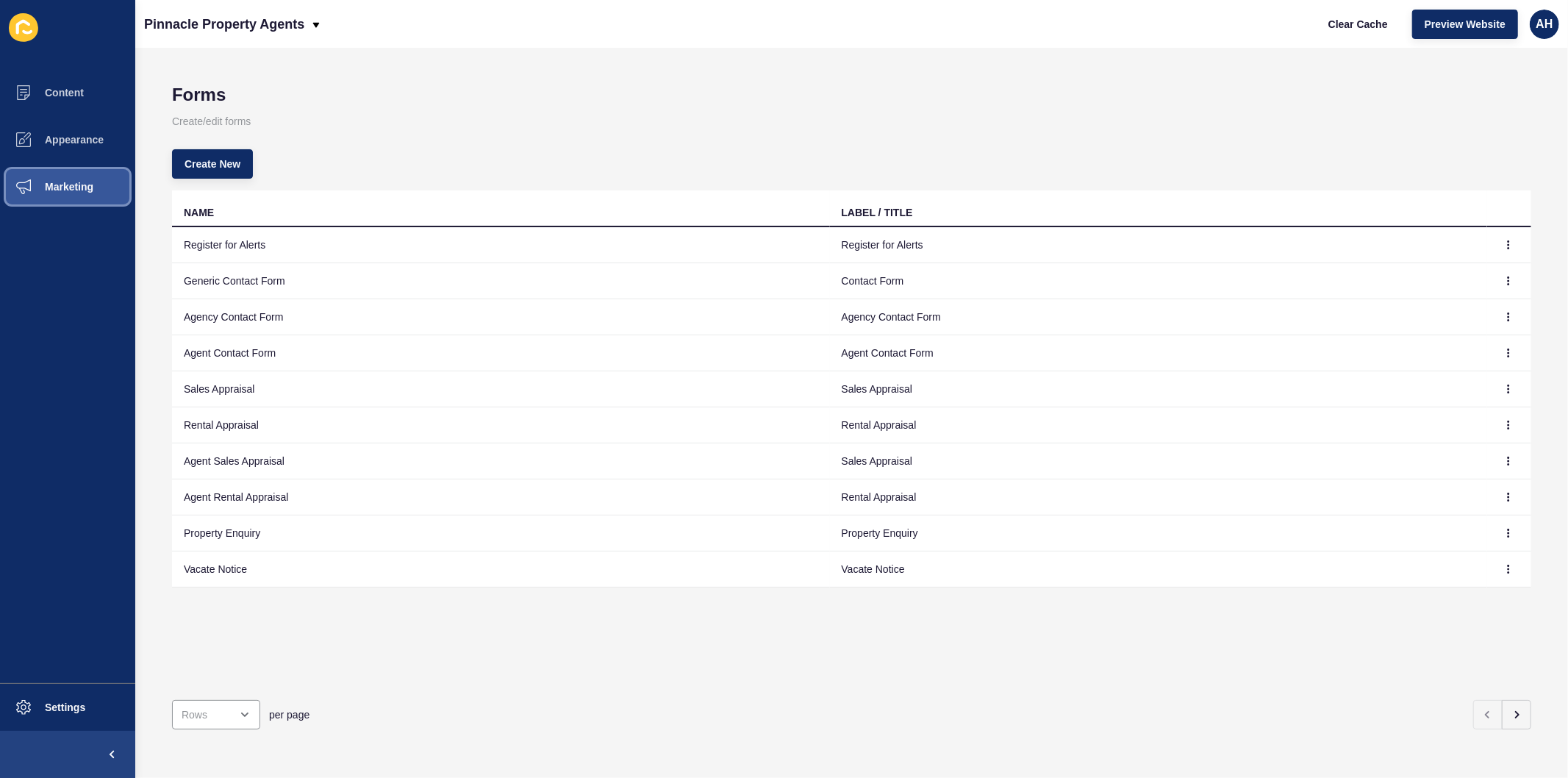
click at [65, 185] on span "Marketing" at bounding box center [46, 186] width 95 height 12
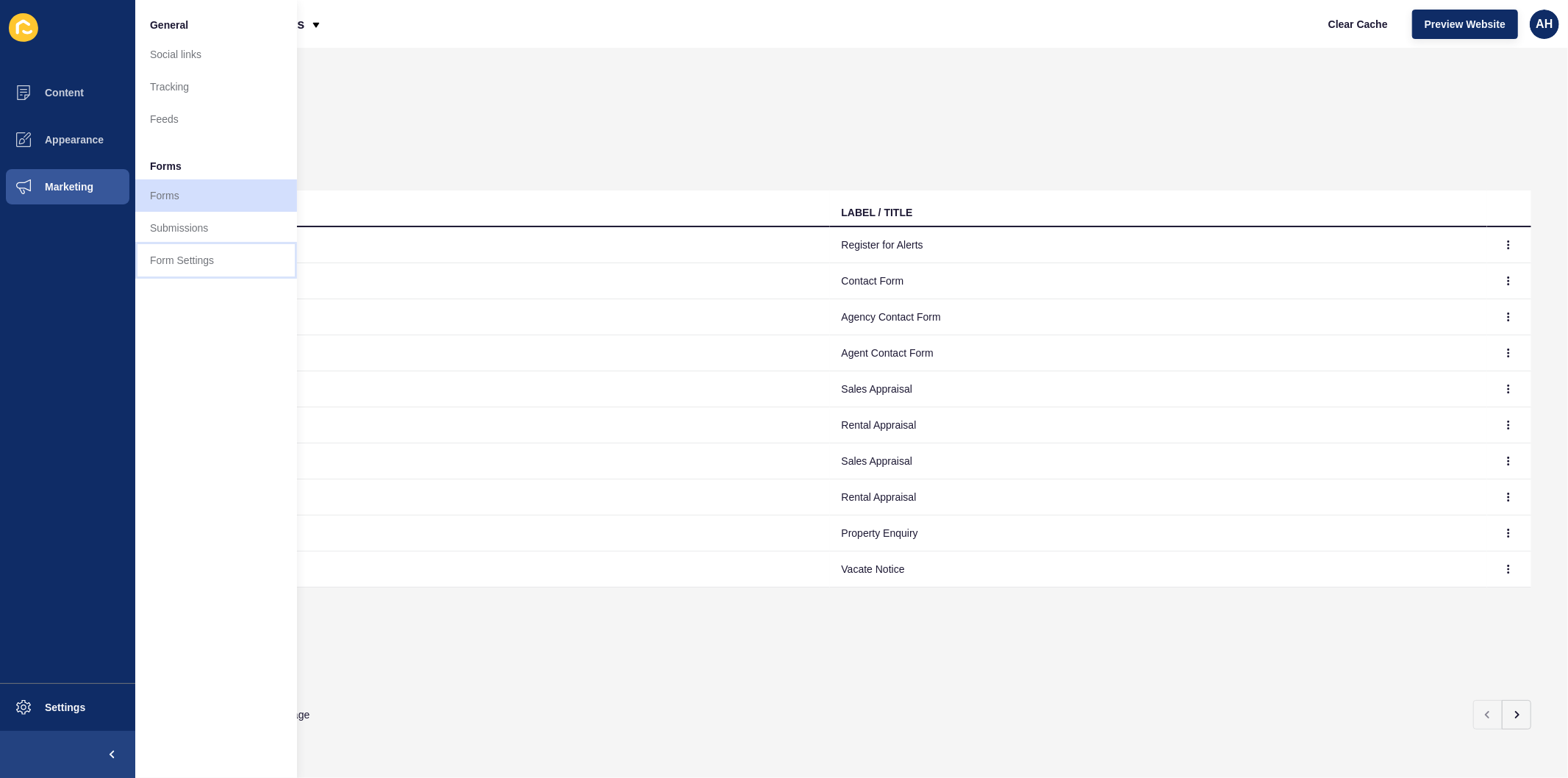
drag, startPoint x: 189, startPoint y: 256, endPoint x: 197, endPoint y: 259, distance: 8.5
click at [190, 256] on link "Form Settings" at bounding box center [216, 260] width 162 height 32
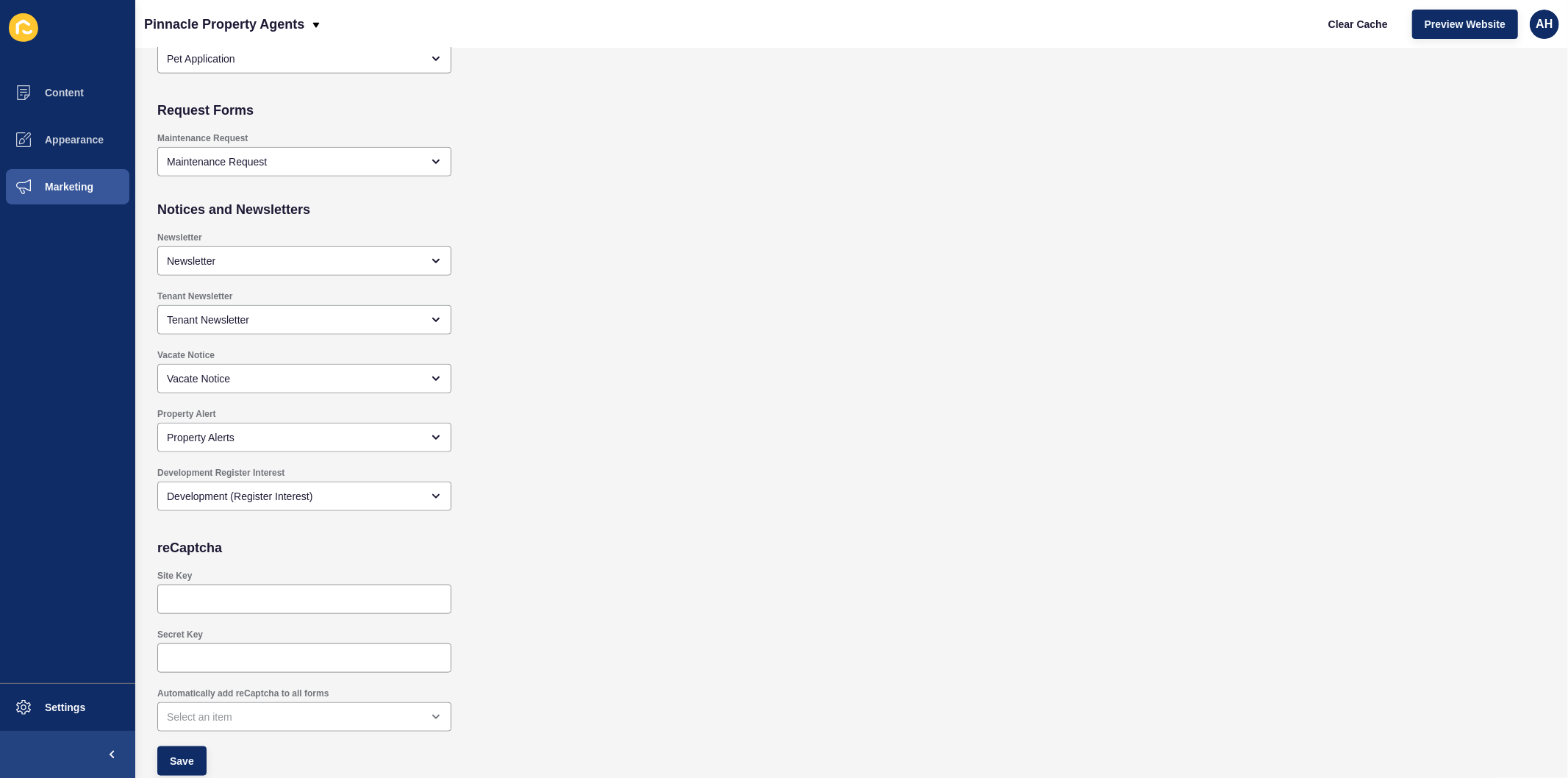
scroll to position [1163, 0]
click at [1446, 25] on span "Preview Website" at bounding box center [1464, 24] width 81 height 14
click at [45, 210] on span at bounding box center [23, 186] width 47 height 47
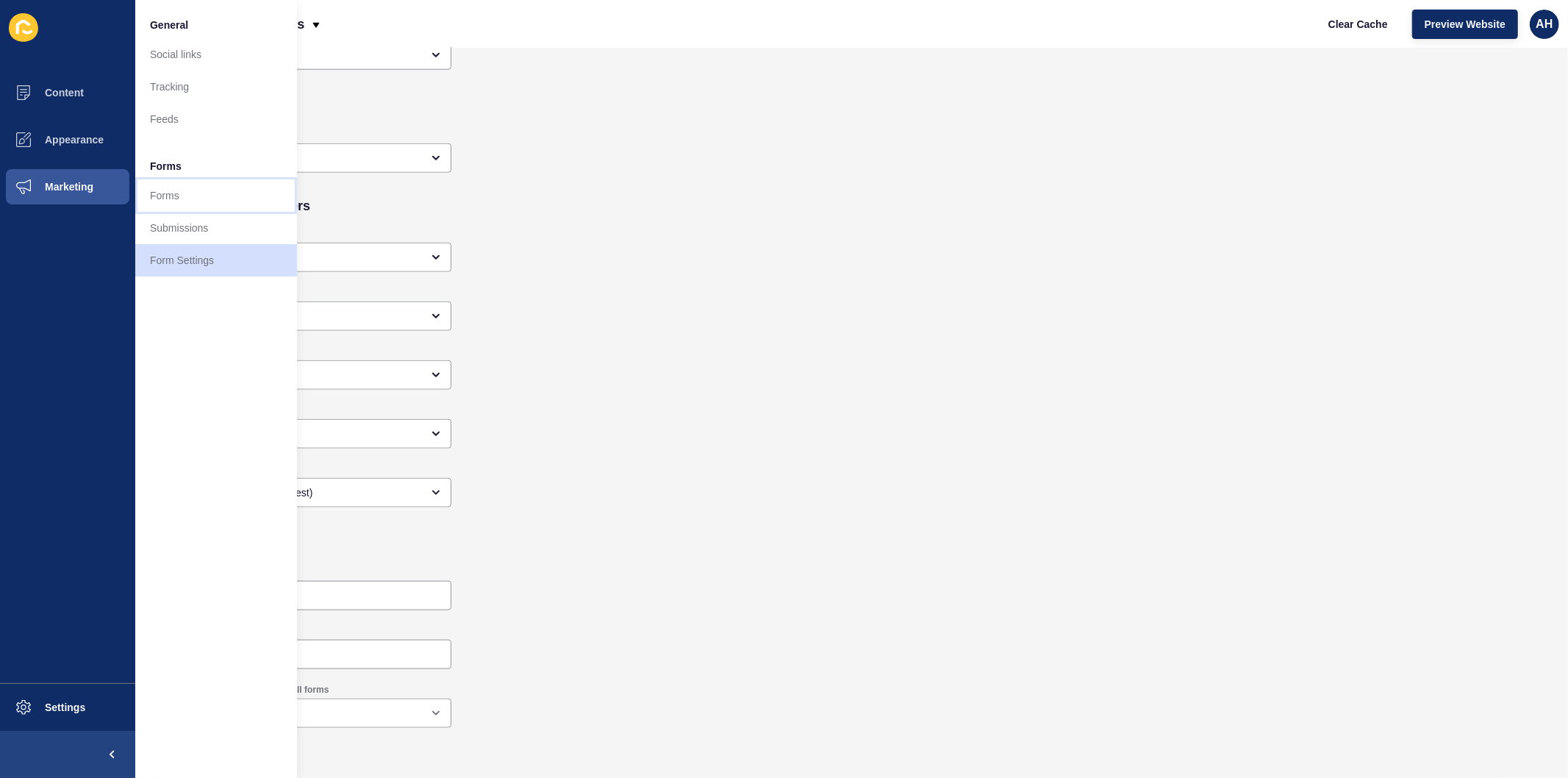
drag, startPoint x: 186, startPoint y: 194, endPoint x: 266, endPoint y: 226, distance: 86.2
click at [187, 194] on link "Forms" at bounding box center [216, 195] width 162 height 32
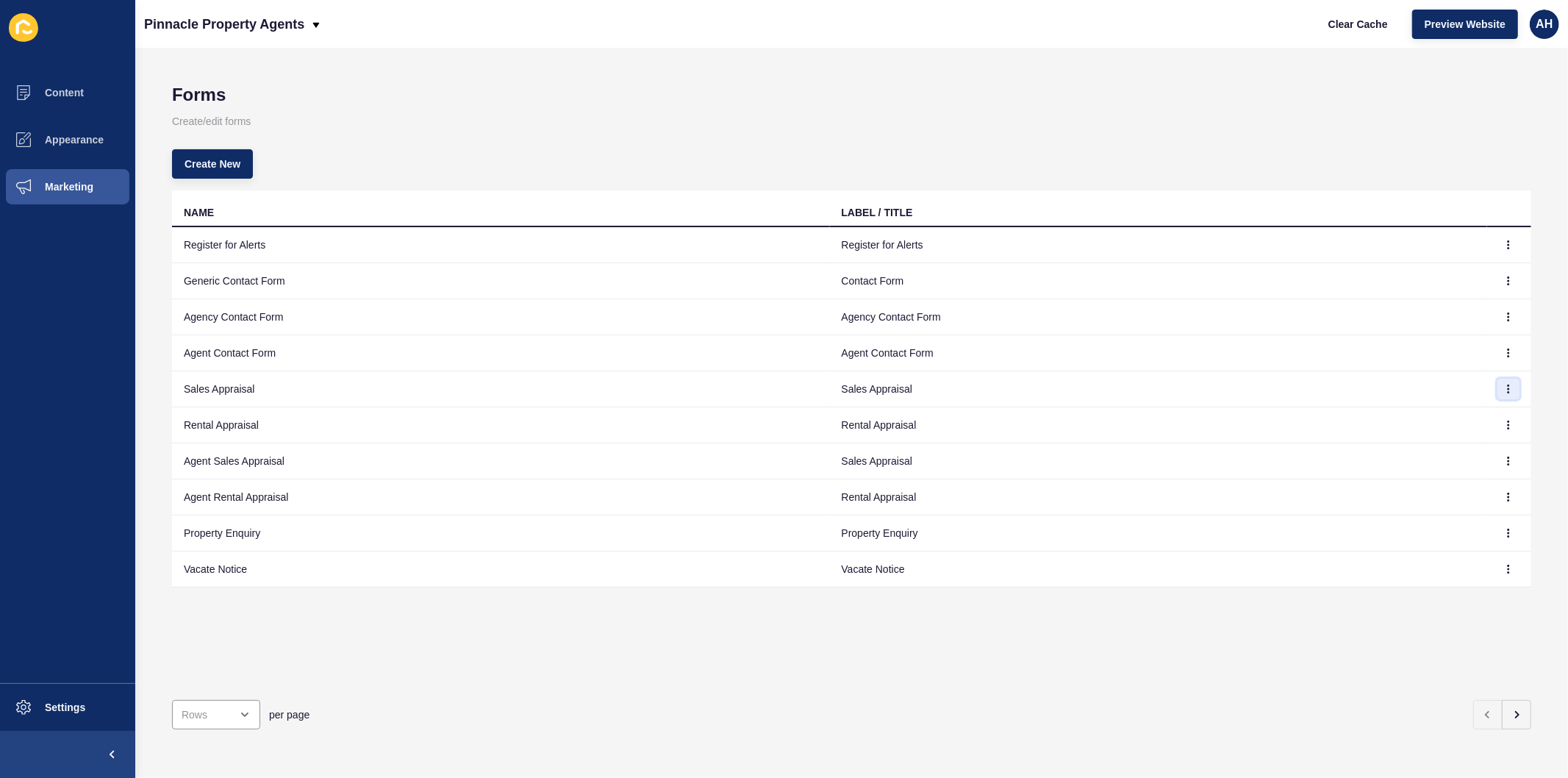
click at [1508, 391] on icon "button" at bounding box center [1508, 389] width 1 height 7
click at [1442, 410] on link "Edit" at bounding box center [1455, 419] width 103 height 32
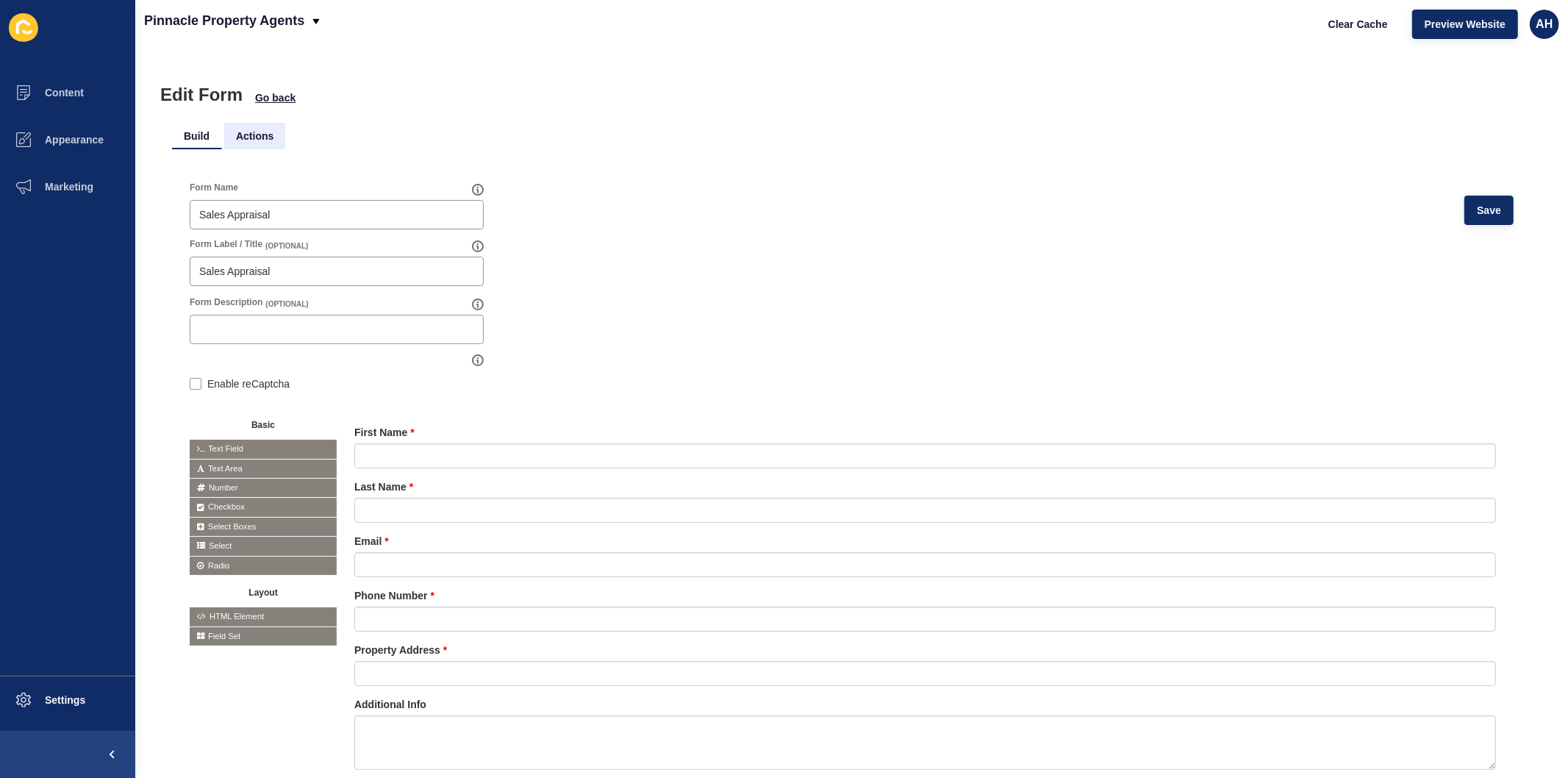
click at [258, 134] on li "Actions" at bounding box center [255, 135] width 61 height 26
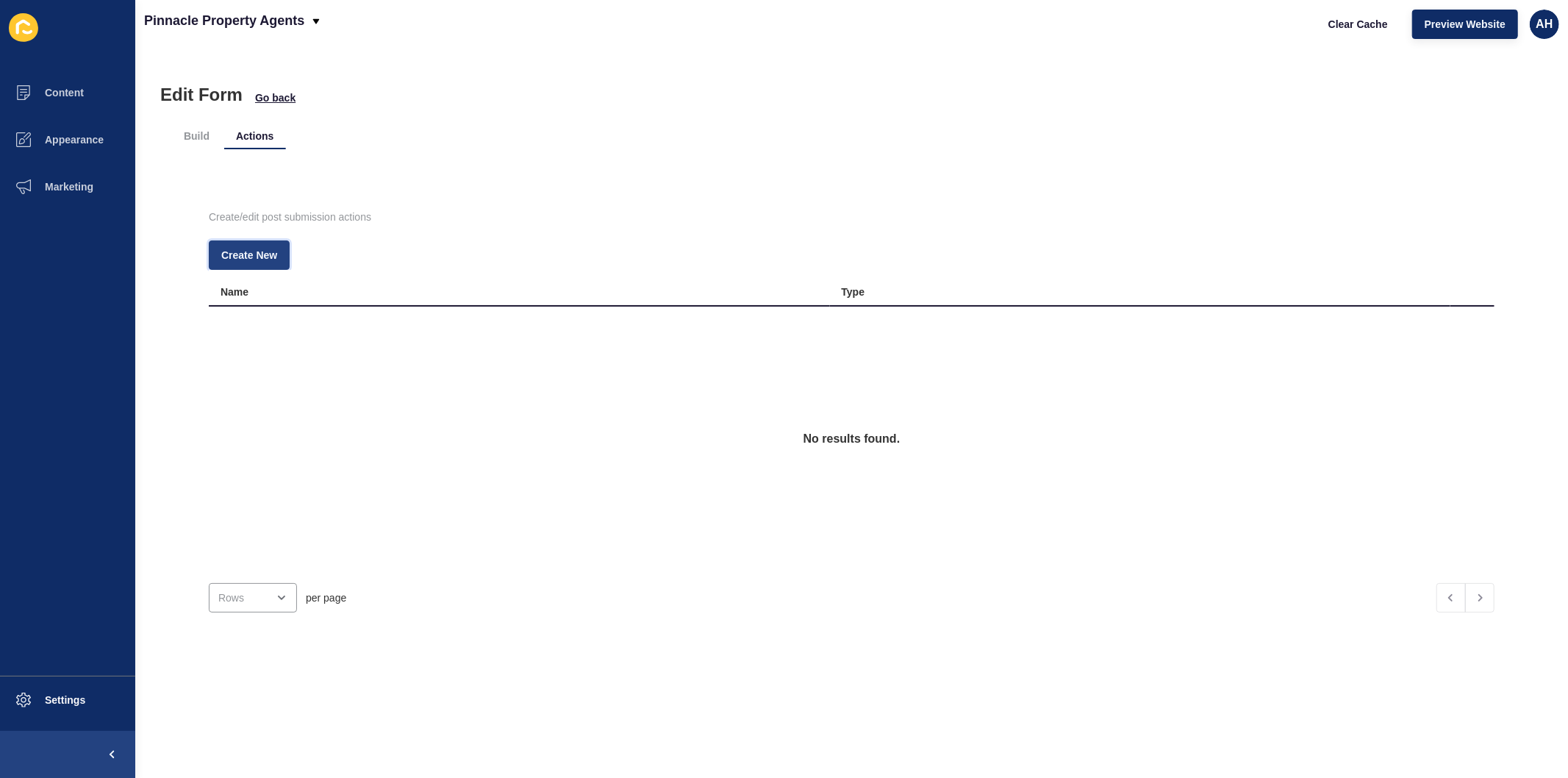
click at [263, 241] on button "Create New" at bounding box center [249, 255] width 81 height 30
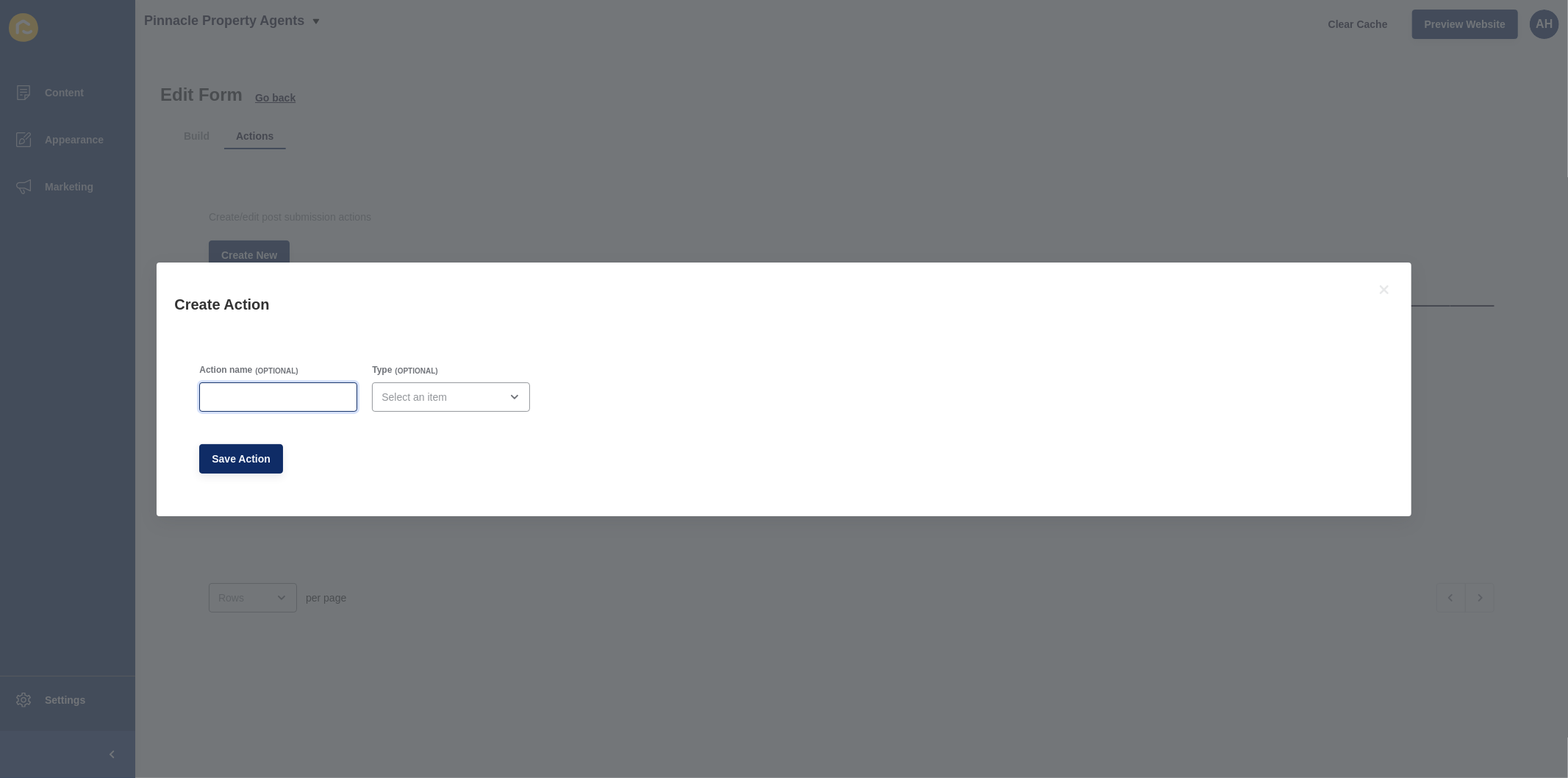
click at [239, 391] on input "Action name" at bounding box center [278, 397] width 139 height 14
type input "Sales Appraisal"
click at [410, 394] on div "open menu" at bounding box center [440, 397] width 118 height 14
click at [410, 441] on div "Email" at bounding box center [446, 434] width 155 height 32
type input "Email"
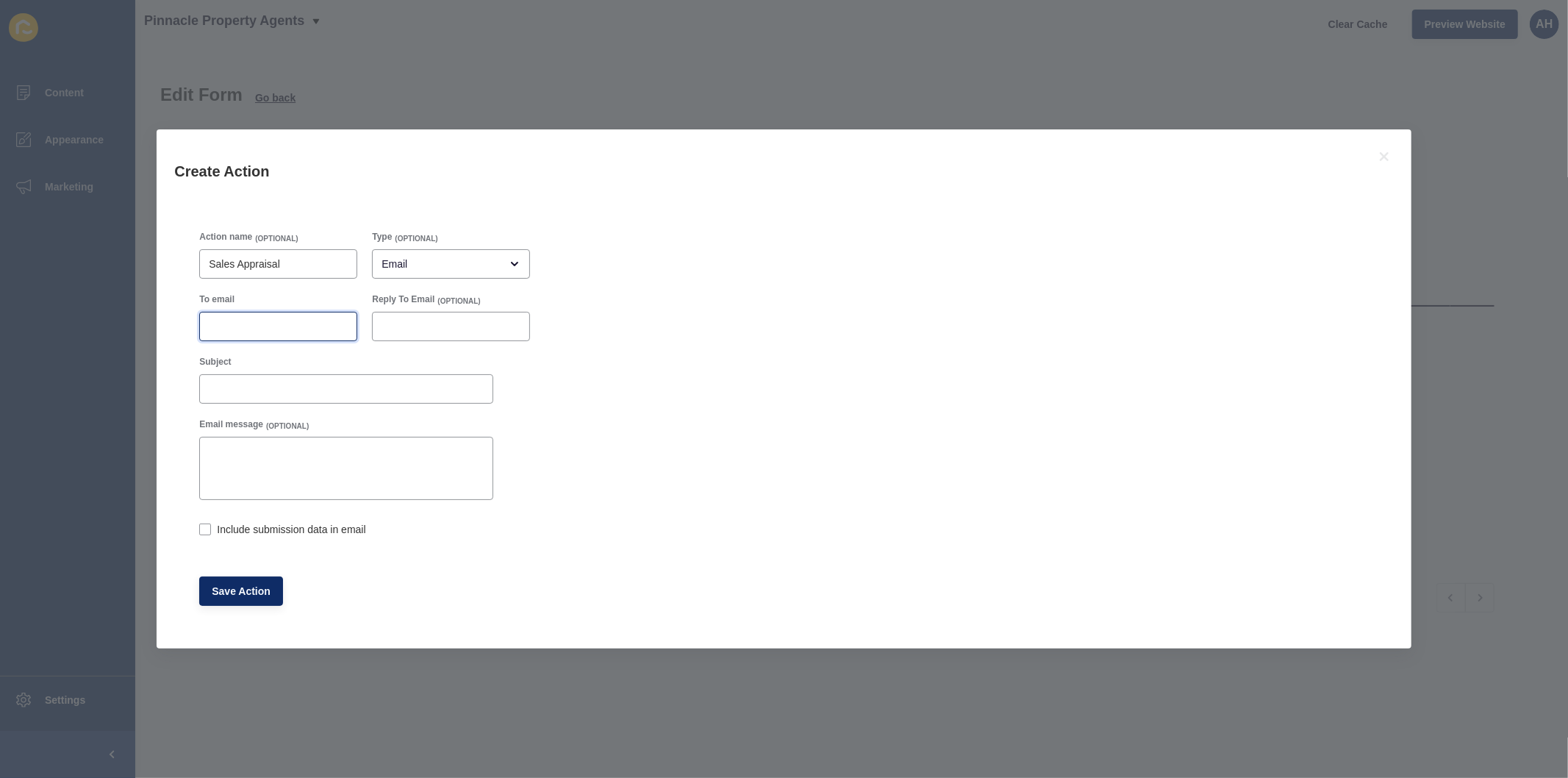
click at [266, 328] on input "To email" at bounding box center [278, 326] width 139 height 14
paste input "[EMAIL_ADDRESS][DOMAIN_NAME]"
type input "[EMAIL_ADDRESS][DOMAIN_NAME]"
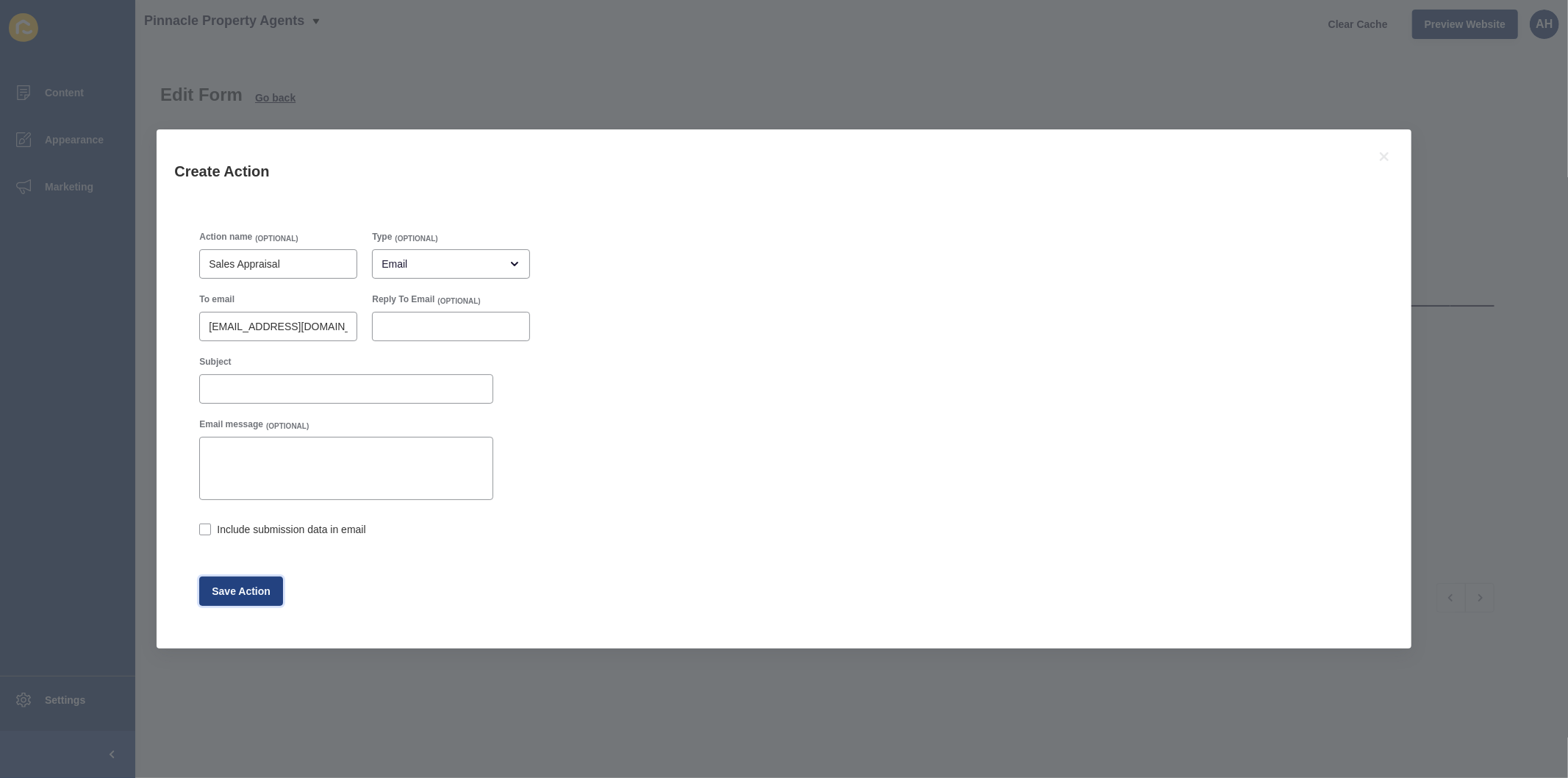
click at [219, 583] on button "Save Action" at bounding box center [240, 591] width 84 height 30
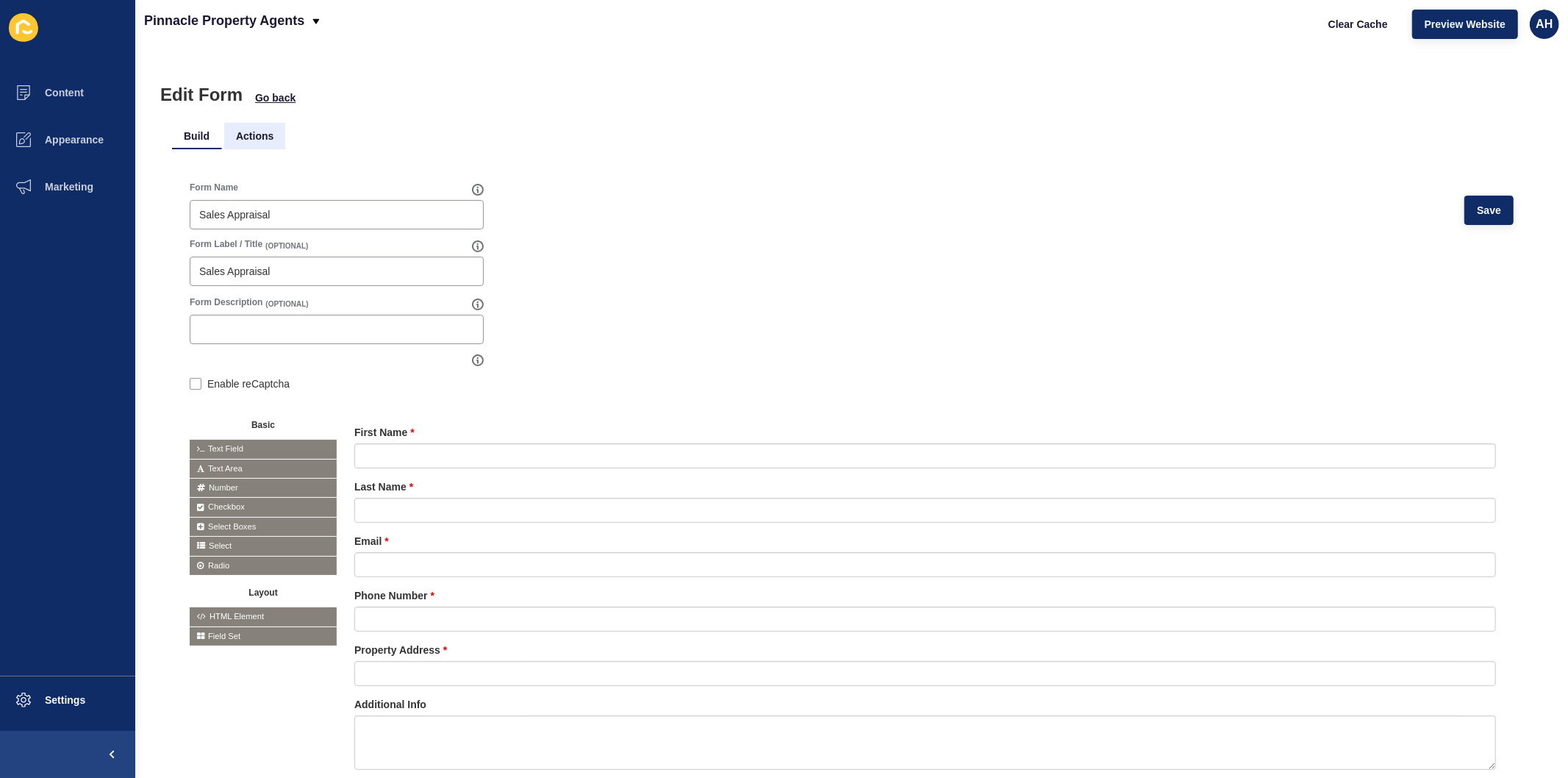
click at [258, 128] on li "Actions" at bounding box center [255, 135] width 61 height 26
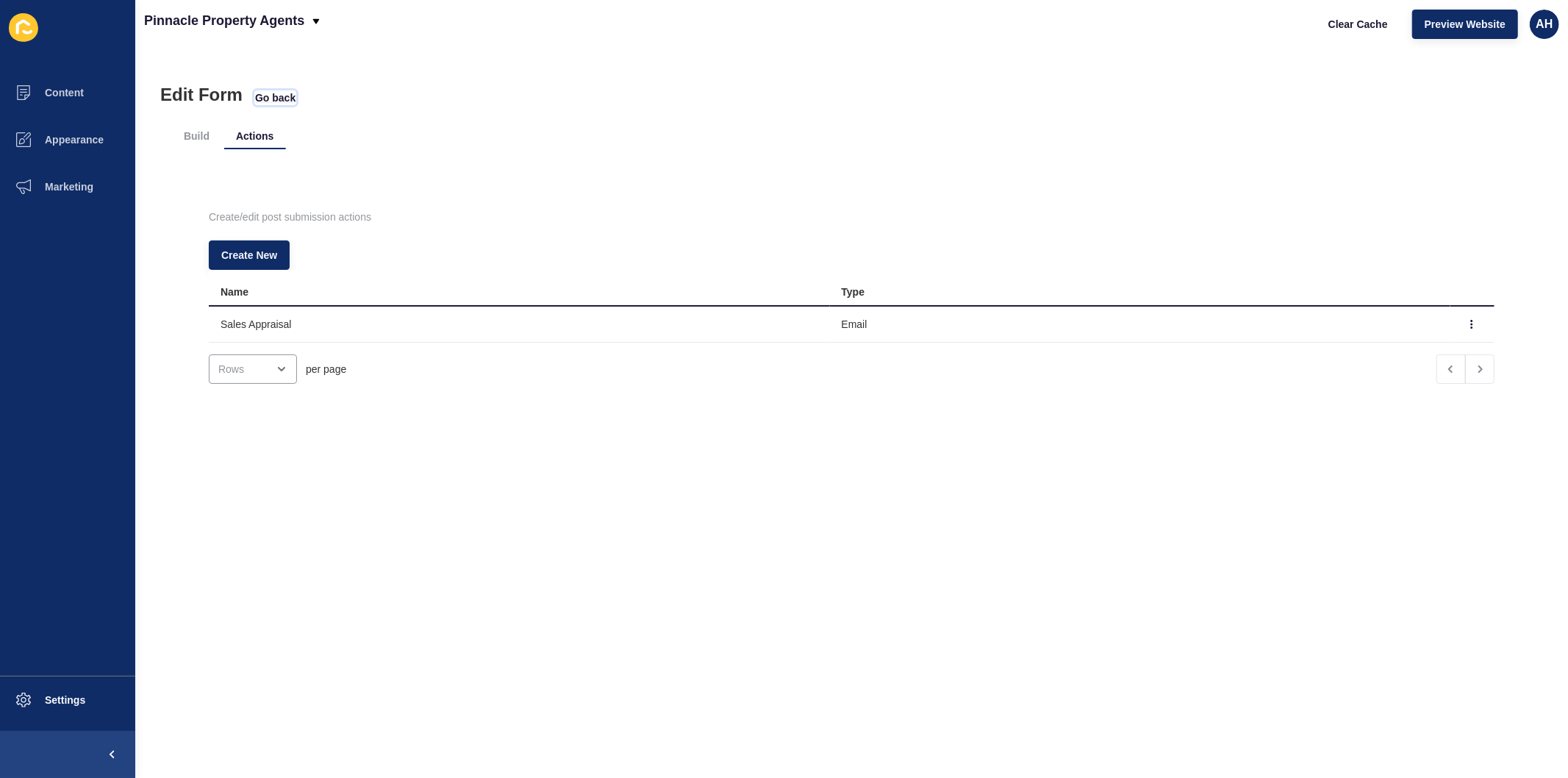
click at [284, 98] on span "Go back" at bounding box center [275, 97] width 41 height 14
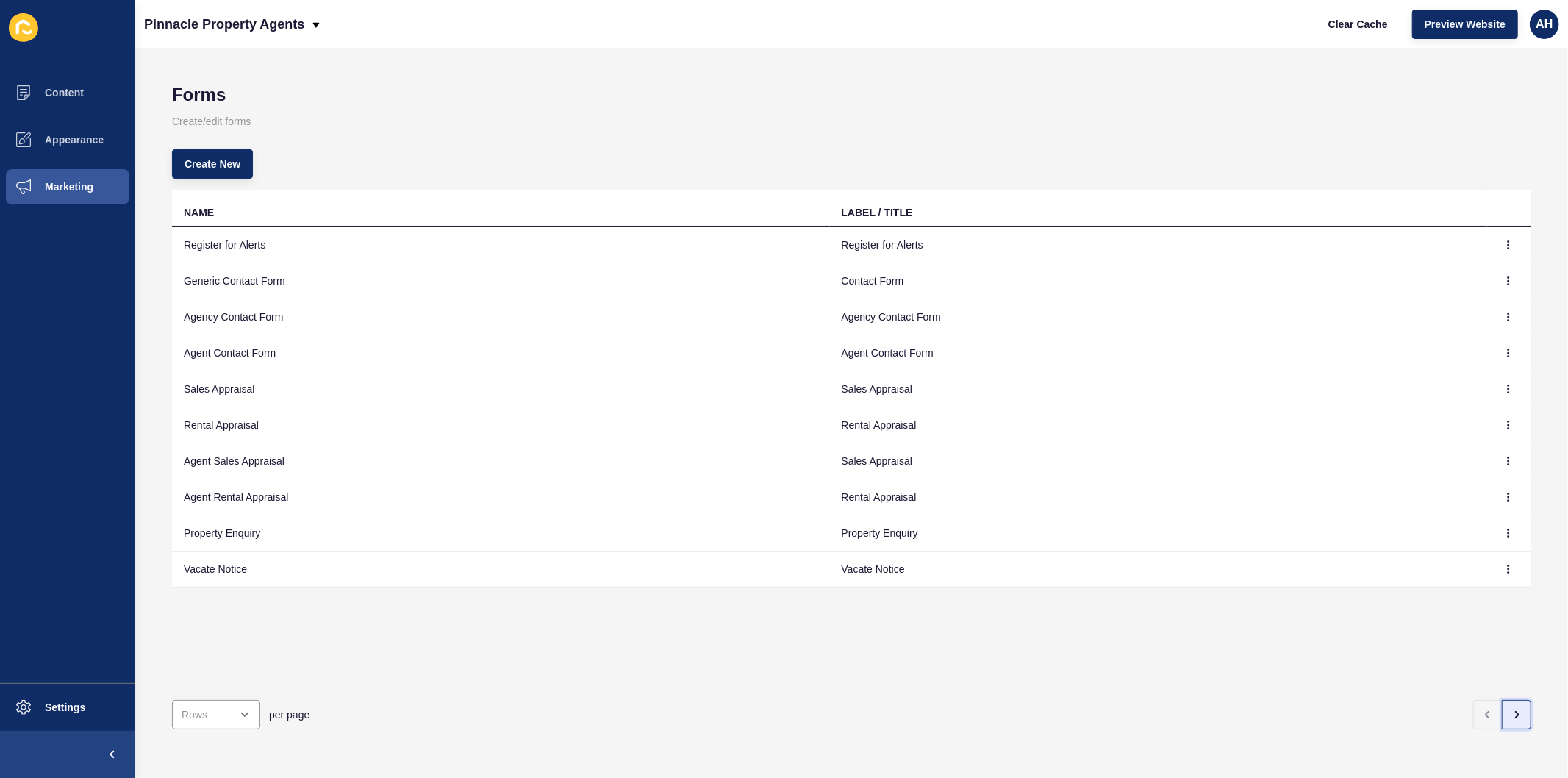
click at [1510, 709] on icon "button" at bounding box center [1516, 714] width 12 height 12
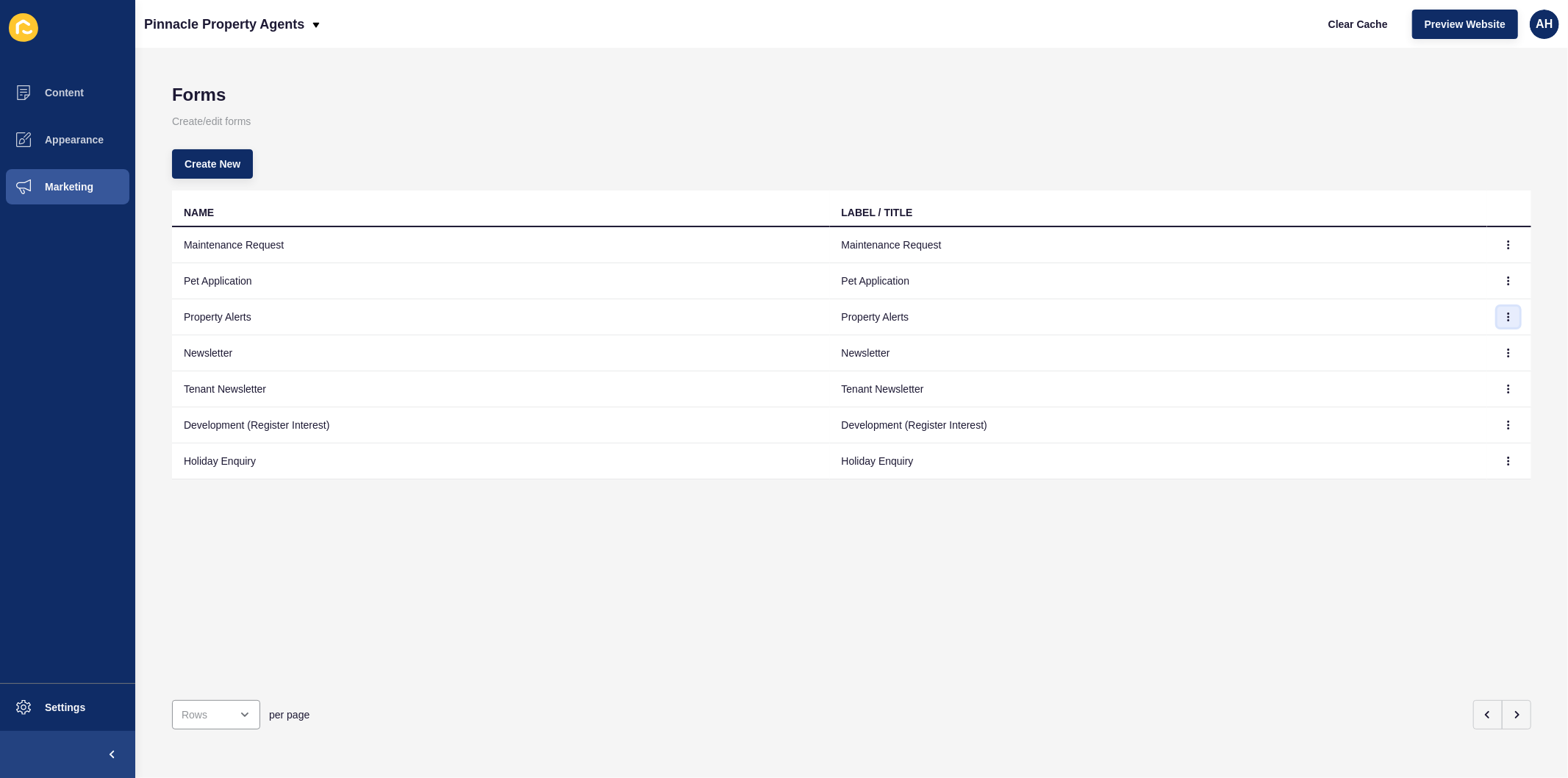
click at [1497, 321] on button "button" at bounding box center [1508, 316] width 22 height 21
click at [1434, 347] on link "Edit" at bounding box center [1455, 346] width 103 height 32
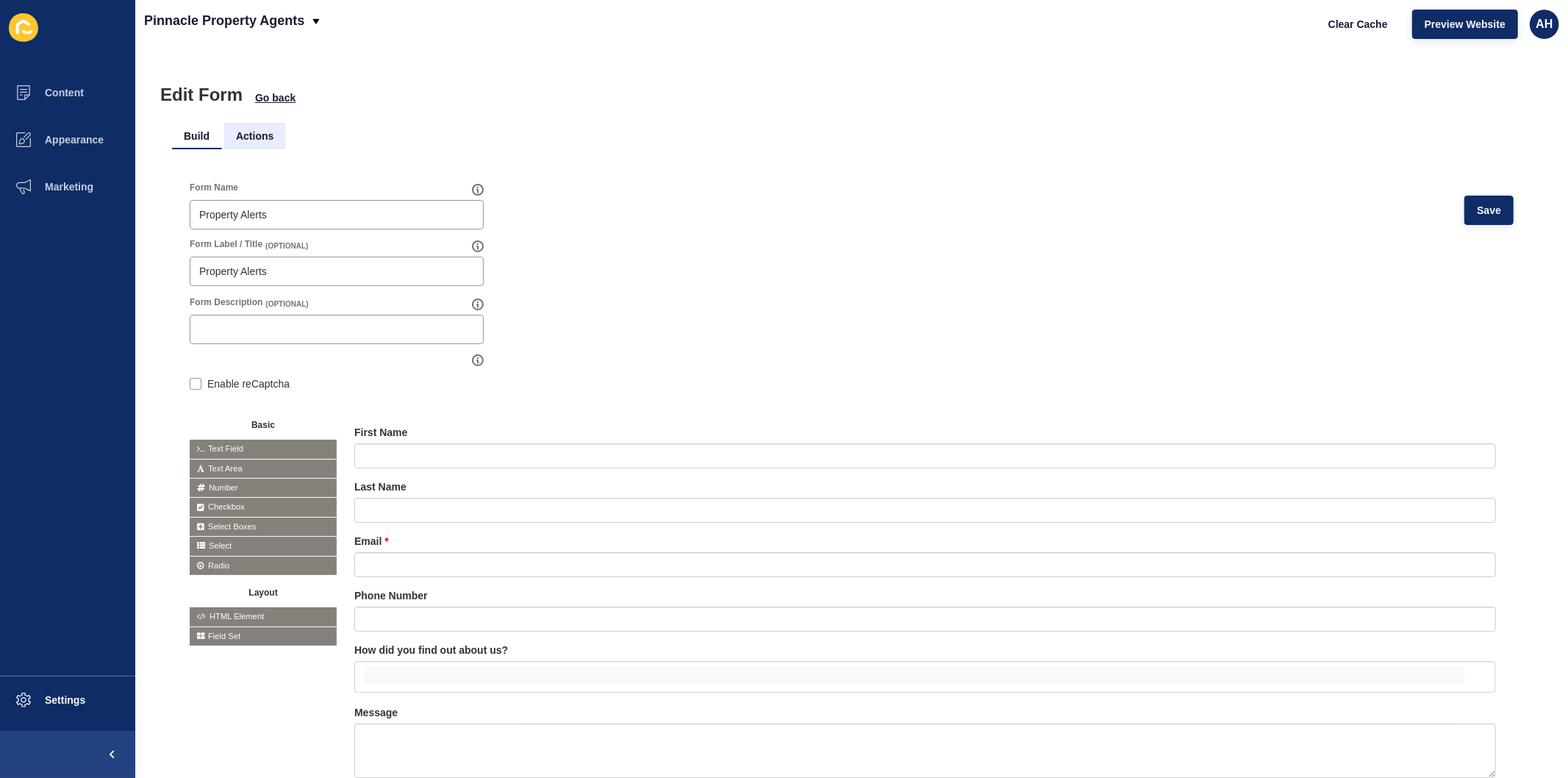
click at [252, 123] on li "Actions" at bounding box center [255, 135] width 61 height 26
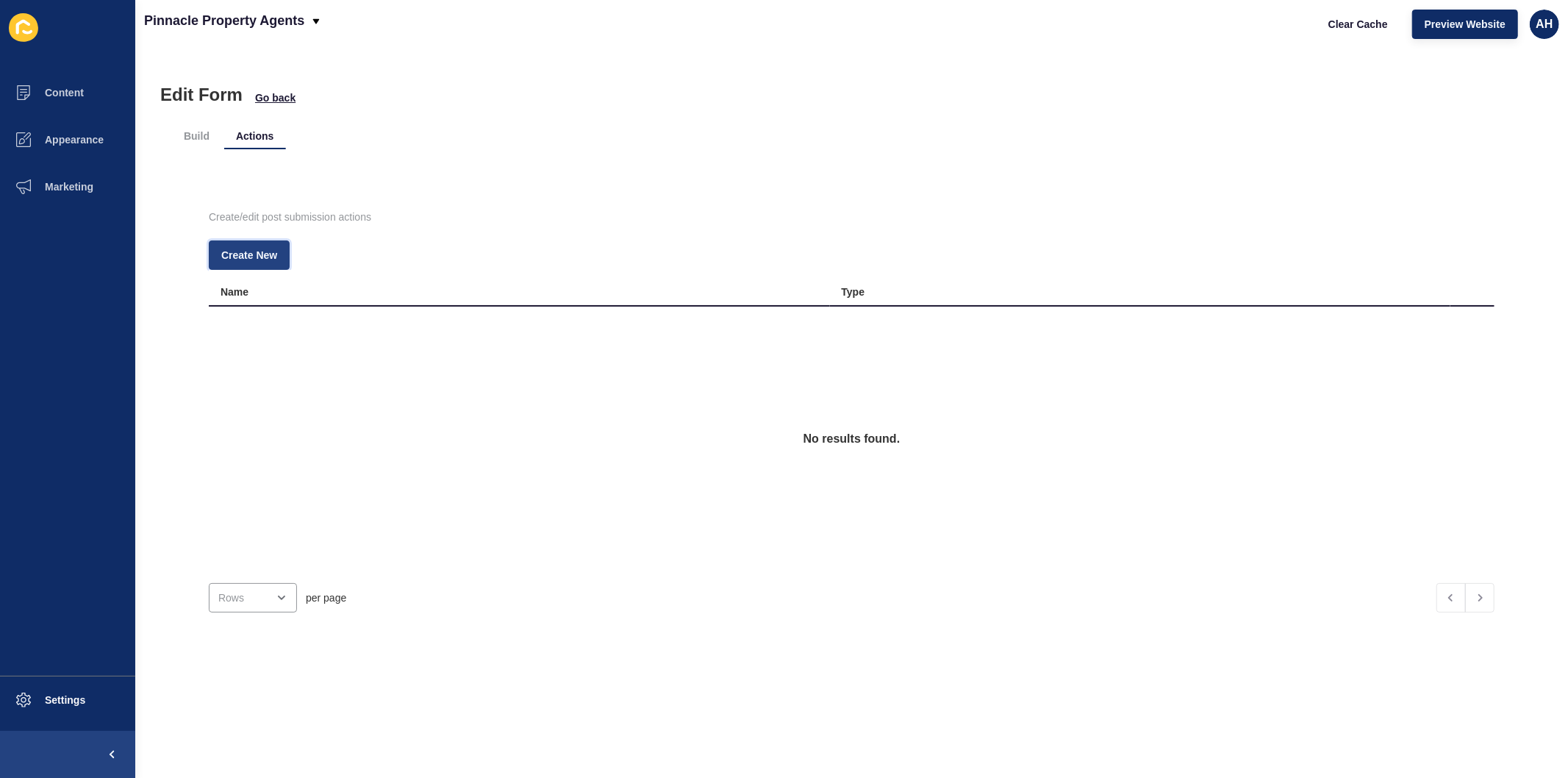
click at [258, 256] on span "Create New" at bounding box center [249, 255] width 56 height 14
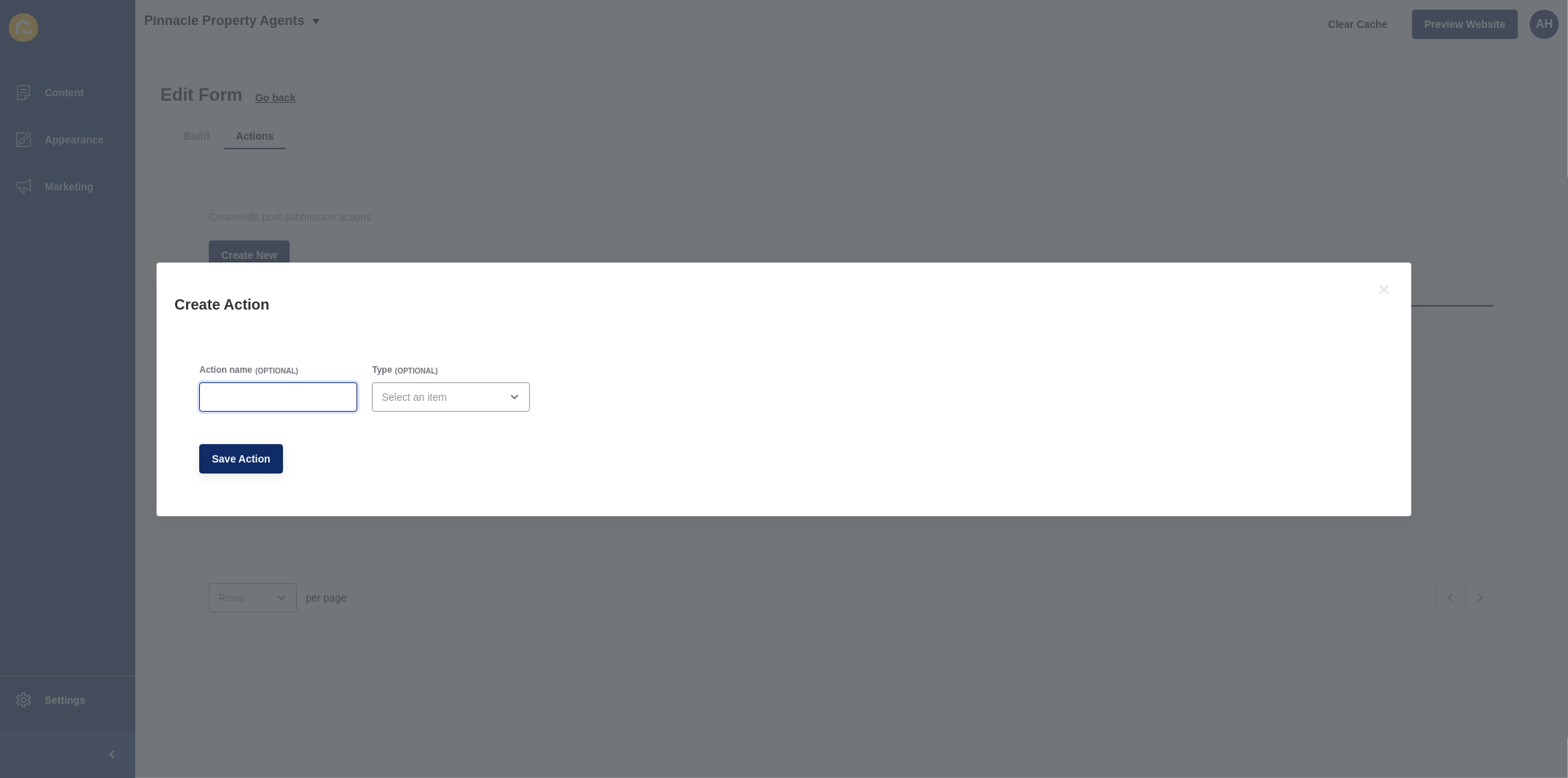
click at [292, 393] on input "Action name" at bounding box center [278, 397] width 139 height 14
type input "Property Alerts"
click at [446, 394] on div "open menu" at bounding box center [440, 397] width 118 height 14
click at [427, 427] on span "Email" at bounding box center [446, 434] width 131 height 14
type input "Email"
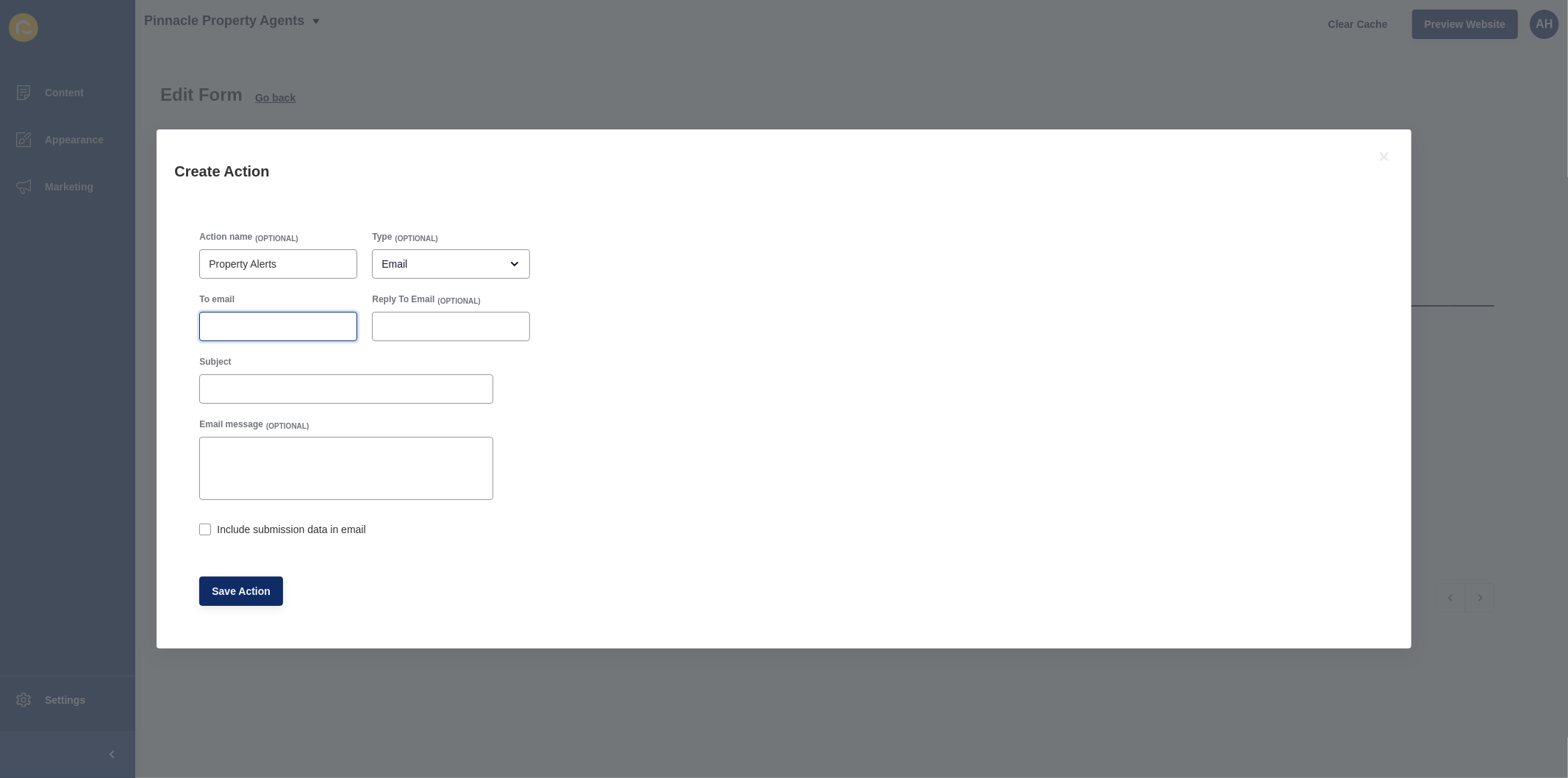
click at [261, 328] on input "To email" at bounding box center [278, 326] width 139 height 14
paste input "[EMAIL_ADDRESS][DOMAIN_NAME]"
type input "[EMAIL_ADDRESS][DOMAIN_NAME]"
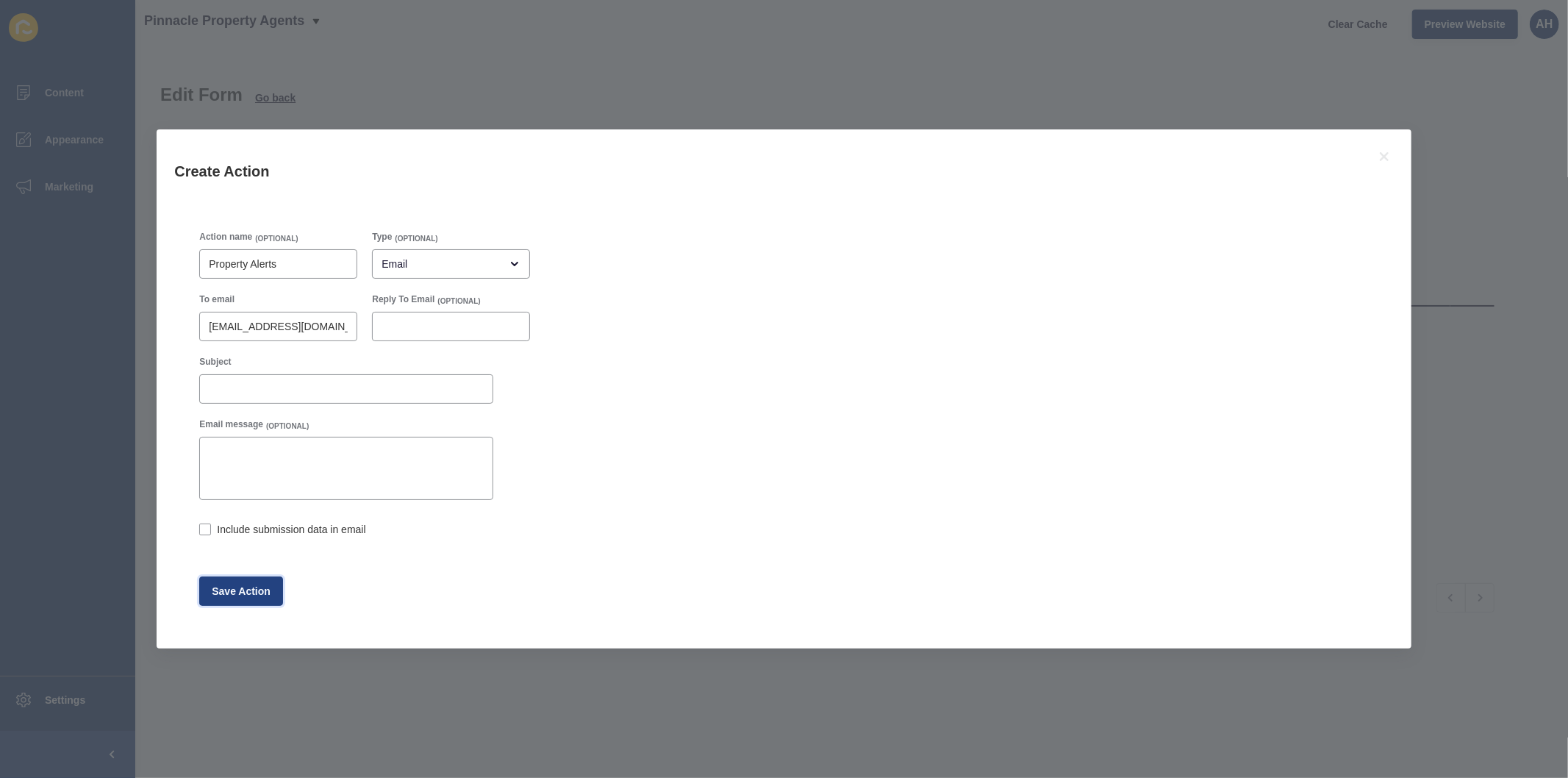
click at [225, 591] on span "Save Action" at bounding box center [240, 591] width 59 height 14
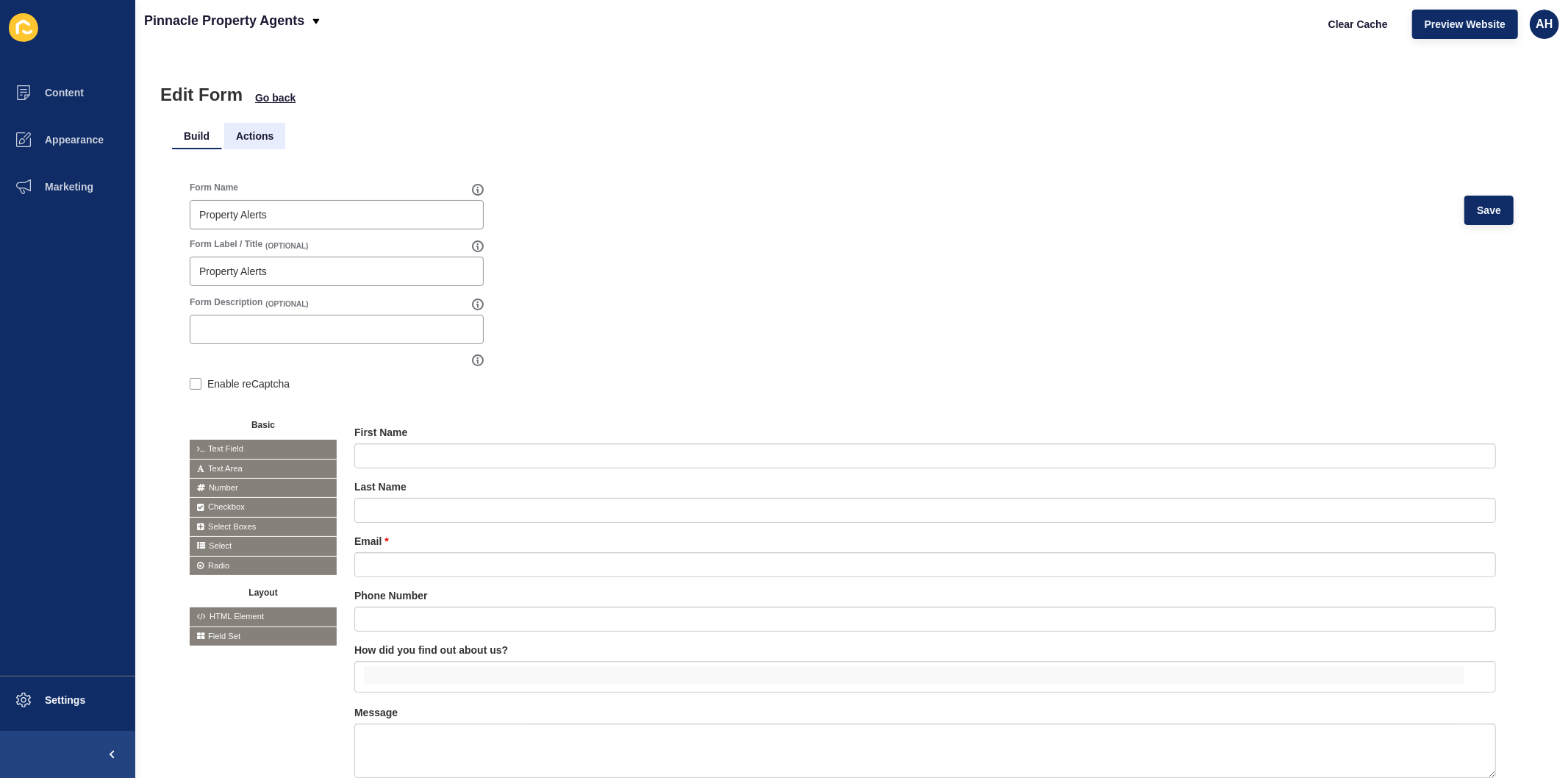
click at [260, 123] on li "Actions" at bounding box center [255, 135] width 61 height 26
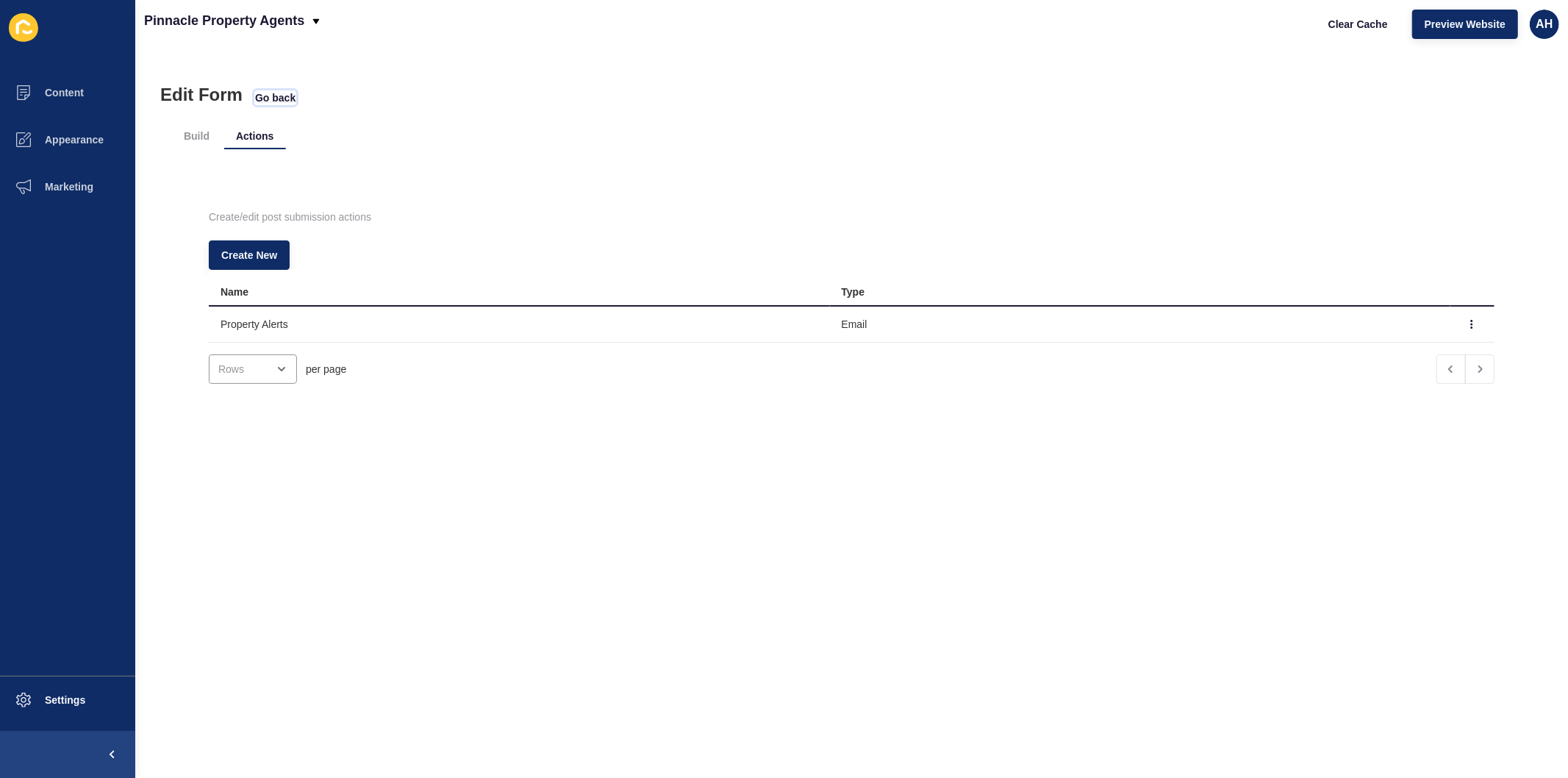
click at [266, 95] on span "Go back" at bounding box center [275, 97] width 41 height 14
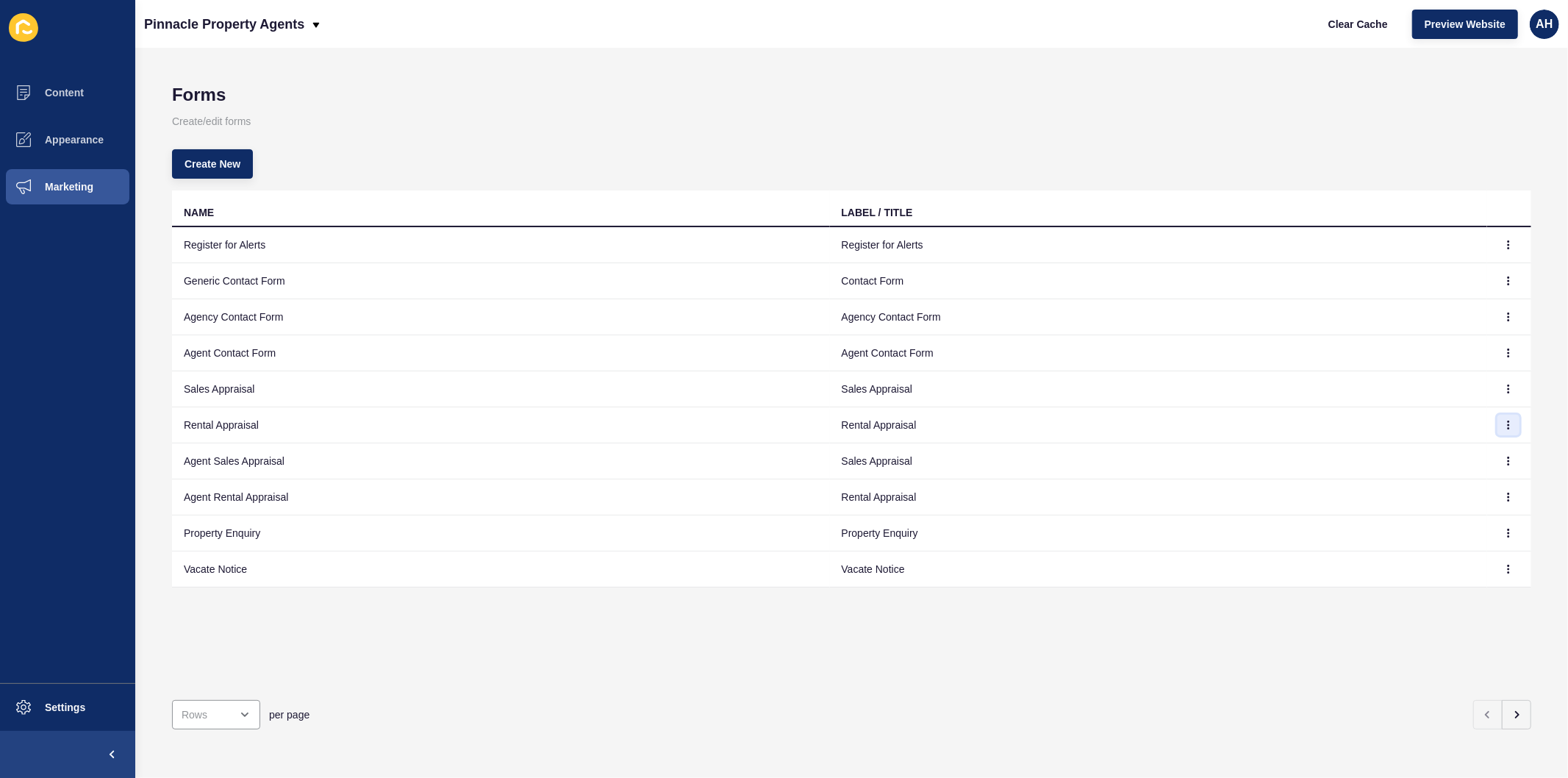
click at [1504, 428] on icon "button" at bounding box center [1509, 425] width 9 height 9
click at [1419, 455] on link "Edit" at bounding box center [1455, 455] width 103 height 32
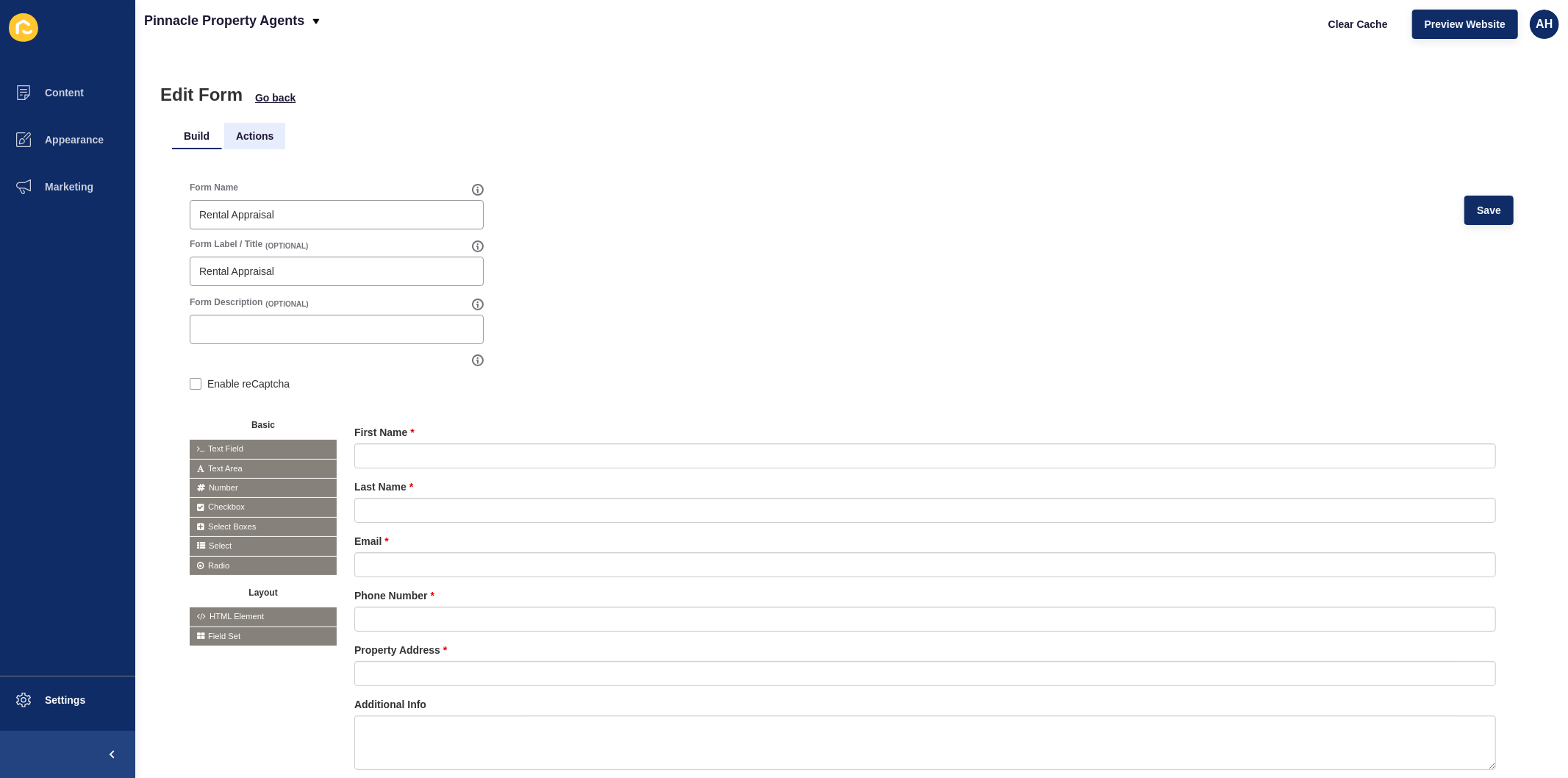
click at [250, 131] on li "Actions" at bounding box center [255, 135] width 61 height 26
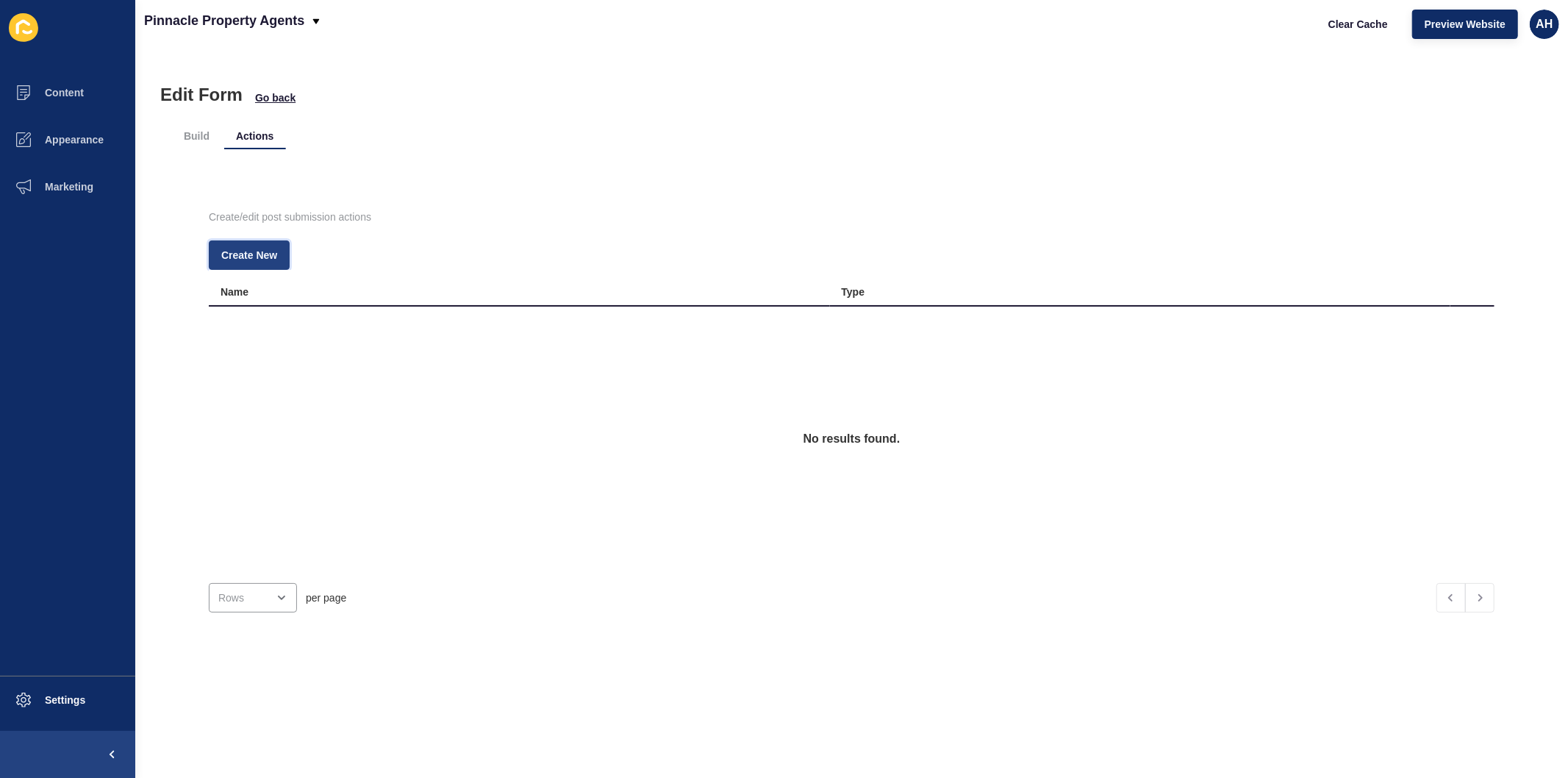
click at [239, 255] on span "Create New" at bounding box center [249, 255] width 56 height 14
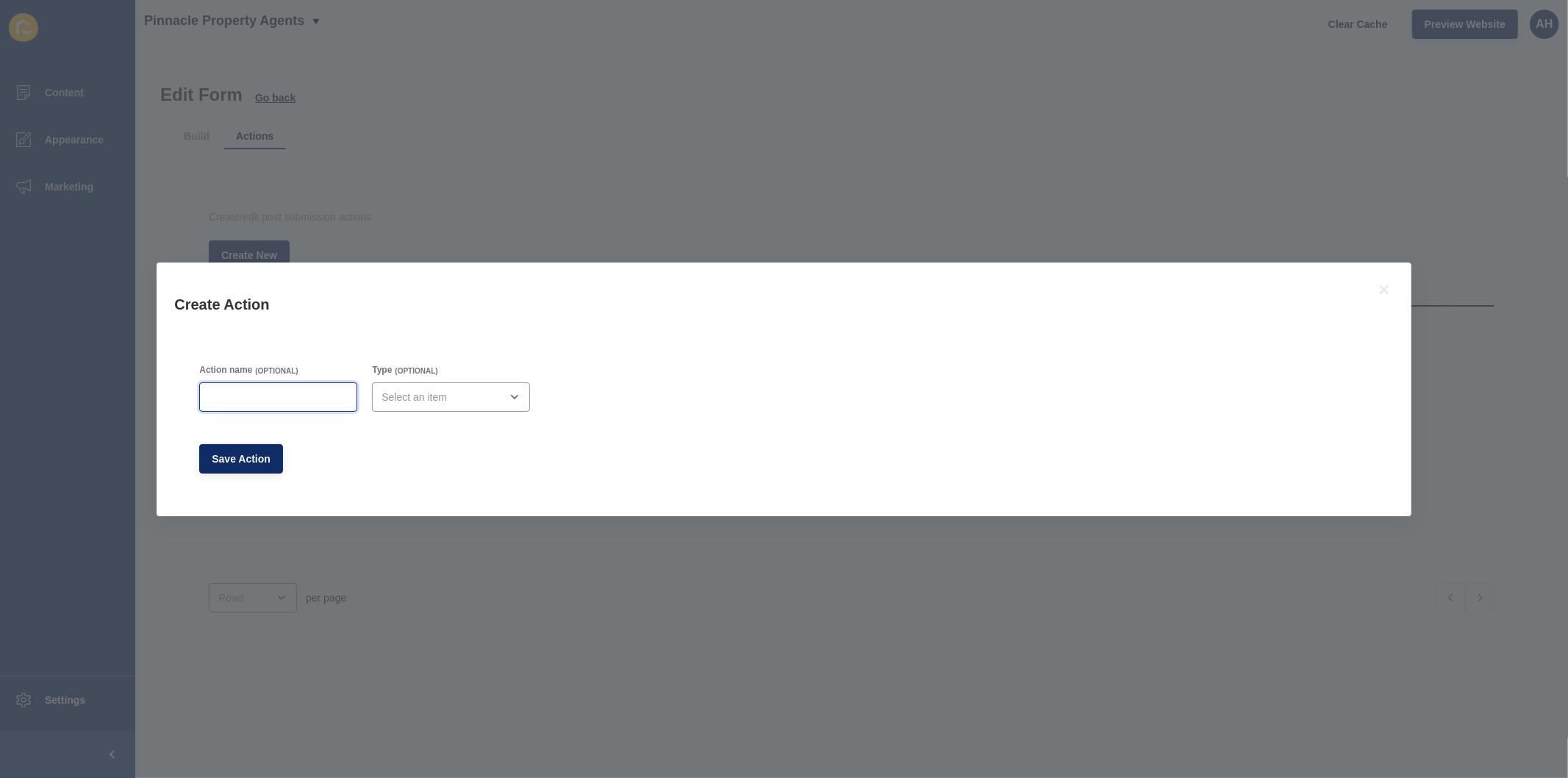
click at [302, 401] on input "Action name" at bounding box center [278, 397] width 139 height 14
type input "Rental Appraisal"
click at [415, 394] on div "open menu" at bounding box center [440, 397] width 118 height 14
click at [430, 429] on span "Email" at bounding box center [446, 434] width 131 height 14
type input "Email"
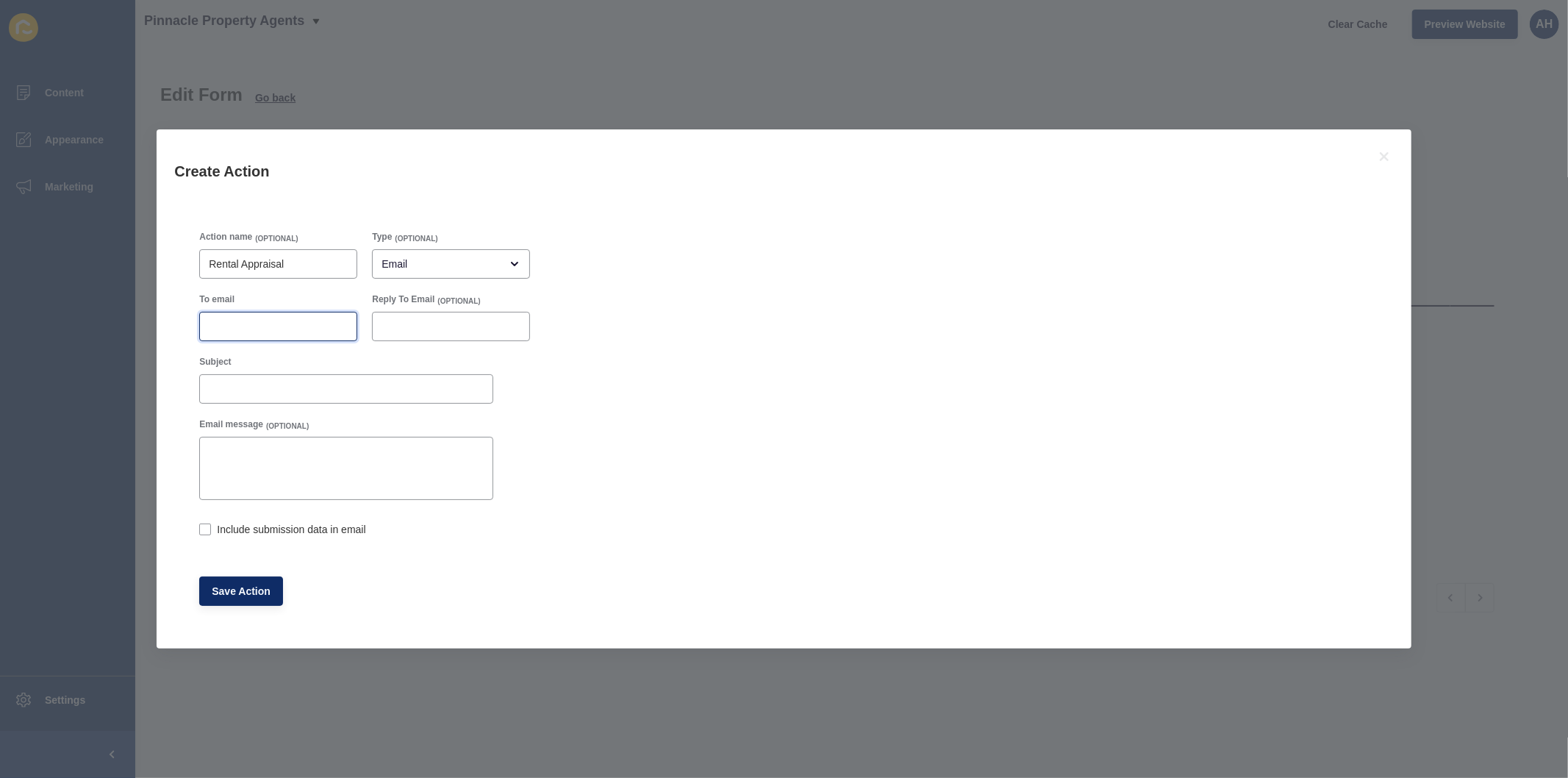
click at [273, 327] on input "To email" at bounding box center [278, 326] width 139 height 14
paste input "simon@pinnaclepropertyagents.com.au"
type input "simon@pinnaclepropertyagents.com.au"
click at [254, 596] on span "Save Action" at bounding box center [240, 591] width 59 height 14
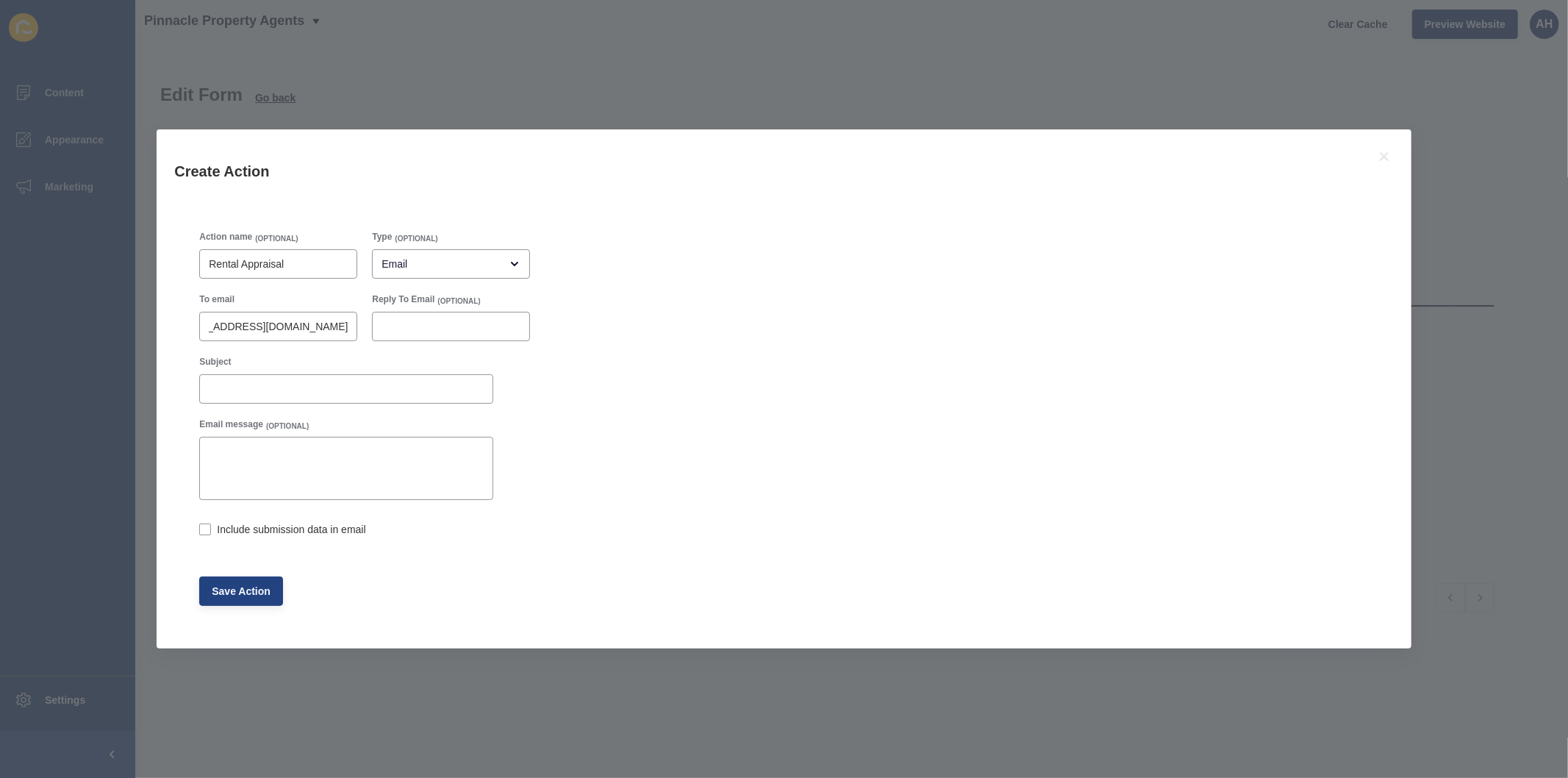
scroll to position [0, 0]
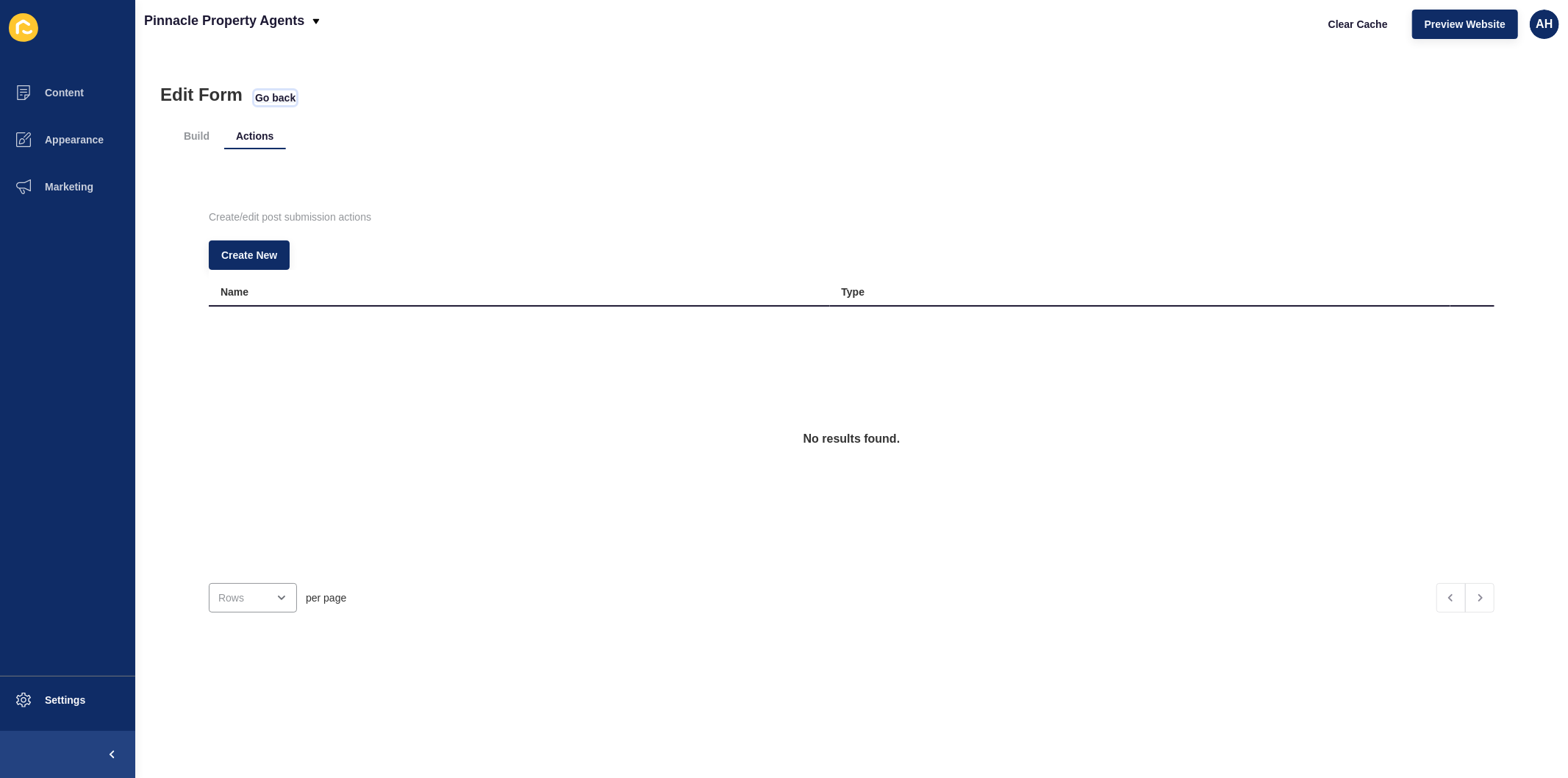
click at [275, 94] on span "Go back" at bounding box center [275, 97] width 41 height 14
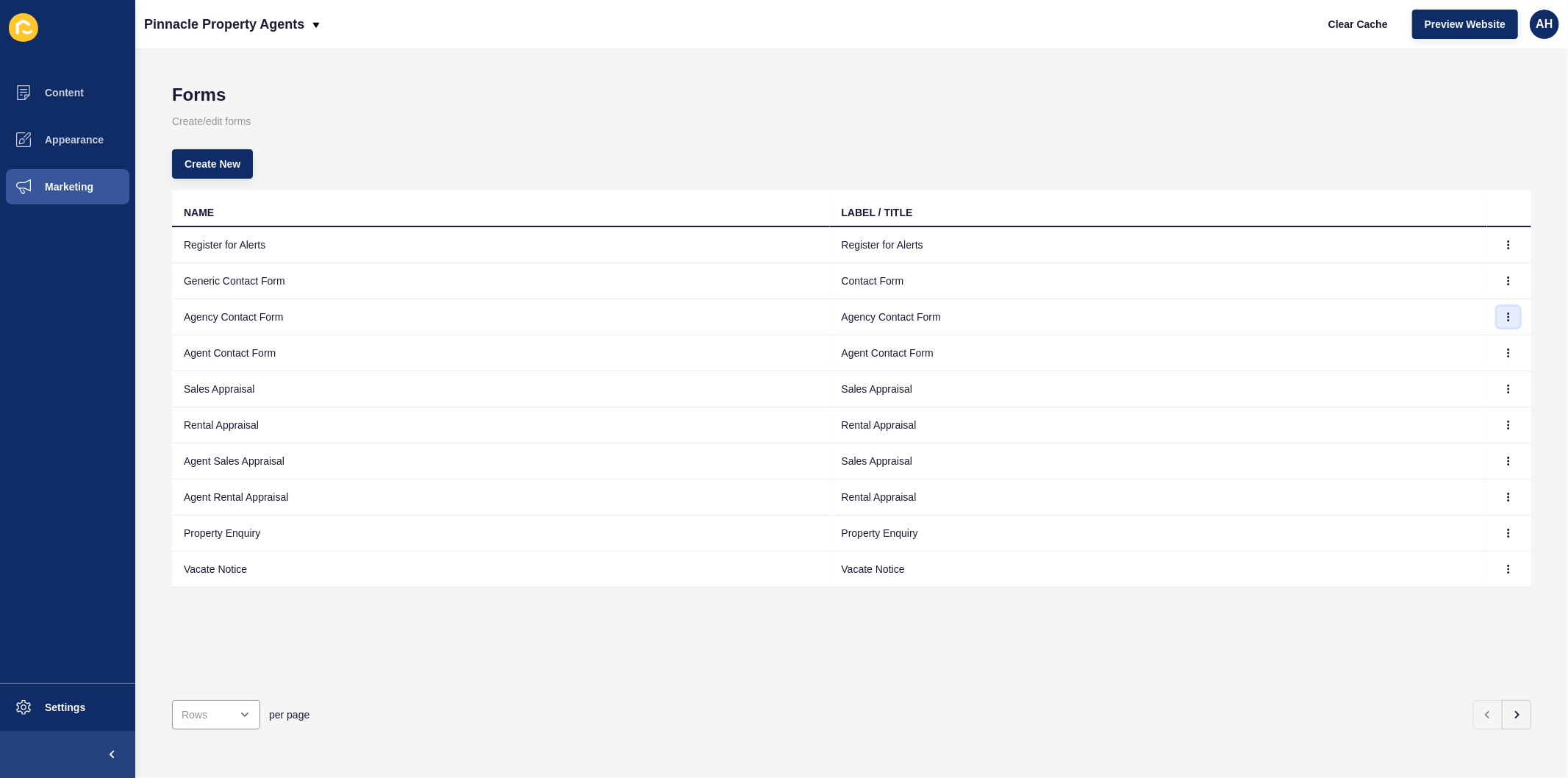
click at [1504, 314] on icon "button" at bounding box center [1509, 317] width 9 height 9
click at [1464, 350] on link "Edit" at bounding box center [1455, 346] width 103 height 32
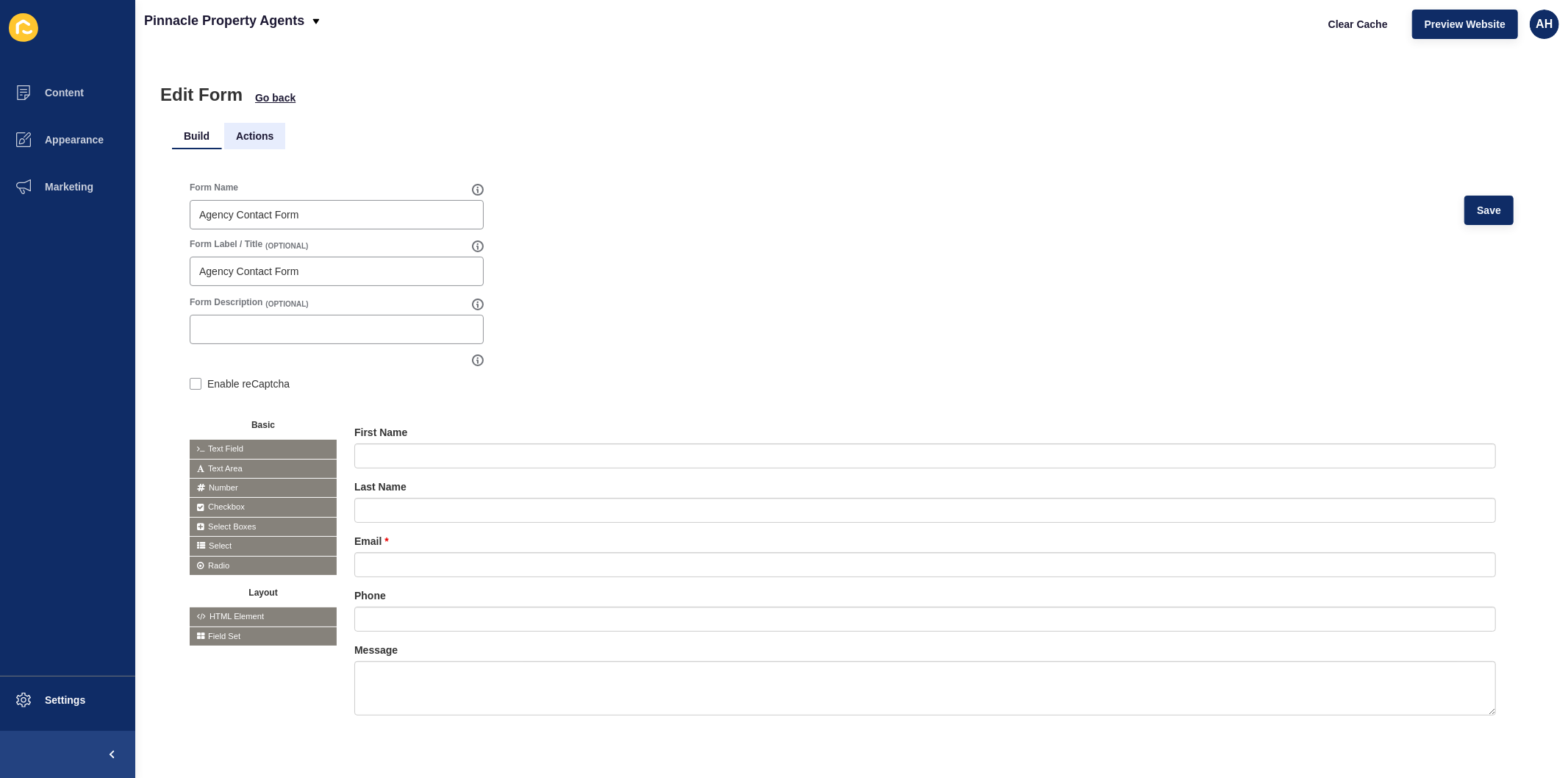
click at [252, 135] on li "Actions" at bounding box center [255, 135] width 61 height 26
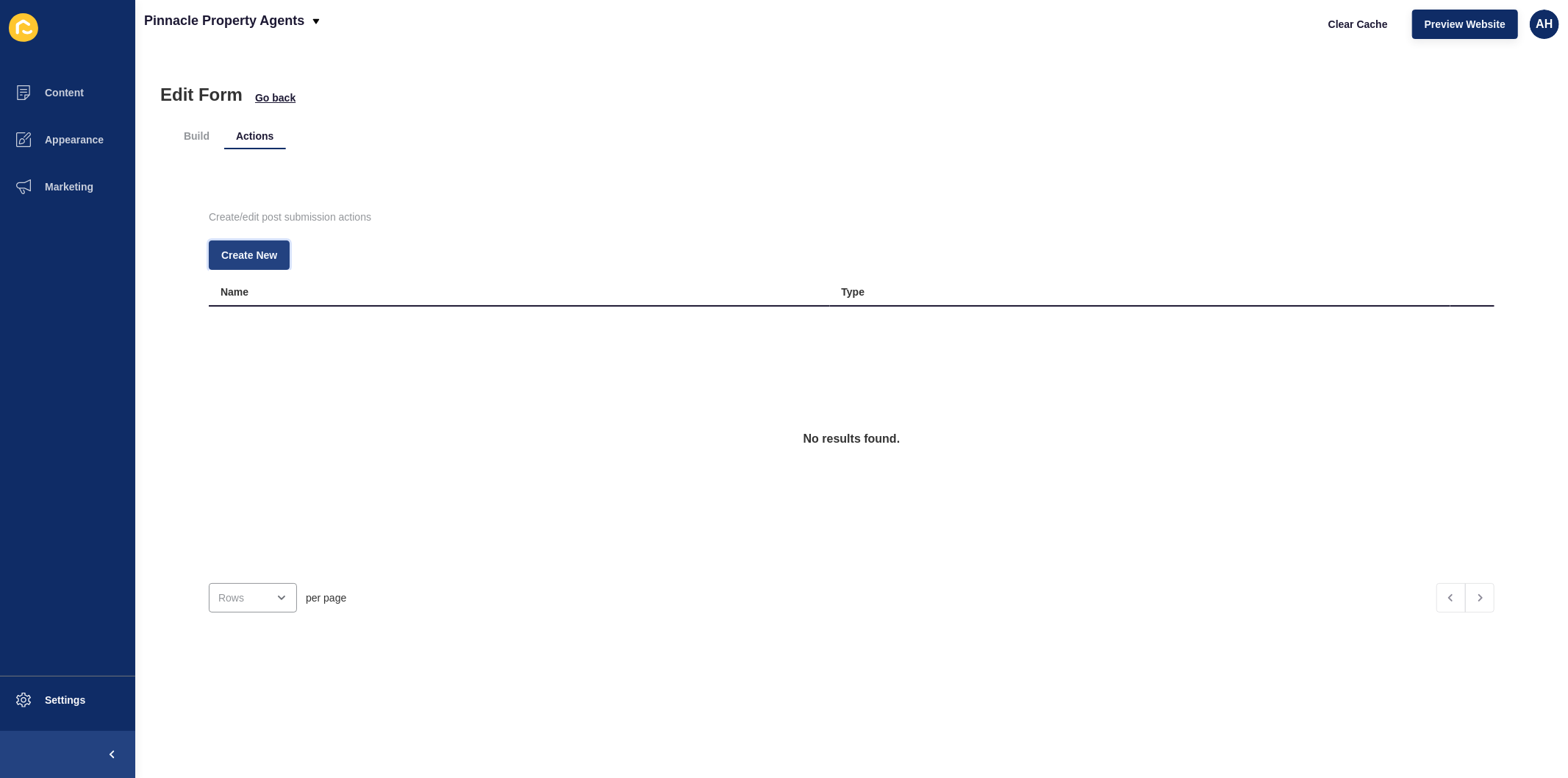
click at [259, 248] on span "Create New" at bounding box center [249, 255] width 56 height 14
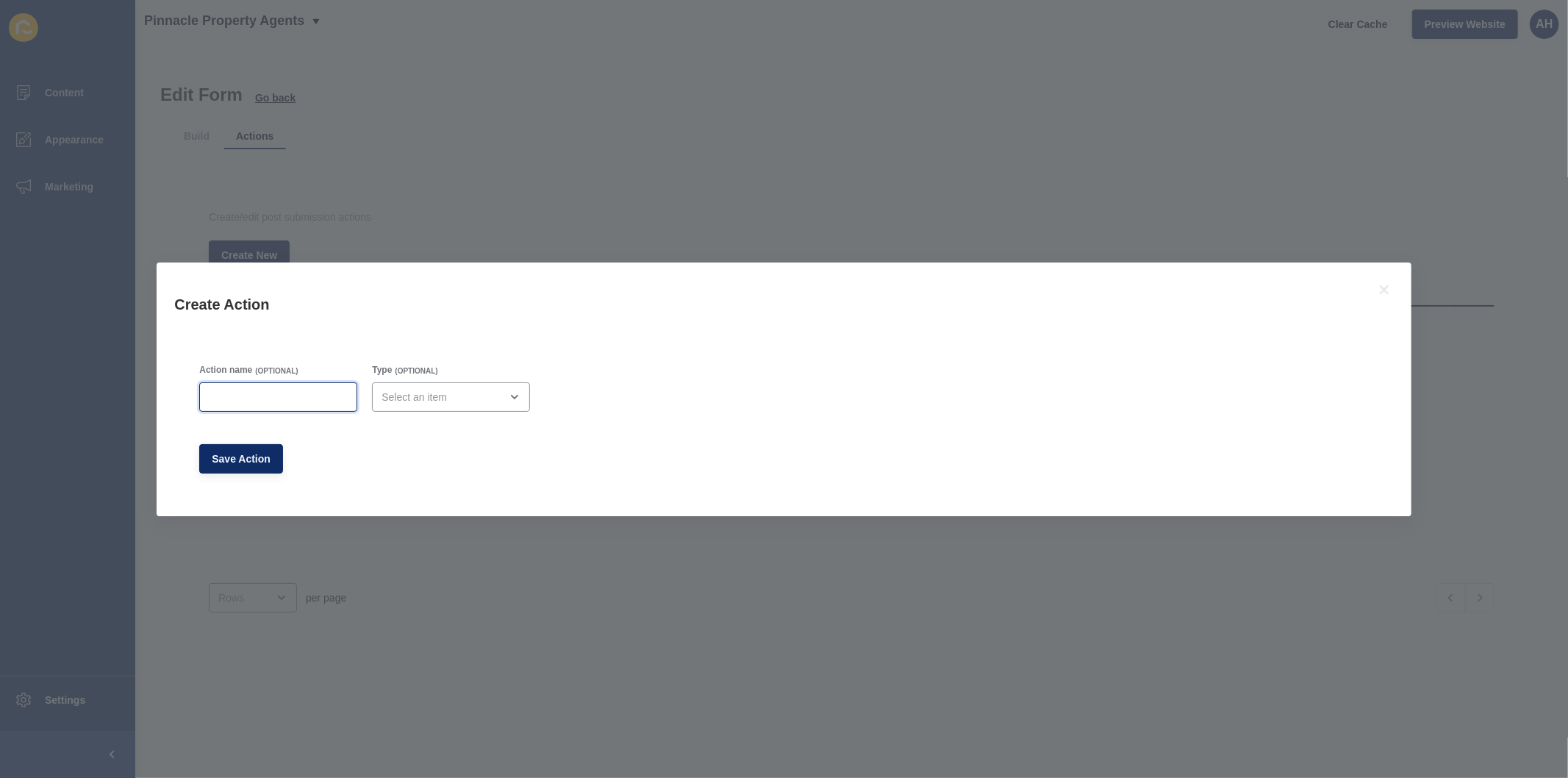
click at [275, 398] on input "Action name" at bounding box center [278, 397] width 139 height 14
type input "Agency Contact"
click at [435, 404] on div "open menu" at bounding box center [451, 397] width 158 height 30
click at [411, 430] on span "Email" at bounding box center [446, 434] width 131 height 14
type input "Email"
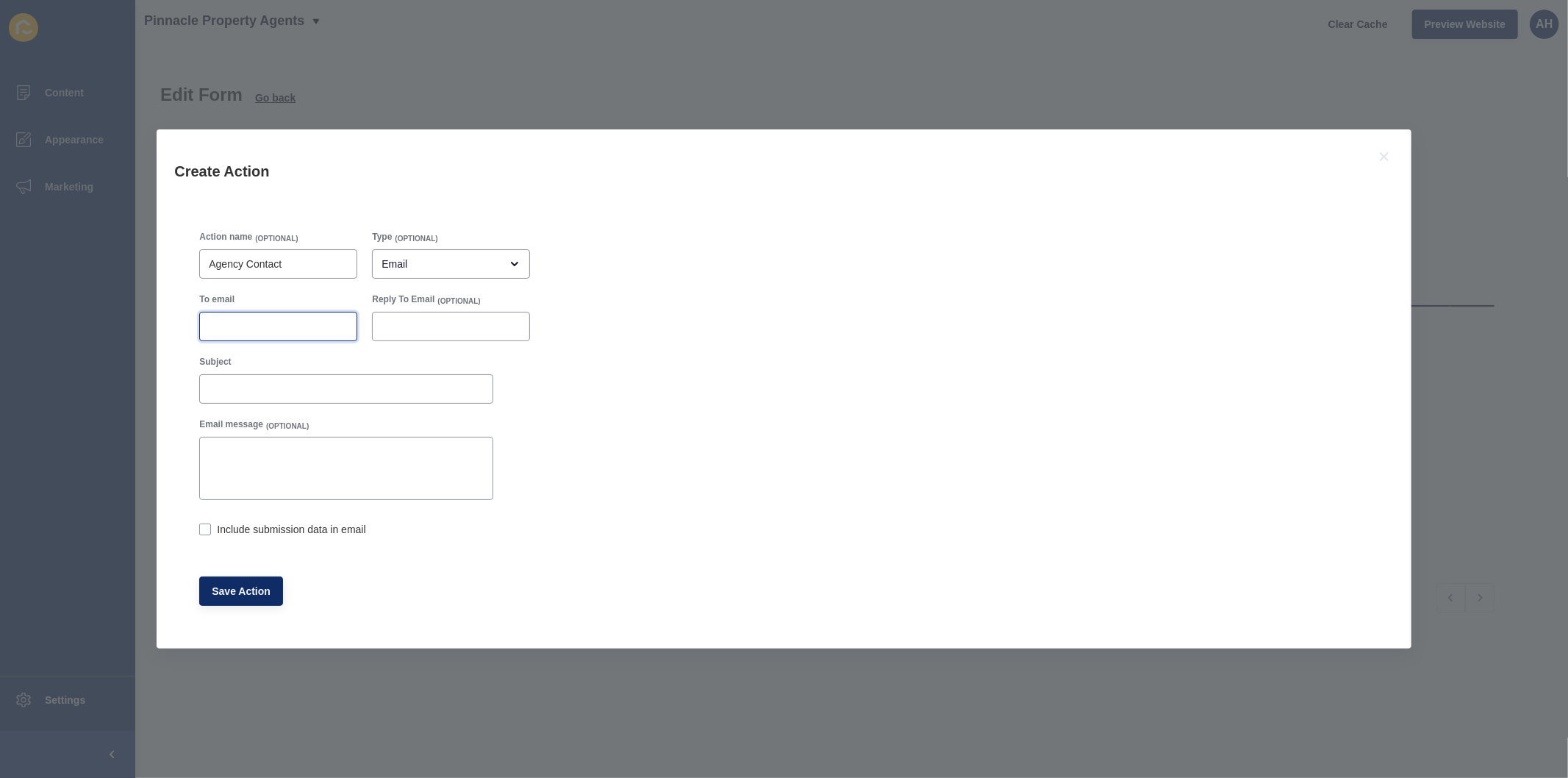
click at [255, 326] on input "To email" at bounding box center [278, 326] width 139 height 14
paste input "simon@pinnaclepropertyagents.com.au"
type input "simon@pinnaclepropertyagents.com.au"
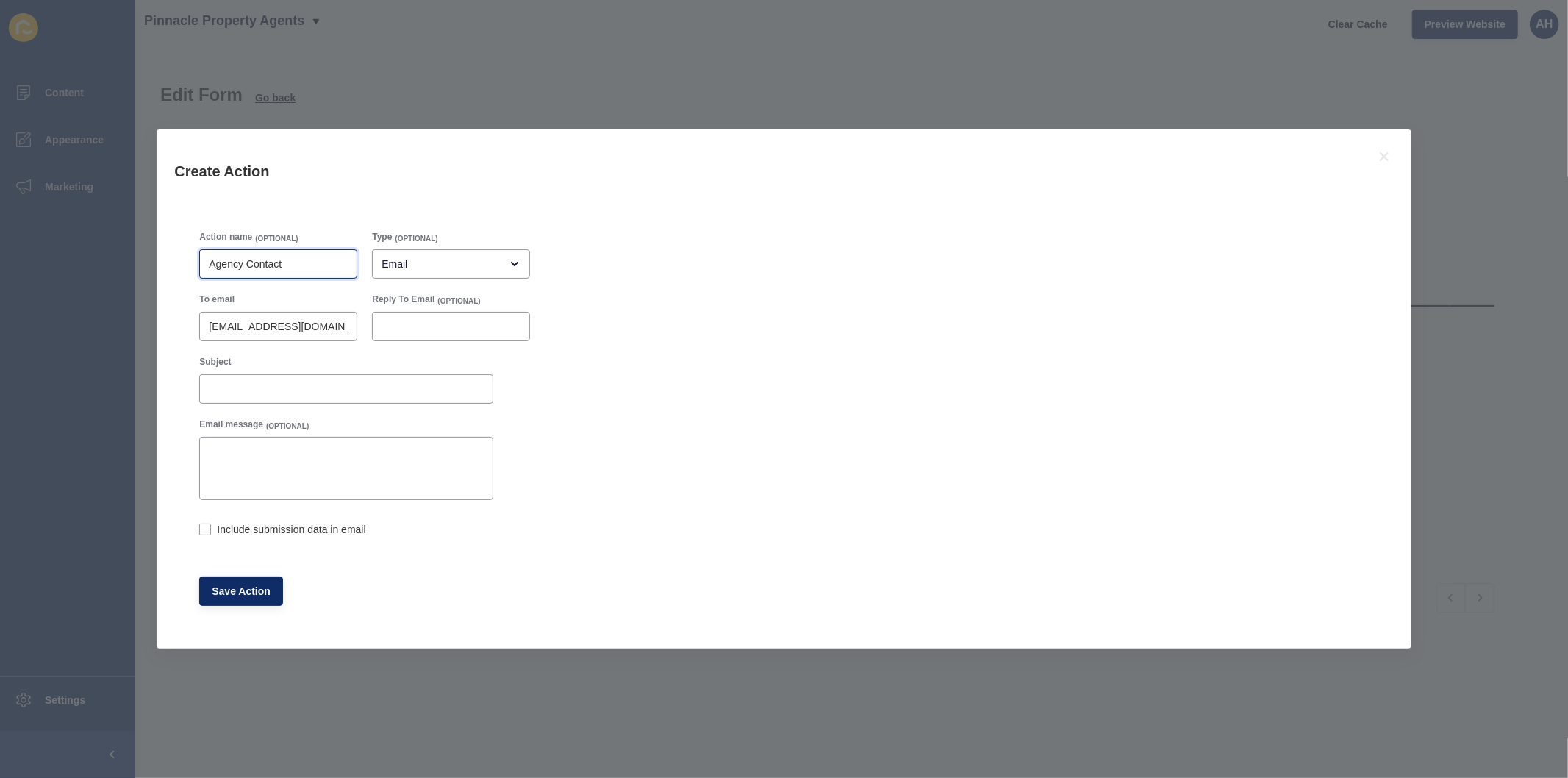
click at [306, 259] on input "Agency Contact" at bounding box center [278, 264] width 139 height 14
type input "Agency Contact Form"
click at [234, 595] on span "Save Action" at bounding box center [240, 591] width 59 height 14
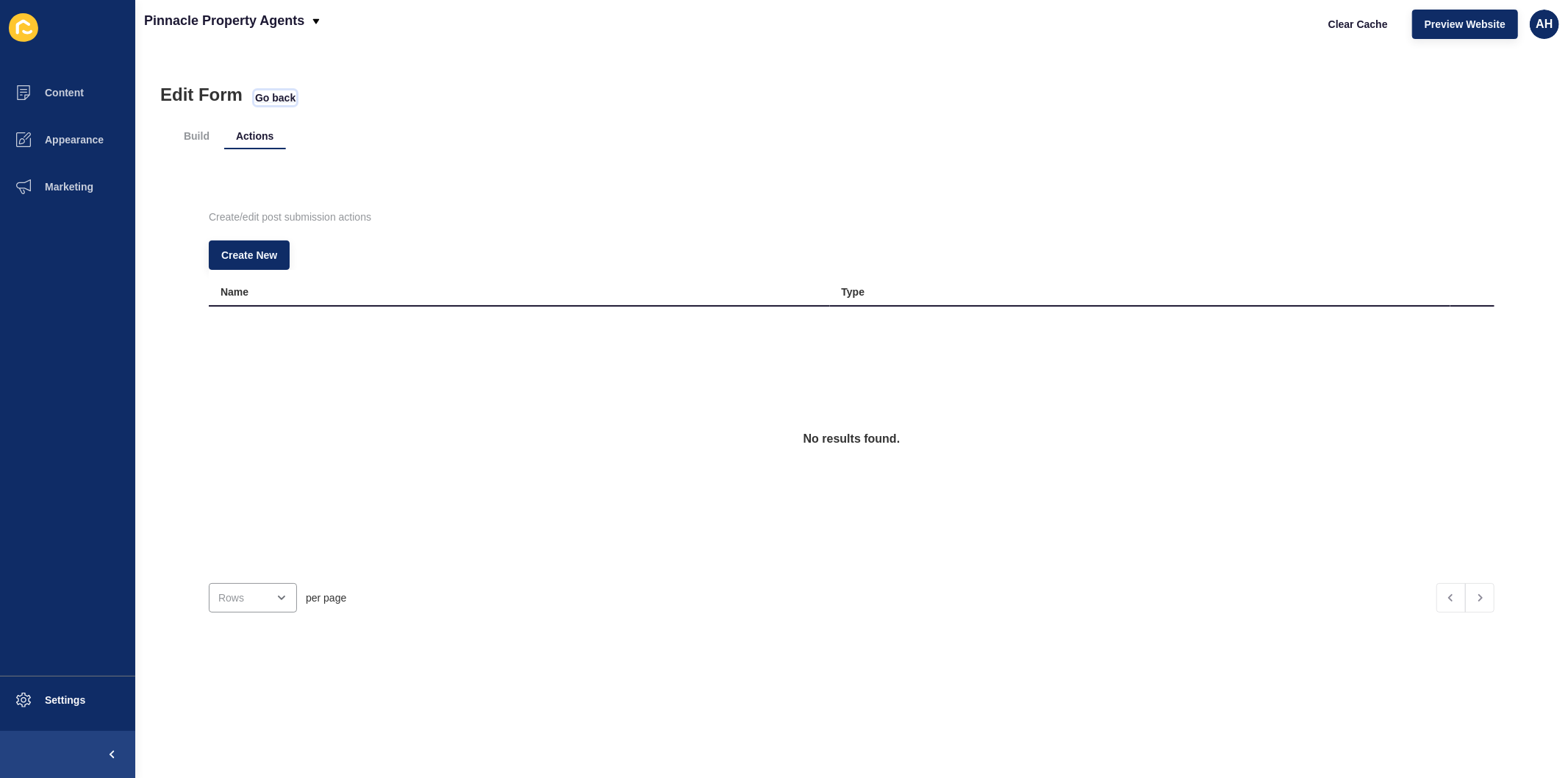
click at [269, 95] on span "Go back" at bounding box center [275, 97] width 41 height 14
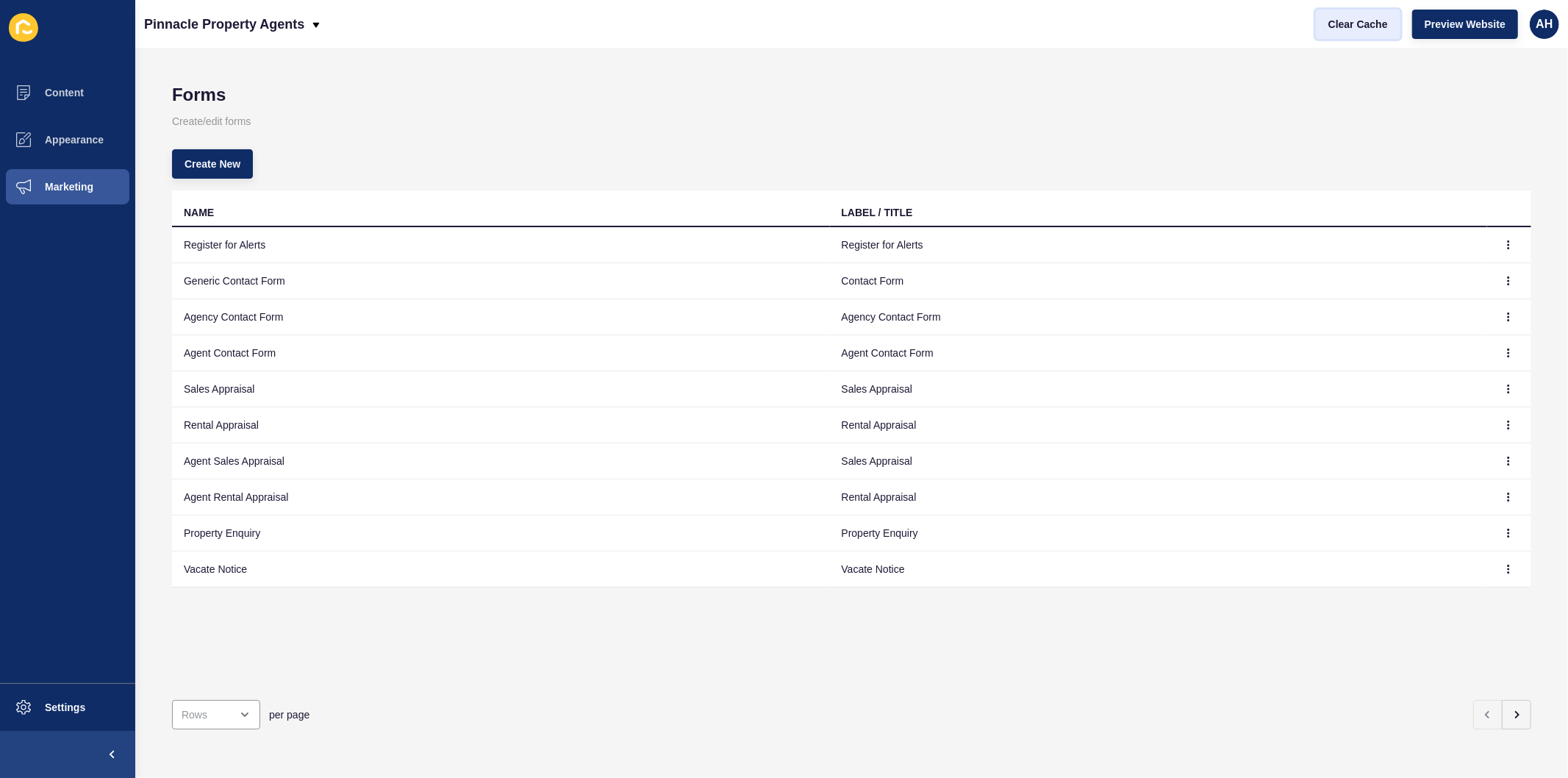
click at [1350, 25] on span "Clear Cache" at bounding box center [1357, 24] width 59 height 14
click at [1504, 245] on icon "button" at bounding box center [1509, 245] width 9 height 9
click at [1465, 267] on link "Edit" at bounding box center [1455, 274] width 103 height 32
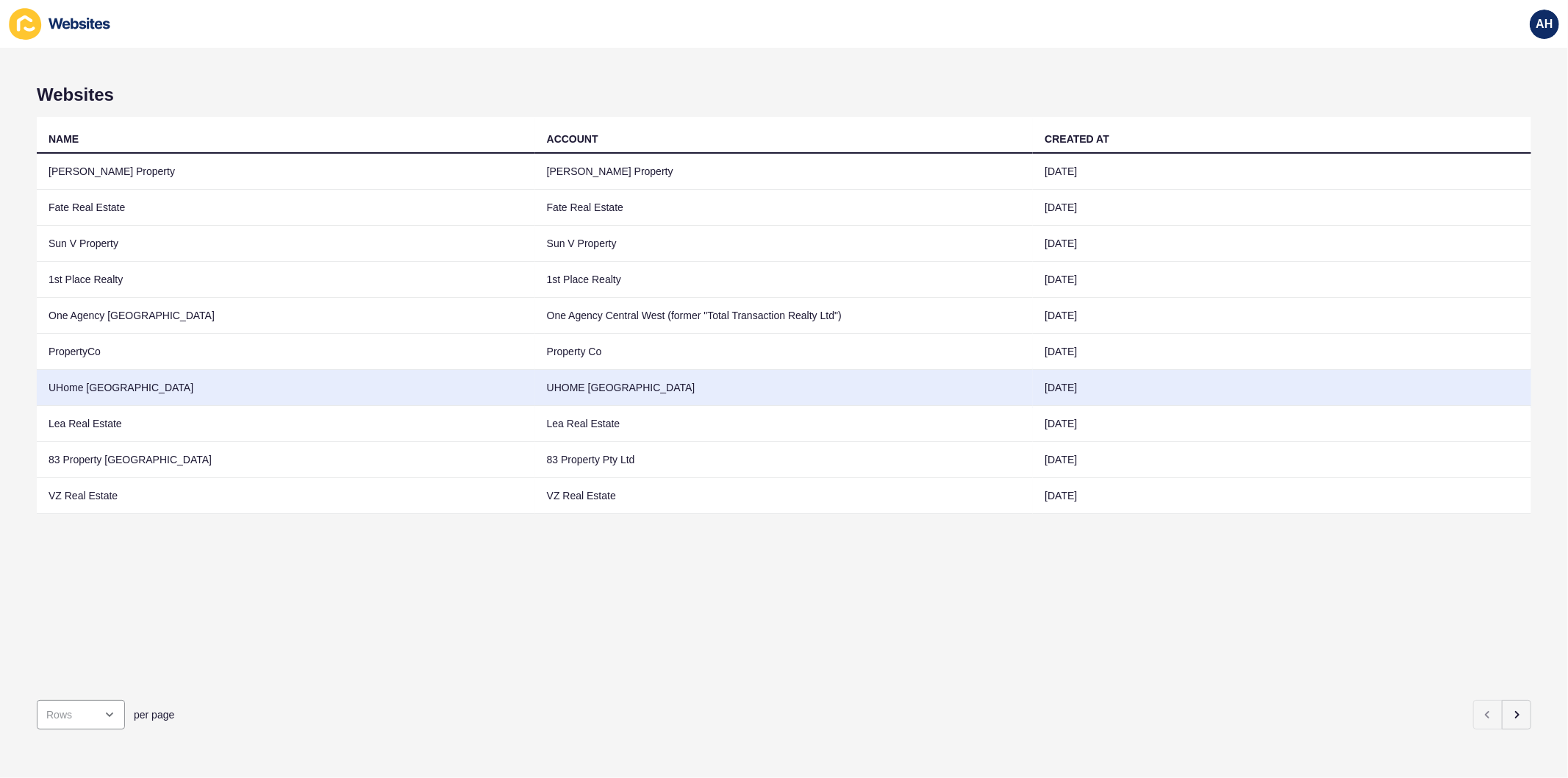
click at [803, 380] on td "UHOME [GEOGRAPHIC_DATA]" at bounding box center [784, 388] width 499 height 36
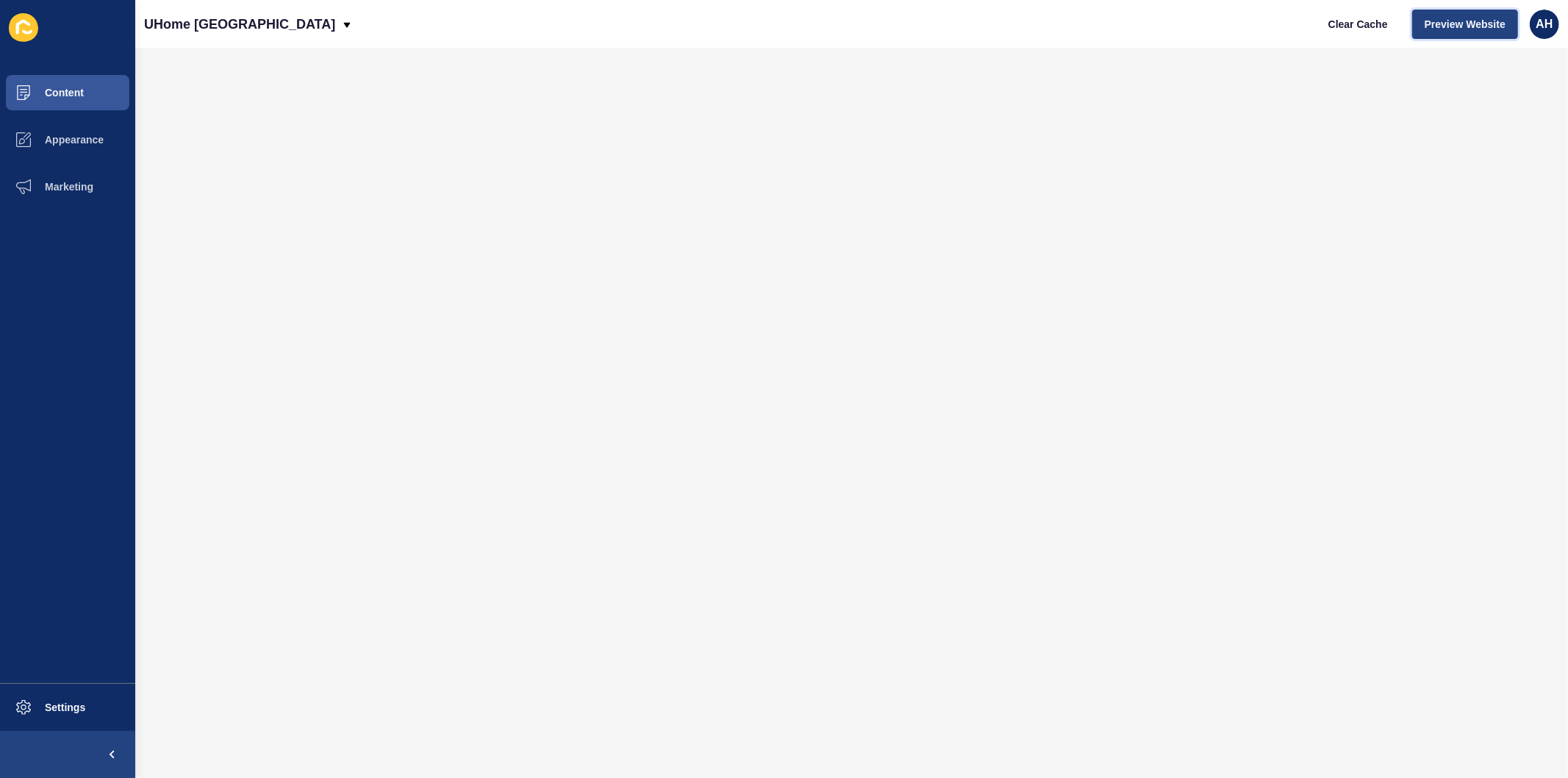
click at [1446, 17] on span "Preview Website" at bounding box center [1464, 24] width 81 height 14
